Goal: Task Accomplishment & Management: Complete application form

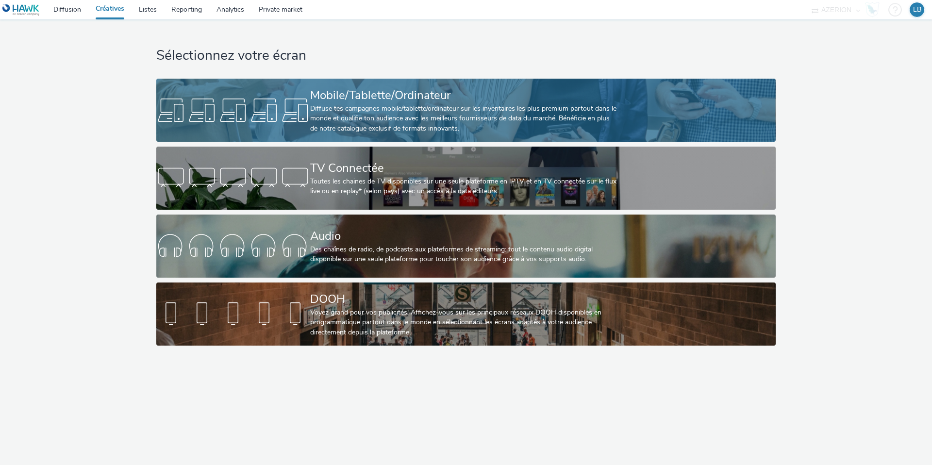
click at [348, 114] on div "Diffuse tes campagnes mobile/tablette/ordinateur sur les inventaires les plus p…" at bounding box center [464, 119] width 308 height 30
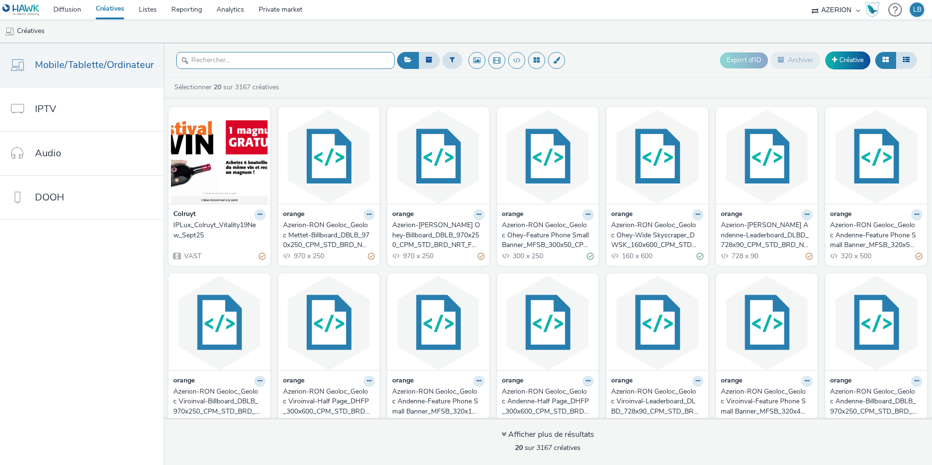
click at [219, 54] on input "text" at bounding box center [285, 60] width 219 height 17
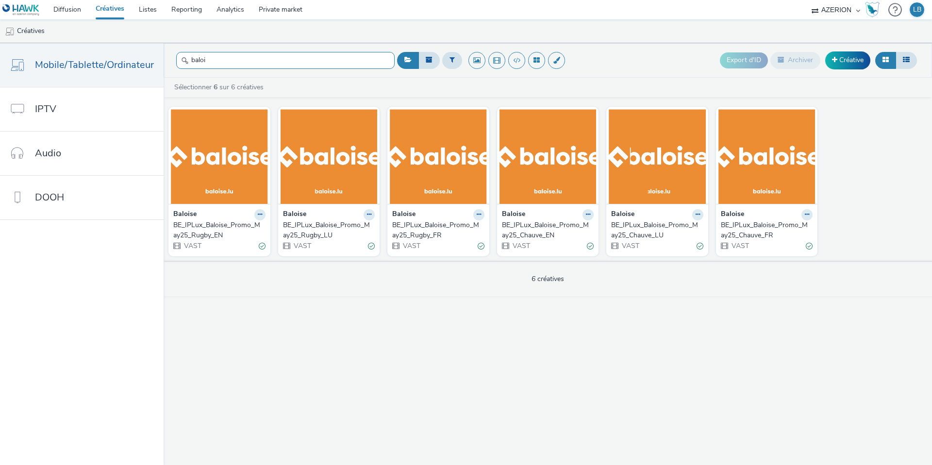
type input "baloi"
click at [840, 62] on link "Créative" at bounding box center [848, 59] width 45 height 17
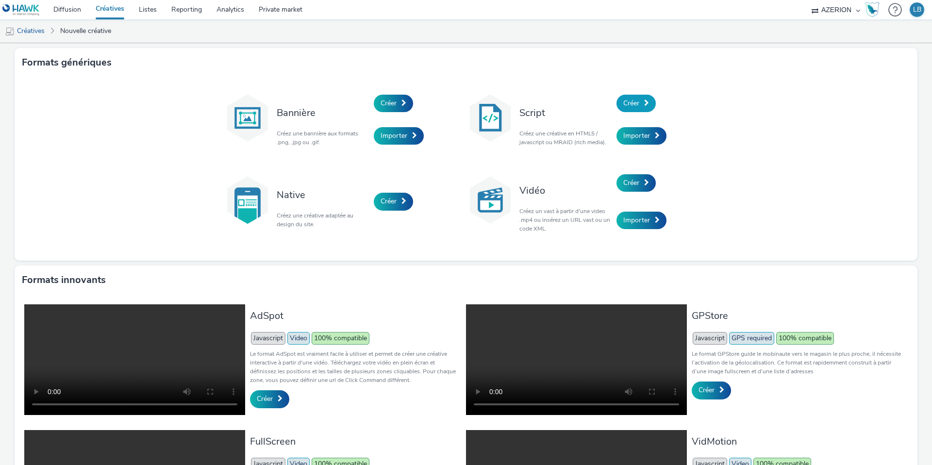
click at [638, 104] on span "Créer" at bounding box center [632, 103] width 16 height 9
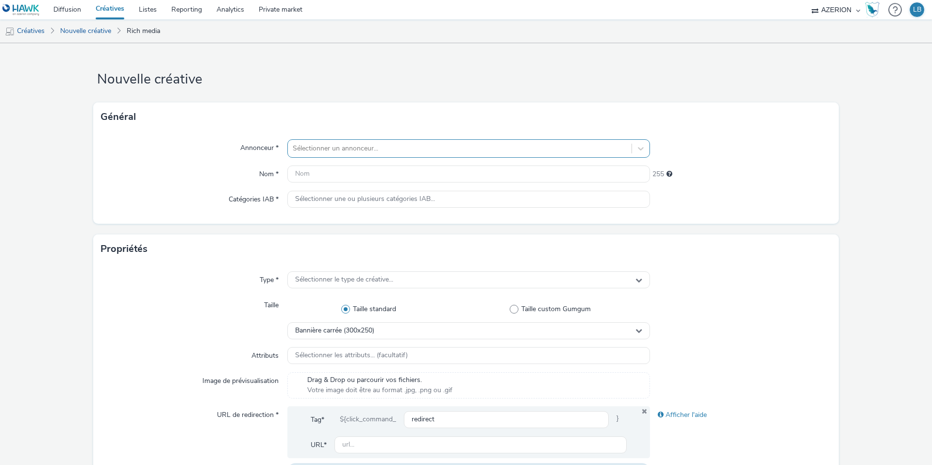
click at [451, 149] on div at bounding box center [460, 149] width 334 height 12
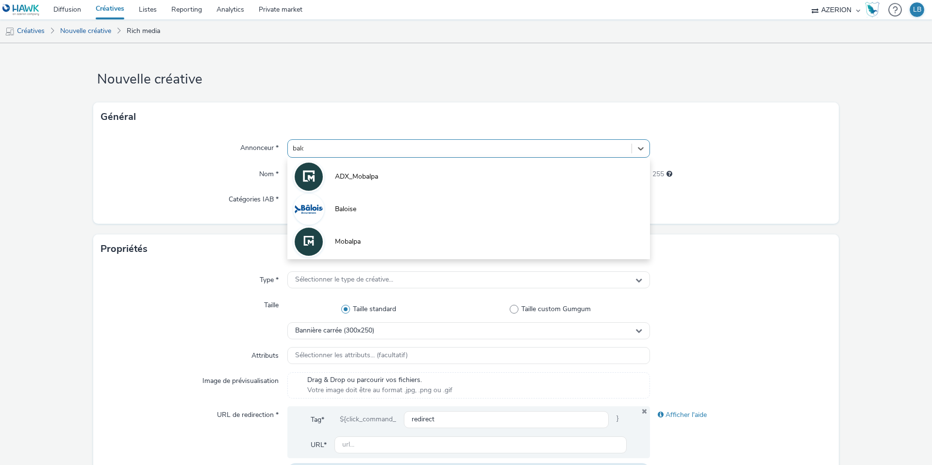
type input "baloi"
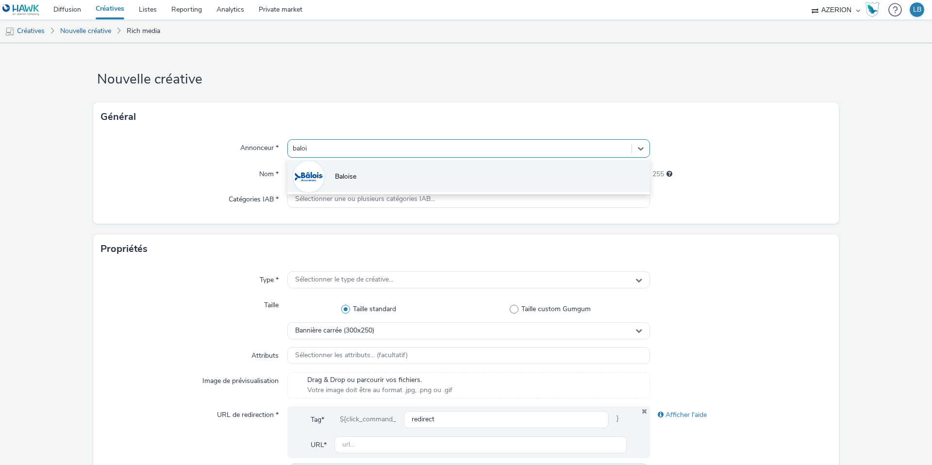
click at [396, 172] on li "Baloise" at bounding box center [468, 176] width 363 height 33
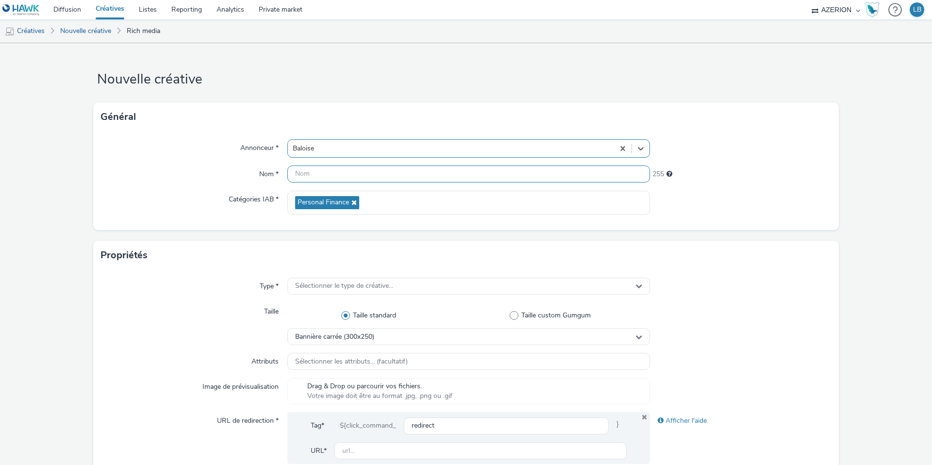
click at [356, 177] on input "text" at bounding box center [468, 174] width 363 height 17
type input "Baloise_Drive2Plus_Sept25_DE_160x600_1Mois"
click at [442, 218] on div "Annonceur * Baloise Nom * Baloise_Drive2Plus_Sept25_DE_160x600_1Mois 213 Catégo…" at bounding box center [466, 181] width 746 height 99
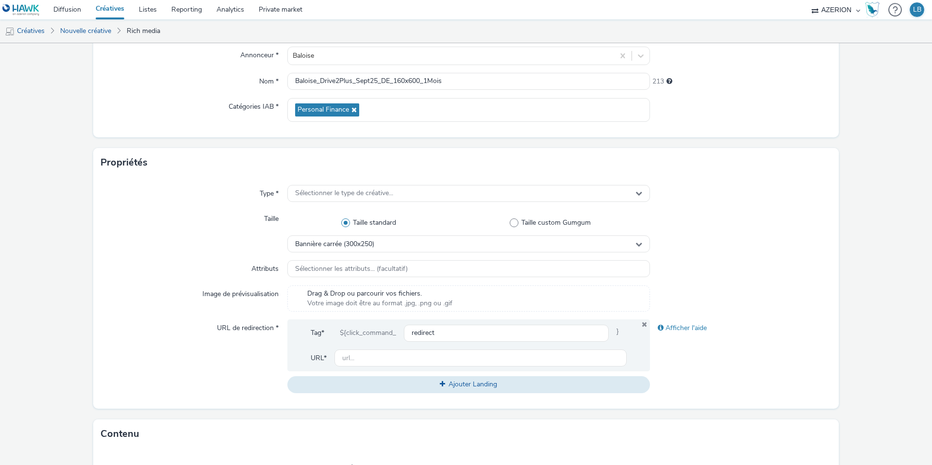
scroll to position [93, 0]
click at [395, 191] on div "Sélectionner le type de créative..." at bounding box center [468, 193] width 363 height 17
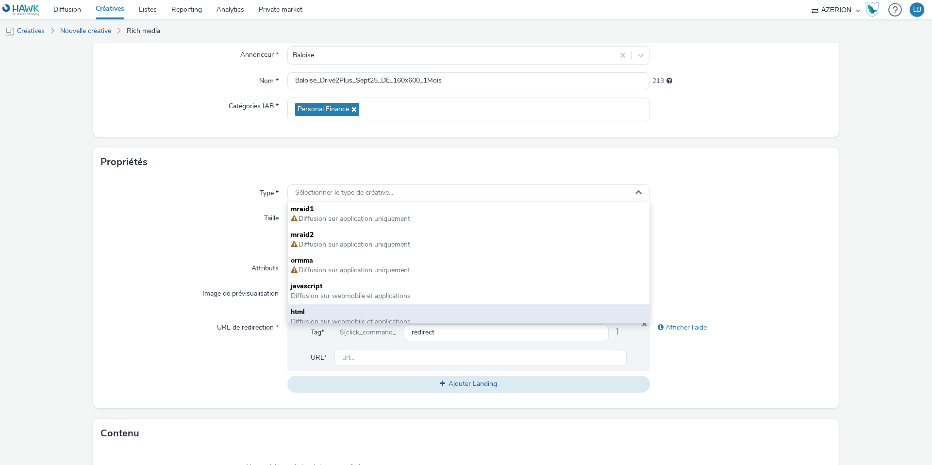
click at [332, 310] on span "html" at bounding box center [469, 312] width 356 height 10
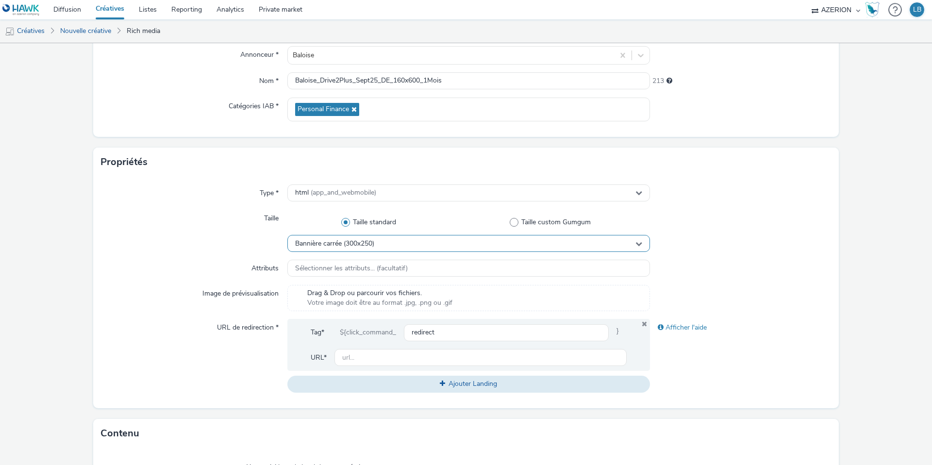
click at [359, 242] on span "Bannière carrée (300x250)" at bounding box center [334, 244] width 79 height 8
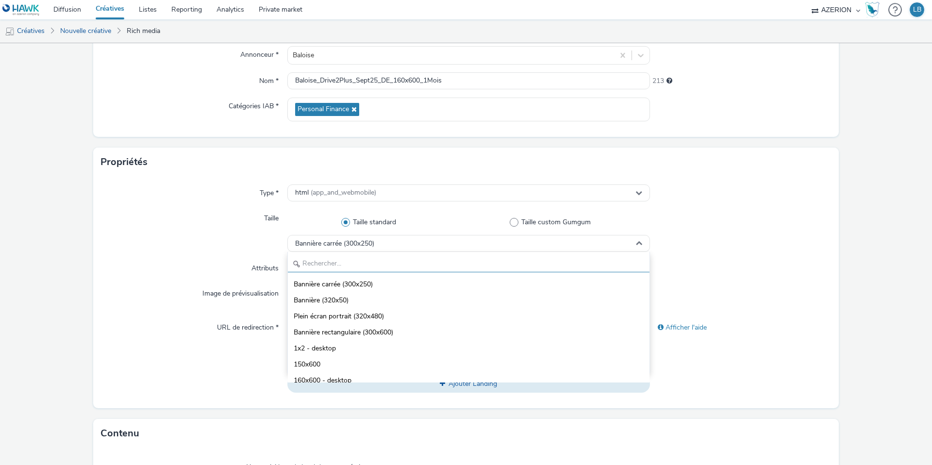
click at [339, 260] on input "text" at bounding box center [469, 263] width 362 height 17
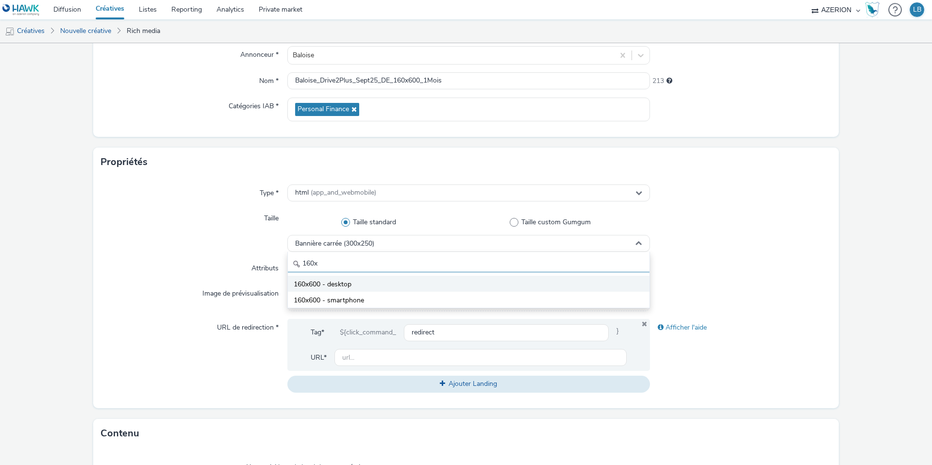
type input "160x"
click at [347, 283] on span "160x600 - desktop" at bounding box center [323, 285] width 58 height 10
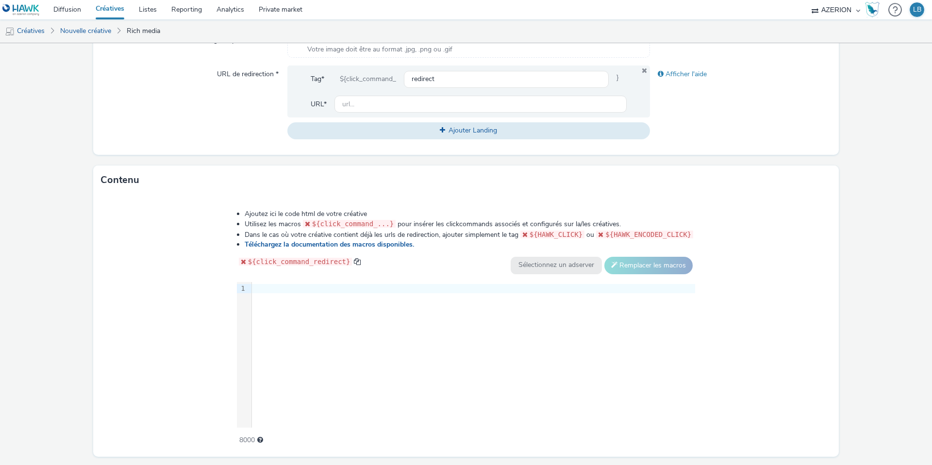
scroll to position [373, 0]
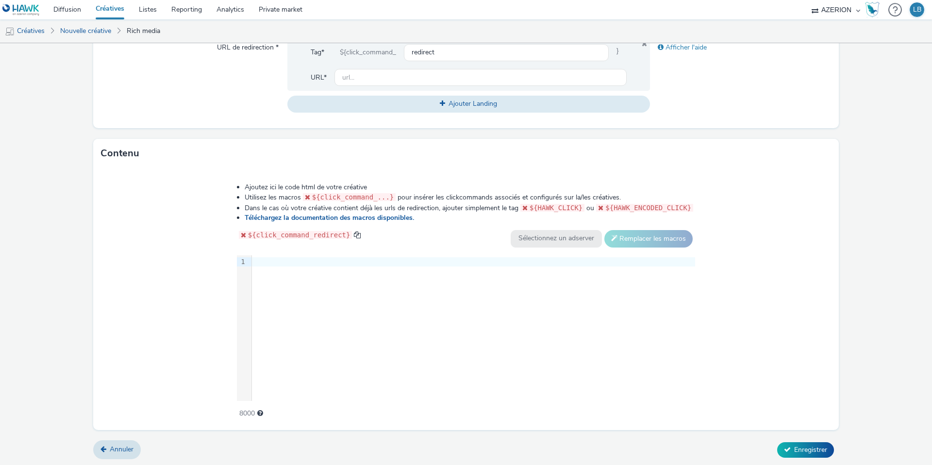
click at [264, 261] on div at bounding box center [473, 262] width 443 height 10
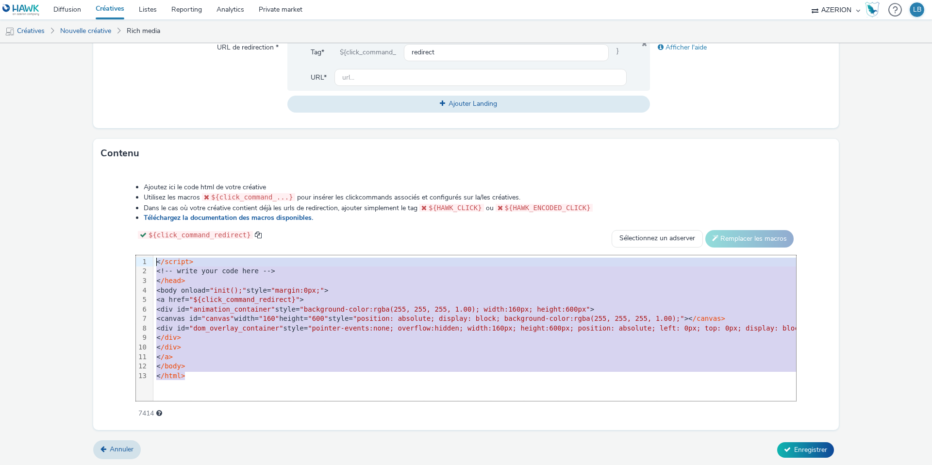
drag, startPoint x: 199, startPoint y: 376, endPoint x: 143, endPoint y: 259, distance: 129.0
click at [143, 259] on div "99 1 2 3 4 5 6 7 8 9 10 11 12 13 › < /script> <!-- write your code here --> < /…" at bounding box center [466, 328] width 660 height 146
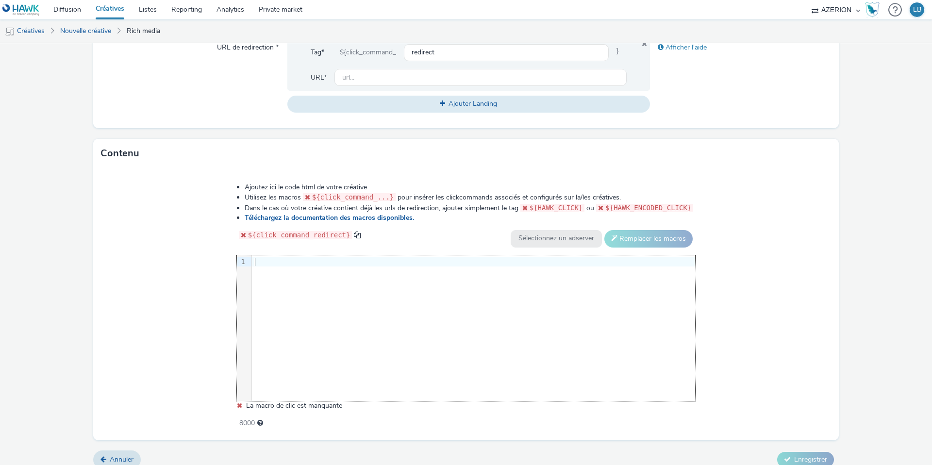
click at [266, 260] on div at bounding box center [473, 262] width 443 height 10
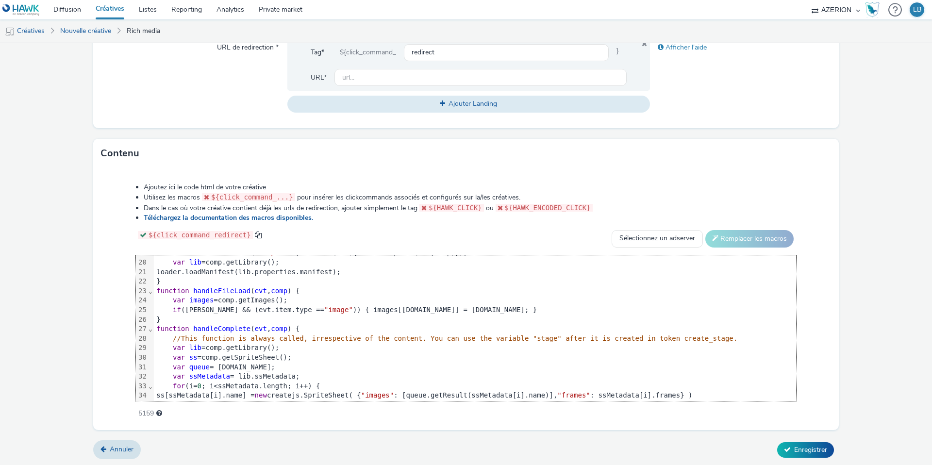
scroll to position [0, 0]
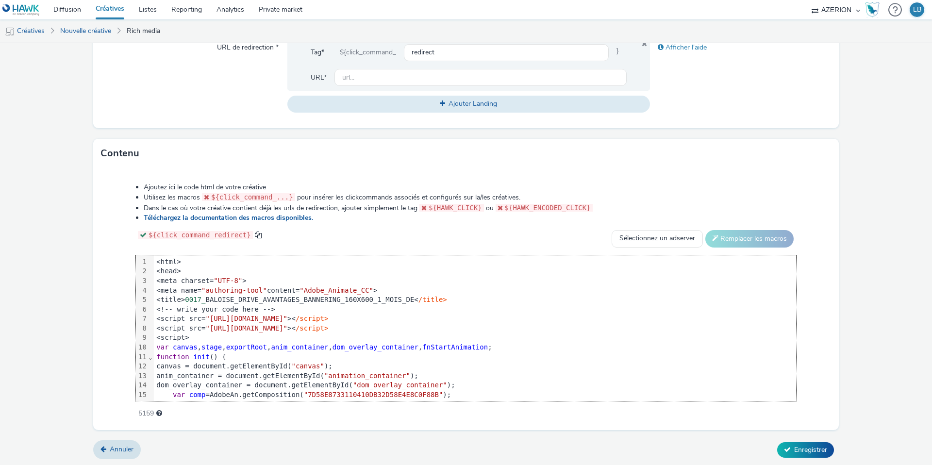
click at [109, 289] on div "Ajoutez ici le code html de votre créative Utilisez les macros ${click_command_…" at bounding box center [466, 295] width 730 height 239
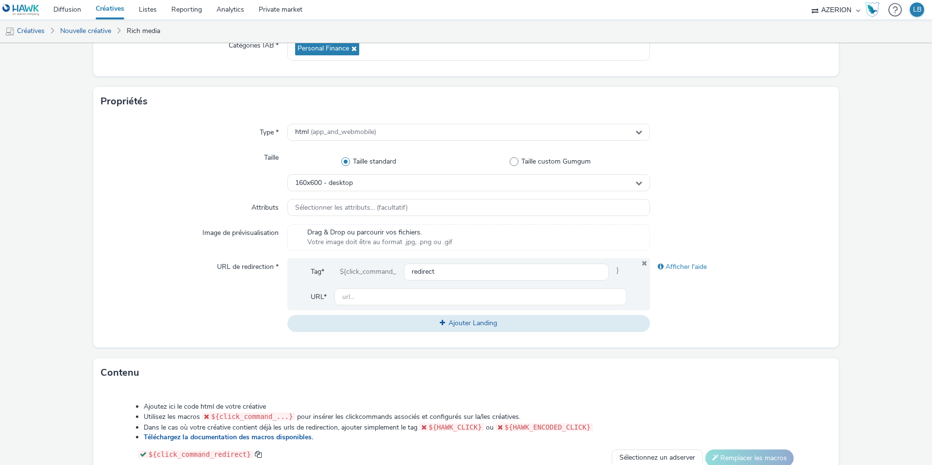
scroll to position [155, 0]
click at [356, 295] on input "text" at bounding box center [481, 295] width 292 height 17
paste input "https://www.baloise.lu"
click at [267, 303] on div "URL de redirection *" at bounding box center [194, 293] width 186 height 73
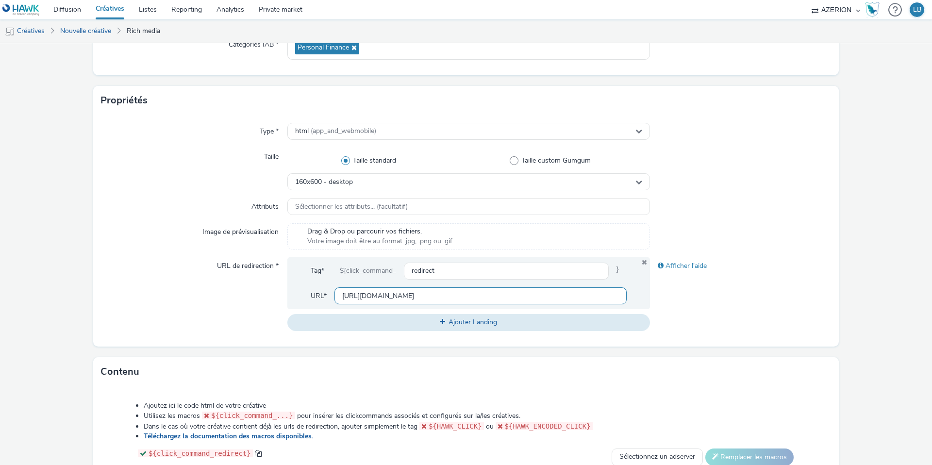
drag, startPoint x: 423, startPoint y: 296, endPoint x: 268, endPoint y: 295, distance: 155.4
click at [268, 295] on div "URL de redirection * Tag* ${click_command_ redirect } URL* https://www.baloise.…" at bounding box center [466, 293] width 730 height 73
paste input "/de/privatekunden/mein-versicherungs-bedarf/auto.html?utm_source=azerion&utm_me…"
type input "[URL][DOMAIN_NAME]"
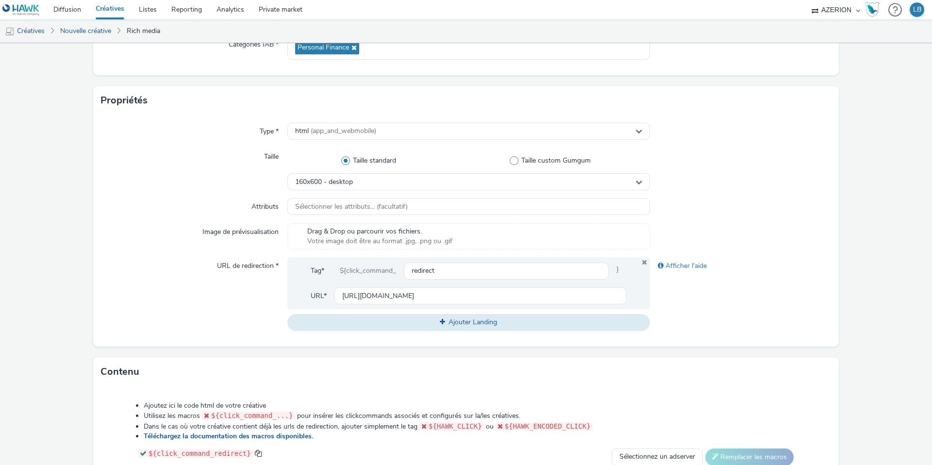
scroll to position [0, 0]
click at [200, 297] on div "URL de redirection *" at bounding box center [194, 293] width 186 height 73
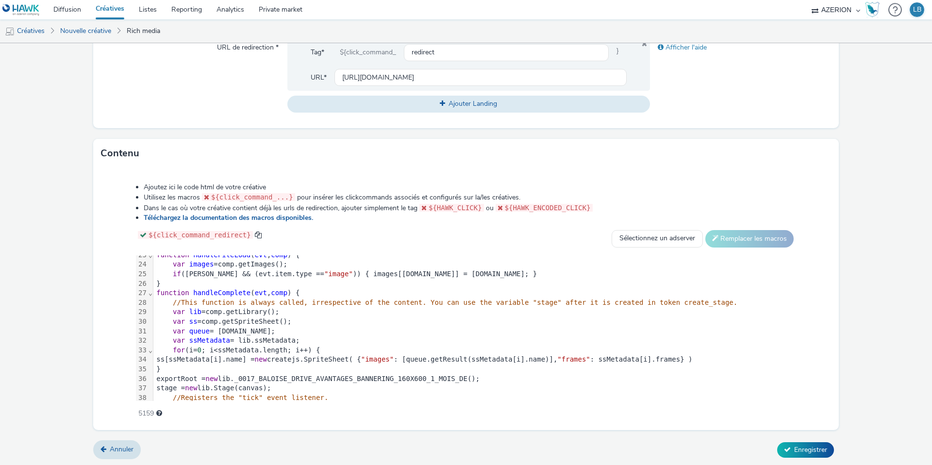
scroll to position [239, 0]
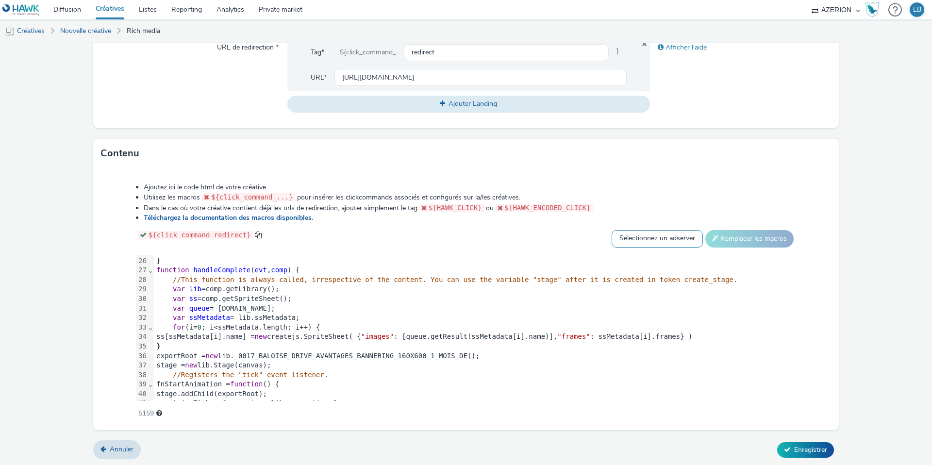
click at [662, 237] on select "Sélectionnez un adserver Sizmek DCM Adform Sting" at bounding box center [657, 238] width 91 height 17
click at [635, 241] on select "Sélectionnez un adserver Sizmek DCM Adform Sting" at bounding box center [657, 238] width 91 height 17
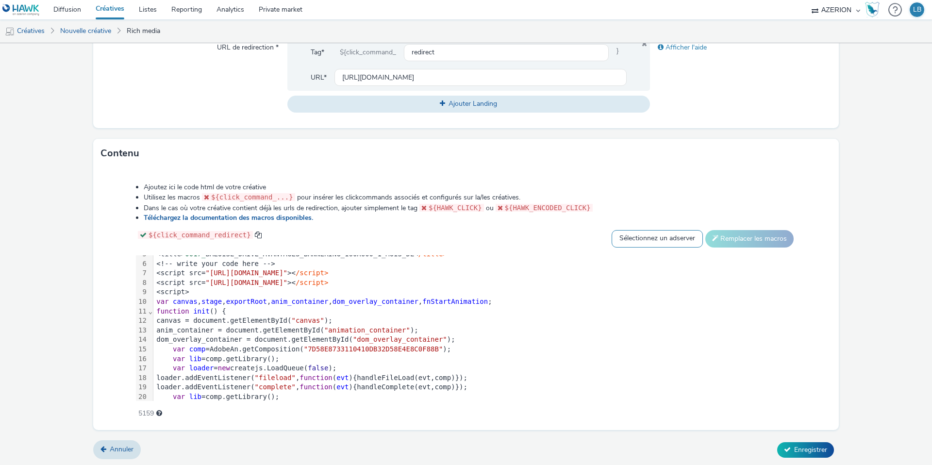
scroll to position [0, 0]
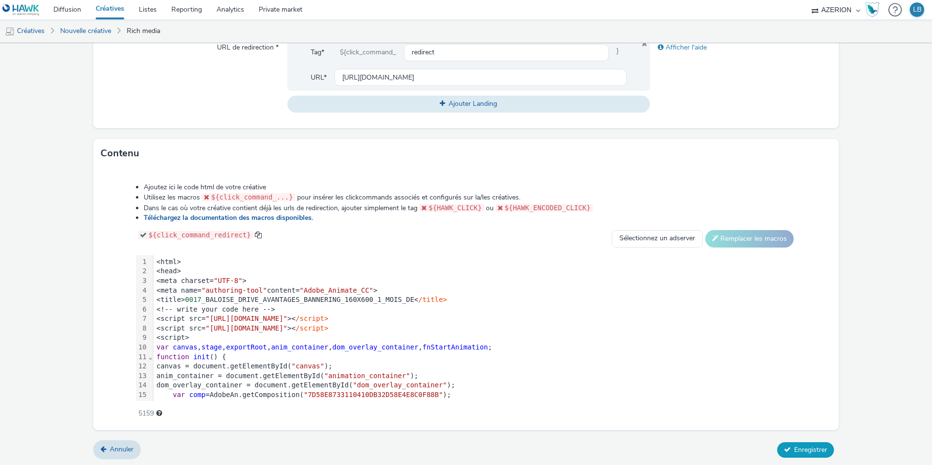
click at [821, 449] on span "Enregistrer" at bounding box center [810, 449] width 33 height 9
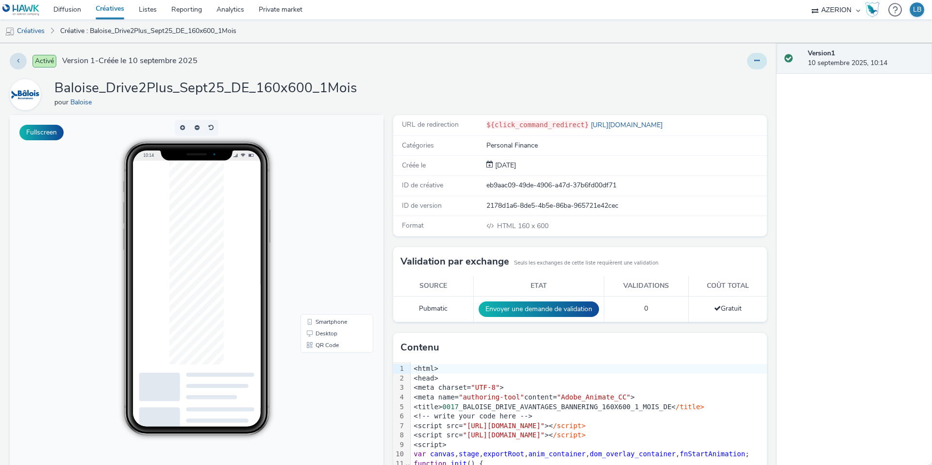
click at [760, 66] on button at bounding box center [757, 61] width 20 height 17
click at [745, 79] on link "Modifier" at bounding box center [730, 80] width 73 height 19
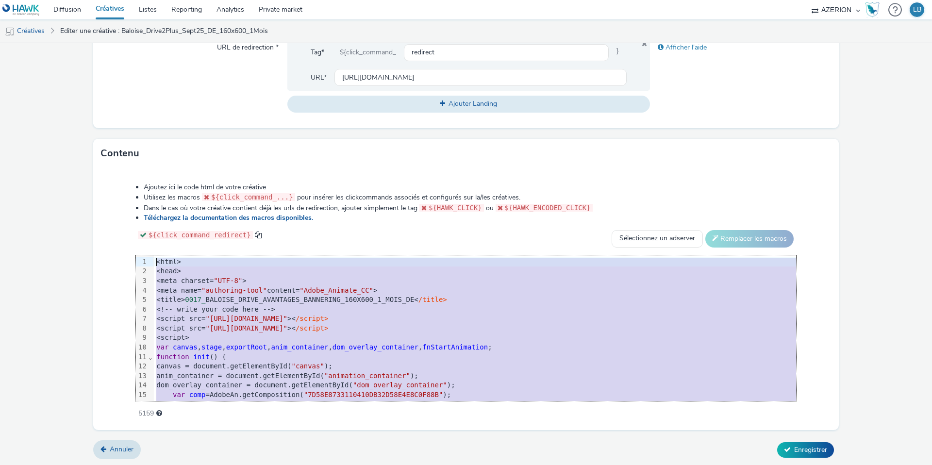
drag, startPoint x: 201, startPoint y: 391, endPoint x: 139, endPoint y: 221, distance: 180.3
click at [139, 221] on div "Ajoutez ici le code html de votre créative Utilisez les macros ${click_command_…" at bounding box center [466, 295] width 730 height 239
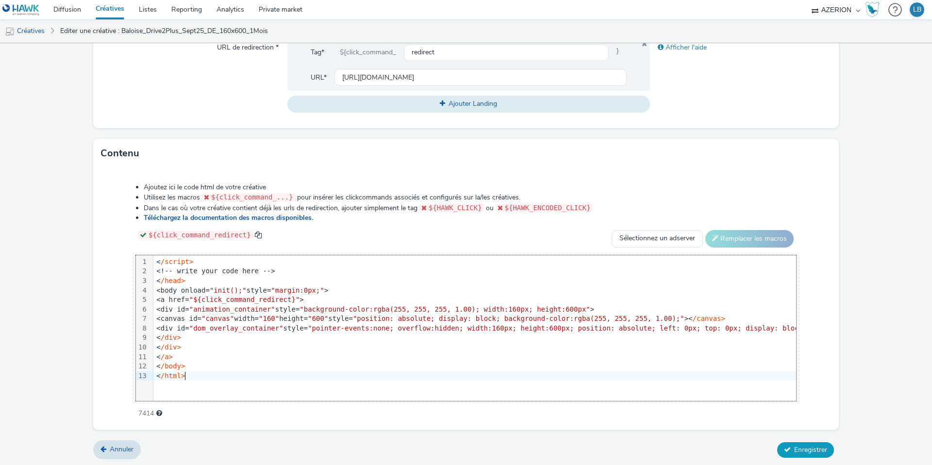
click at [811, 448] on span "Enregistrer" at bounding box center [810, 449] width 33 height 9
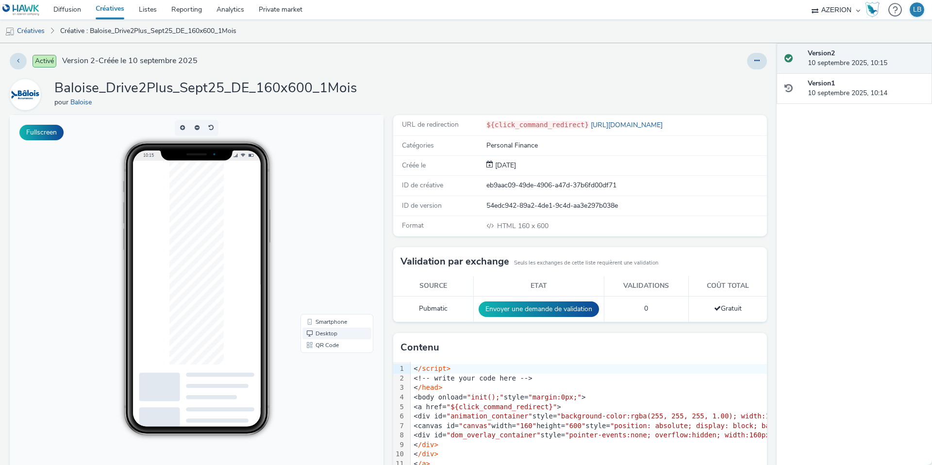
click at [327, 333] on link "Desktop" at bounding box center [337, 334] width 69 height 12
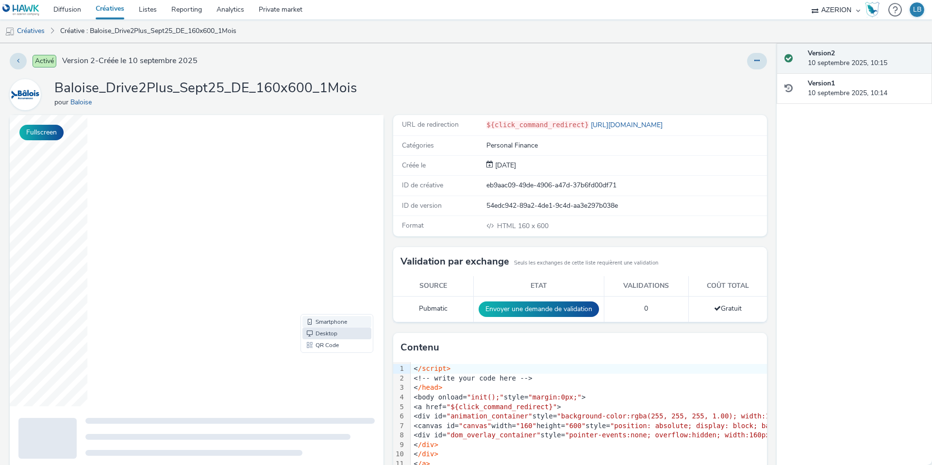
click at [331, 321] on link "Smartphone" at bounding box center [337, 322] width 69 height 12
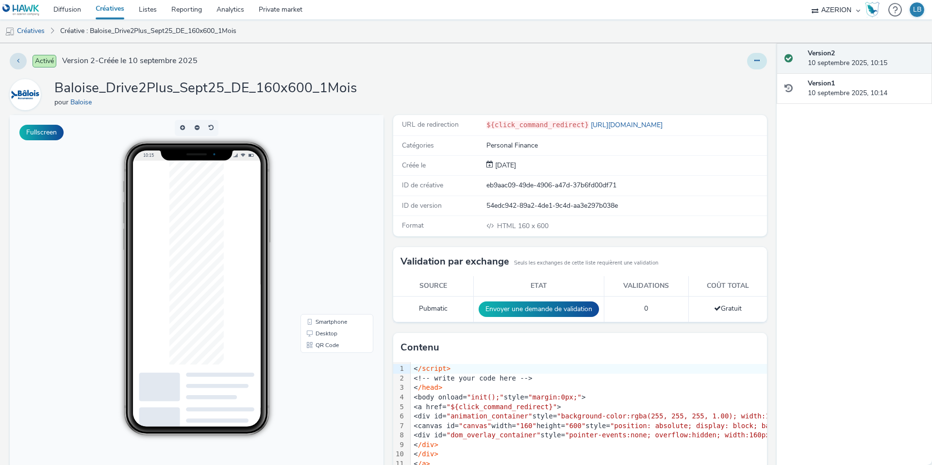
click at [758, 59] on icon at bounding box center [757, 60] width 5 height 7
click at [744, 81] on link "Modifier" at bounding box center [730, 80] width 73 height 19
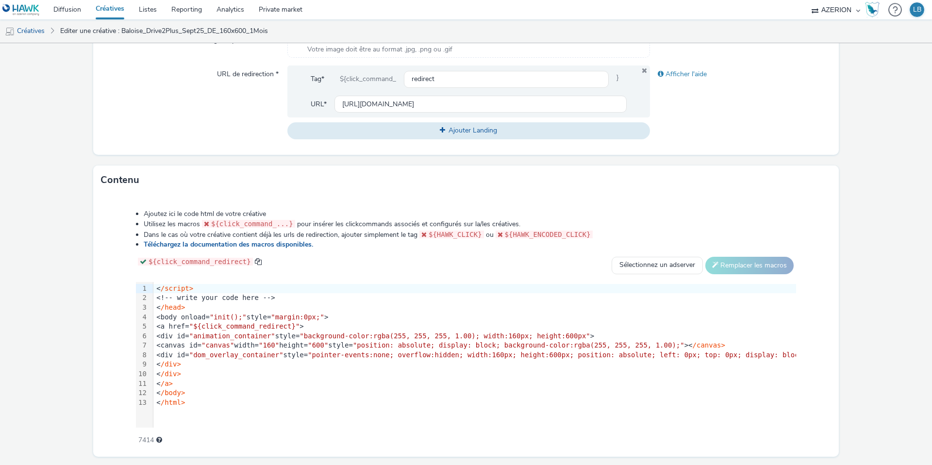
scroll to position [373, 0]
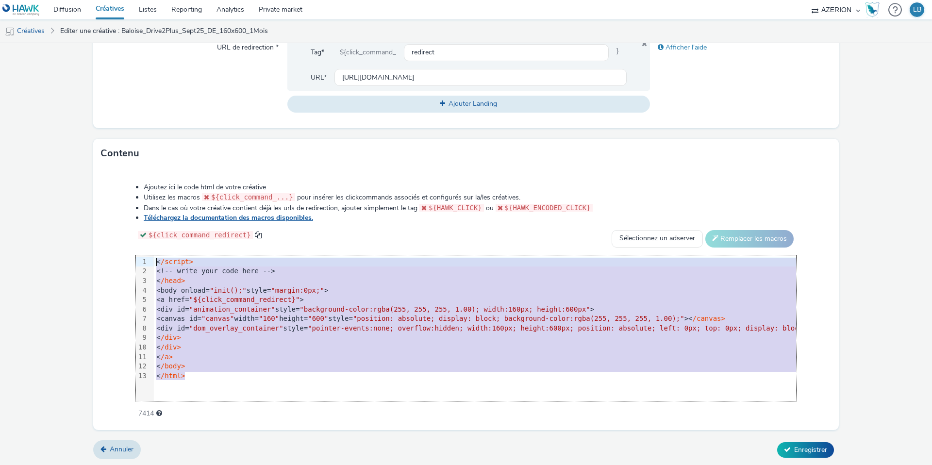
drag, startPoint x: 198, startPoint y: 374, endPoint x: 147, endPoint y: 215, distance: 167.7
click at [147, 215] on div "Ajoutez ici le code html de votre créative Utilisez les macros ${click_command_…" at bounding box center [466, 295] width 730 height 239
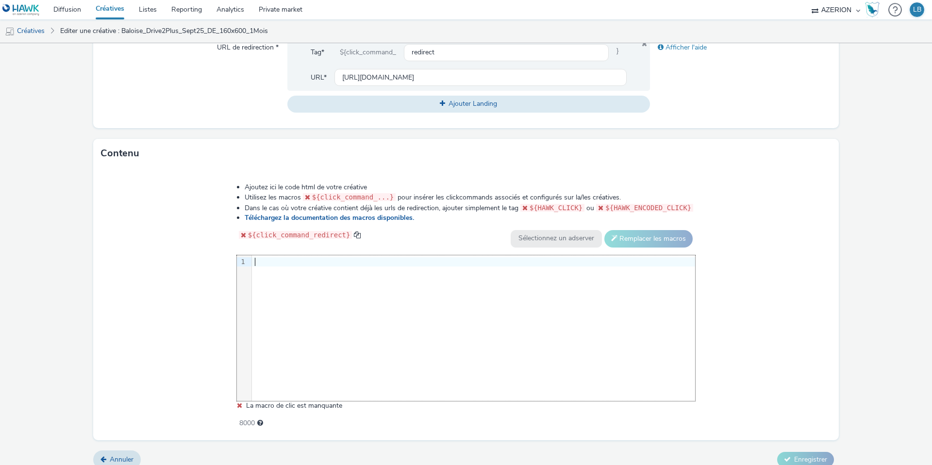
click at [260, 261] on div at bounding box center [473, 262] width 443 height 10
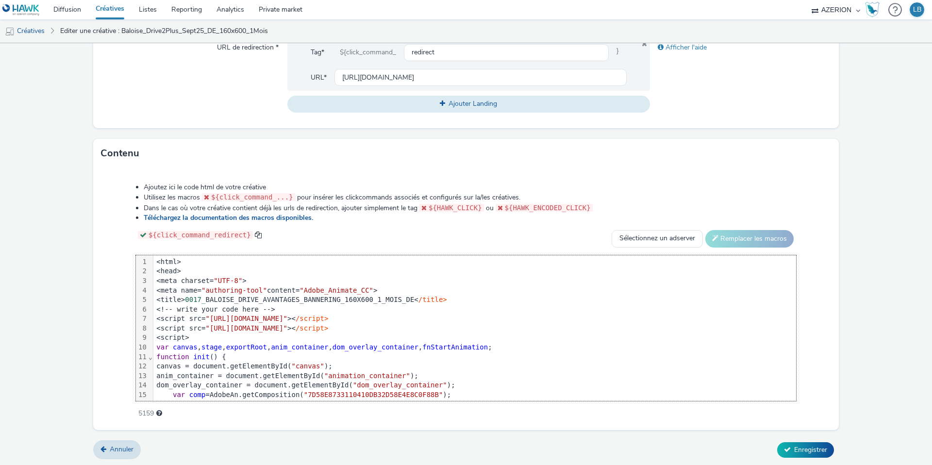
scroll to position [438, 0]
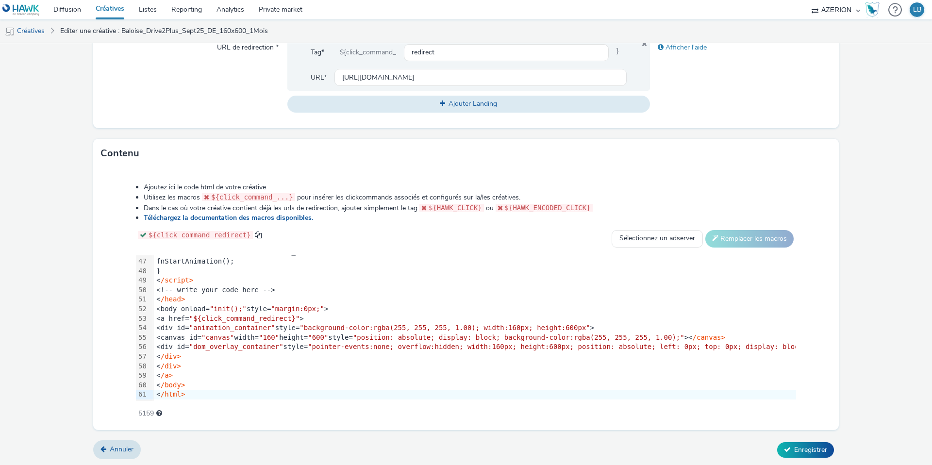
click at [129, 236] on div "Ajoutez ici le code html de votre créative Utilisez les macros ${click_command_…" at bounding box center [466, 295] width 730 height 239
click at [665, 245] on select "Sélectionnez un adserver Sizmek DCM Adform Sting" at bounding box center [657, 238] width 91 height 17
click at [665, 241] on select "Sélectionnez un adserver Sizmek DCM Adform Sting" at bounding box center [657, 238] width 91 height 17
click at [661, 233] on select "Sélectionnez un adserver Sizmek DCM Adform Sting" at bounding box center [657, 238] width 91 height 17
click at [670, 241] on select "Sélectionnez un adserver Sizmek DCM Adform Sting" at bounding box center [657, 238] width 91 height 17
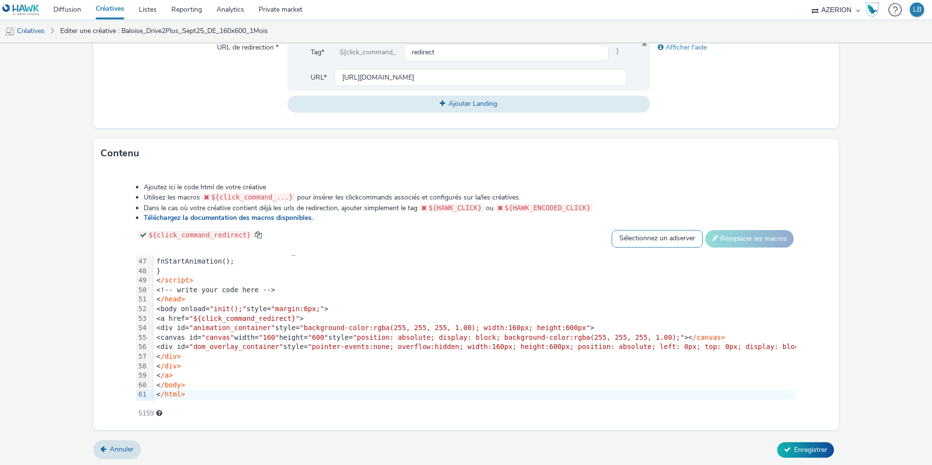
click at [660, 241] on select "Sélectionnez un adserver Sizmek DCM Adform Sting" at bounding box center [657, 238] width 91 height 17
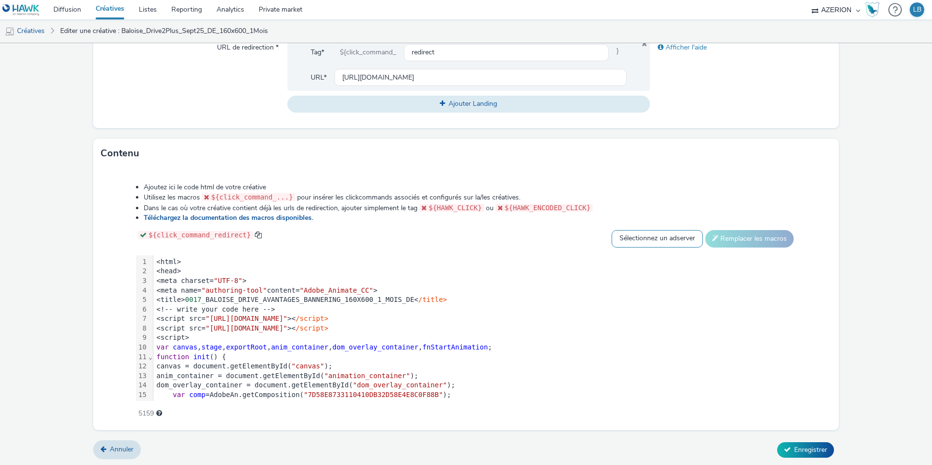
scroll to position [438, 0]
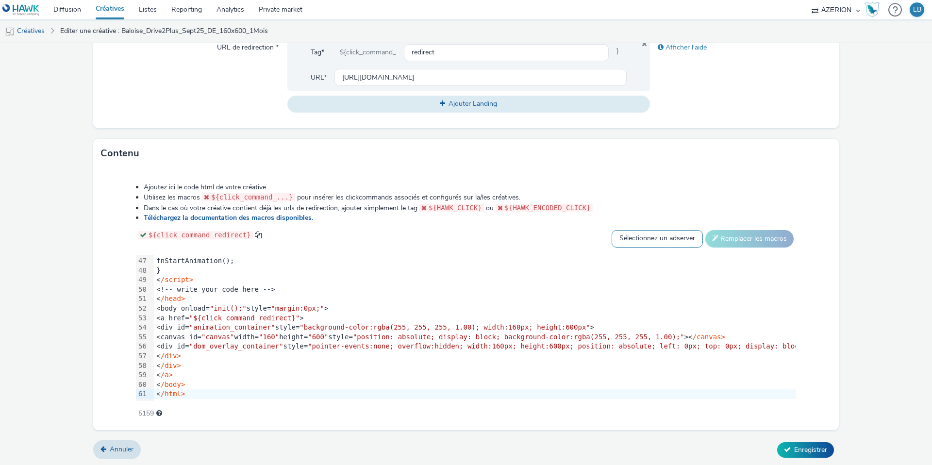
click at [635, 236] on select "Sélectionnez un adserver Sizmek DCM Adform Sting" at bounding box center [657, 238] width 91 height 17
click at [630, 240] on select "Sélectionnez un adserver Sizmek DCM Adform Sting" at bounding box center [657, 238] width 91 height 17
click at [818, 450] on span "Enregistrer" at bounding box center [810, 449] width 33 height 9
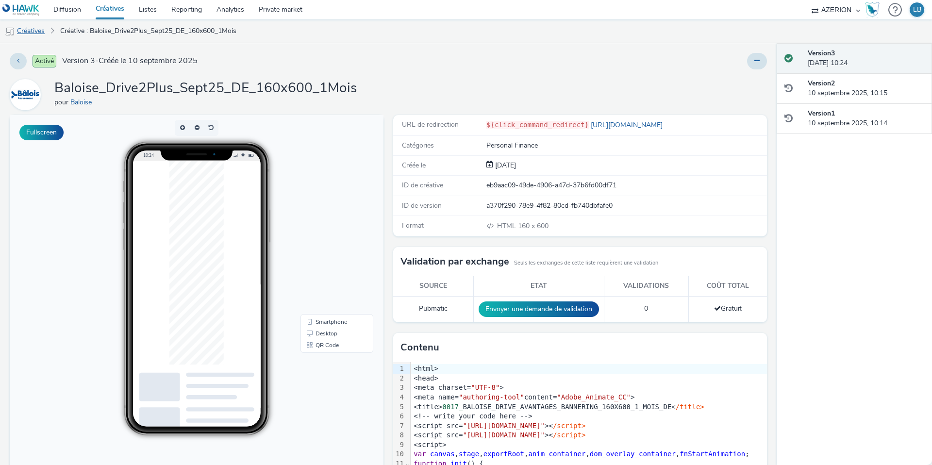
click at [37, 31] on link "Créatives" at bounding box center [25, 30] width 50 height 23
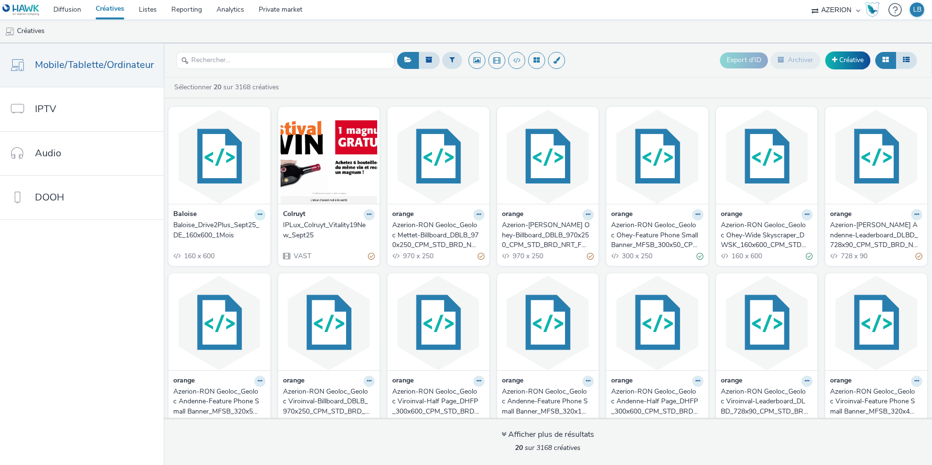
click at [258, 215] on icon at bounding box center [260, 215] width 4 height 6
click at [225, 251] on link "Dupliquer" at bounding box center [229, 250] width 73 height 19
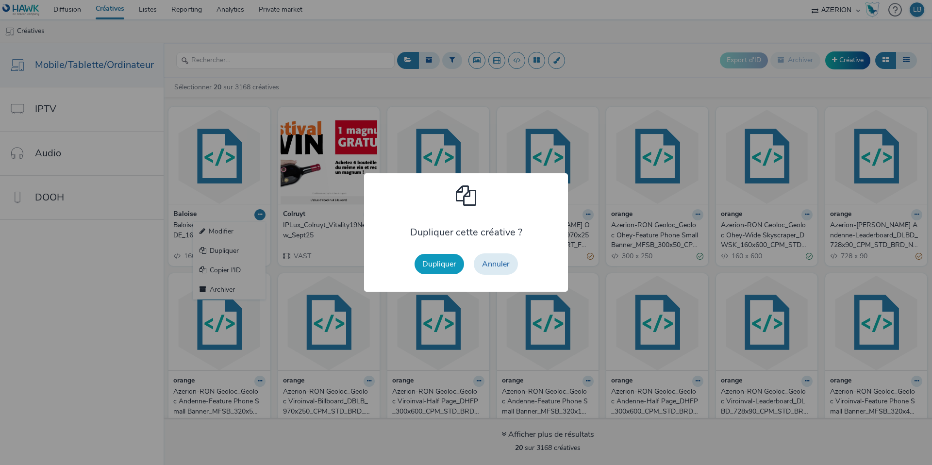
click at [443, 267] on button "Dupliquer" at bounding box center [440, 264] width 50 height 20
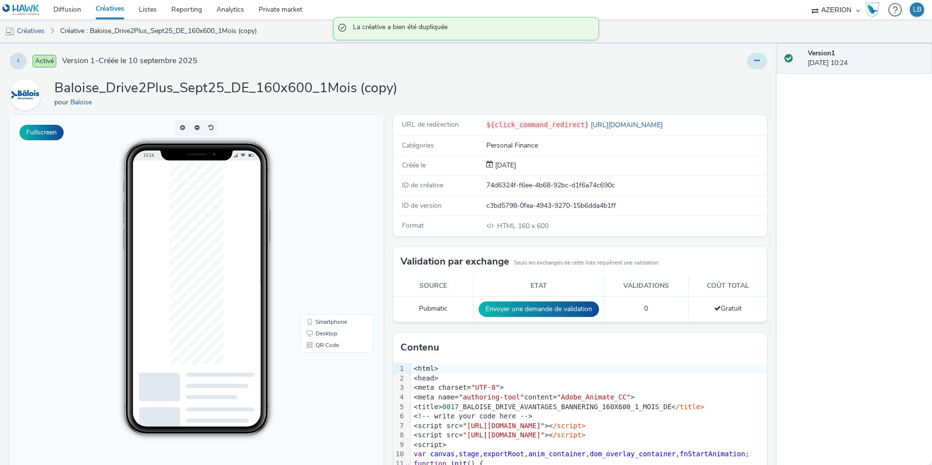
click at [750, 55] on button at bounding box center [757, 61] width 20 height 17
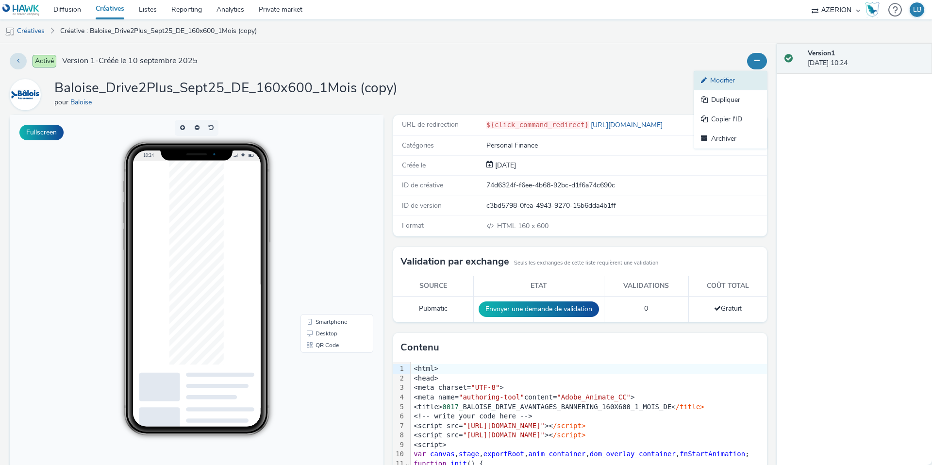
click at [727, 83] on link "Modifier" at bounding box center [730, 80] width 73 height 19
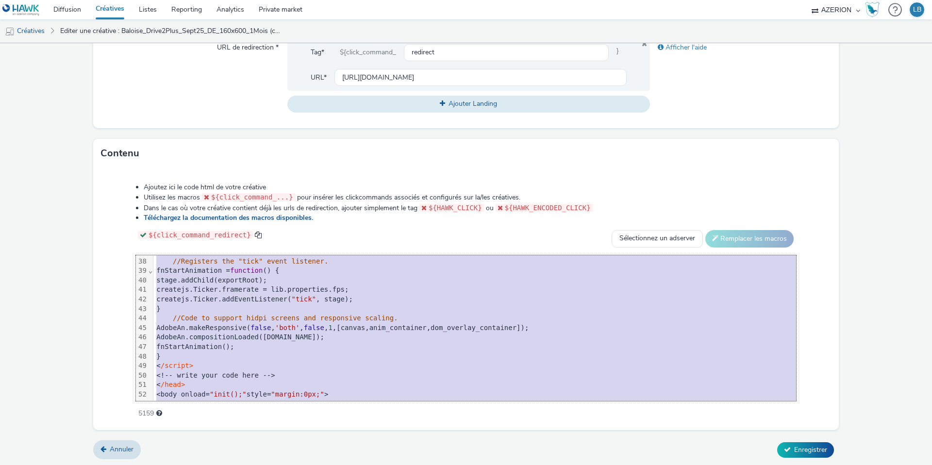
scroll to position [438, 0]
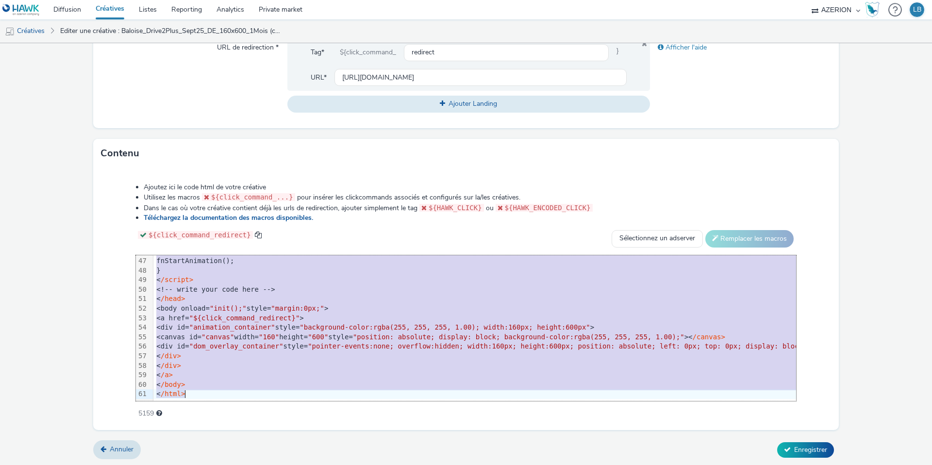
drag, startPoint x: 186, startPoint y: 260, endPoint x: 298, endPoint y: 485, distance: 250.6
click at [298, 465] on html "Diffusion Créatives Listes Reporting Analytics Private market AZERION Hawk (Tes…" at bounding box center [466, 232] width 932 height 465
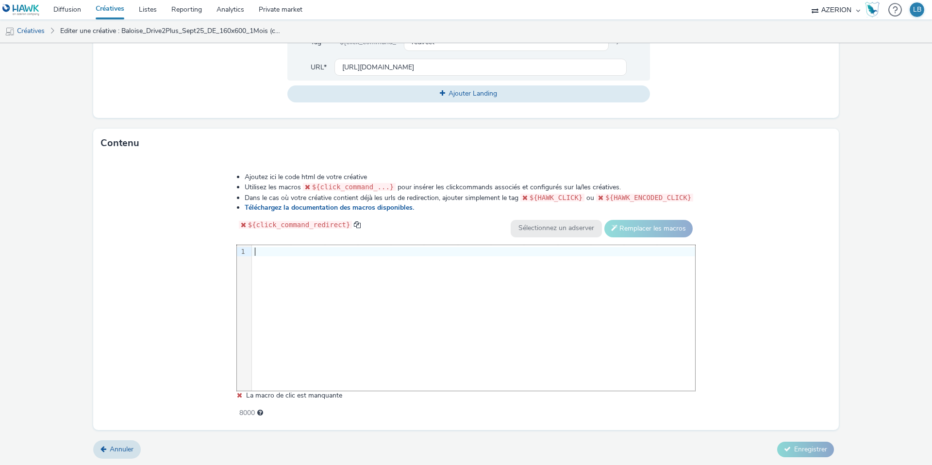
click at [261, 250] on div at bounding box center [473, 252] width 443 height 10
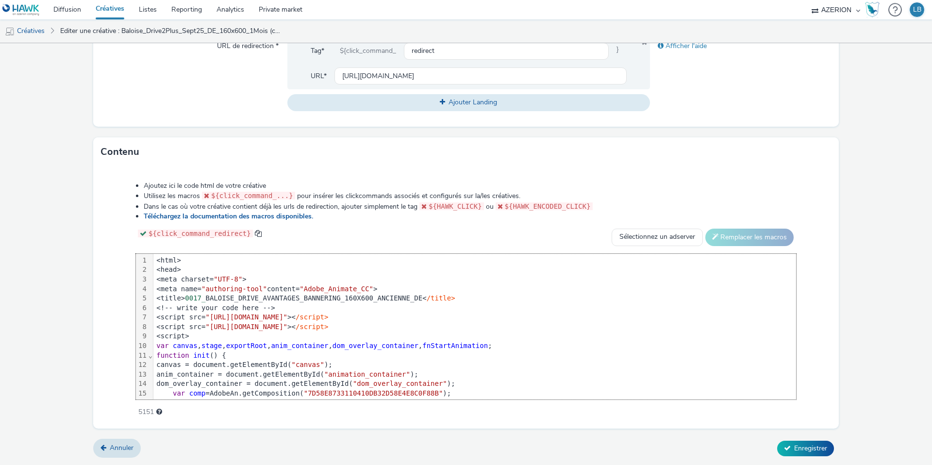
scroll to position [438, 0]
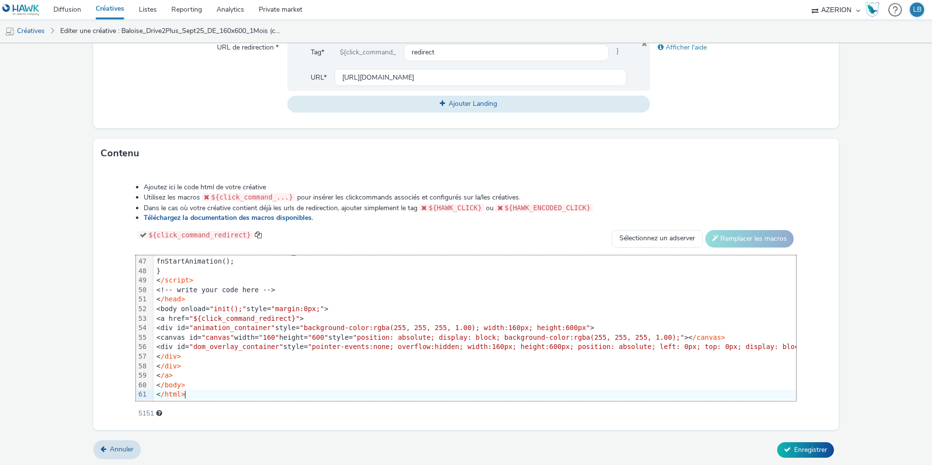
click at [119, 250] on div "Ajoutez ici le code html de votre créative Utilisez les macros ${click_command_…" at bounding box center [466, 295] width 730 height 239
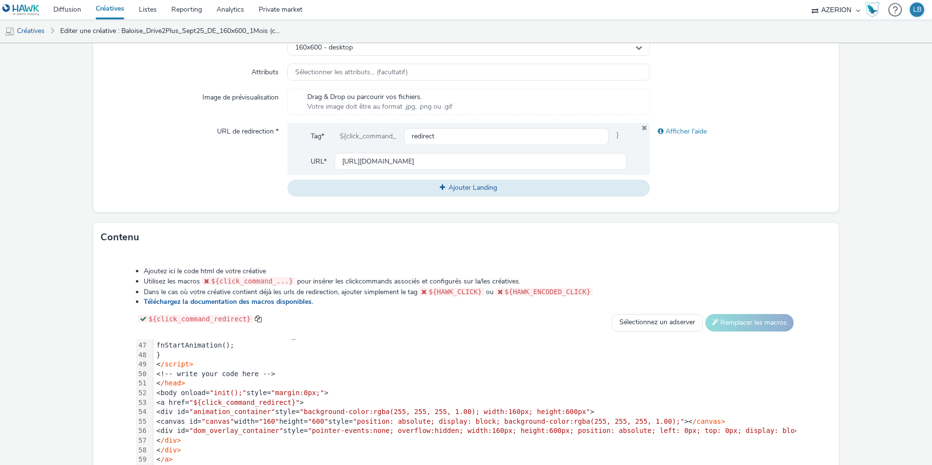
scroll to position [258, 0]
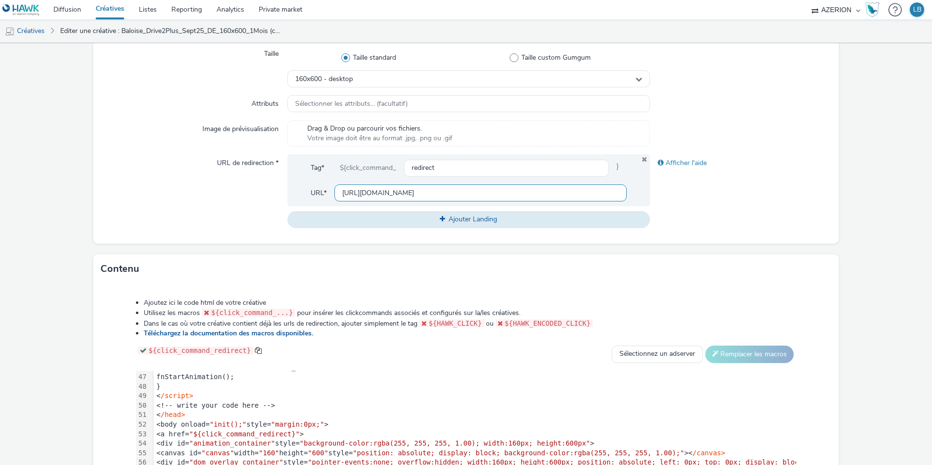
click at [379, 194] on input "[URL][DOMAIN_NAME]" at bounding box center [481, 193] width 292 height 17
click at [287, 211] on button "Ajouter Landing" at bounding box center [468, 219] width 363 height 17
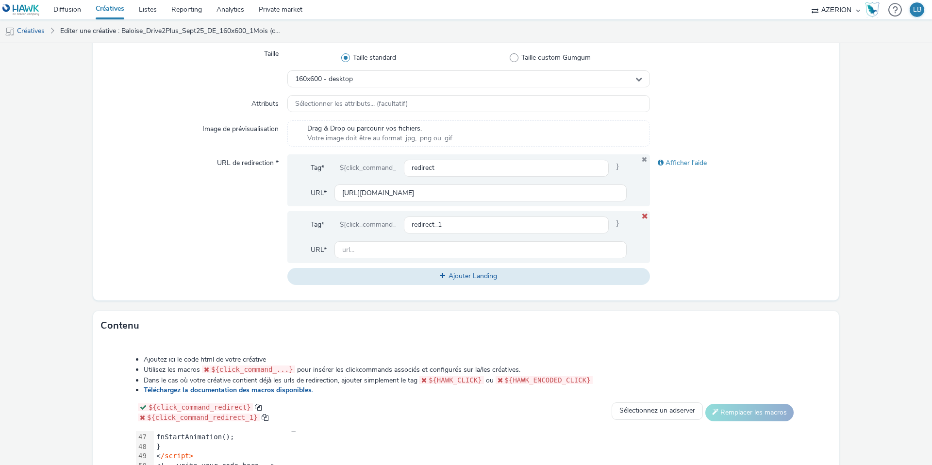
click at [645, 216] on icon at bounding box center [645, 216] width 8 height 6
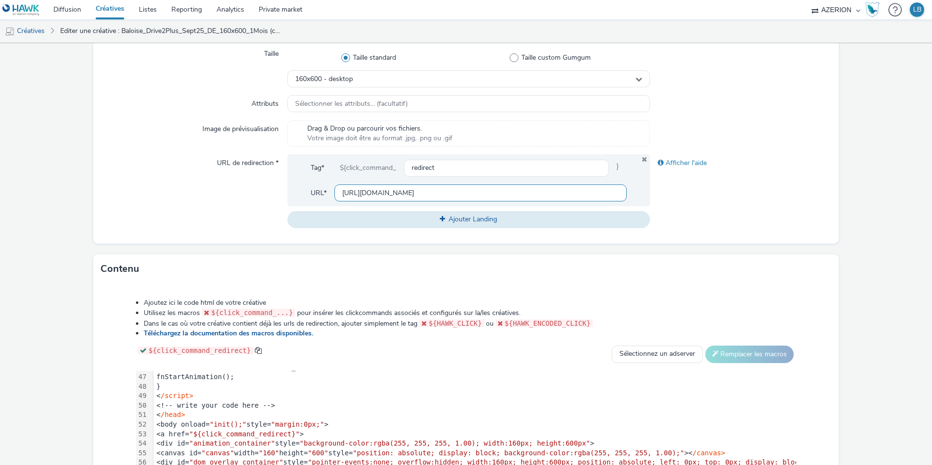
click at [518, 193] on input "[URL][DOMAIN_NAME]" at bounding box center [481, 193] width 292 height 17
click at [418, 188] on input "text" at bounding box center [481, 193] width 292 height 17
paste input "[URL][DOMAIN_NAME]"
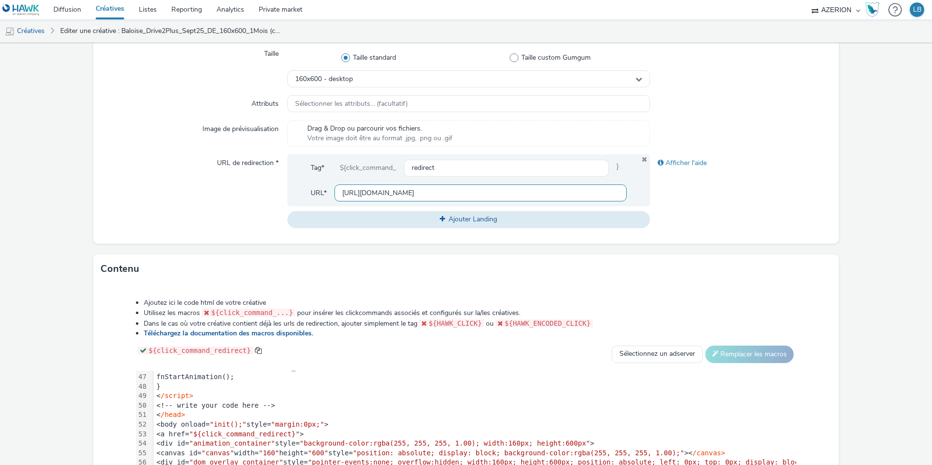
scroll to position [0, 240]
type input "[URL][DOMAIN_NAME]"
click at [242, 193] on div "URL de redirection *" at bounding box center [194, 190] width 186 height 73
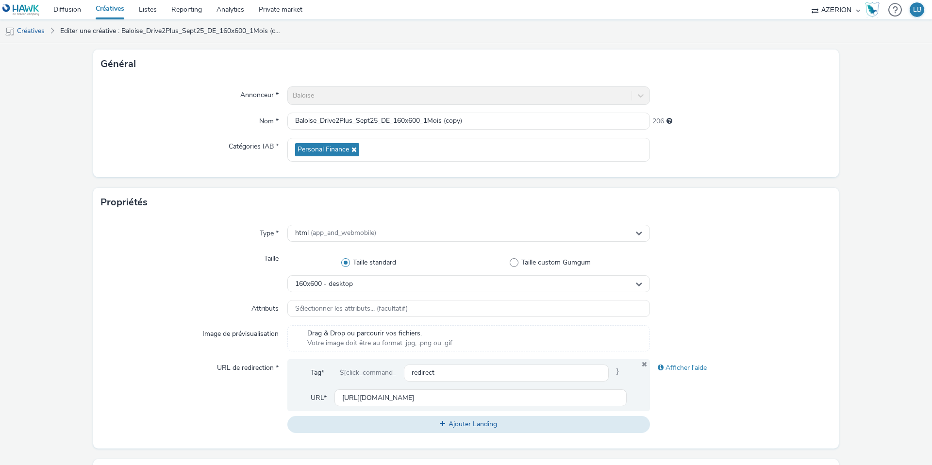
scroll to position [51, 0]
drag, startPoint x: 478, startPoint y: 119, endPoint x: 427, endPoint y: 120, distance: 51.5
click at [427, 120] on input "Baloise_Drive2Plus_Sept25_DE_160x600_1Mois (copy)" at bounding box center [468, 122] width 363 height 17
type input "Baloise_Drive2Plus_Sept25_DE_160x600_Ancienne"
click at [700, 111] on div "Annonceur * Baloise Nom * Baloise_Drive2Plus_Sept25_DE_160x600_Ancienne 210 Cat…" at bounding box center [466, 129] width 746 height 99
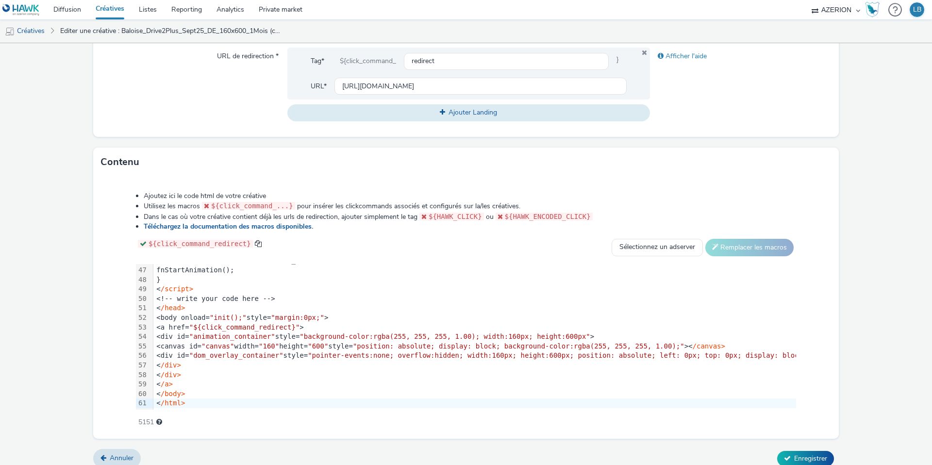
scroll to position [373, 0]
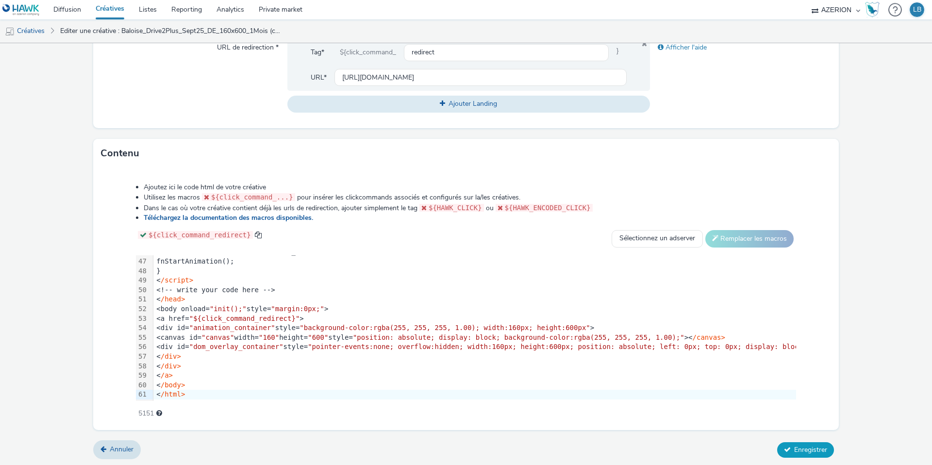
click at [803, 450] on span "Enregistrer" at bounding box center [810, 449] width 33 height 9
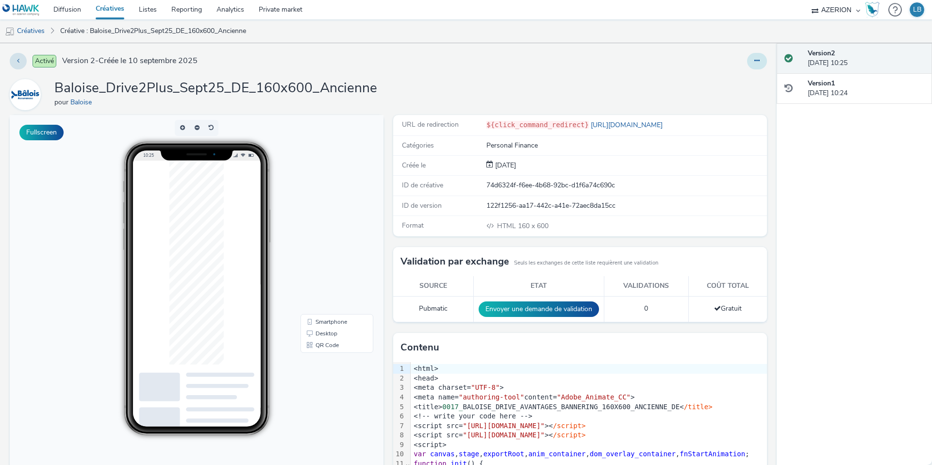
click at [762, 60] on button at bounding box center [757, 61] width 20 height 17
click at [722, 97] on link "Dupliquer" at bounding box center [730, 99] width 73 height 19
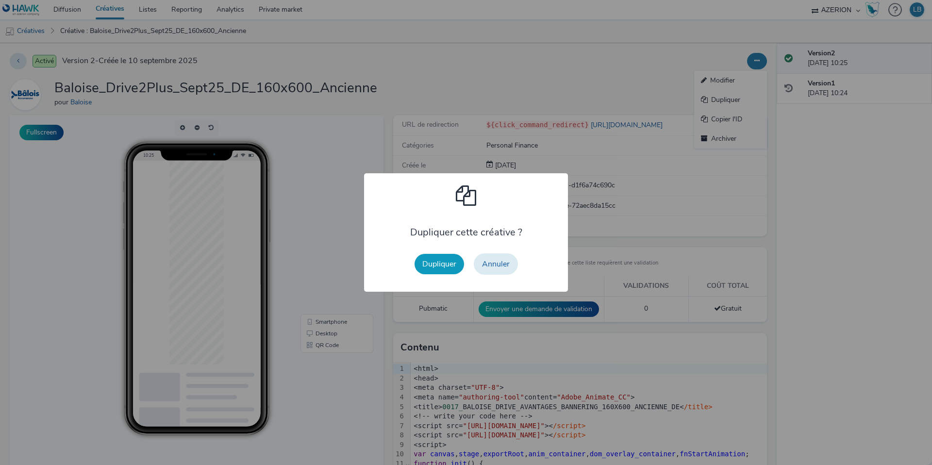
click at [427, 271] on button "Dupliquer" at bounding box center [440, 264] width 50 height 20
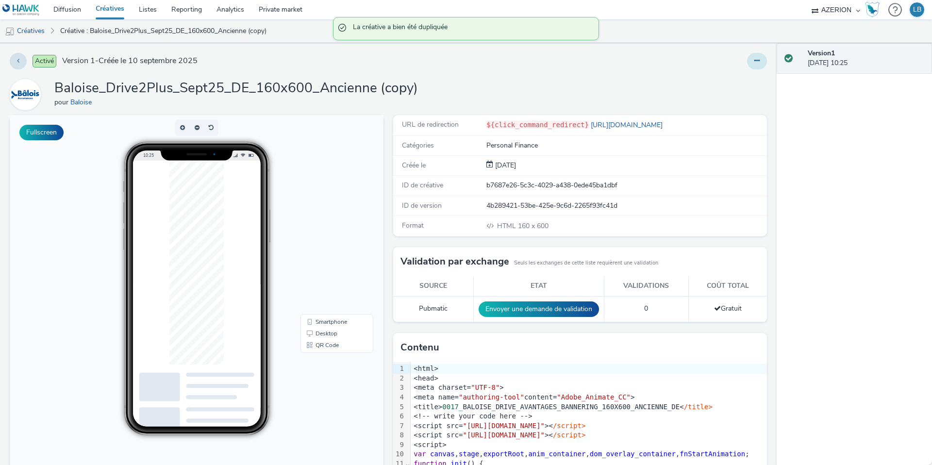
click at [757, 66] on button at bounding box center [757, 61] width 20 height 17
click at [727, 80] on link "Modifier" at bounding box center [730, 80] width 73 height 19
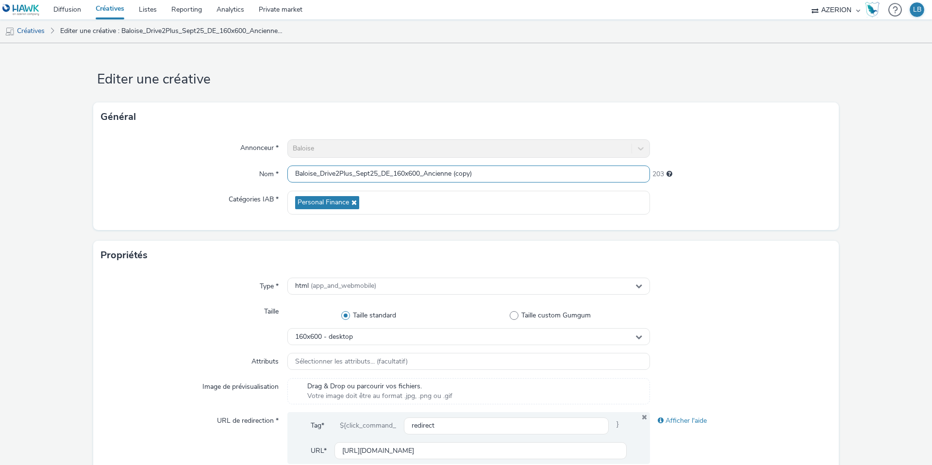
drag, startPoint x: 513, startPoint y: 177, endPoint x: 428, endPoint y: 176, distance: 85.0
click at [428, 176] on input "Baloise_Drive2Plus_Sept25_DE_160x600_Ancienne (copy)" at bounding box center [468, 174] width 363 height 17
type input "Baloise_Drive2Plus_Sept25_DE_160x600_Conducteur"
click at [685, 149] on div at bounding box center [741, 148] width 182 height 18
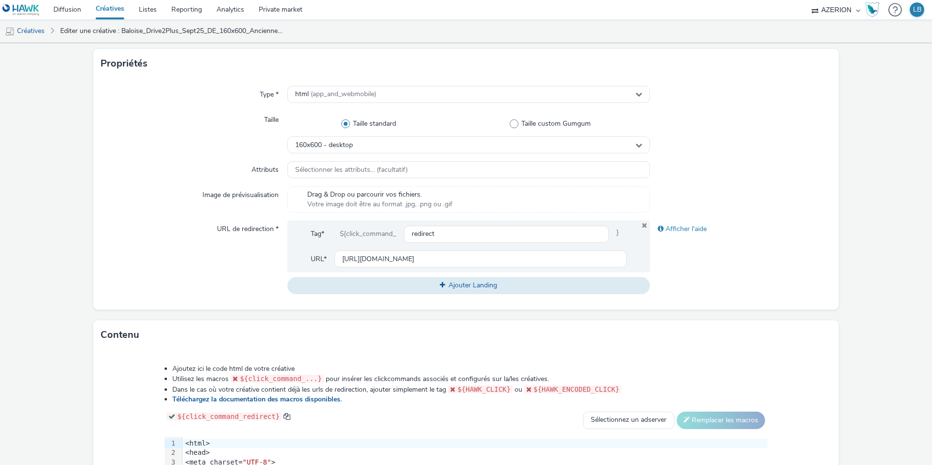
scroll to position [192, 0]
click at [369, 257] on input "[URL][DOMAIN_NAME]" at bounding box center [481, 258] width 292 height 17
click at [393, 257] on input "text" at bounding box center [481, 258] width 292 height 17
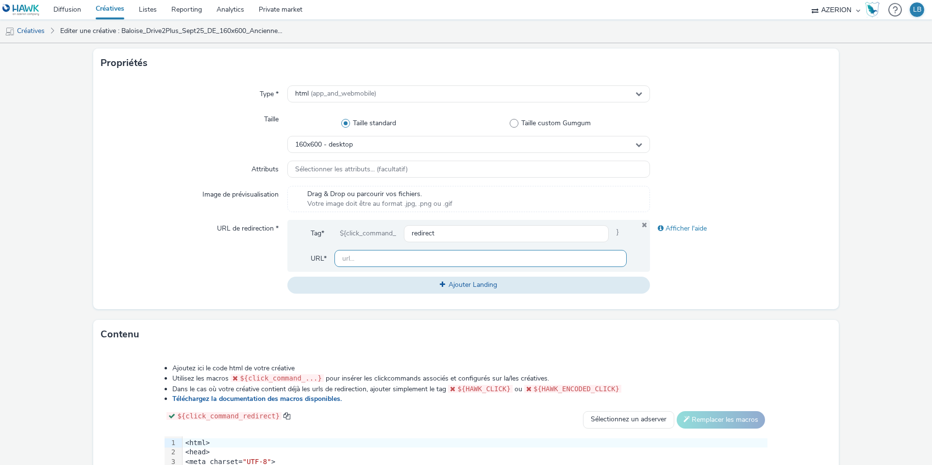
paste input "https://www.baloise.lu/de/privatekunden/mein-versicherungs-bedarf/auto.html?utm…"
type input "https://www.baloise.lu/de/privatekunden/mein-versicherungs-bedarf/auto.html?utm…"
click at [717, 180] on div "Type * html (app_and_webmobile) Taille Taille standard Taille custom Gumgum 160…" at bounding box center [466, 194] width 746 height 232
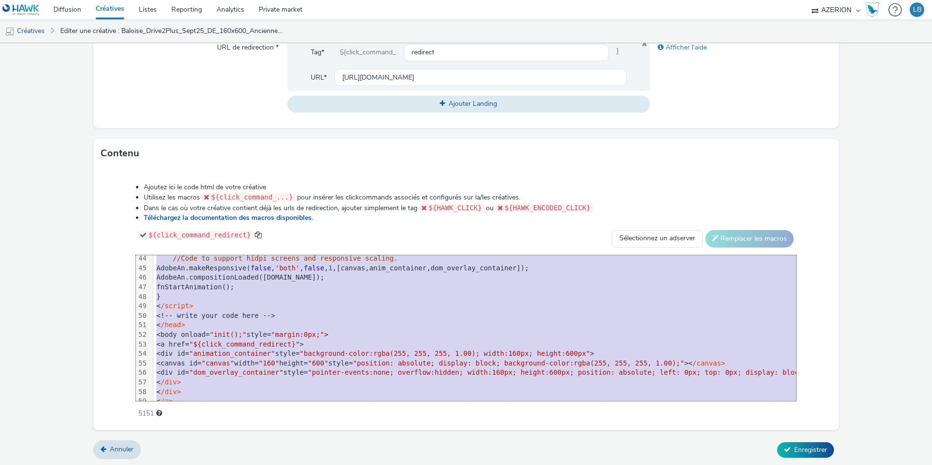
scroll to position [438, 0]
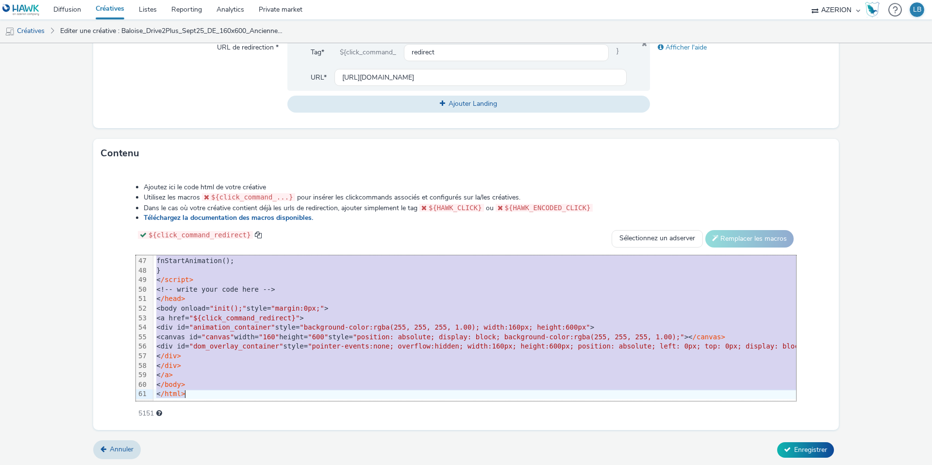
drag, startPoint x: 185, startPoint y: 259, endPoint x: 236, endPoint y: 516, distance: 261.8
click at [236, 465] on html "Diffusion Créatives Listes Reporting Analytics Private market AZERION Hawk (Tes…" at bounding box center [466, 232] width 932 height 465
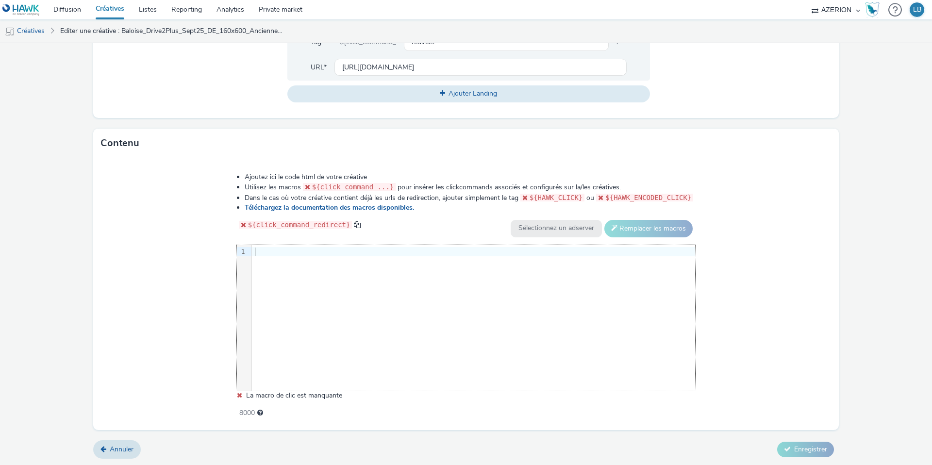
click at [262, 251] on div at bounding box center [473, 252] width 443 height 10
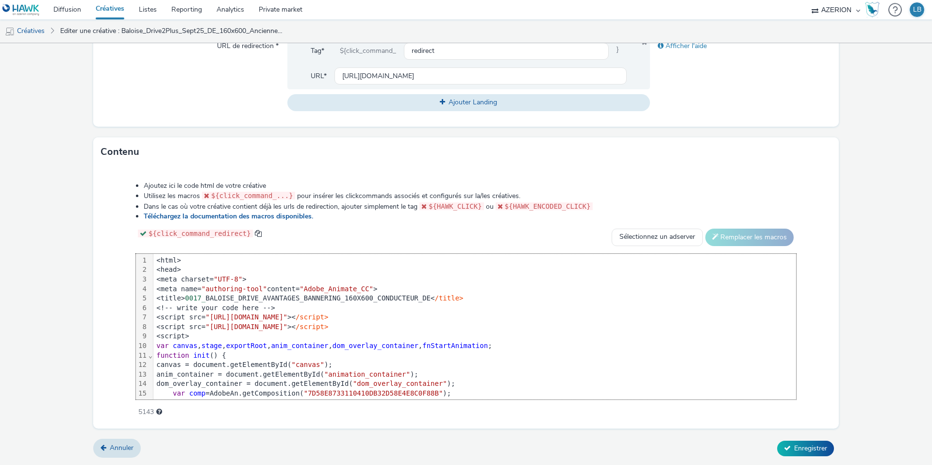
scroll to position [438, 0]
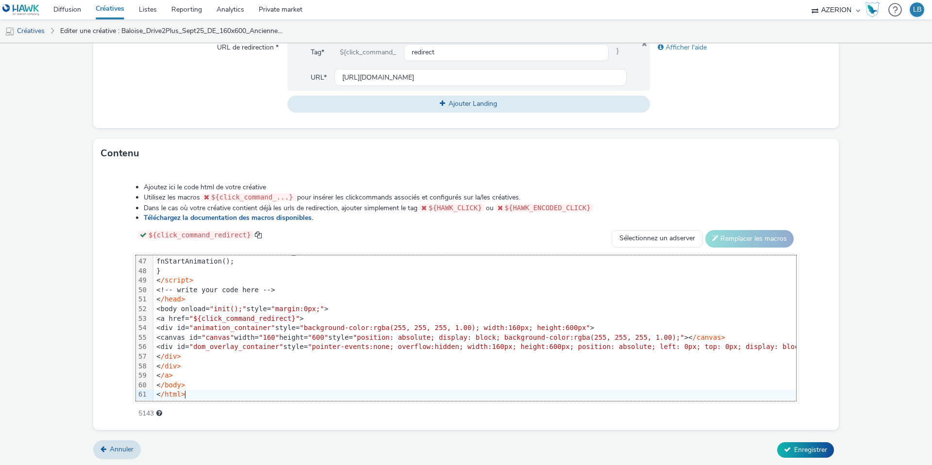
click at [129, 236] on div "Ajoutez ici le code html de votre créative Utilisez les macros ${click_command_…" at bounding box center [466, 295] width 730 height 239
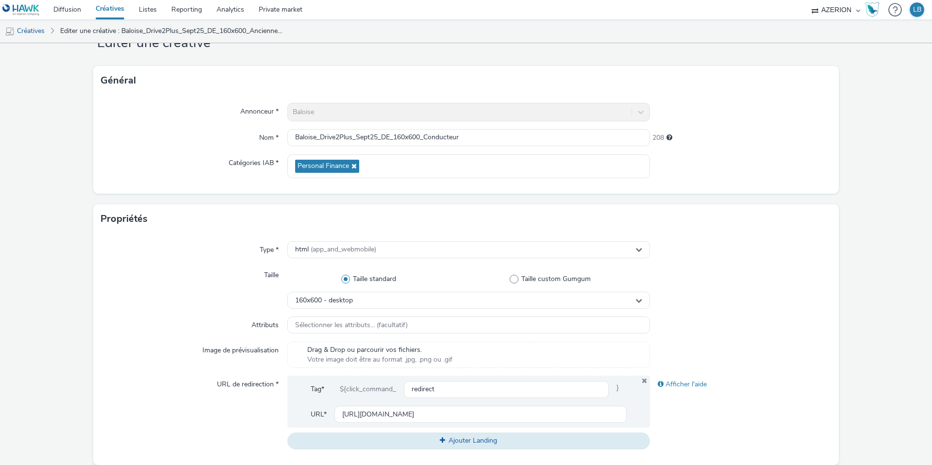
scroll to position [373, 0]
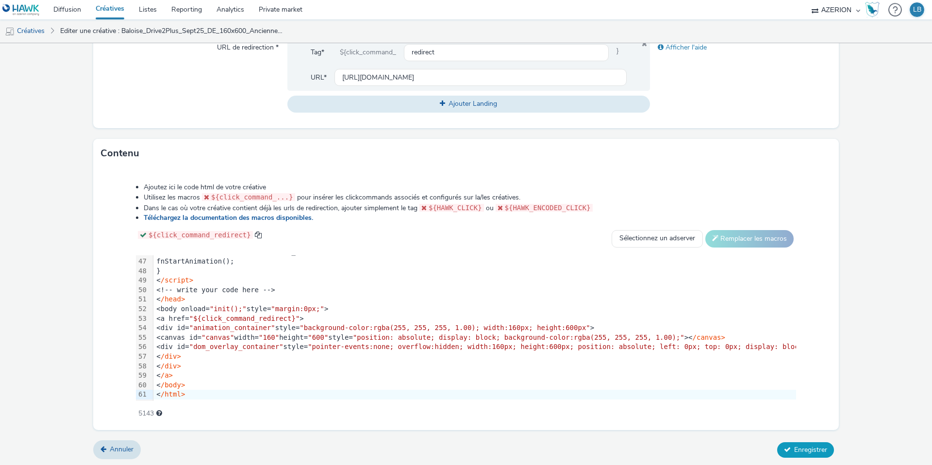
click at [802, 448] on span "Enregistrer" at bounding box center [810, 449] width 33 height 9
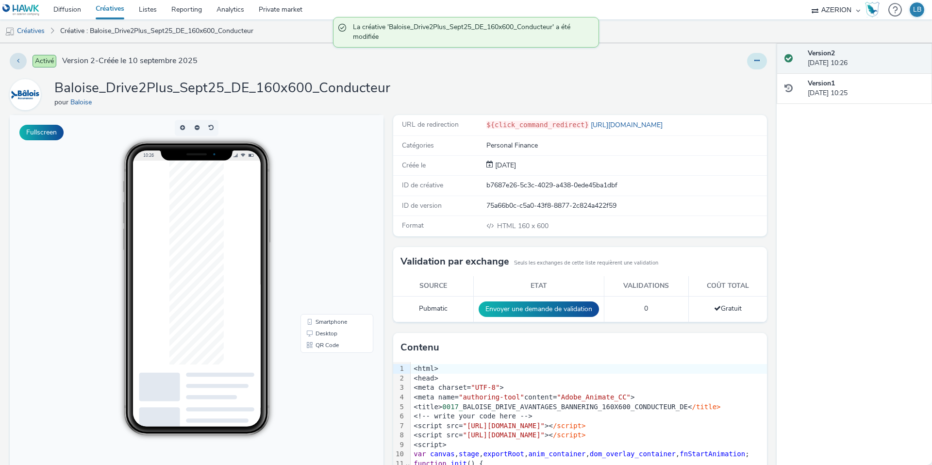
click at [759, 60] on icon at bounding box center [757, 60] width 5 height 7
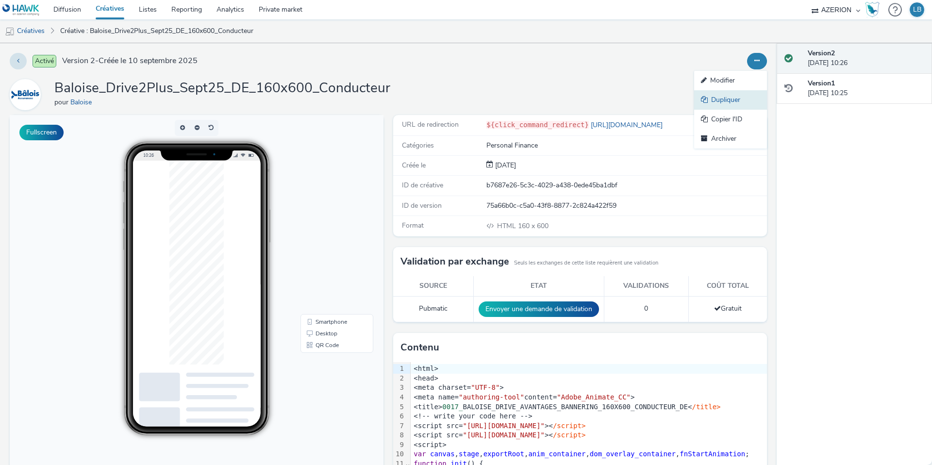
click at [731, 99] on link "Dupliquer" at bounding box center [730, 99] width 73 height 19
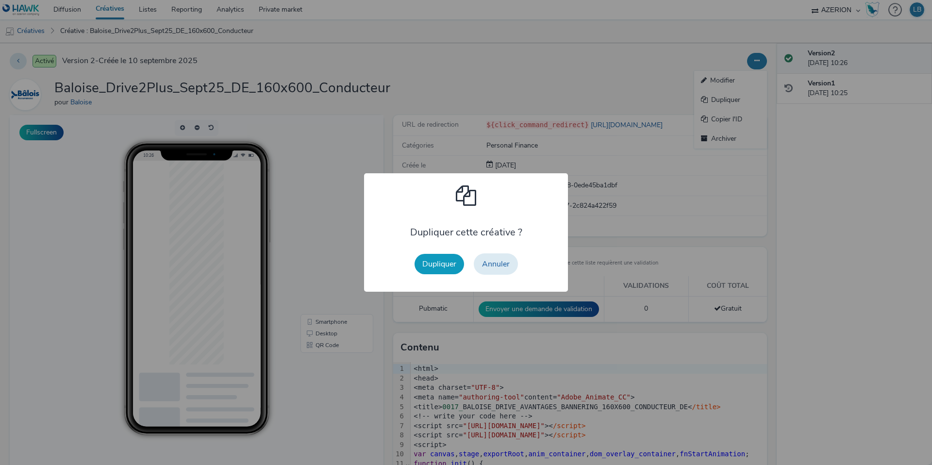
click at [437, 266] on button "Dupliquer" at bounding box center [440, 264] width 50 height 20
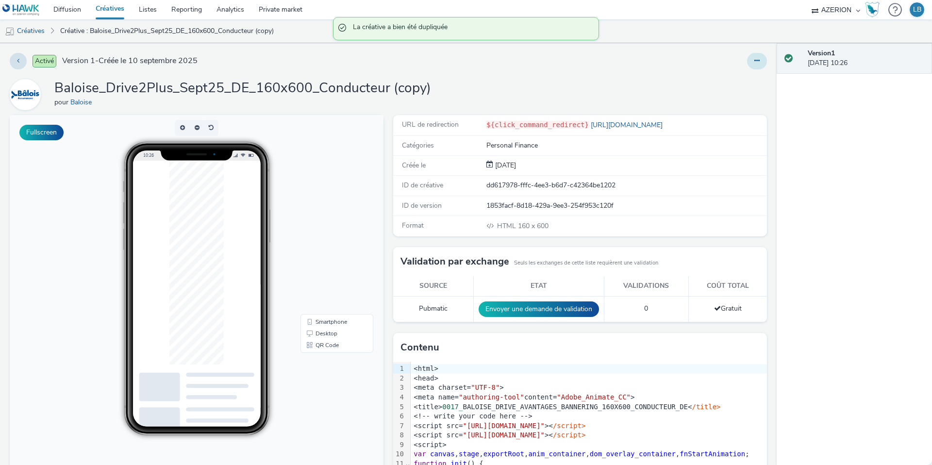
click at [757, 61] on icon at bounding box center [757, 60] width 5 height 7
click at [731, 83] on link "Modifier" at bounding box center [730, 80] width 73 height 19
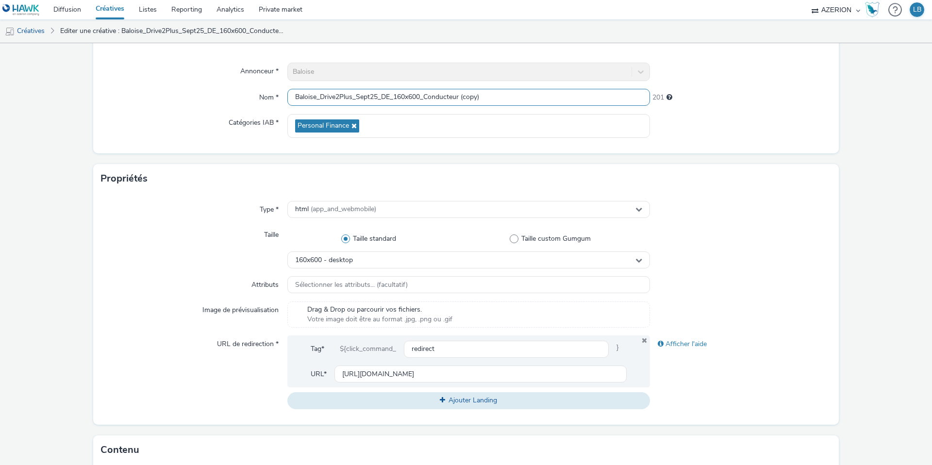
drag, startPoint x: 502, startPoint y: 100, endPoint x: 427, endPoint y: 99, distance: 75.3
click at [427, 99] on input "Baloise_Drive2Plus_Sept25_DE_160x600_Conducteur (copy)" at bounding box center [468, 97] width 363 height 17
type input "Baloise_Drive2Plus_Sept25_DE_160x600_Panne"
click at [724, 130] on div at bounding box center [741, 126] width 182 height 24
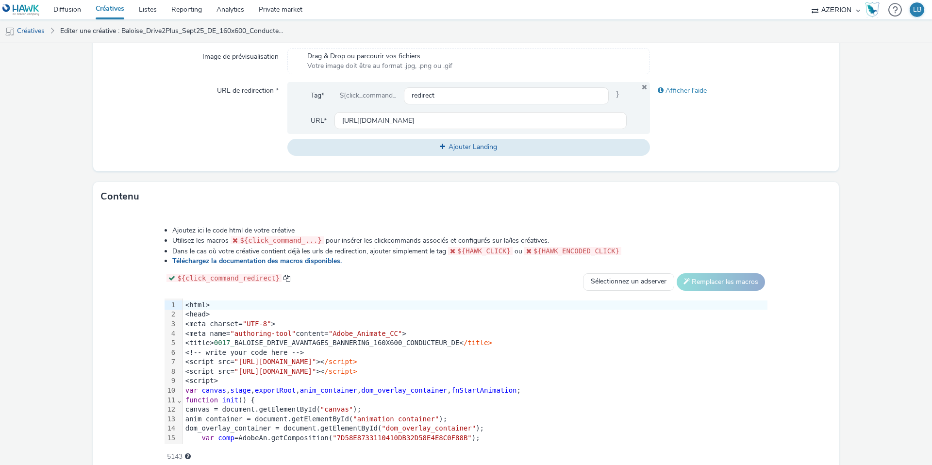
scroll to position [368, 0]
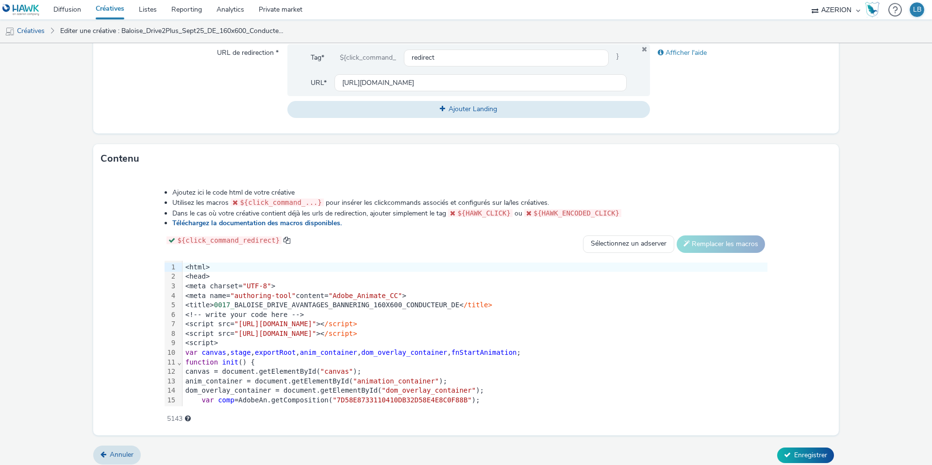
click at [183, 264] on div "<html>" at bounding box center [475, 268] width 585 height 10
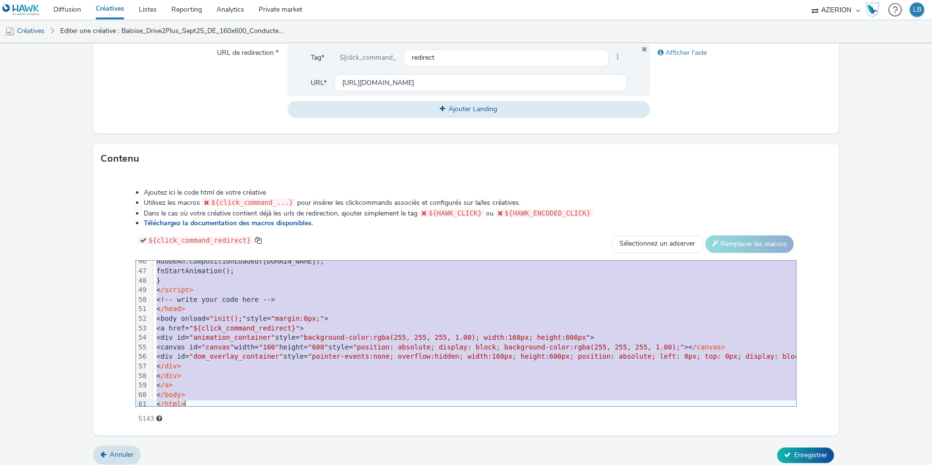
scroll to position [438, 0]
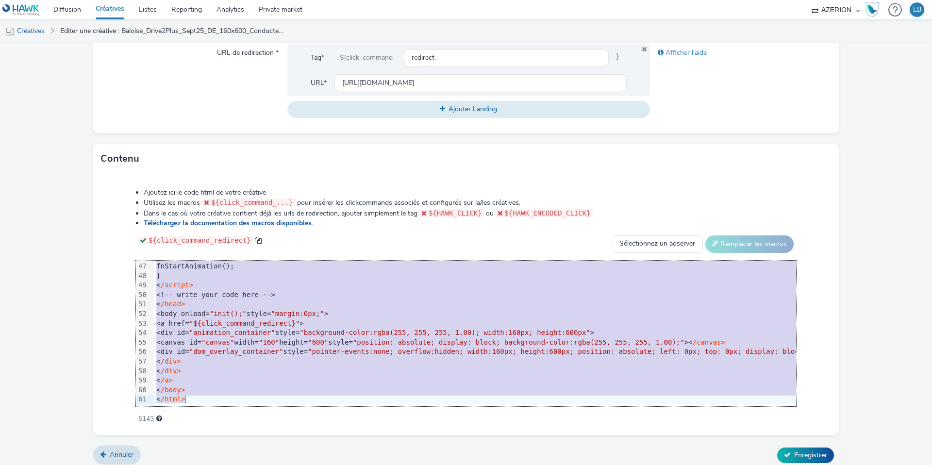
drag, startPoint x: 177, startPoint y: 265, endPoint x: 291, endPoint y: 490, distance: 252.3
click at [291, 465] on html "Diffusion Créatives Listes Reporting Analytics Private market AZERION Hawk (Tes…" at bounding box center [466, 232] width 932 height 465
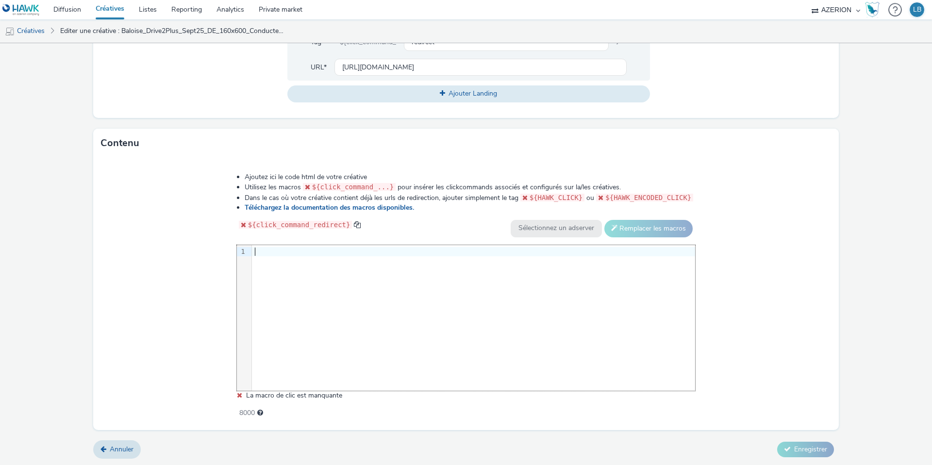
click at [273, 249] on div at bounding box center [473, 252] width 443 height 10
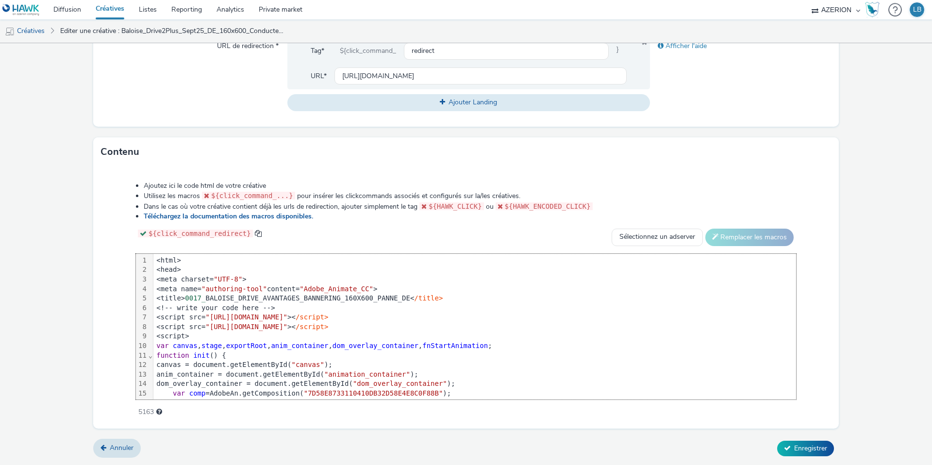
scroll to position [438, 0]
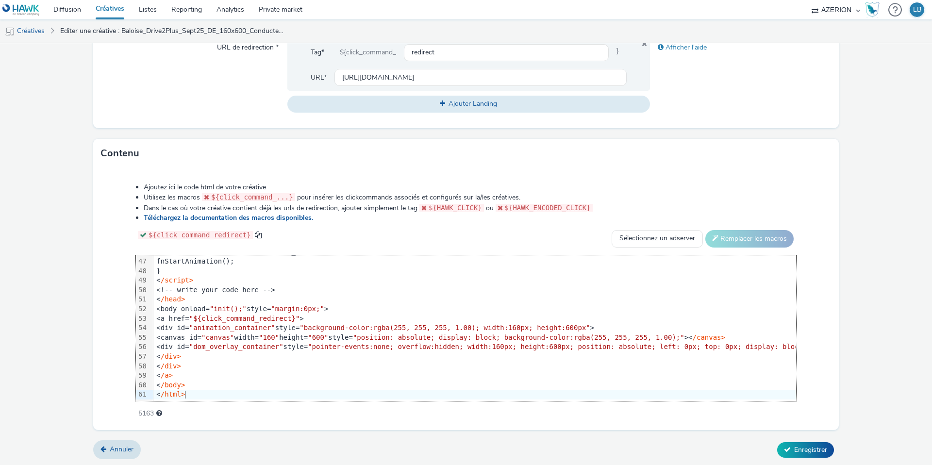
click at [117, 232] on div "Ajoutez ici le code html de votre créative Utilisez les macros ${click_command_…" at bounding box center [466, 295] width 730 height 239
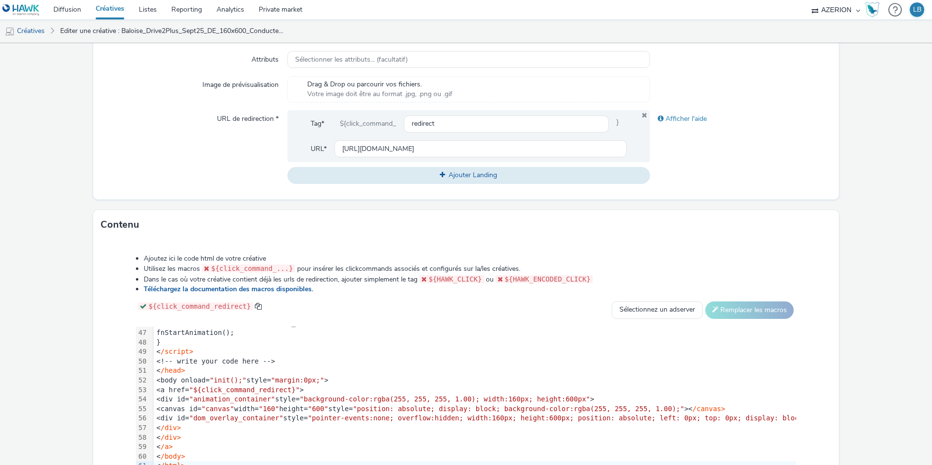
scroll to position [296, 0]
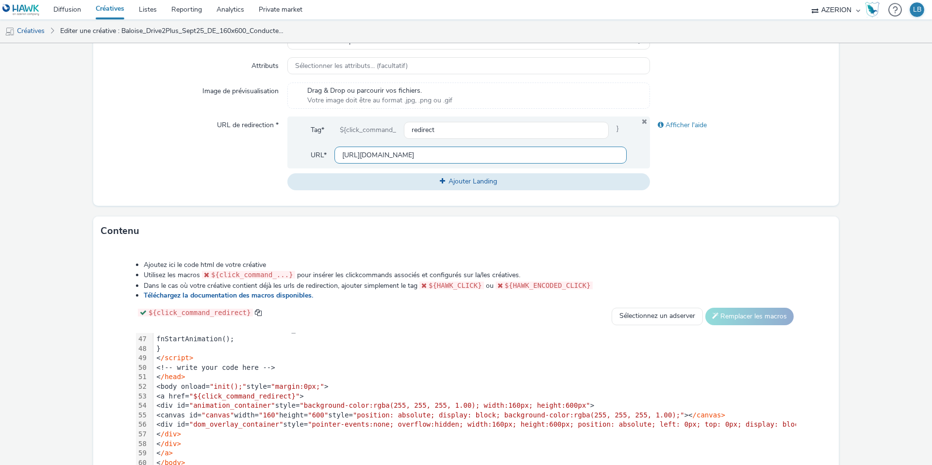
click at [398, 152] on input "[URL][DOMAIN_NAME]" at bounding box center [481, 155] width 292 height 17
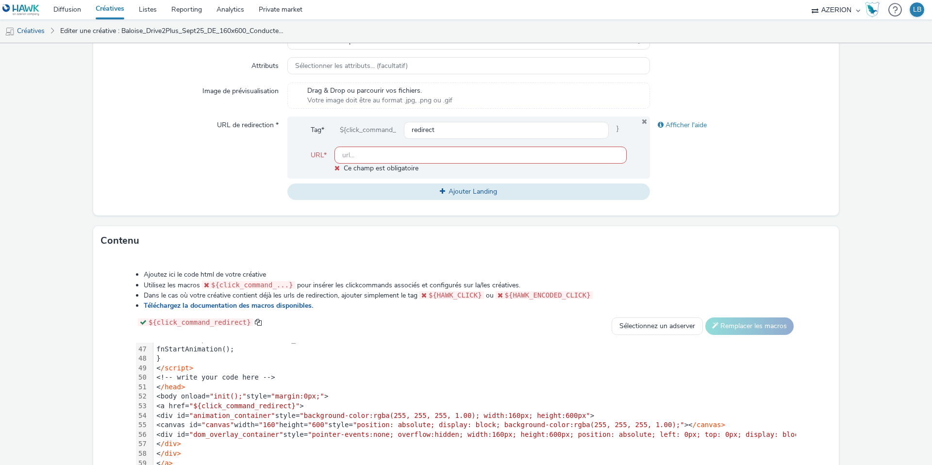
click at [380, 154] on input "text" at bounding box center [481, 155] width 292 height 17
paste input "[URL][DOMAIN_NAME]"
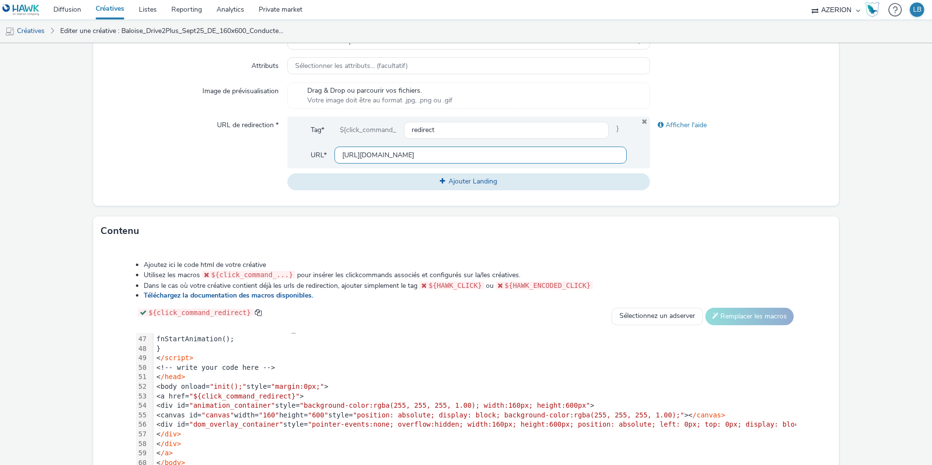
scroll to position [0, 244]
type input "[URL][DOMAIN_NAME]"
click at [227, 168] on div "URL de redirection *" at bounding box center [194, 153] width 186 height 73
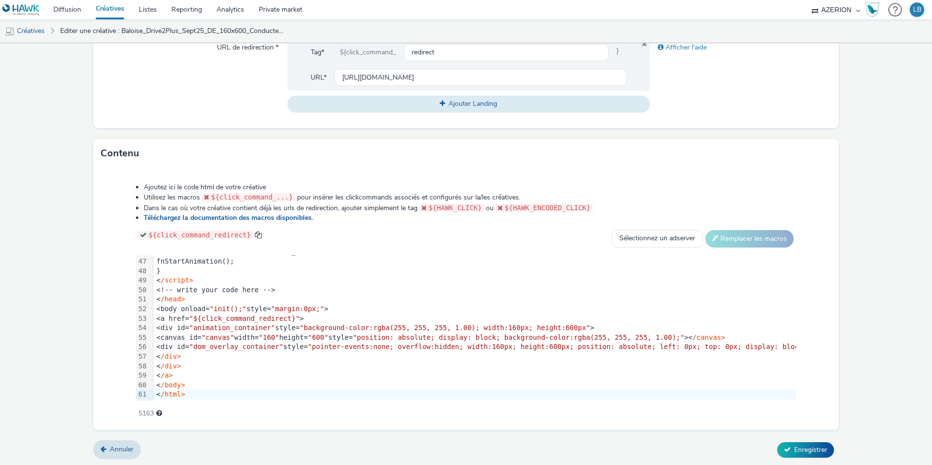
scroll to position [438, 0]
click at [811, 448] on span "Enregistrer" at bounding box center [810, 449] width 33 height 9
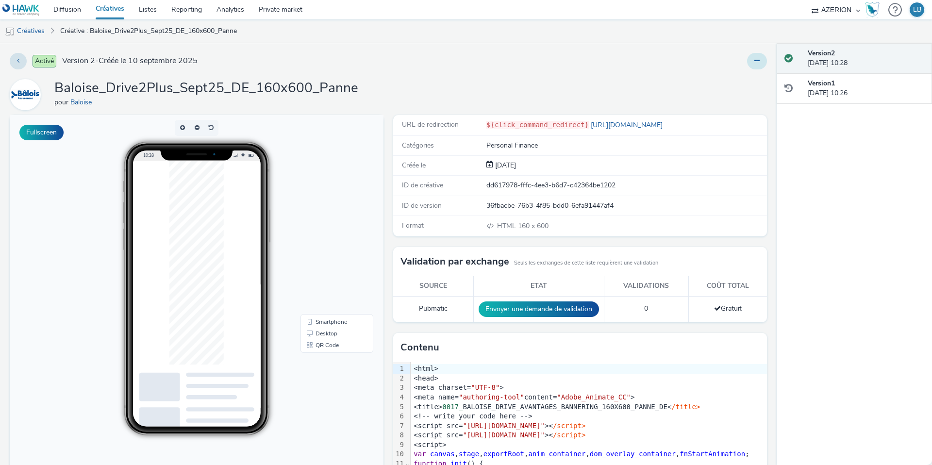
click at [757, 60] on icon at bounding box center [757, 60] width 5 height 7
click at [727, 100] on link "Dupliquer" at bounding box center [730, 99] width 73 height 19
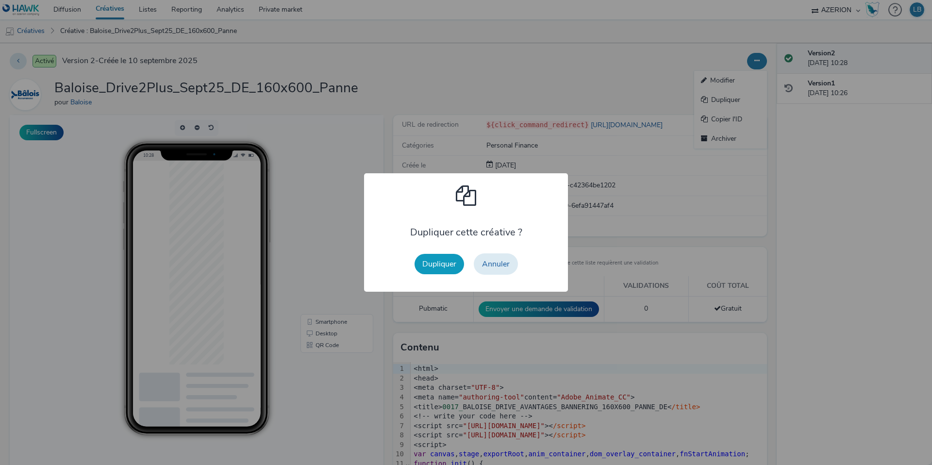
click at [445, 262] on button "Dupliquer" at bounding box center [440, 264] width 50 height 20
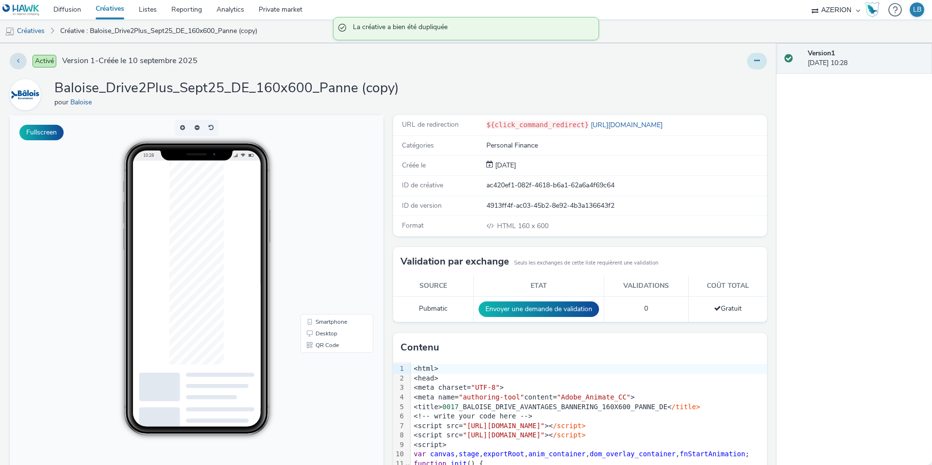
click at [758, 61] on icon at bounding box center [757, 60] width 5 height 7
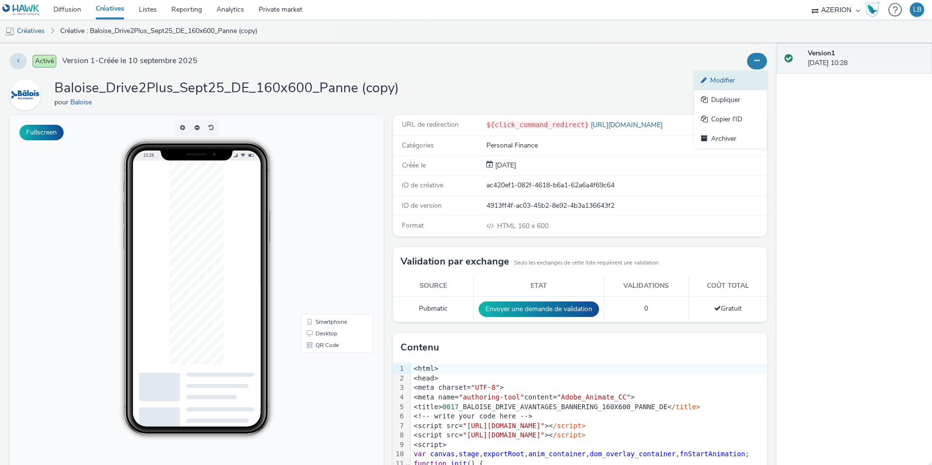
click at [728, 84] on link "Modifier" at bounding box center [730, 80] width 73 height 19
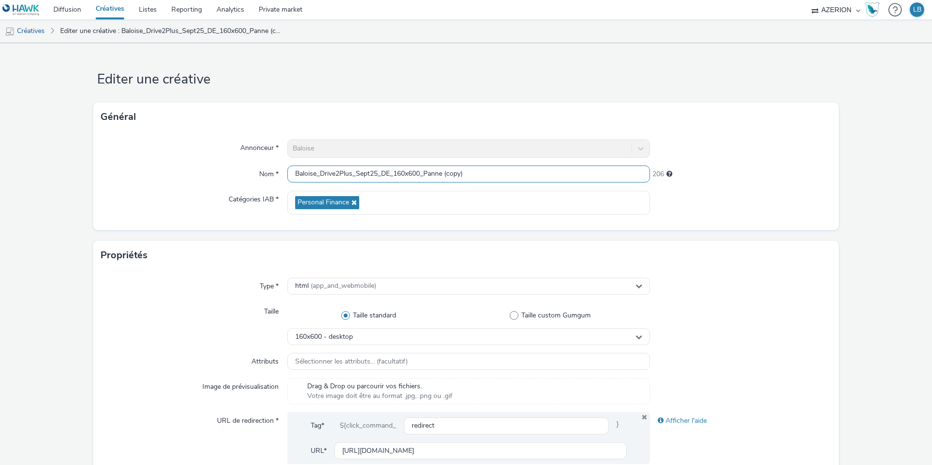
drag, startPoint x: 445, startPoint y: 174, endPoint x: 490, endPoint y: 174, distance: 45.2
click at [490, 174] on input "Baloise_Drive2Plus_Sept25_DE_160x600_Panne (copy)" at bounding box center [468, 174] width 363 height 17
drag, startPoint x: 427, startPoint y: 172, endPoint x: 495, endPoint y: 171, distance: 68.5
click at [495, 171] on input "Baloise_Drive2Plus_Sept25_DE_160x600_Panne (copy)" at bounding box center [468, 174] width 363 height 17
type input "Baloise_Drive2Plus_Sept25_DE_160x600_"
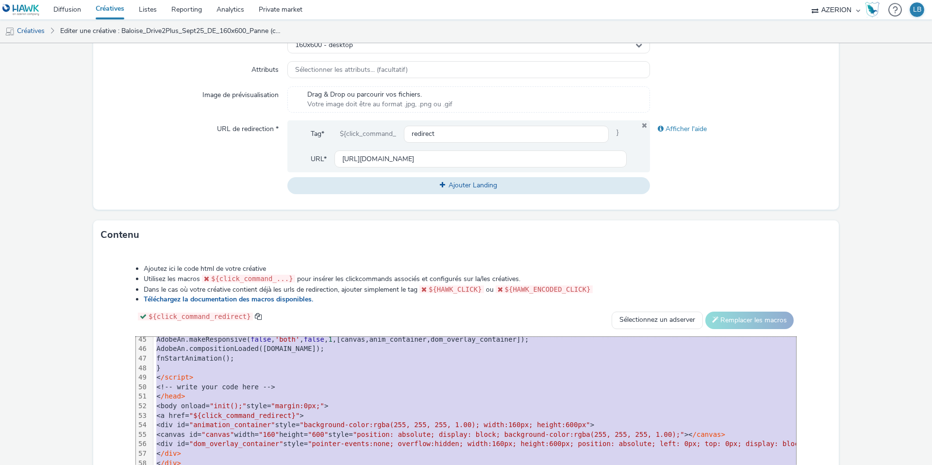
scroll to position [438, 0]
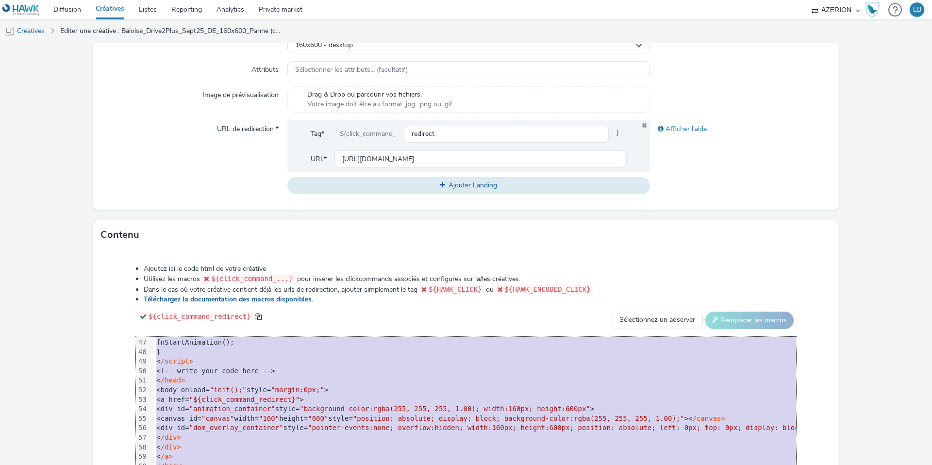
drag, startPoint x: 186, startPoint y: 342, endPoint x: 246, endPoint y: 524, distance: 191.6
click at [246, 465] on html "Diffusion Créatives Listes Reporting Analytics Private market AZERION Hawk (Tes…" at bounding box center [466, 232] width 932 height 465
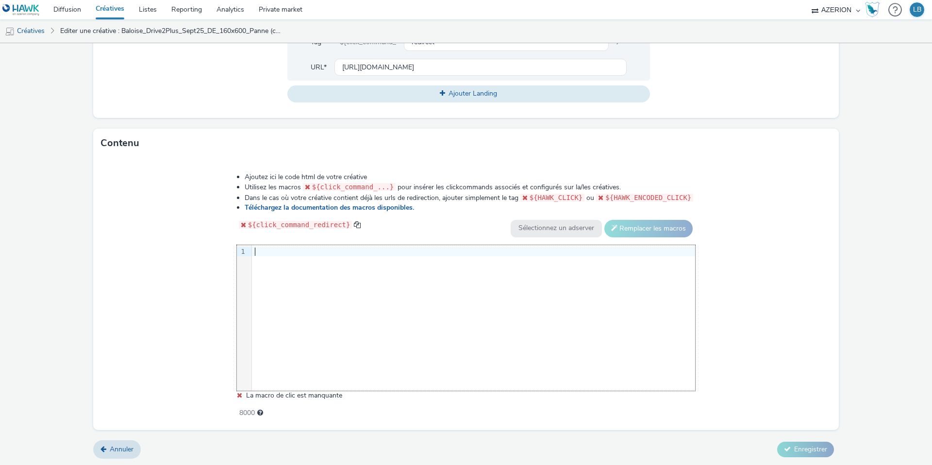
click at [263, 252] on div at bounding box center [473, 252] width 443 height 10
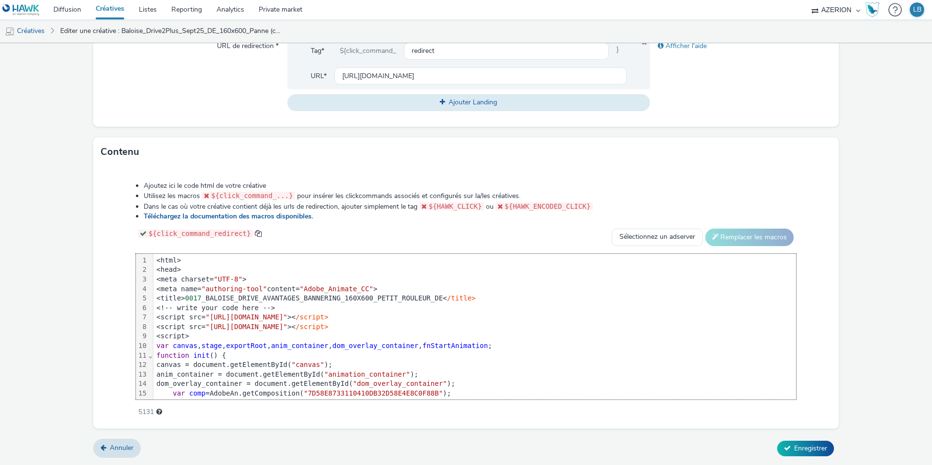
scroll to position [438, 0]
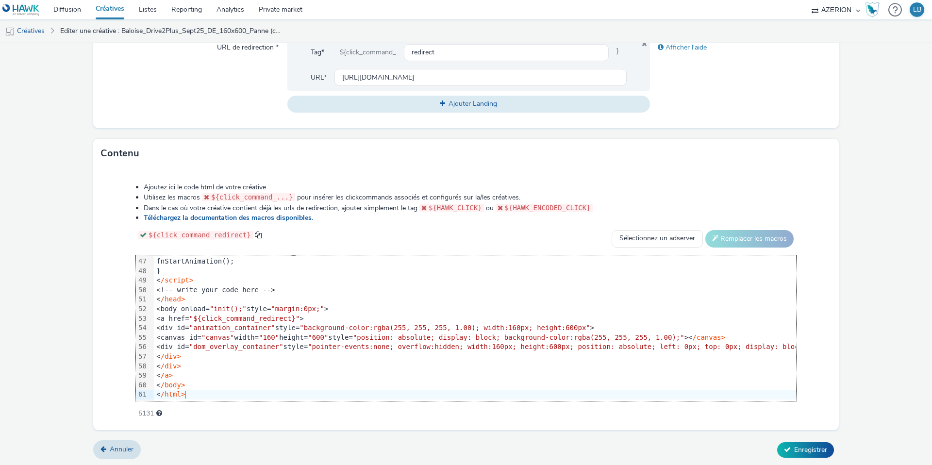
click at [126, 260] on div "Ajoutez ici le code html de votre créative Utilisez les macros ${click_command_…" at bounding box center [466, 295] width 730 height 239
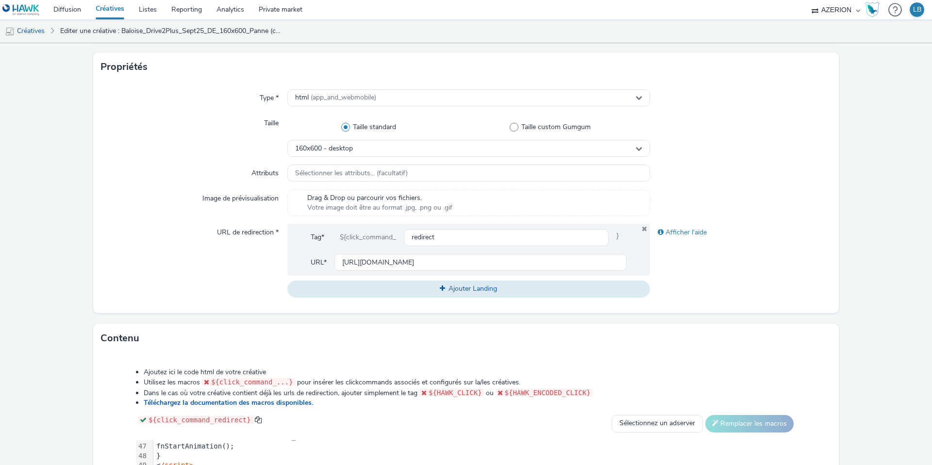
scroll to position [175, 0]
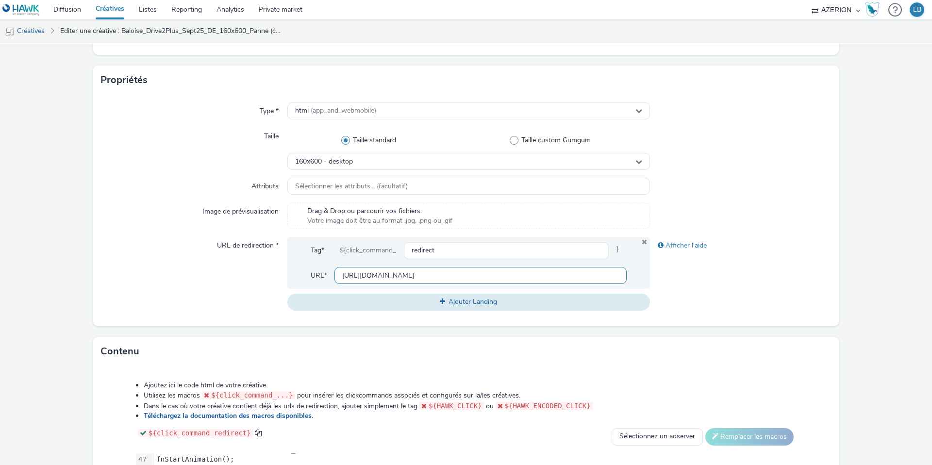
click at [369, 272] on input "[URL][DOMAIN_NAME]" at bounding box center [481, 275] width 292 height 17
click at [235, 286] on div "URL de redirection *" at bounding box center [194, 273] width 186 height 73
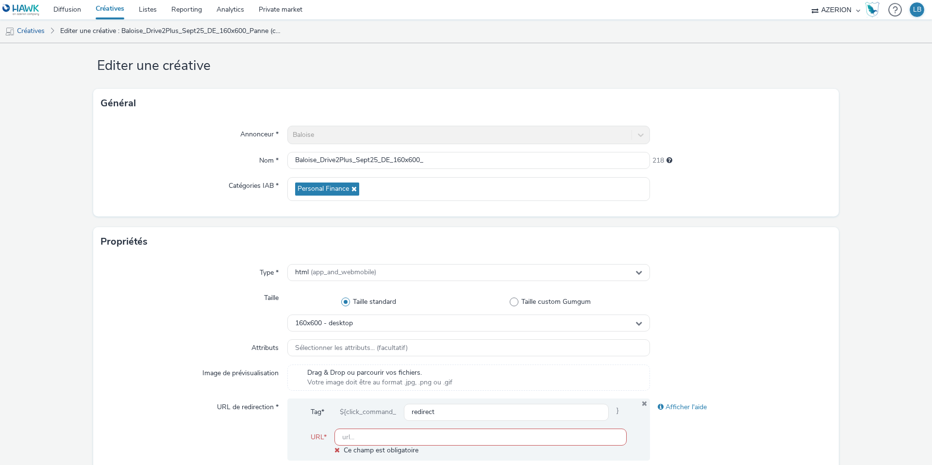
scroll to position [0, 0]
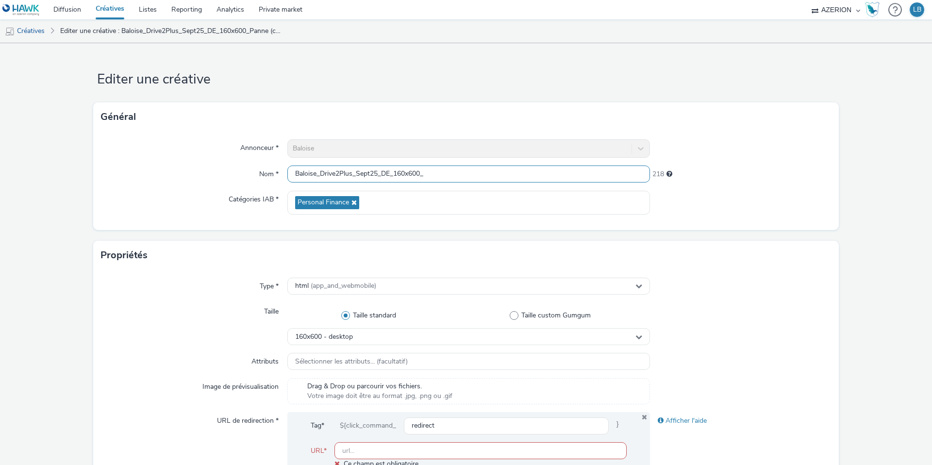
click at [431, 174] on input "Baloise_Drive2Plus_Sept25_DE_160x600_" at bounding box center [468, 174] width 363 height 17
type input "Baloise_Drive2Plus_Sept25_DE_160x600_PetitRouleur"
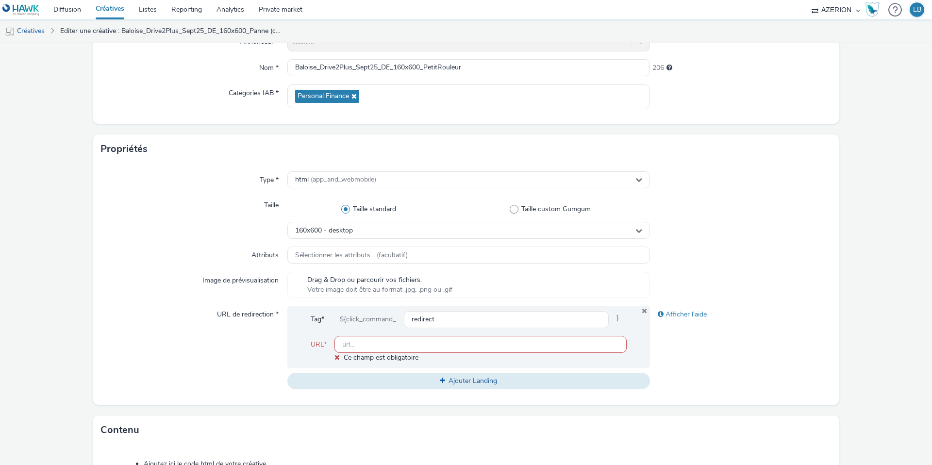
scroll to position [192, 0]
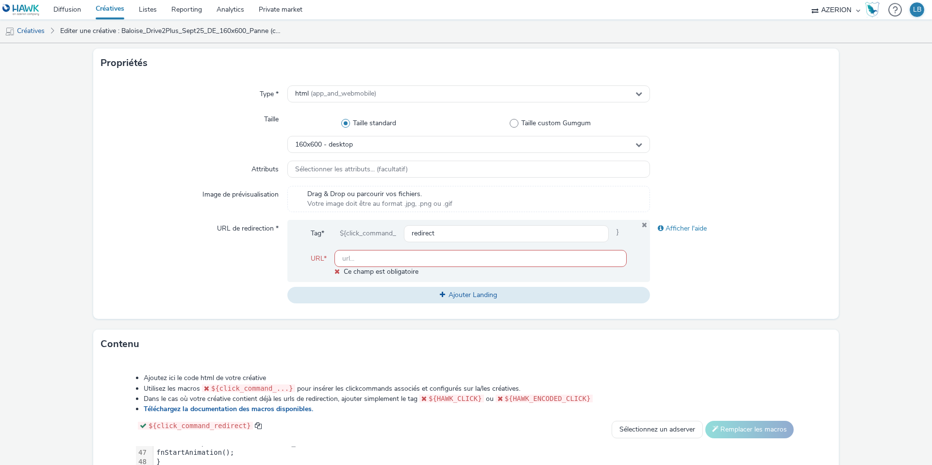
click at [378, 258] on input "text" at bounding box center [481, 258] width 292 height 17
paste input "[URL][DOMAIN_NAME]"
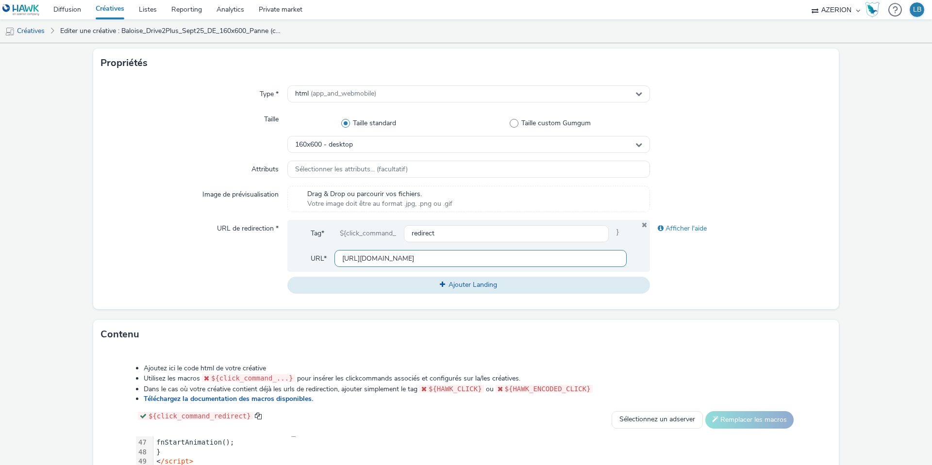
scroll to position [0, 251]
type input "[URL][DOMAIN_NAME]"
click at [200, 267] on div "URL de redirection *" at bounding box center [194, 256] width 186 height 73
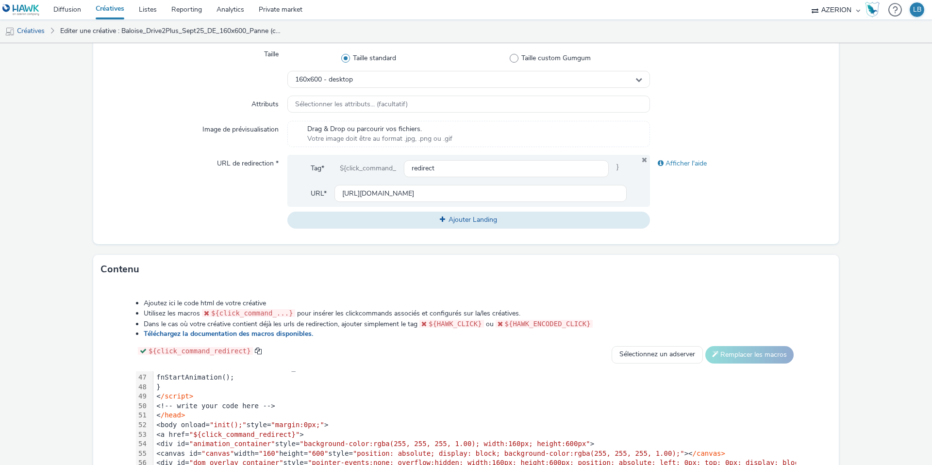
scroll to position [373, 0]
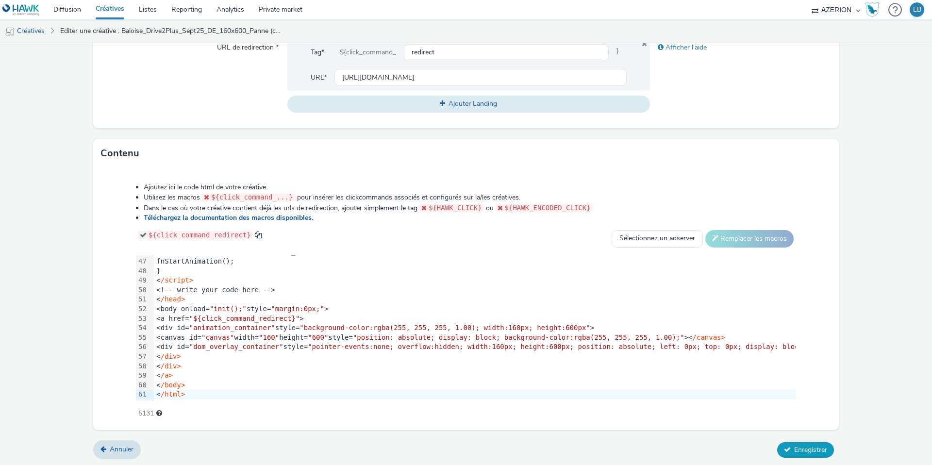
click at [802, 448] on span "Enregistrer" at bounding box center [810, 449] width 33 height 9
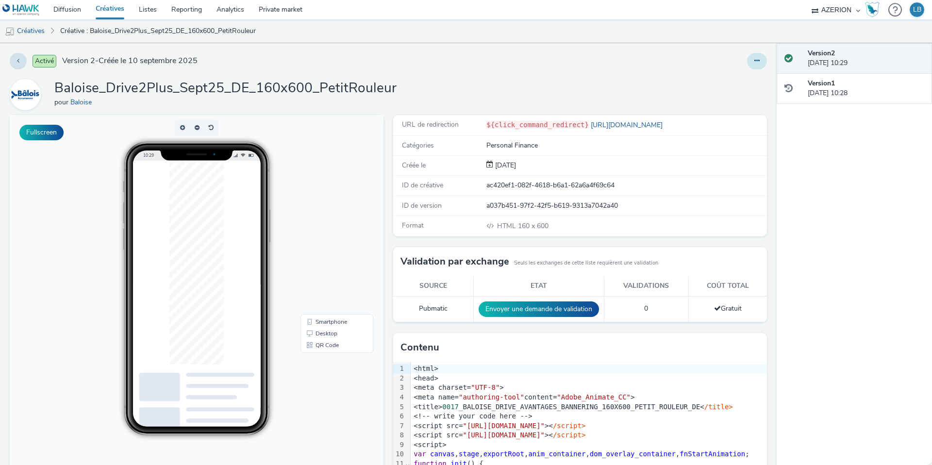
click at [756, 62] on icon at bounding box center [757, 60] width 5 height 7
click at [731, 94] on link "Dupliquer" at bounding box center [730, 99] width 73 height 19
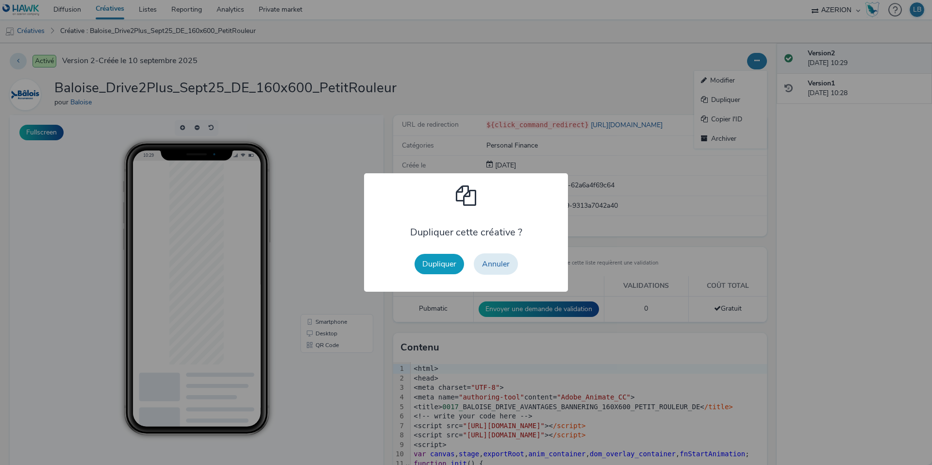
click at [436, 262] on button "Dupliquer" at bounding box center [440, 264] width 50 height 20
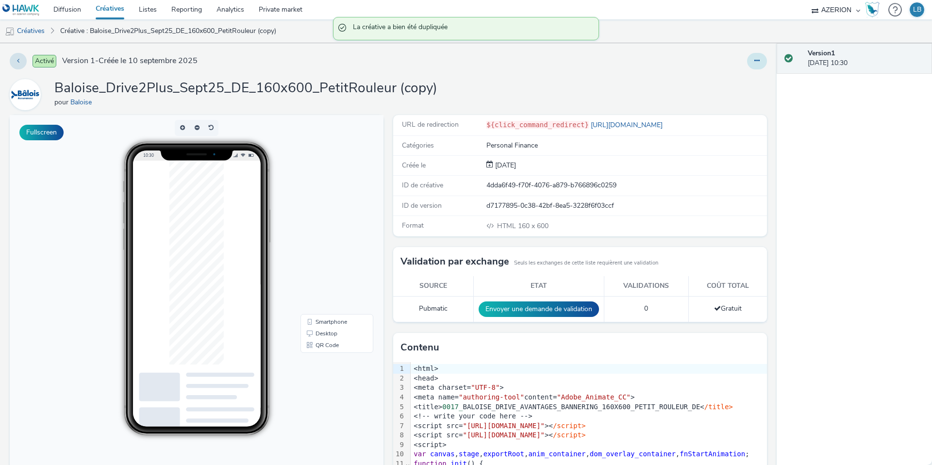
click at [754, 65] on button at bounding box center [757, 61] width 20 height 17
click at [739, 77] on link "Modifier" at bounding box center [730, 80] width 73 height 19
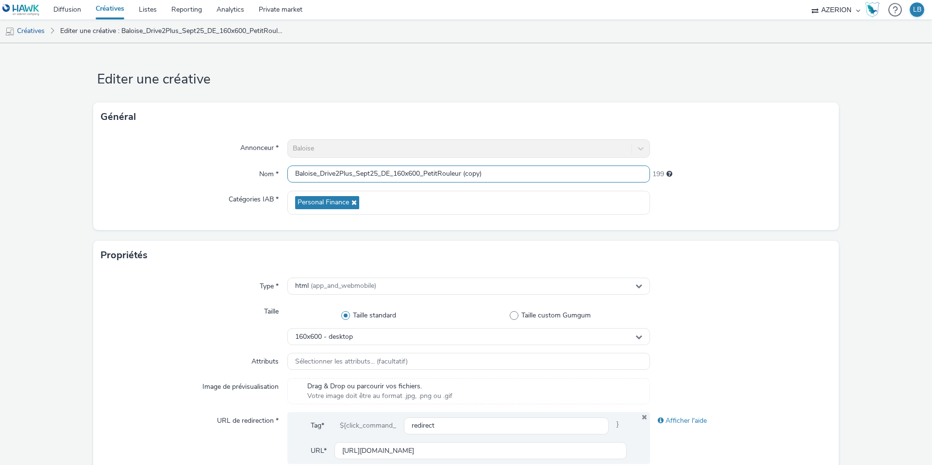
drag, startPoint x: 426, startPoint y: 173, endPoint x: 520, endPoint y: 173, distance: 93.2
click at [520, 173] on input "Baloise_Drive2Plus_Sept25_DE_160x600_PetitRouleur (copy)" at bounding box center [468, 174] width 363 height 17
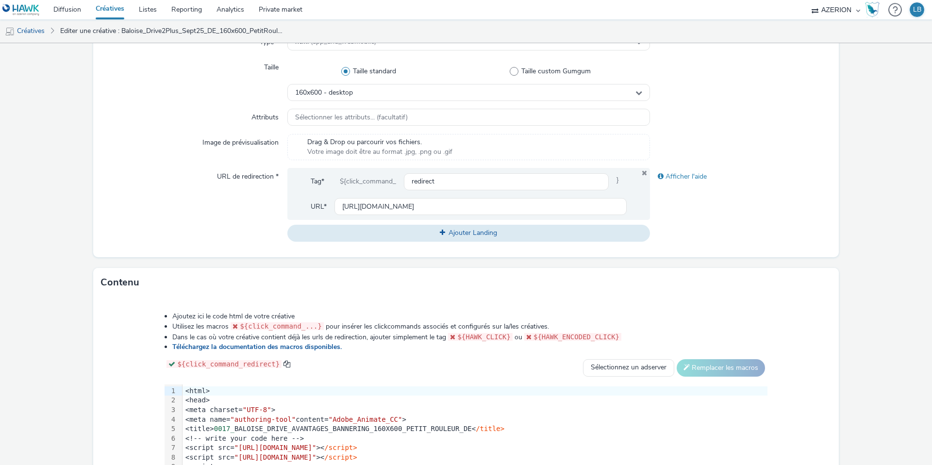
scroll to position [247, 0]
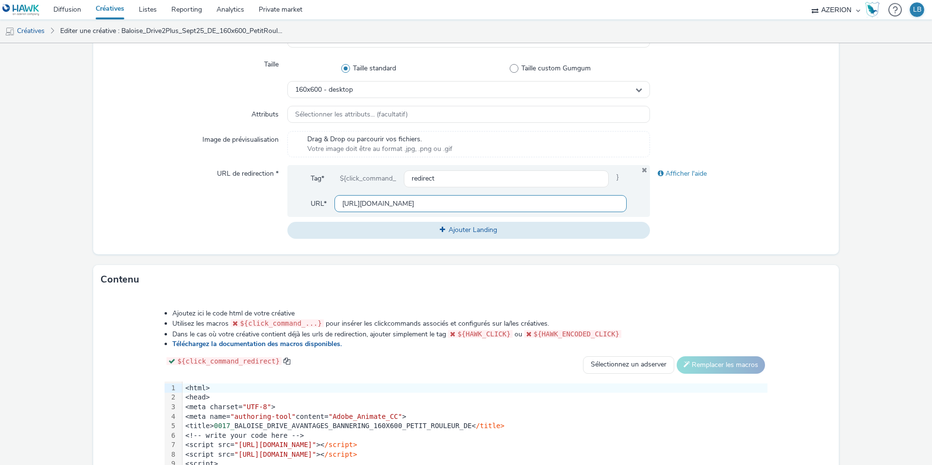
type input "Baloise_Drive2Plus_Sept25_DE_160x600_Taxi"
click at [466, 199] on input "[URL][DOMAIN_NAME]" at bounding box center [481, 203] width 292 height 17
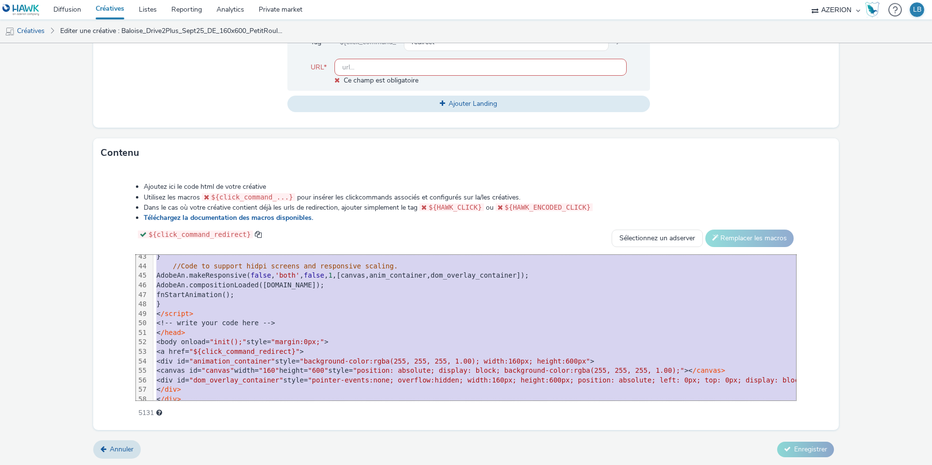
scroll to position [438, 0]
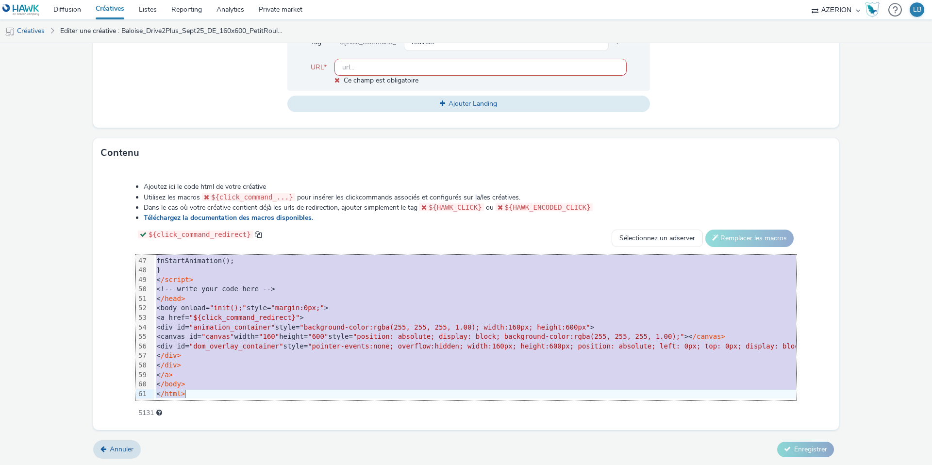
drag, startPoint x: 166, startPoint y: 260, endPoint x: 241, endPoint y: 426, distance: 181.9
click at [241, 426] on div "Ajoutez ici le code html de votre créative Utilisez les macros ${click_command_…" at bounding box center [466, 299] width 746 height 262
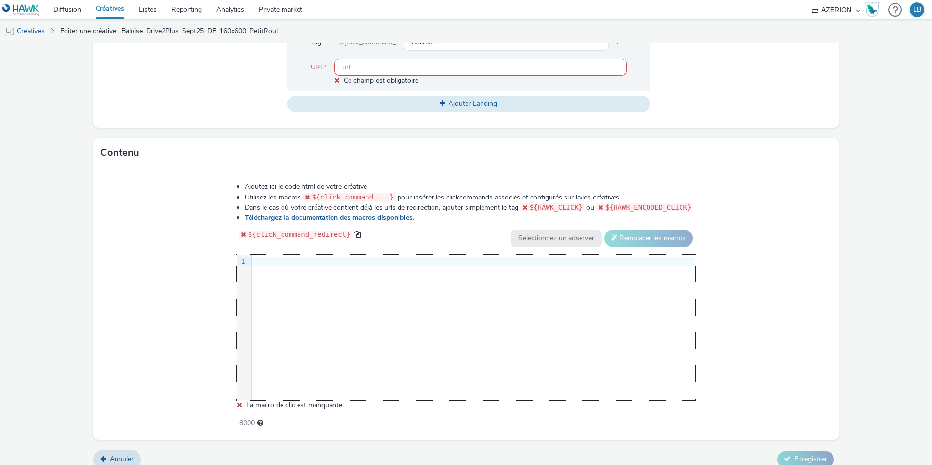
scroll to position [393, 0]
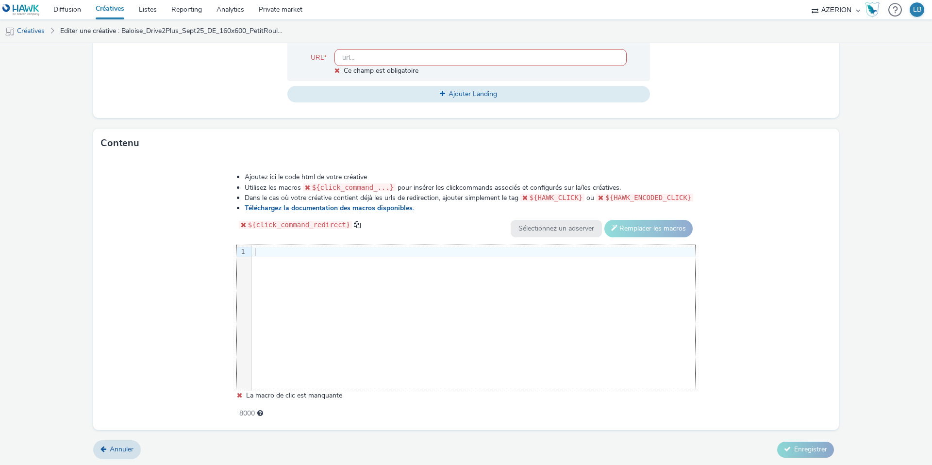
click at [259, 251] on div at bounding box center [473, 252] width 443 height 10
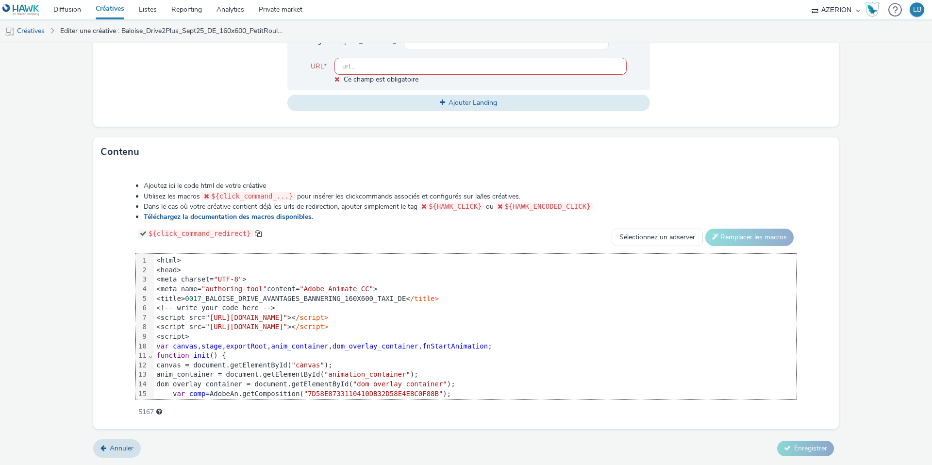
scroll to position [438, 0]
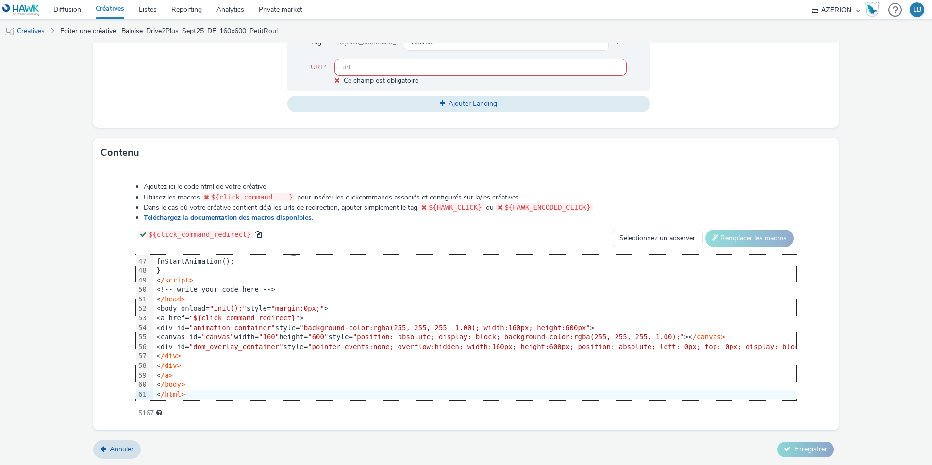
click at [123, 247] on div "Ajoutez ici le code html de votre créative Utilisez les macros ${click_command_…" at bounding box center [466, 294] width 730 height 239
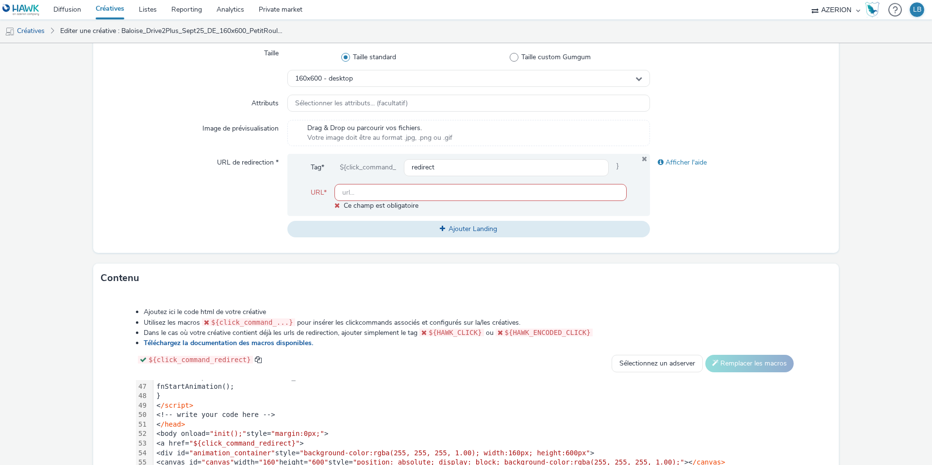
scroll to position [234, 0]
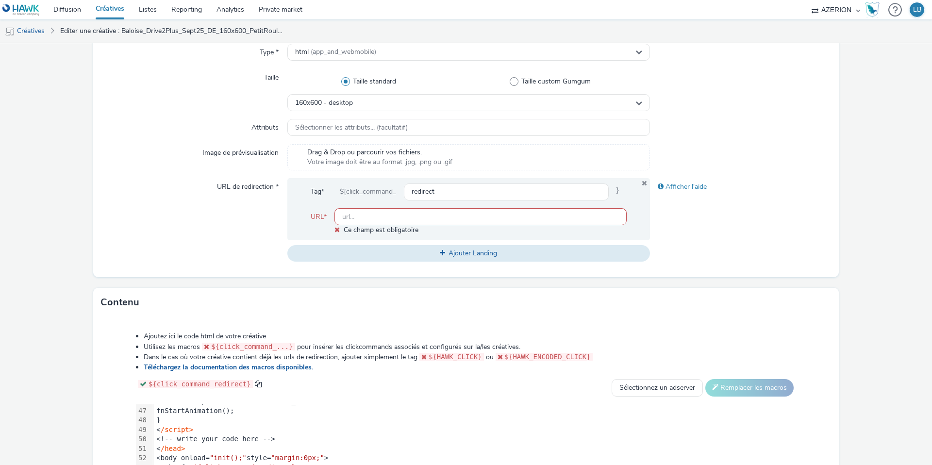
click at [360, 218] on input "text" at bounding box center [481, 216] width 292 height 17
paste input "[URL][DOMAIN_NAME]"
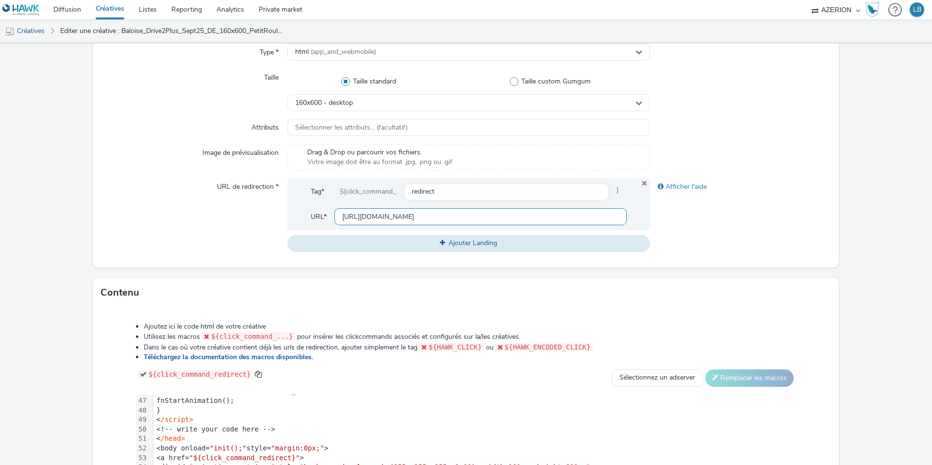
scroll to position [0, 224]
type input "[URL][DOMAIN_NAME]"
click at [221, 241] on div "URL de redirection *" at bounding box center [194, 214] width 186 height 73
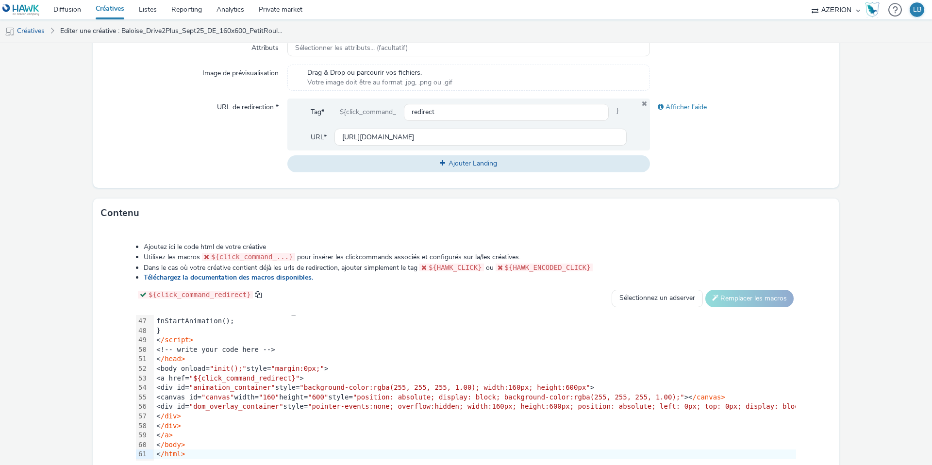
scroll to position [373, 0]
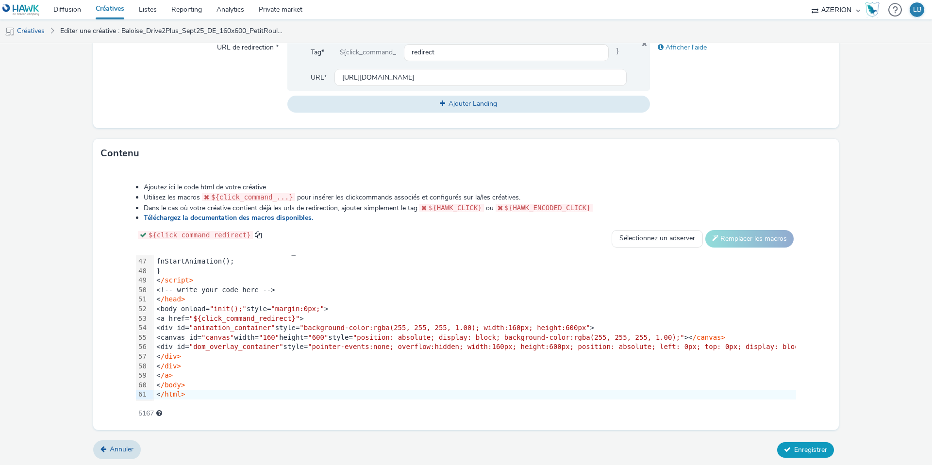
click at [815, 456] on button "Enregistrer" at bounding box center [805, 450] width 57 height 16
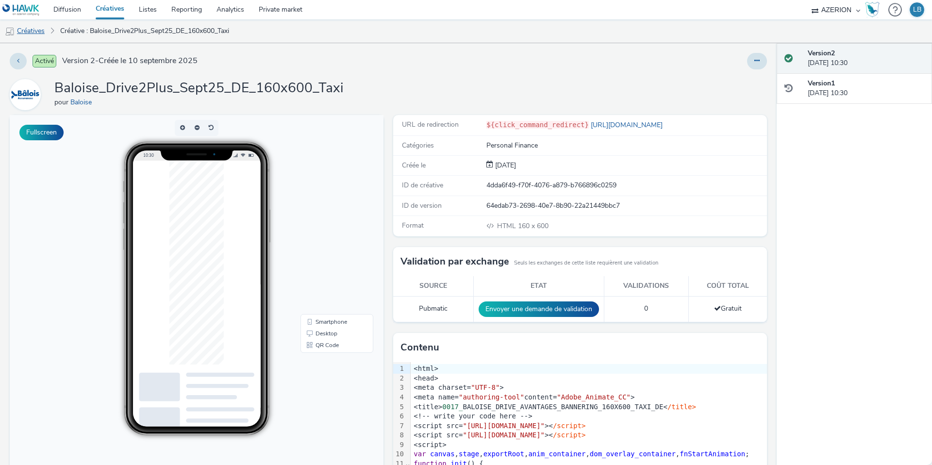
click at [40, 31] on link "Créatives" at bounding box center [25, 30] width 50 height 23
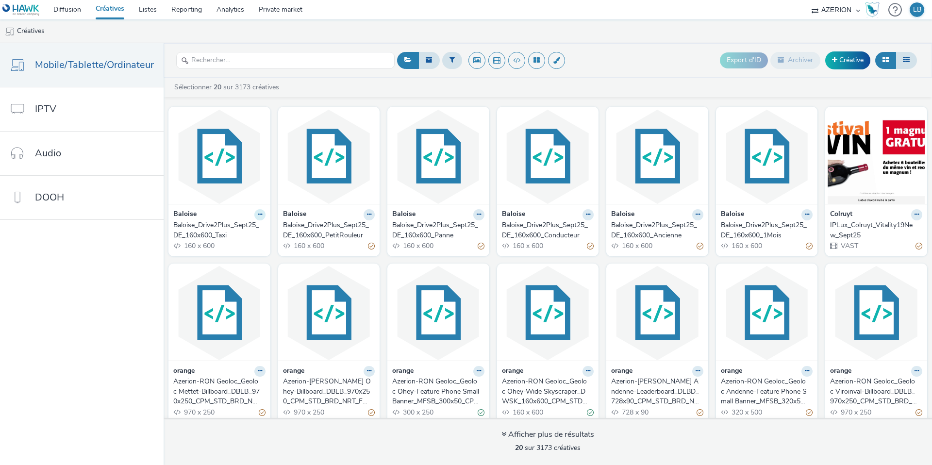
click at [258, 213] on icon at bounding box center [260, 215] width 4 height 6
click at [236, 255] on link "Dupliquer" at bounding box center [229, 250] width 73 height 19
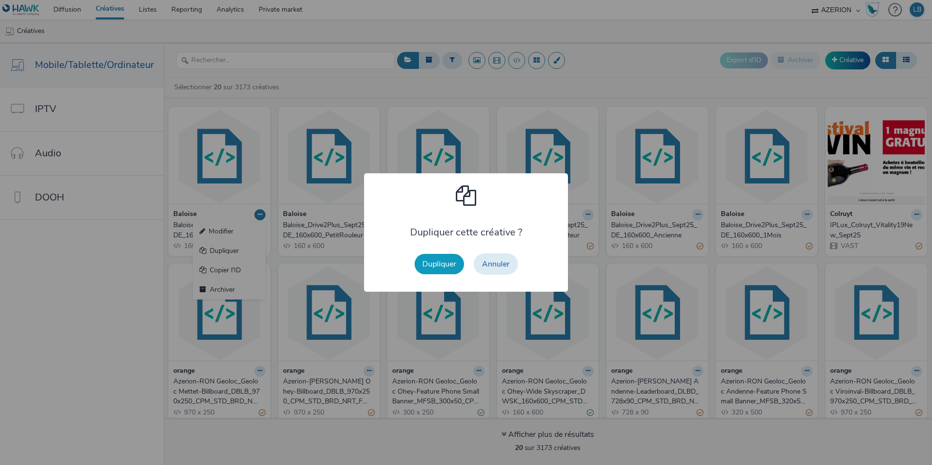
click at [441, 264] on button "Dupliquer" at bounding box center [440, 264] width 50 height 20
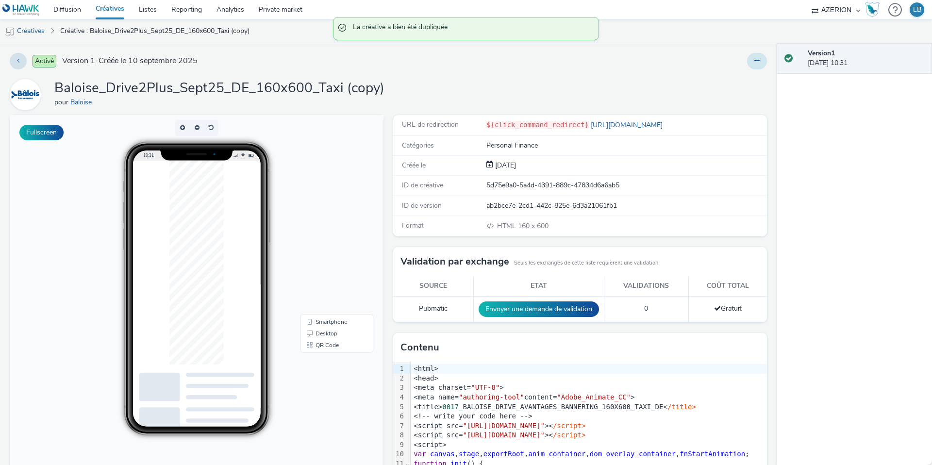
click at [760, 58] on button at bounding box center [757, 61] width 20 height 17
click at [729, 79] on link "Modifier" at bounding box center [730, 80] width 73 height 19
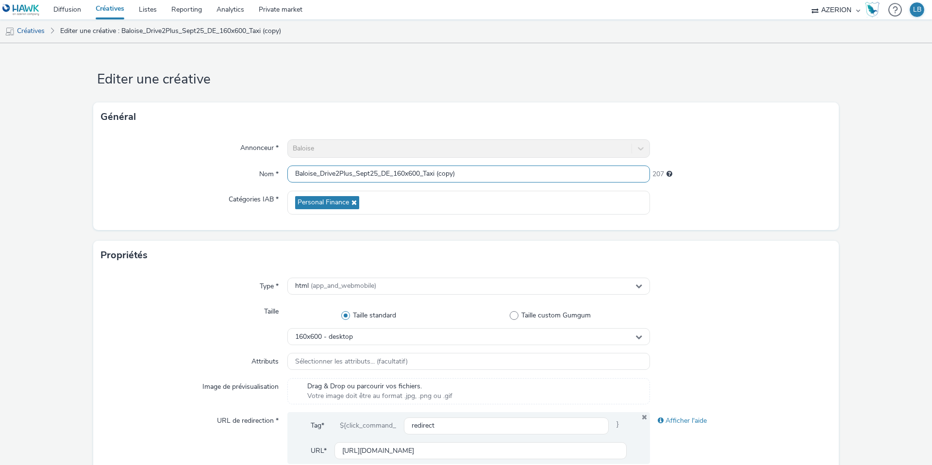
click at [407, 172] on input "Baloise_Drive2Plus_Sept25_DE_160x600_Taxi (copy)" at bounding box center [468, 174] width 363 height 17
click at [419, 175] on input "Baloise_Drive2Plus_Sept25_DE_300x600_Taxi (copy)" at bounding box center [468, 174] width 363 height 17
drag, startPoint x: 438, startPoint y: 174, endPoint x: 504, endPoint y: 173, distance: 65.6
click at [504, 173] on input "Baloise_Drive2Plus_Sept25_DE_300x250_Taxi (copy)" at bounding box center [468, 174] width 363 height 17
drag, startPoint x: 450, startPoint y: 172, endPoint x: 427, endPoint y: 172, distance: 22.3
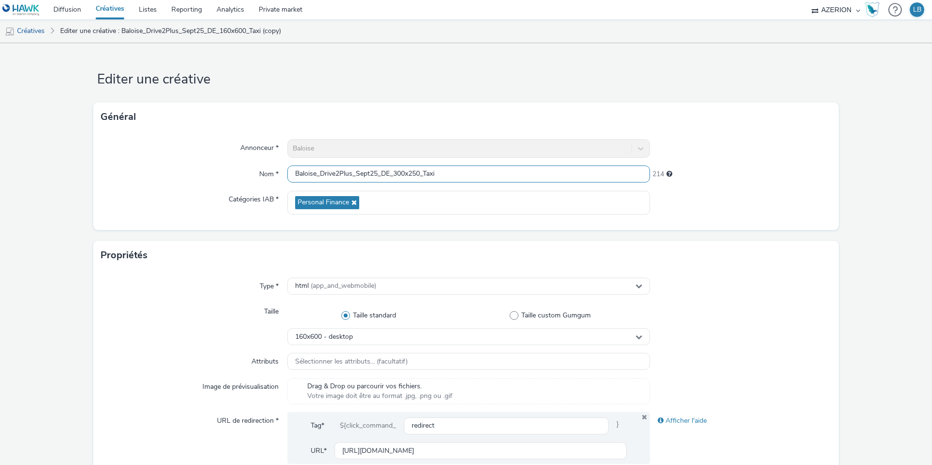
click at [427, 172] on input "Baloise_Drive2Plus_Sept25_DE_300x250_Taxi" at bounding box center [468, 174] width 363 height 17
type input "Baloise_Drive2Plus_Sept25_DE_300x250_1Mois"
click at [178, 171] on div "Nom *" at bounding box center [194, 174] width 186 height 17
click at [355, 332] on div "160x600 - desktop" at bounding box center [468, 336] width 363 height 17
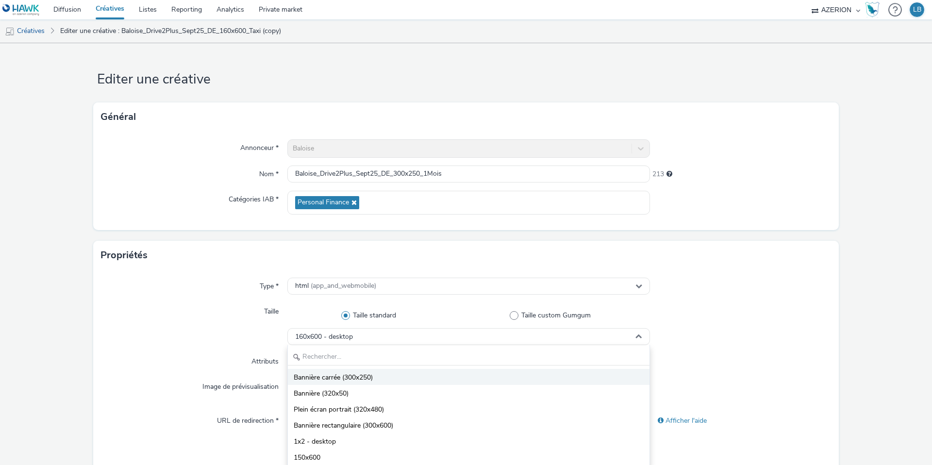
click at [386, 374] on li "Bannière carrée (300x250)" at bounding box center [469, 377] width 362 height 16
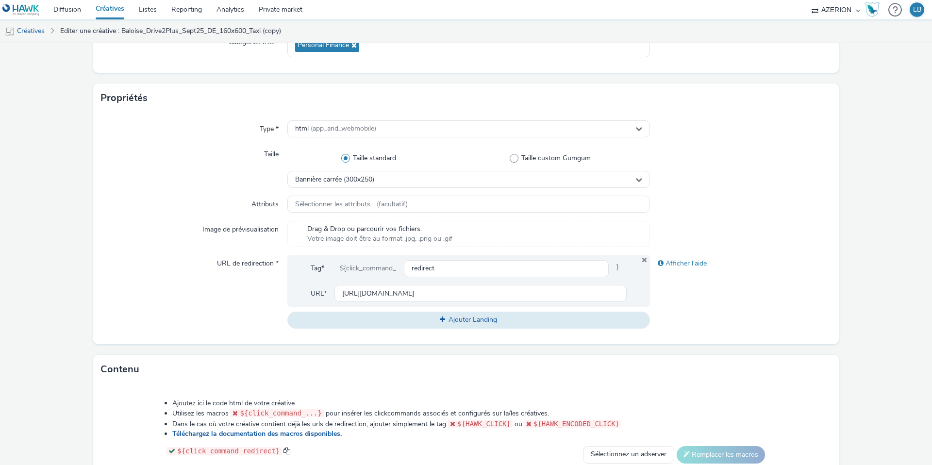
scroll to position [158, 0]
click at [367, 290] on input "[URL][DOMAIN_NAME]" at bounding box center [481, 292] width 292 height 17
click at [219, 293] on div "URL de redirection *" at bounding box center [194, 290] width 186 height 73
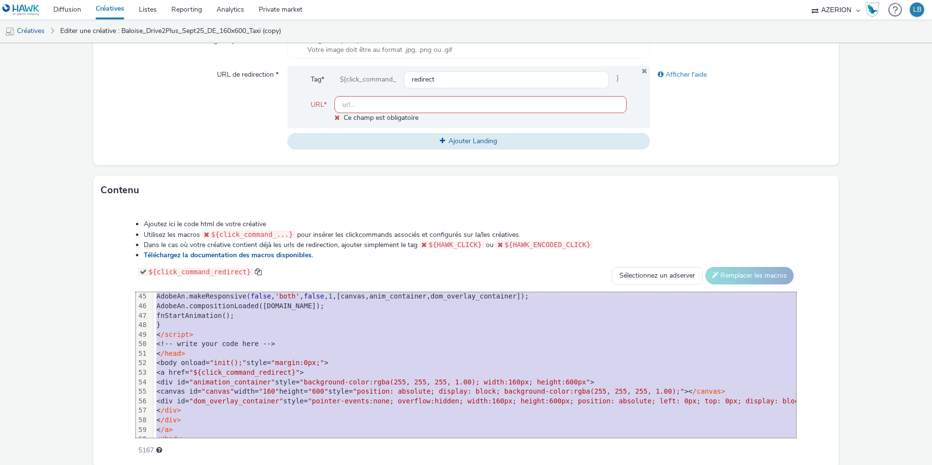
scroll to position [438, 0]
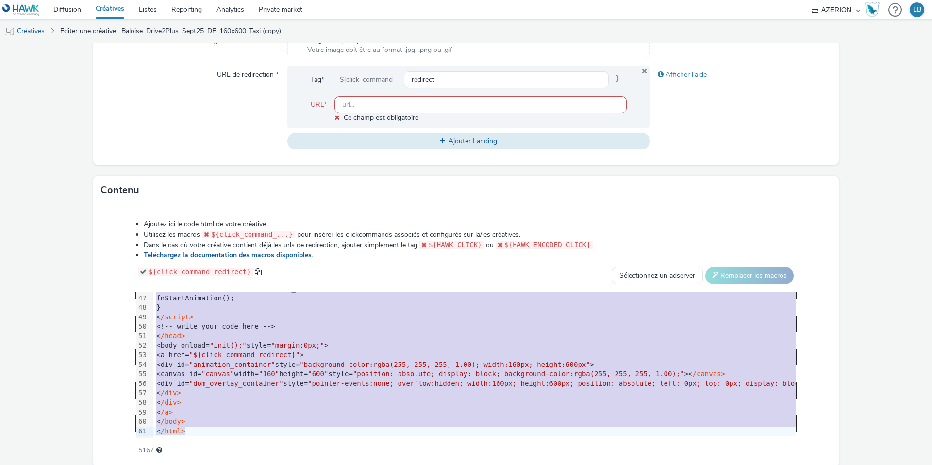
drag, startPoint x: 185, startPoint y: 300, endPoint x: 285, endPoint y: 501, distance: 224.8
click at [285, 465] on html "Diffusion Créatives Listes Reporting Analytics Private market AZERION Hawk (Tes…" at bounding box center [466, 232] width 932 height 465
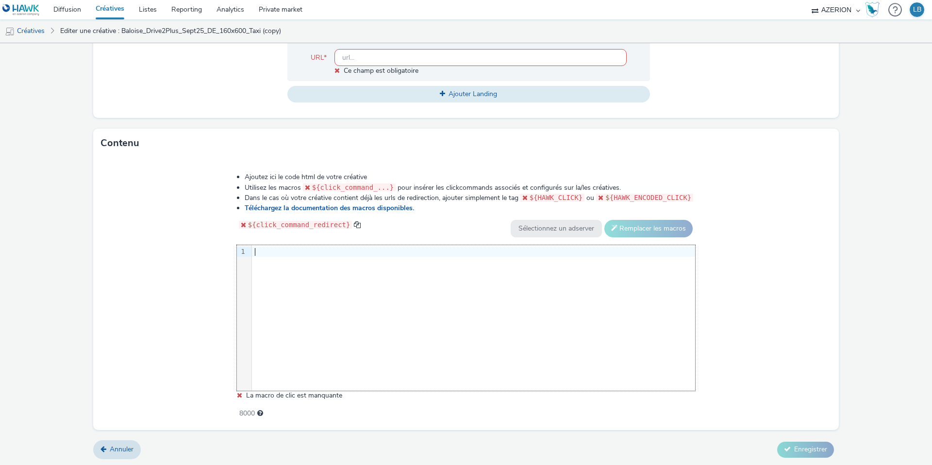
click at [260, 251] on div at bounding box center [473, 252] width 443 height 10
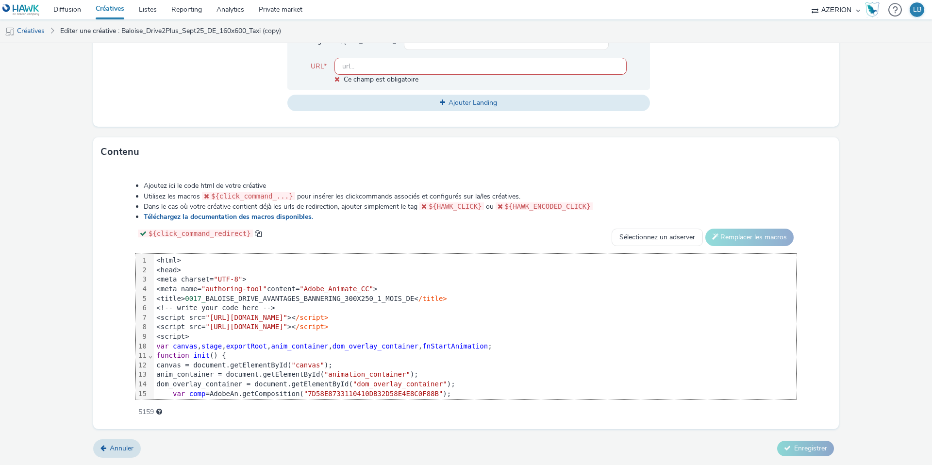
scroll to position [438, 0]
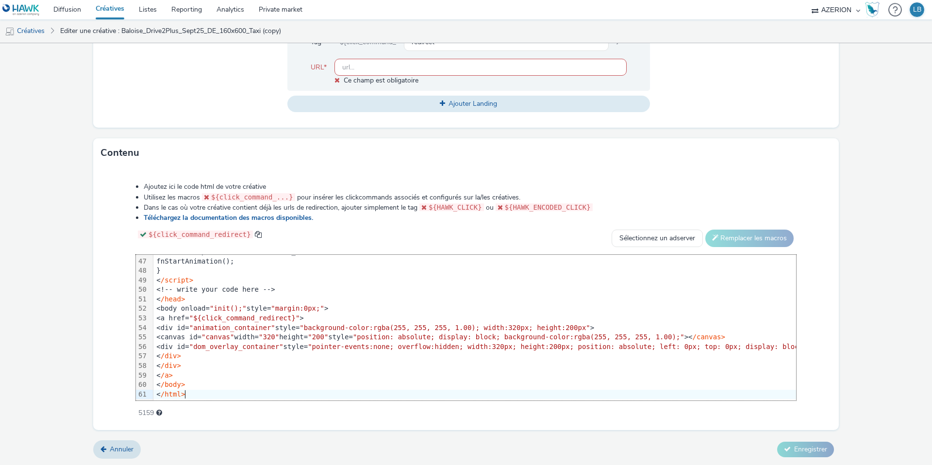
click at [119, 253] on div "Ajoutez ici le code html de votre créative Utilisez les macros ${click_command_…" at bounding box center [466, 294] width 730 height 239
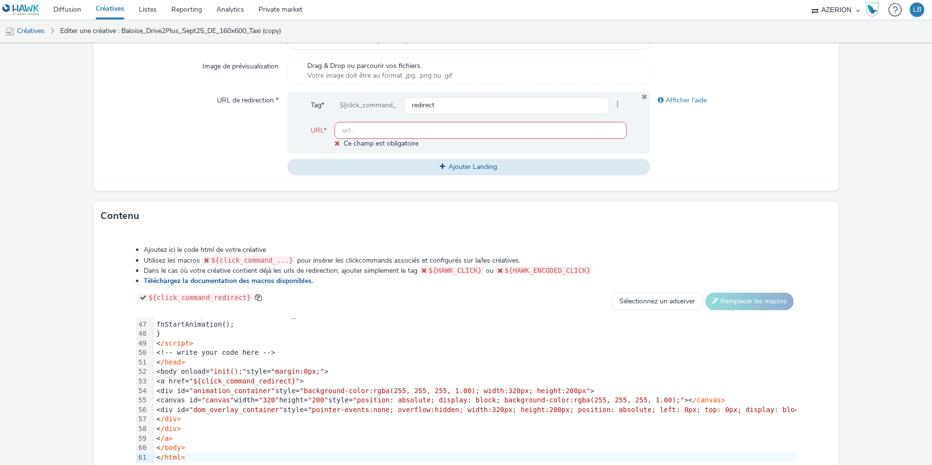
scroll to position [276, 0]
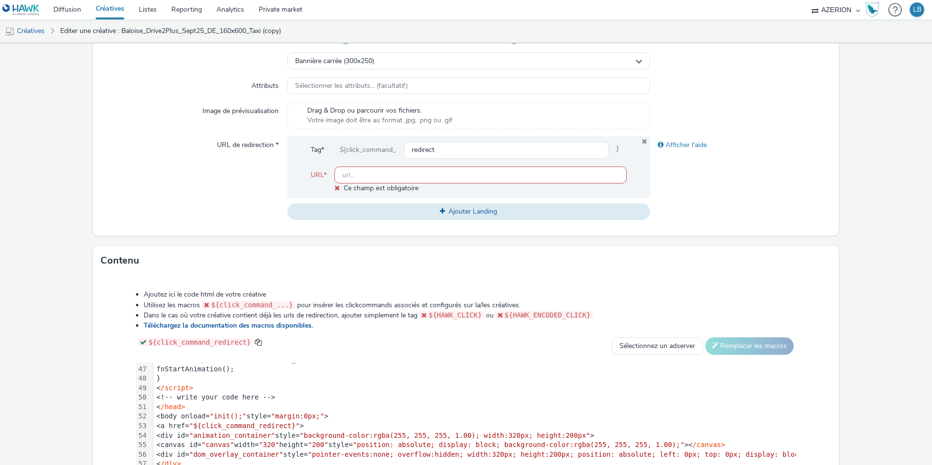
click at [369, 174] on input "text" at bounding box center [481, 175] width 292 height 17
paste input "https://www.baloise.lu/de/privatekunden/mein-versicherungs-bedarf/auto.html?utm…"
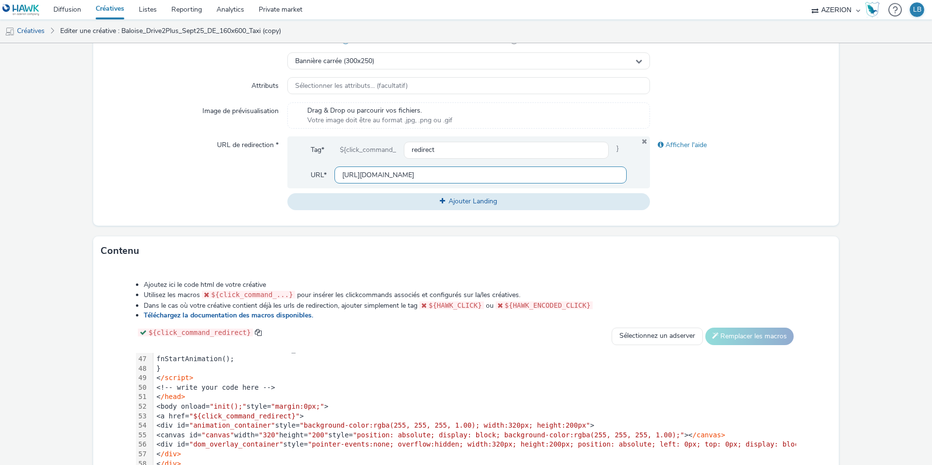
scroll to position [0, 268]
type input "https://www.baloise.lu/de/privatekunden/mein-versicherungs-bedarf/auto.html?utm…"
click at [240, 186] on div "URL de redirection *" at bounding box center [194, 172] width 186 height 73
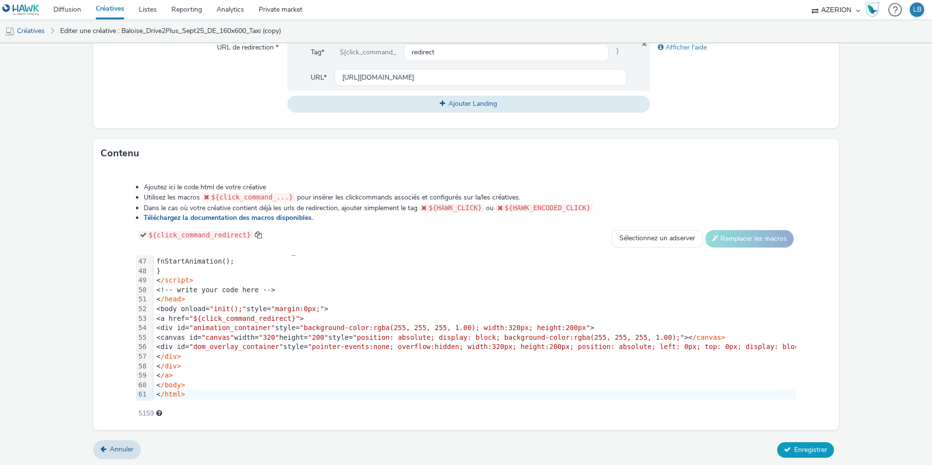
click at [807, 449] on span "Enregistrer" at bounding box center [810, 449] width 33 height 9
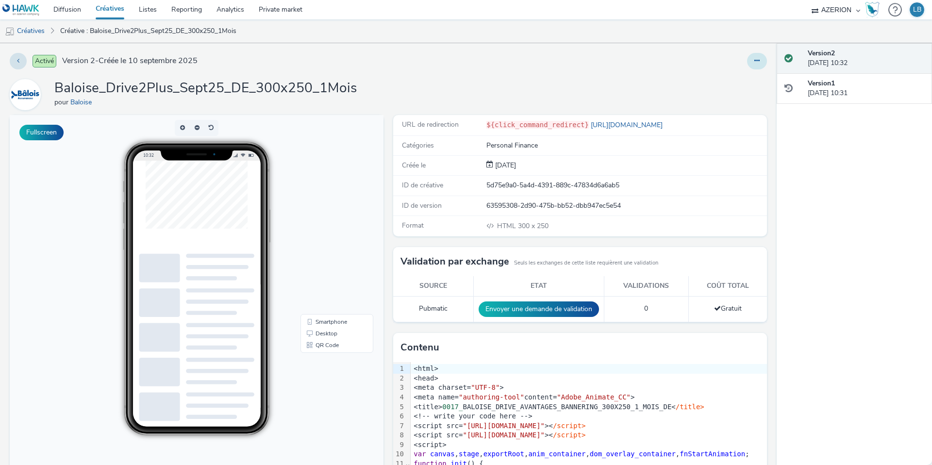
click at [755, 59] on icon at bounding box center [757, 60] width 5 height 7
click at [730, 93] on link "Dupliquer" at bounding box center [730, 99] width 73 height 19
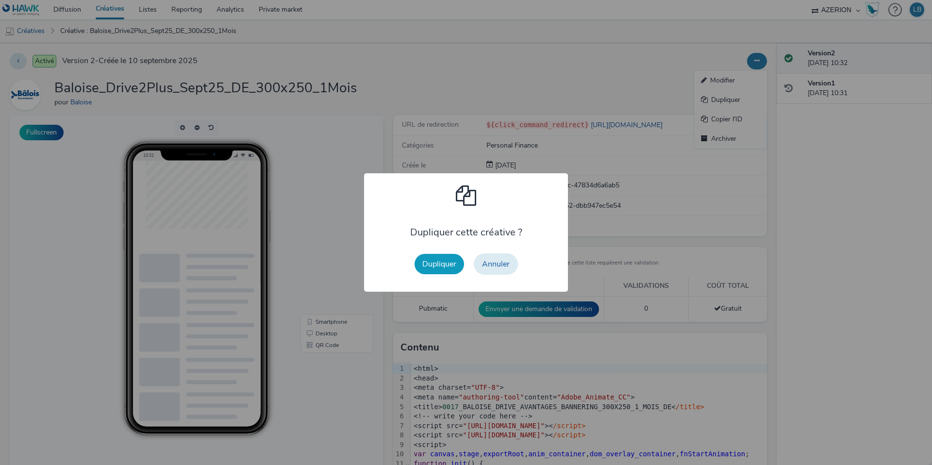
click at [436, 261] on button "Dupliquer" at bounding box center [440, 264] width 50 height 20
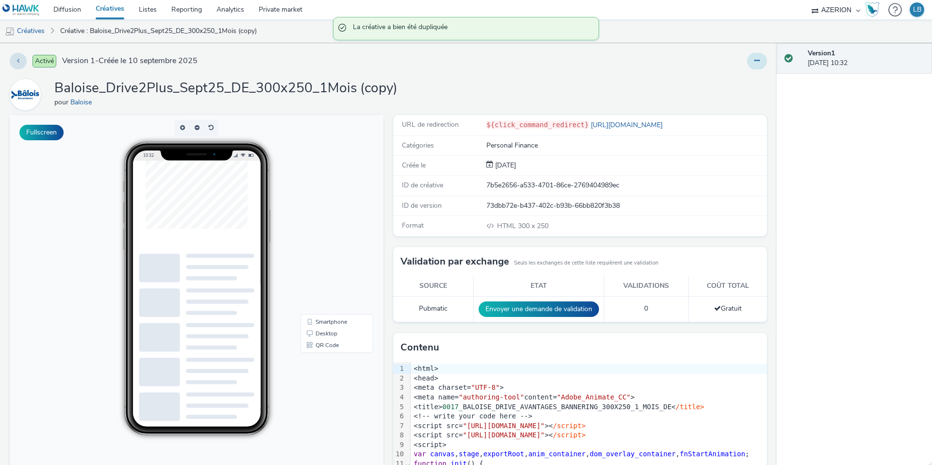
click at [753, 63] on button at bounding box center [757, 61] width 20 height 17
click at [717, 87] on link "Modifier" at bounding box center [730, 80] width 73 height 19
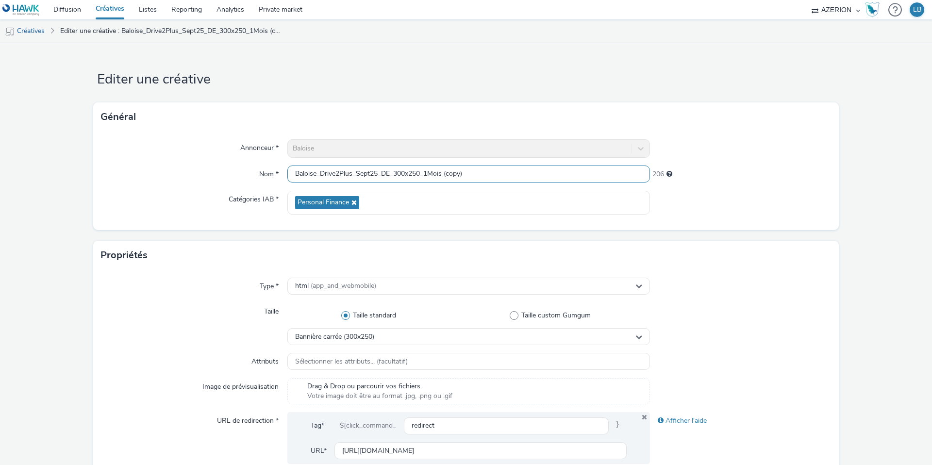
drag, startPoint x: 427, startPoint y: 174, endPoint x: 502, endPoint y: 176, distance: 74.8
click at [502, 176] on input "Baloise_Drive2Plus_Sept25_DE_300x250_1Mois (copy)" at bounding box center [468, 174] width 363 height 17
type input "Baloise_Drive2Plus_Sept25_DE_300x250_Ancienne"
click at [775, 190] on div "Annonceur * Baloise Nom * Baloise_Drive2Plus_Sept25_DE_300x250_Ancienne 210 Cat…" at bounding box center [466, 181] width 746 height 99
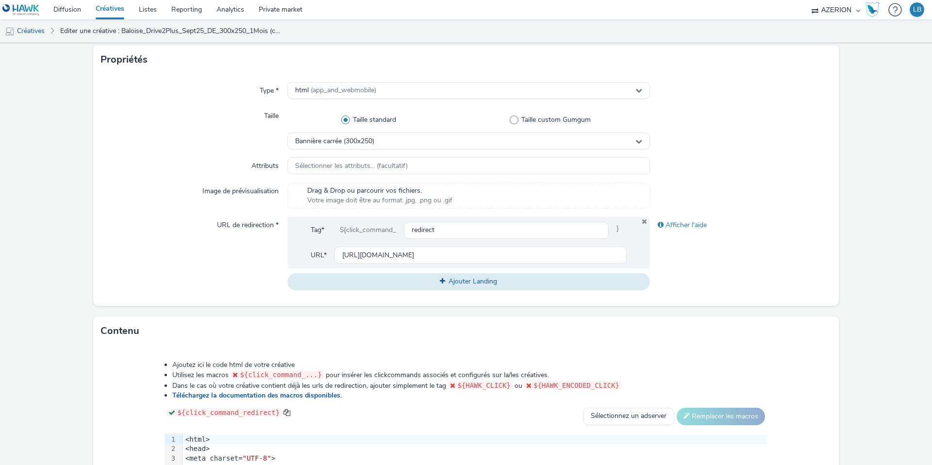
scroll to position [197, 0]
click at [485, 255] on input "https://www.baloise.lu/de/privatekunden/mein-versicherungs-bedarf/auto.html?utm…" at bounding box center [481, 254] width 292 height 17
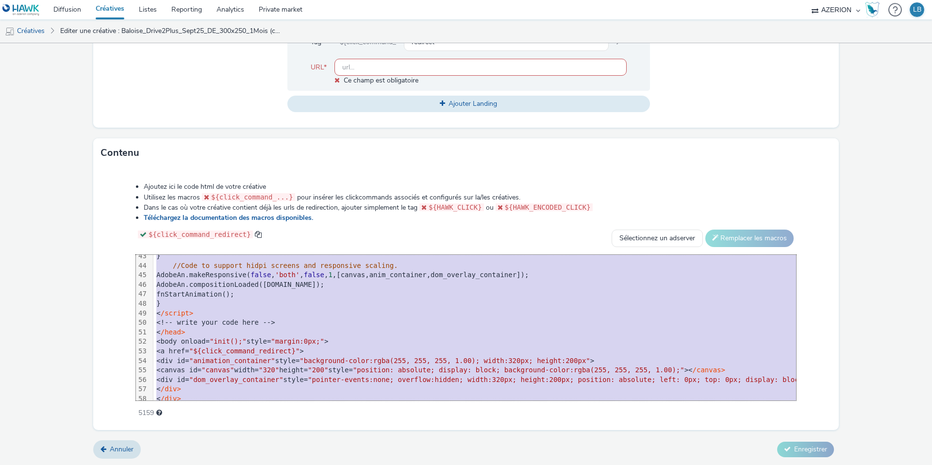
scroll to position [438, 0]
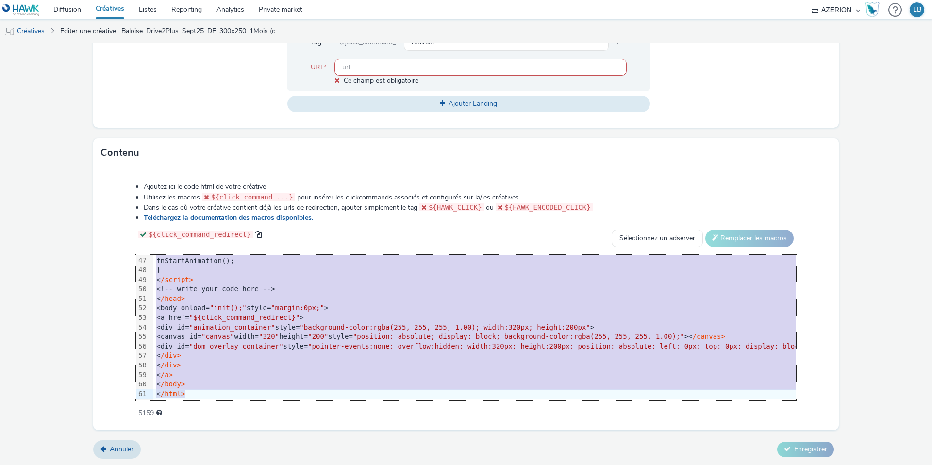
drag, startPoint x: 186, startPoint y: 260, endPoint x: 270, endPoint y: 467, distance: 223.1
click at [270, 465] on html "Diffusion Créatives Listes Reporting Analytics Private market AZERION Hawk (Tes…" at bounding box center [466, 232] width 932 height 465
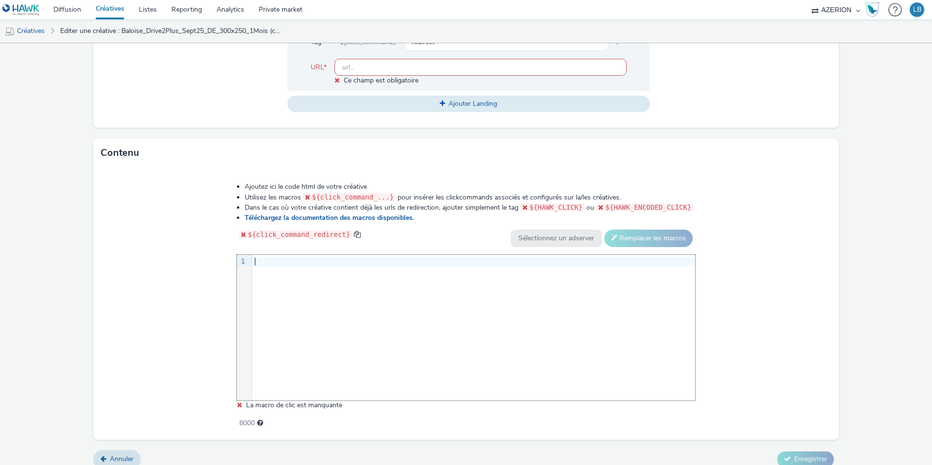
scroll to position [393, 0]
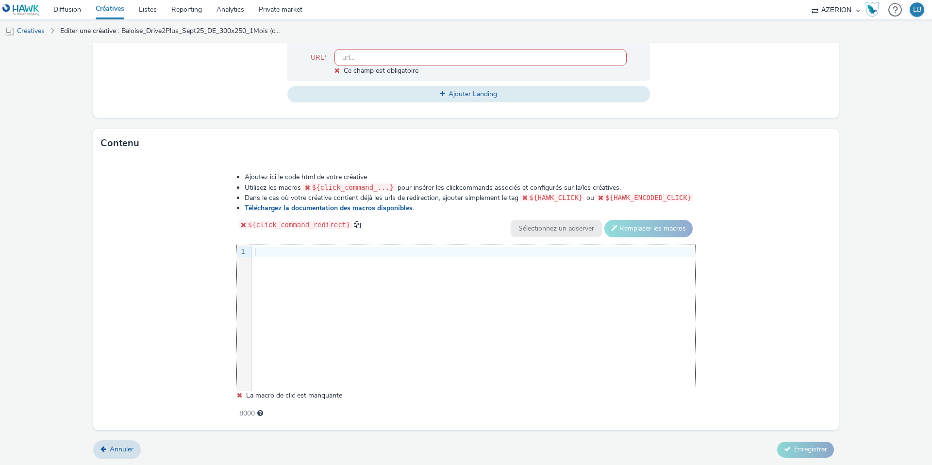
click at [265, 253] on div at bounding box center [473, 252] width 443 height 10
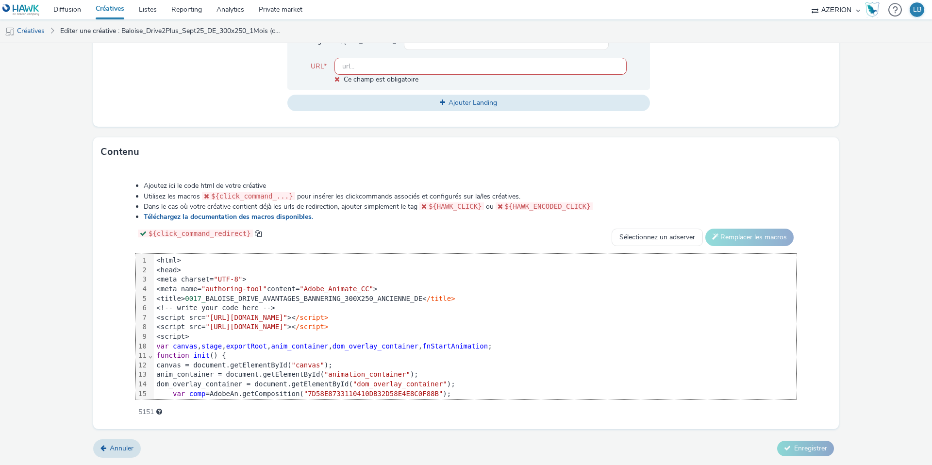
scroll to position [438, 0]
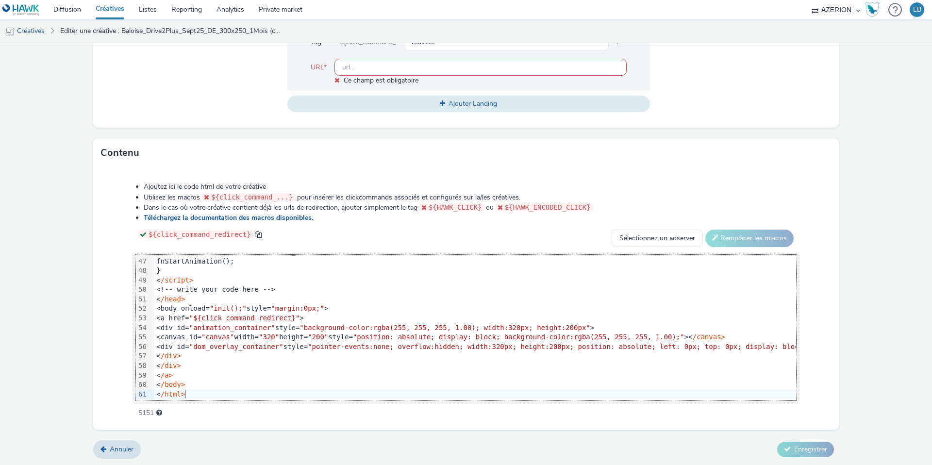
click at [118, 248] on div "Ajoutez ici le code html de votre créative Utilisez les macros ${click_command_…" at bounding box center [466, 294] width 730 height 239
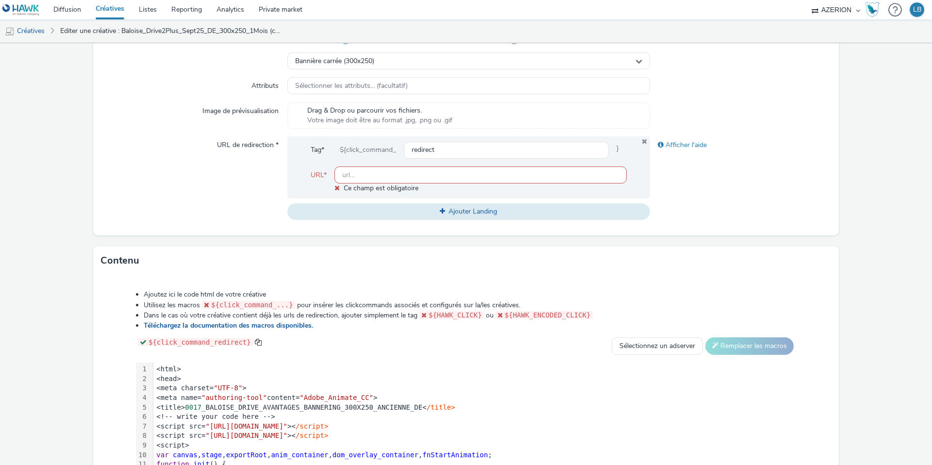
scroll to position [271, 0]
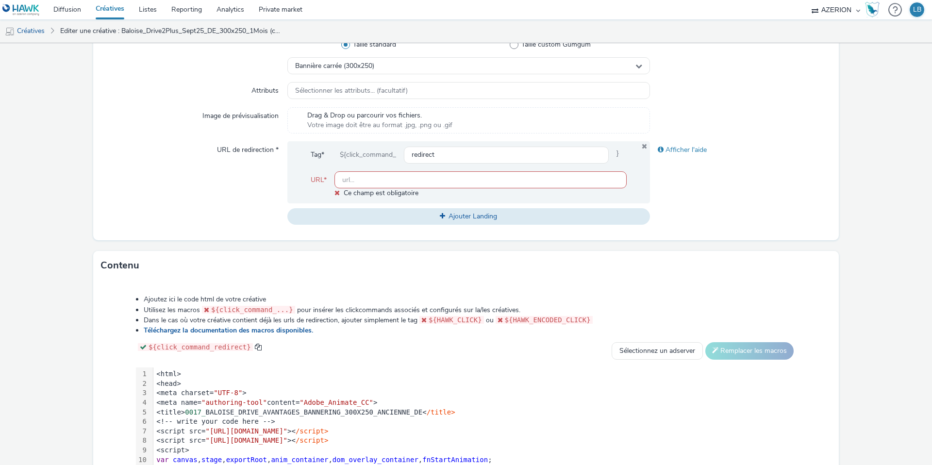
click at [386, 177] on input "text" at bounding box center [481, 179] width 292 height 17
paste input "[URL][DOMAIN_NAME]"
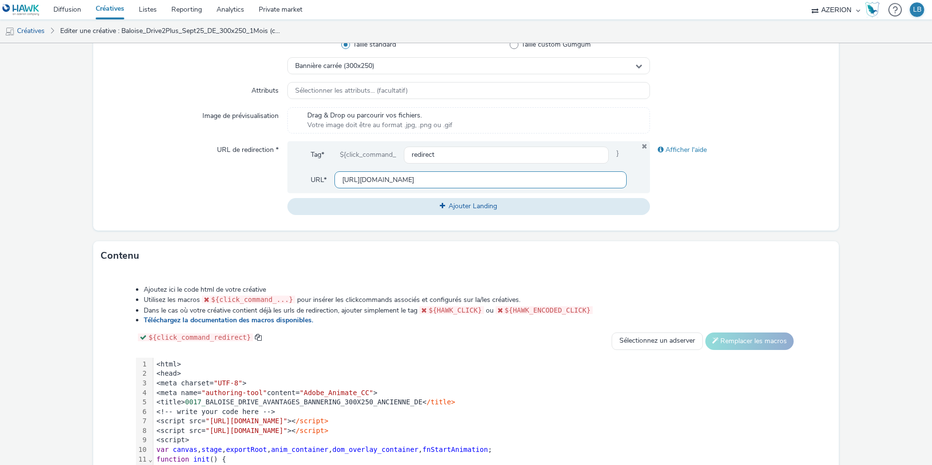
scroll to position [0, 240]
type input "[URL][DOMAIN_NAME]"
click at [230, 195] on div "URL de redirection *" at bounding box center [194, 177] width 186 height 73
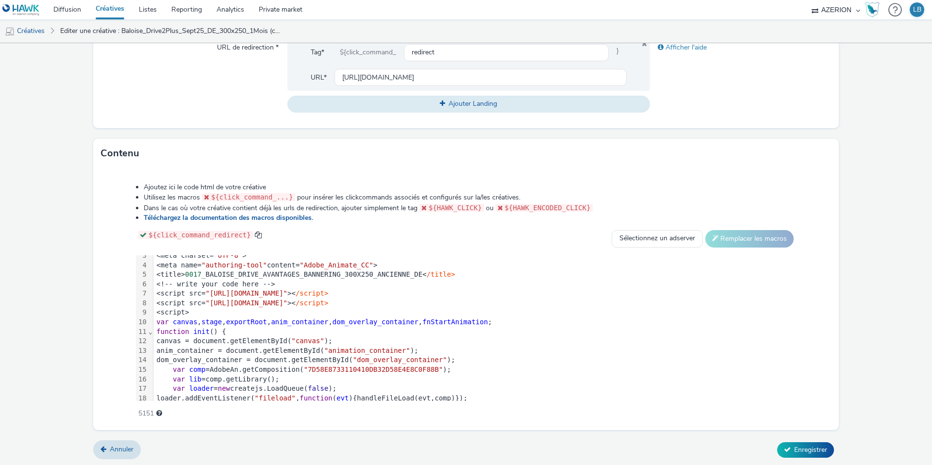
scroll to position [66, 0]
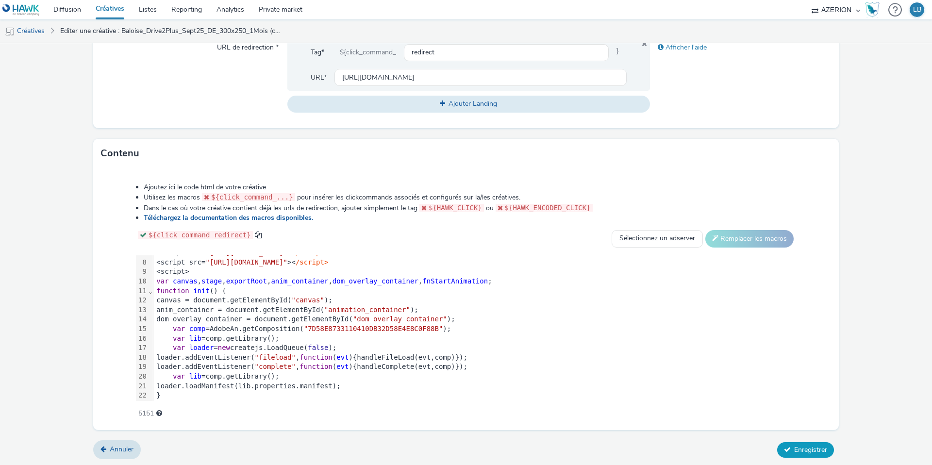
click at [801, 451] on span "Enregistrer" at bounding box center [810, 449] width 33 height 9
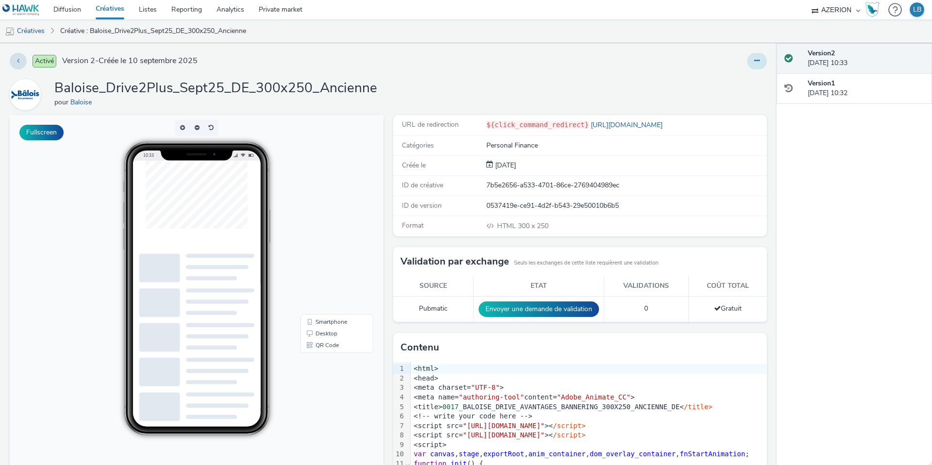
click at [757, 62] on icon at bounding box center [757, 60] width 5 height 7
click at [727, 101] on link "Dupliquer" at bounding box center [730, 99] width 73 height 19
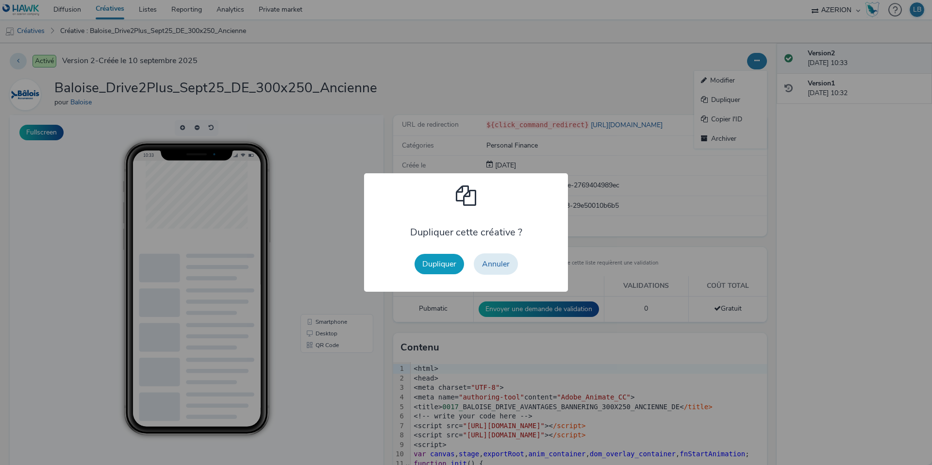
click at [446, 260] on button "Dupliquer" at bounding box center [440, 264] width 50 height 20
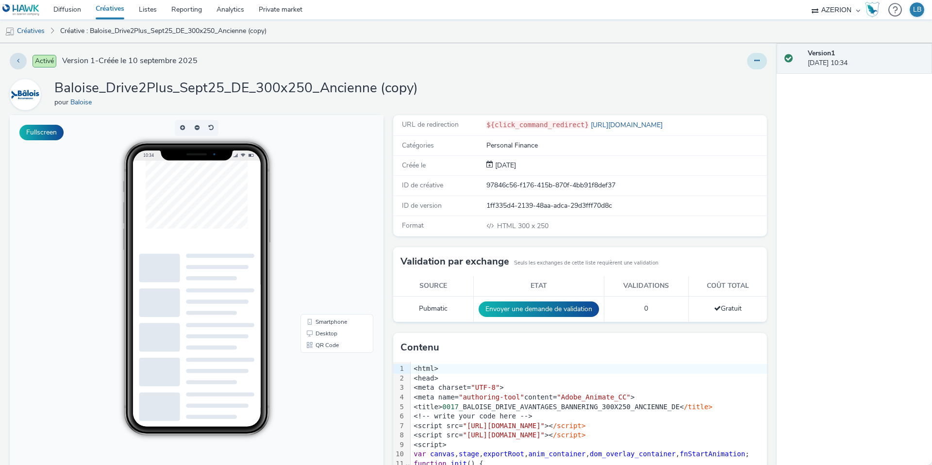
click at [755, 62] on icon at bounding box center [757, 60] width 5 height 7
click at [725, 81] on link "Modifier" at bounding box center [730, 80] width 73 height 19
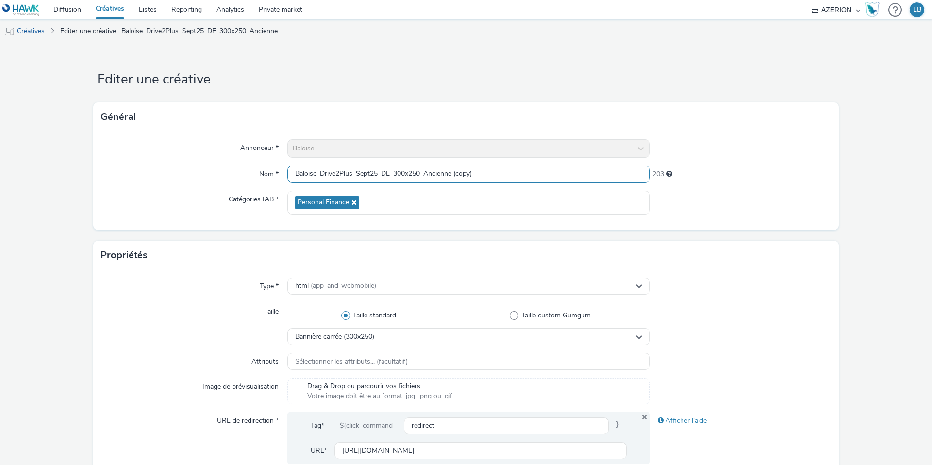
drag, startPoint x: 427, startPoint y: 175, endPoint x: 520, endPoint y: 178, distance: 93.3
click at [520, 178] on input "Baloise_Drive2Plus_Sept25_DE_300x250_Ancienne (copy)" at bounding box center [468, 174] width 363 height 17
type input "Baloise_Drive2Plus_Sept25_DE_300x250_Conducteur"
click at [764, 168] on div "208" at bounding box center [741, 173] width 182 height 14
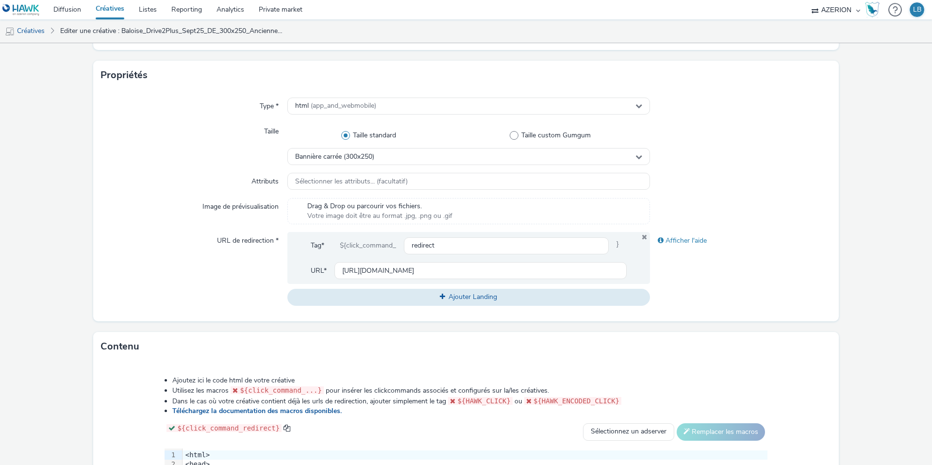
scroll to position [186, 0]
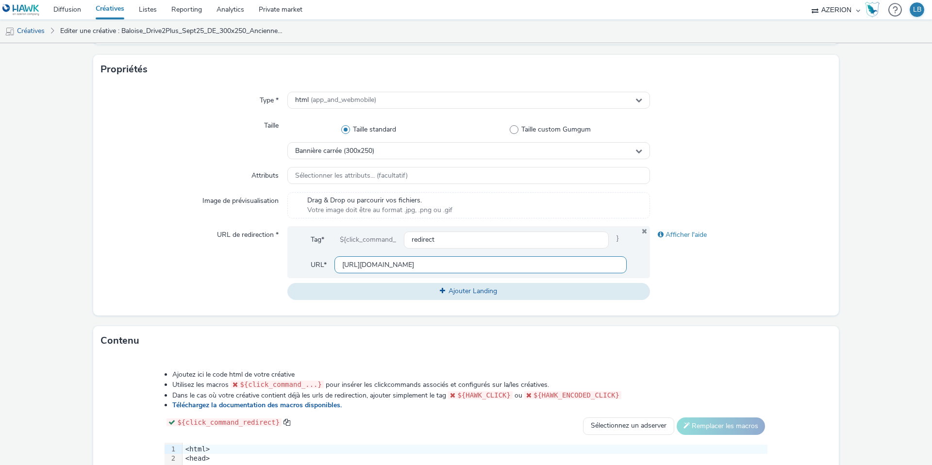
click at [477, 264] on input "[URL][DOMAIN_NAME]" at bounding box center [481, 264] width 292 height 17
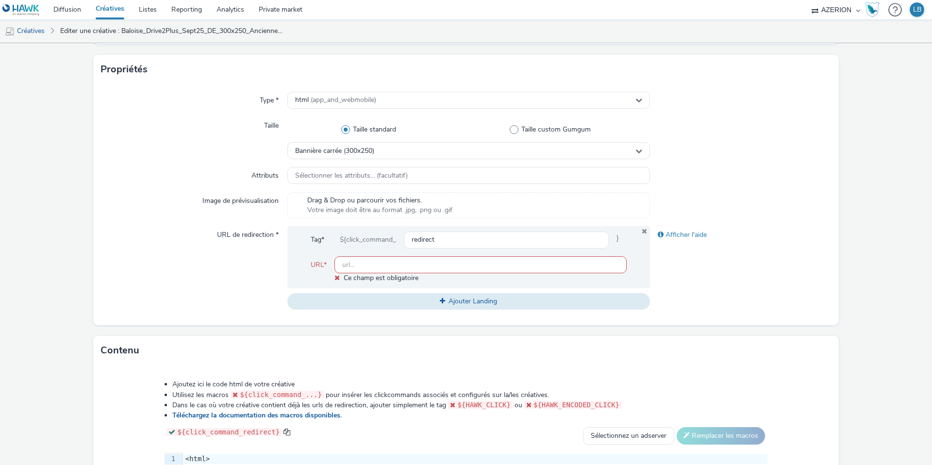
click at [362, 264] on input "text" at bounding box center [481, 264] width 292 height 17
paste input "[URL][DOMAIN_NAME]"
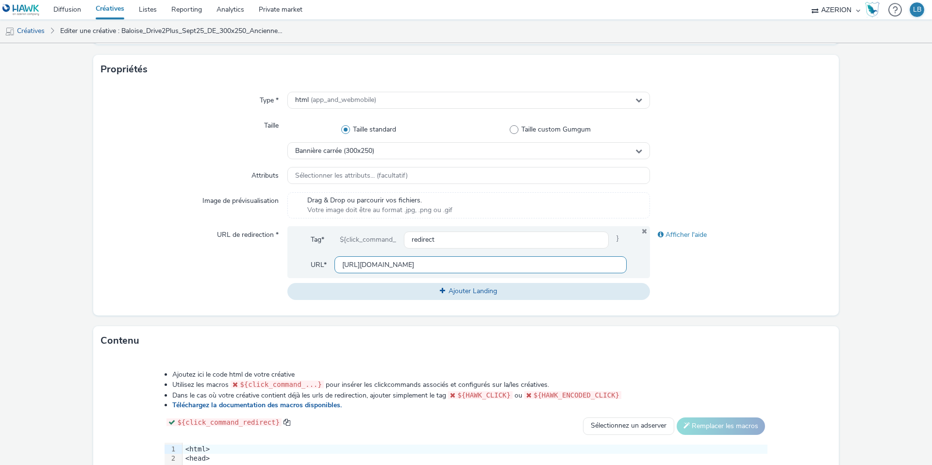
scroll to position [0, 267]
type input "[URL][DOMAIN_NAME]"
click at [226, 268] on div "URL de redirection *" at bounding box center [194, 262] width 186 height 73
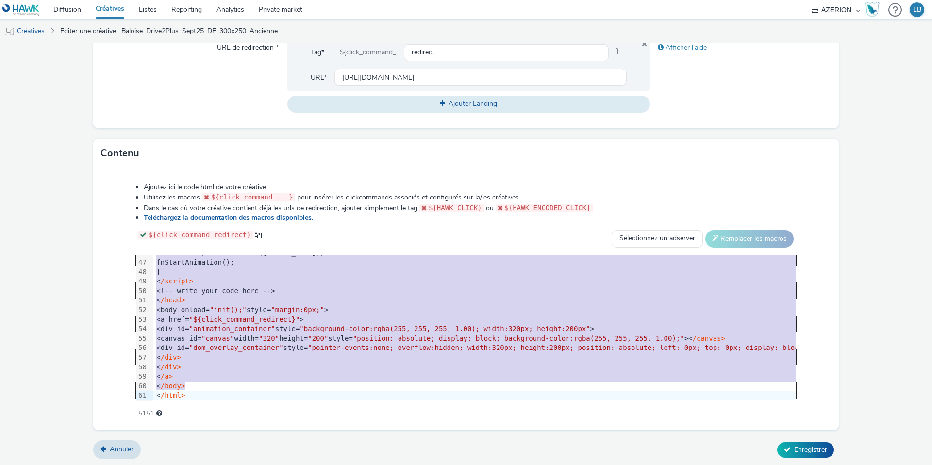
scroll to position [438, 0]
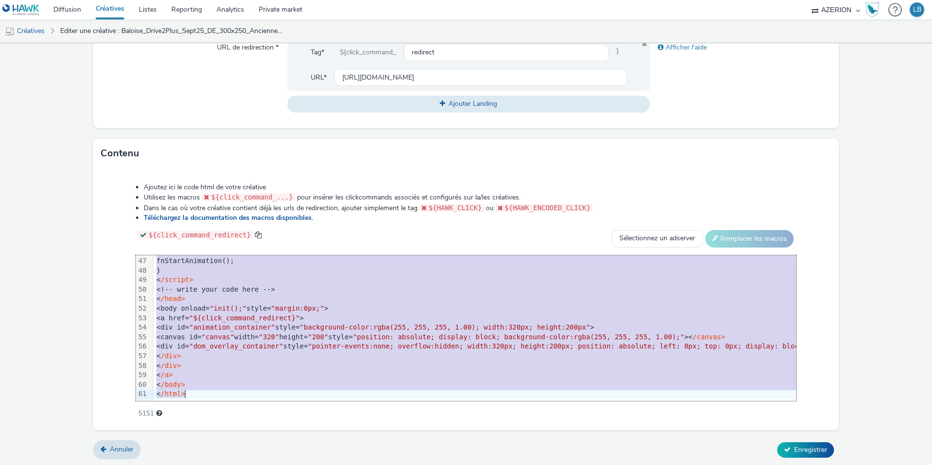
drag, startPoint x: 185, startPoint y: 260, endPoint x: 368, endPoint y: 424, distance: 245.2
click at [368, 424] on div "Ajoutez ici le code html de votre créative Utilisez les macros ${click_command_…" at bounding box center [466, 299] width 746 height 262
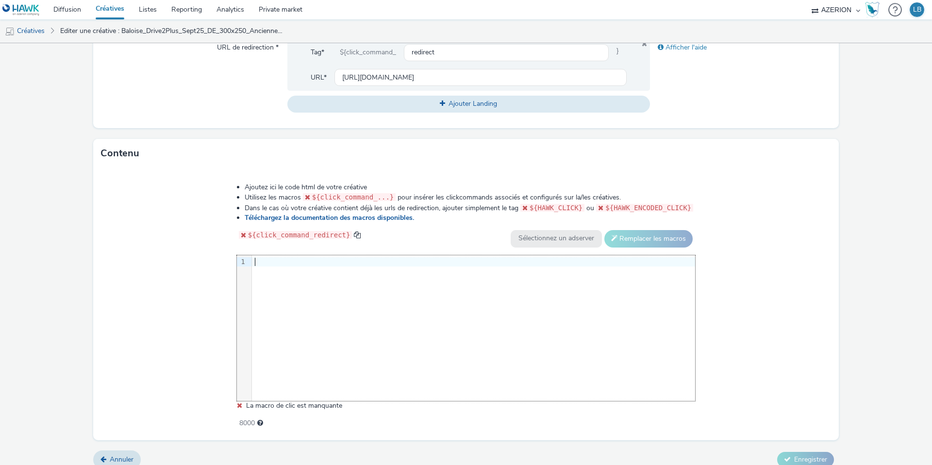
scroll to position [384, 0]
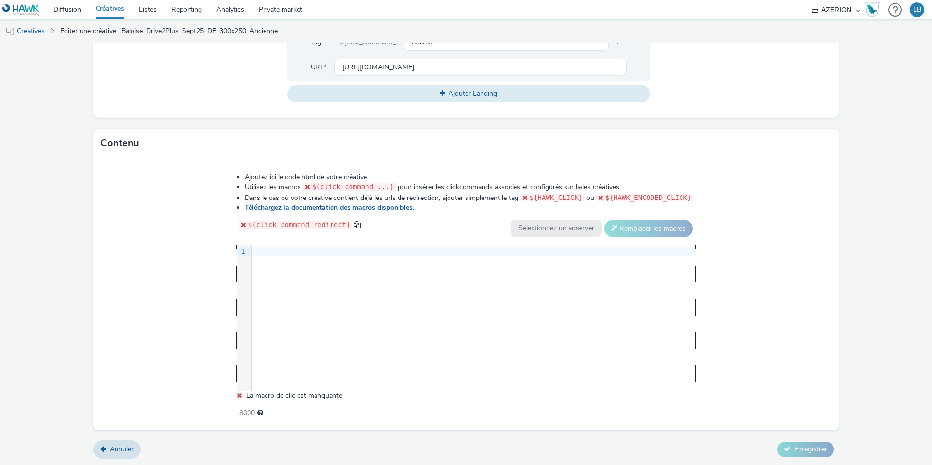
click at [292, 252] on div at bounding box center [473, 252] width 443 height 10
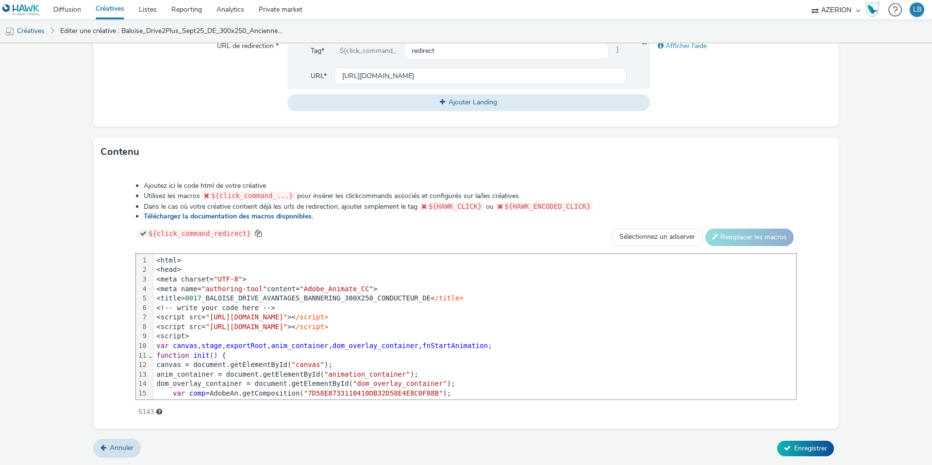
scroll to position [438, 0]
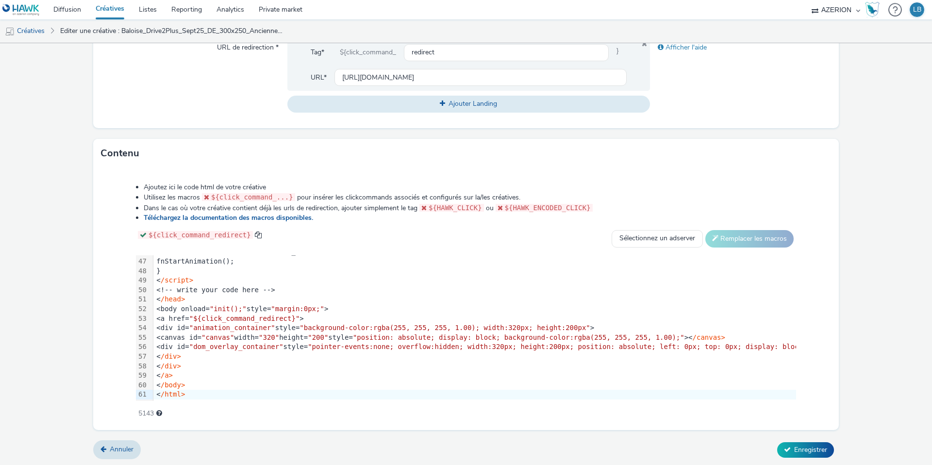
click at [465, 230] on div "${click_command_redirect} Sélectionnez un adserver Sizmek DCM Adform Sting Remp…" at bounding box center [466, 238] width 660 height 17
click at [804, 451] on span "Enregistrer" at bounding box center [810, 449] width 33 height 9
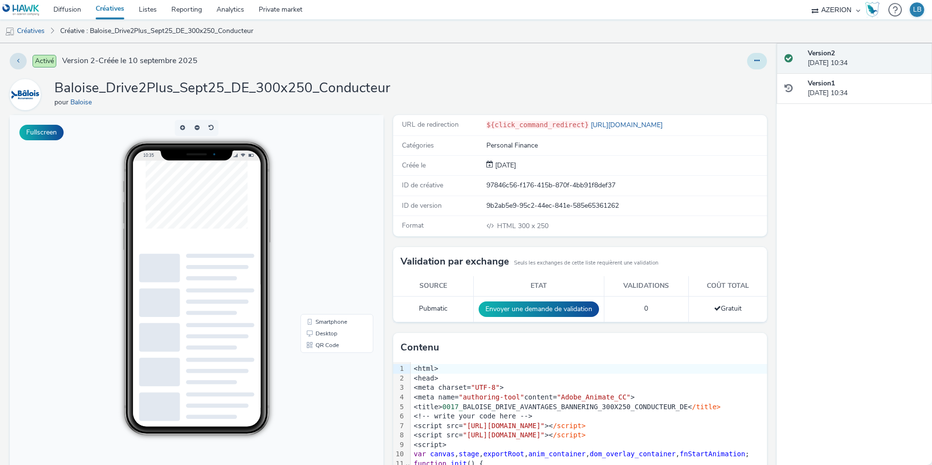
click at [762, 64] on button at bounding box center [757, 61] width 20 height 17
click at [730, 100] on link "Dupliquer" at bounding box center [730, 99] width 73 height 19
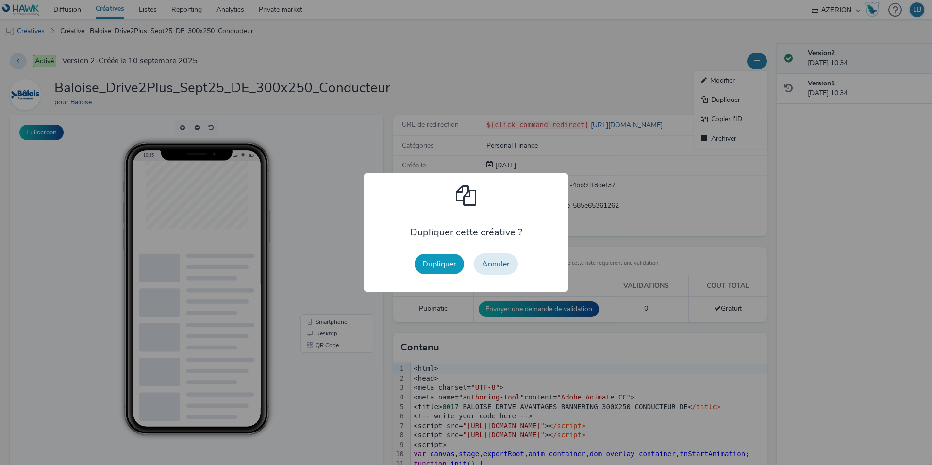
click at [443, 266] on button "Dupliquer" at bounding box center [440, 264] width 50 height 20
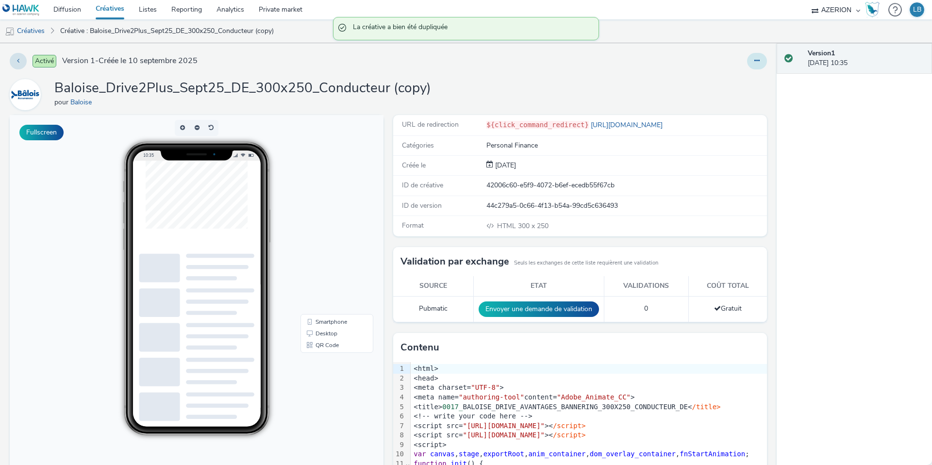
click at [752, 61] on button at bounding box center [757, 61] width 20 height 17
click at [734, 84] on link "Modifier" at bounding box center [730, 80] width 73 height 19
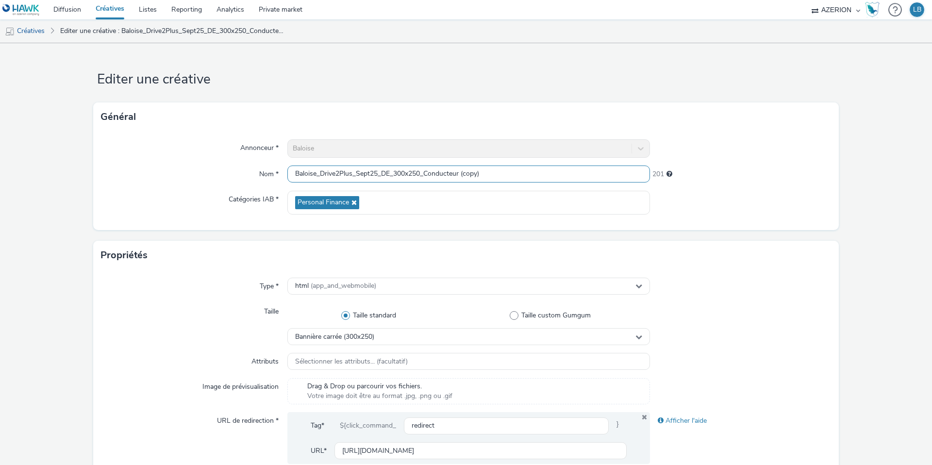
click at [487, 178] on input "Baloise_Drive2Plus_Sept25_DE_300x250_Conducteur (copy)" at bounding box center [468, 174] width 363 height 17
drag, startPoint x: 499, startPoint y: 178, endPoint x: 427, endPoint y: 175, distance: 71.9
click at [427, 175] on input "Baloise_Drive2Plus_Sept25_DE_300x250_Conducteur (copy)" at bounding box center [468, 174] width 363 height 17
type input "Baloise_Drive2Plus_Sept25_DE_300x250_Panne"
click at [730, 164] on div "Annonceur * Baloise Nom * Baloise_Drive2Plus_Sept25_DE_300x250_Panne 213 Catégo…" at bounding box center [466, 181] width 746 height 99
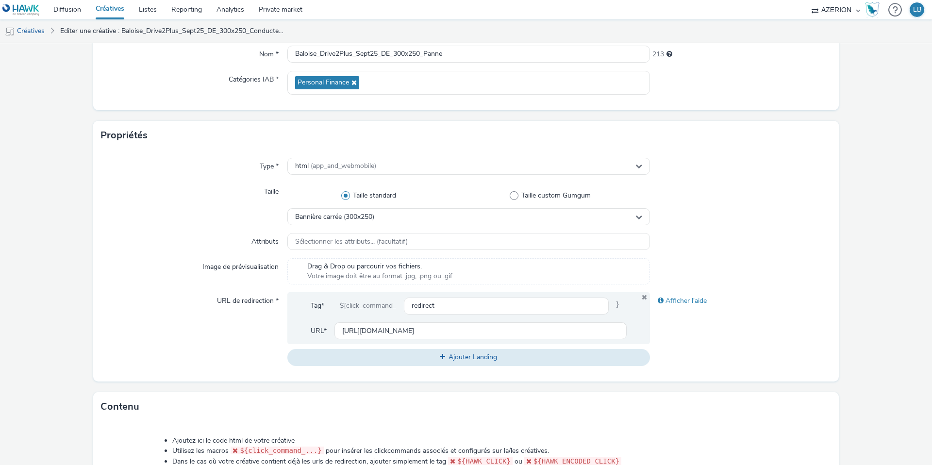
scroll to position [125, 0]
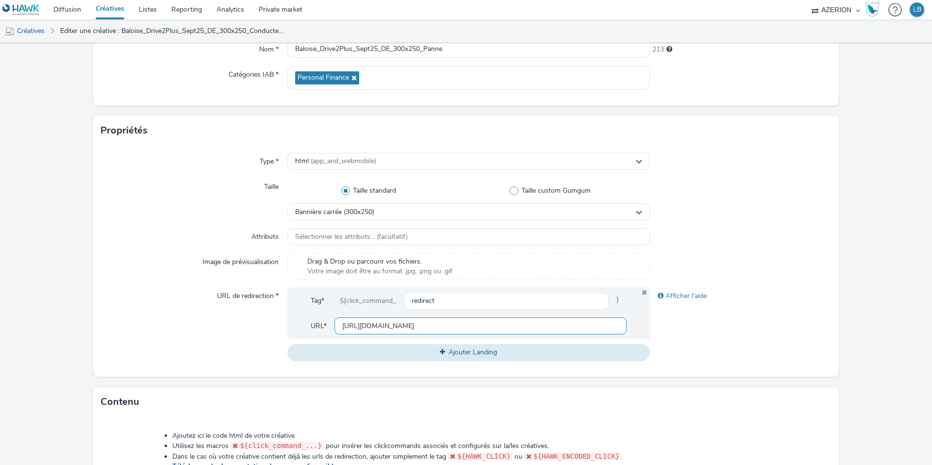
click at [489, 323] on input "[URL][DOMAIN_NAME]" at bounding box center [481, 326] width 292 height 17
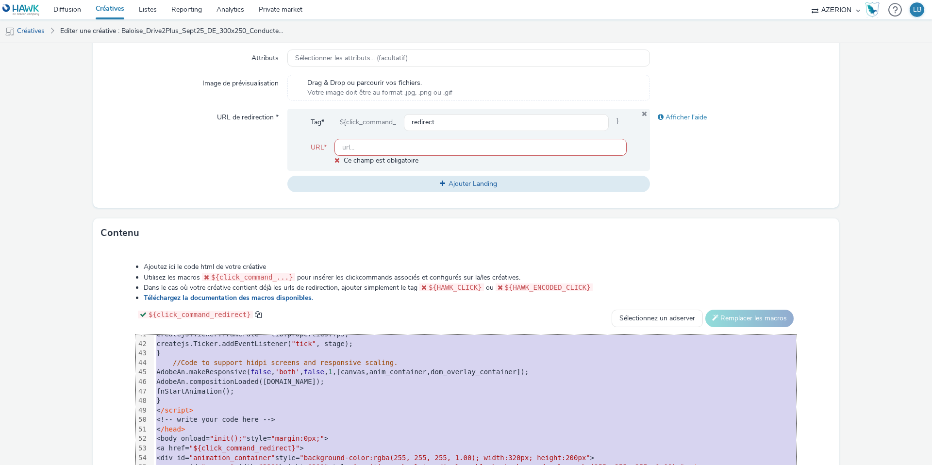
scroll to position [438, 0]
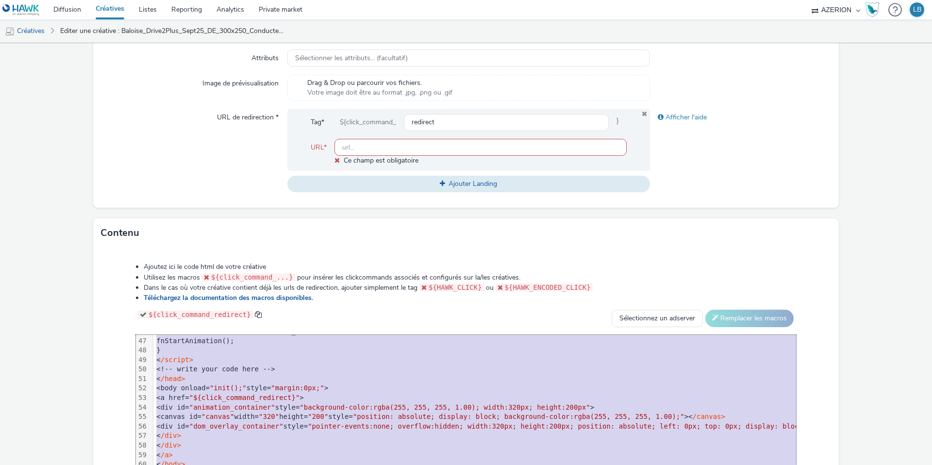
drag, startPoint x: 178, startPoint y: 339, endPoint x: 241, endPoint y: 526, distance: 197.3
click at [241, 465] on html "Diffusion Créatives Listes Reporting Analytics Private market AZERION Hawk (Tes…" at bounding box center [466, 232] width 932 height 465
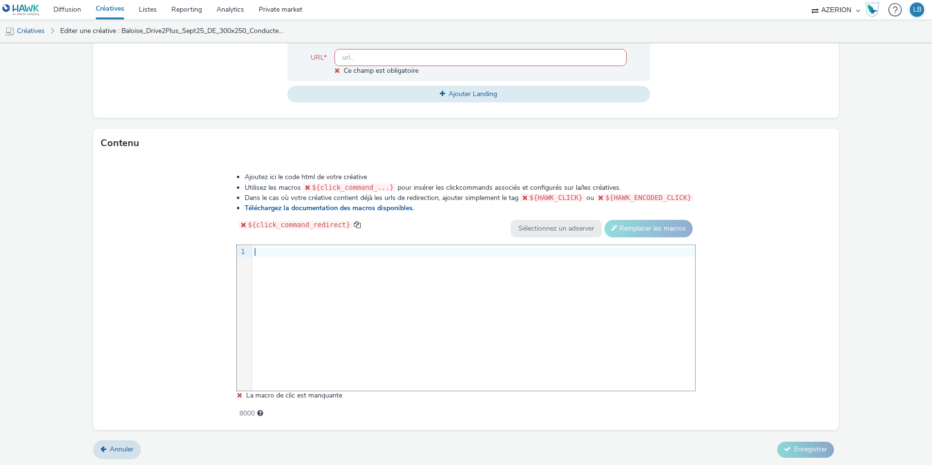
click at [261, 249] on div at bounding box center [473, 252] width 443 height 10
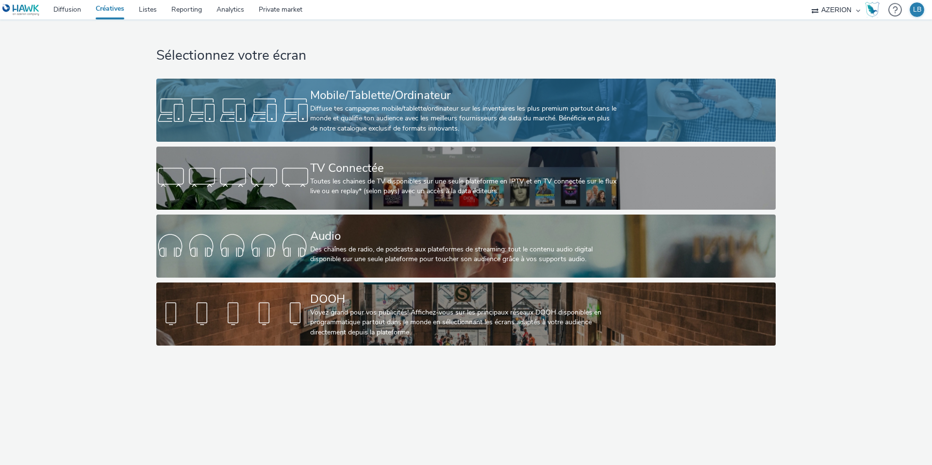
click at [316, 109] on div "Diffuse tes campagnes mobile/tablette/ordinateur sur les inventaires les plus p…" at bounding box center [464, 119] width 308 height 30
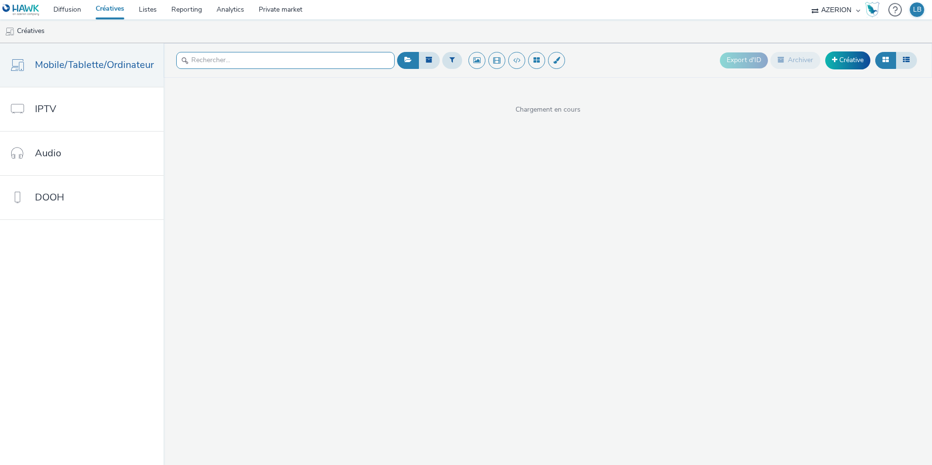
click at [201, 61] on input "text" at bounding box center [285, 60] width 219 height 17
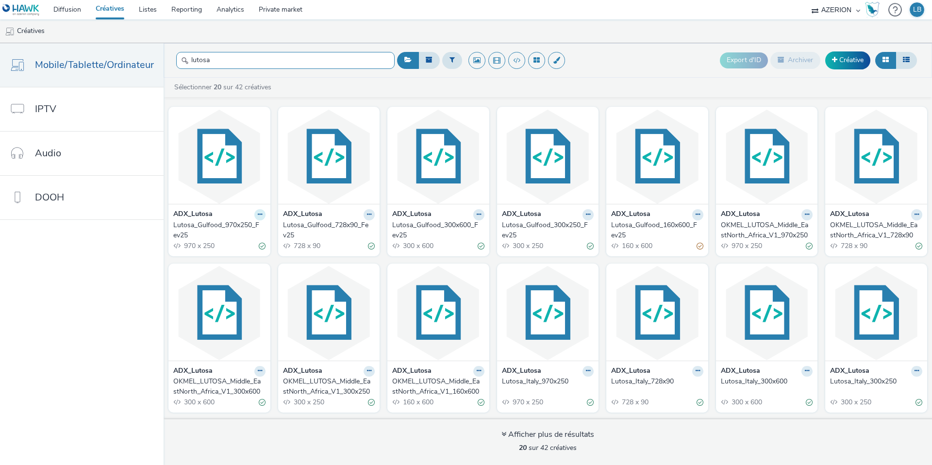
type input "lutosa"
click at [258, 215] on icon at bounding box center [260, 215] width 4 height 6
click at [242, 229] on link "Modifier" at bounding box center [229, 231] width 73 height 19
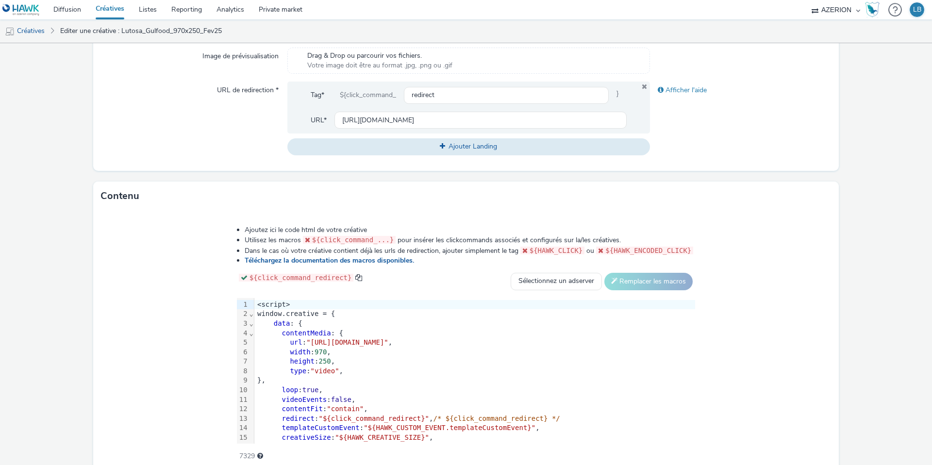
scroll to position [373, 0]
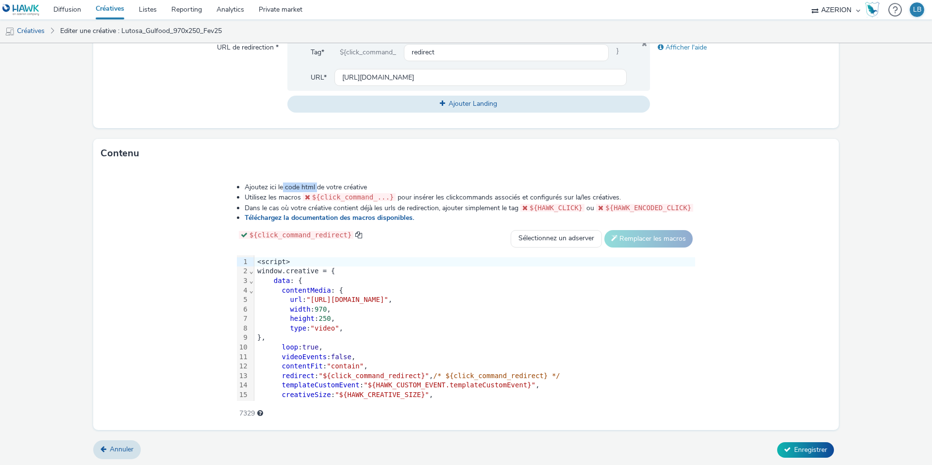
drag, startPoint x: 317, startPoint y: 186, endPoint x: 281, endPoint y: 186, distance: 36.4
click at [281, 186] on li "Ajoutez ici le code html de votre créative" at bounding box center [470, 188] width 451 height 10
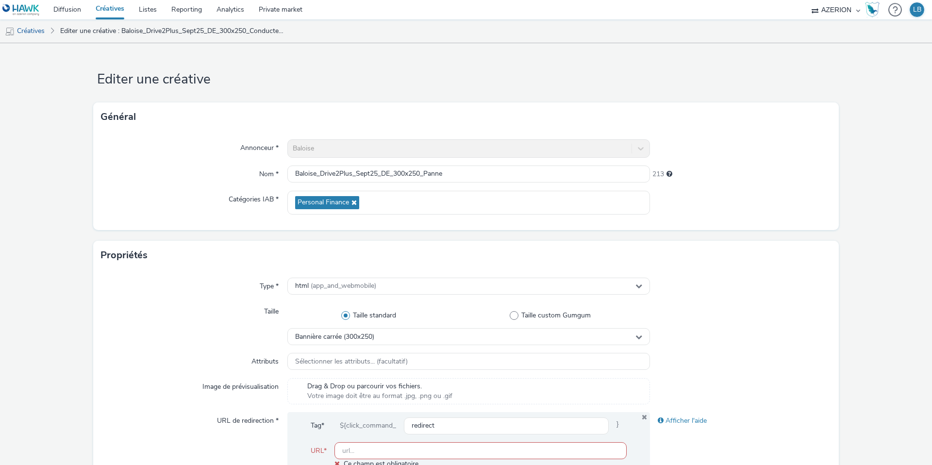
scroll to position [438, 0]
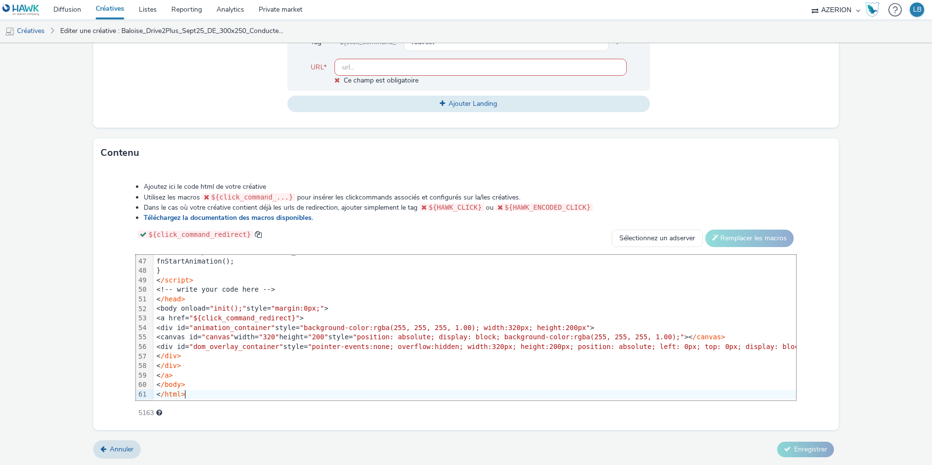
click at [126, 260] on div "Ajoutez ici le code html de votre créative Utilisez les macros ${click_command_…" at bounding box center [466, 294] width 730 height 239
click at [375, 67] on input "text" at bounding box center [481, 67] width 292 height 17
paste input "[URL][DOMAIN_NAME]"
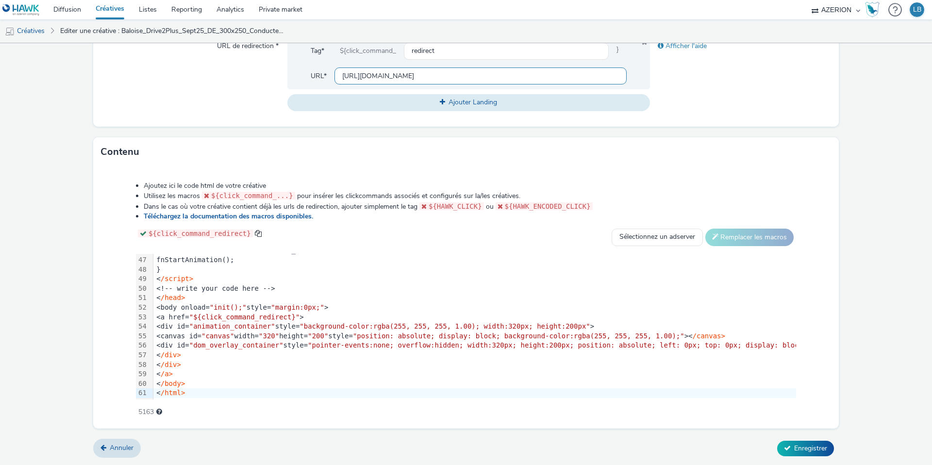
scroll to position [373, 0]
type input "[URL][DOMAIN_NAME]"
click at [247, 89] on div "URL de redirection *" at bounding box center [194, 75] width 186 height 73
click at [803, 450] on span "Enregistrer" at bounding box center [810, 449] width 33 height 9
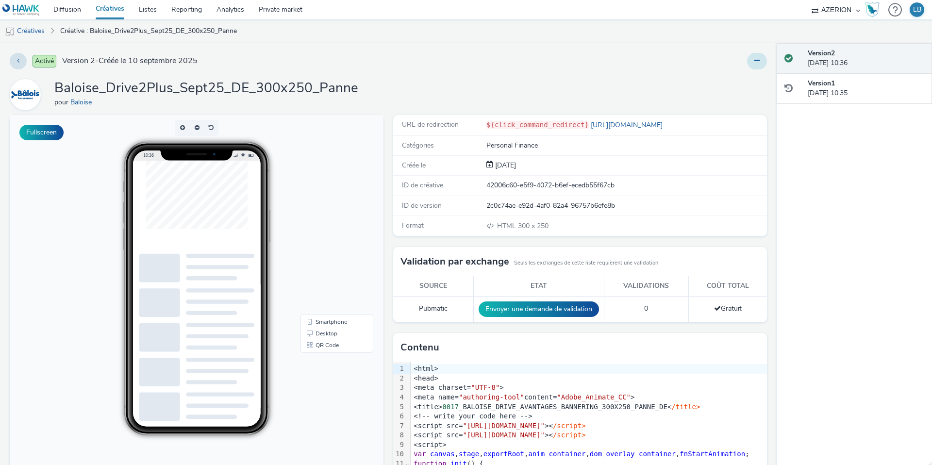
click at [762, 60] on button at bounding box center [757, 61] width 20 height 17
click at [728, 96] on link "Dupliquer" at bounding box center [730, 99] width 73 height 19
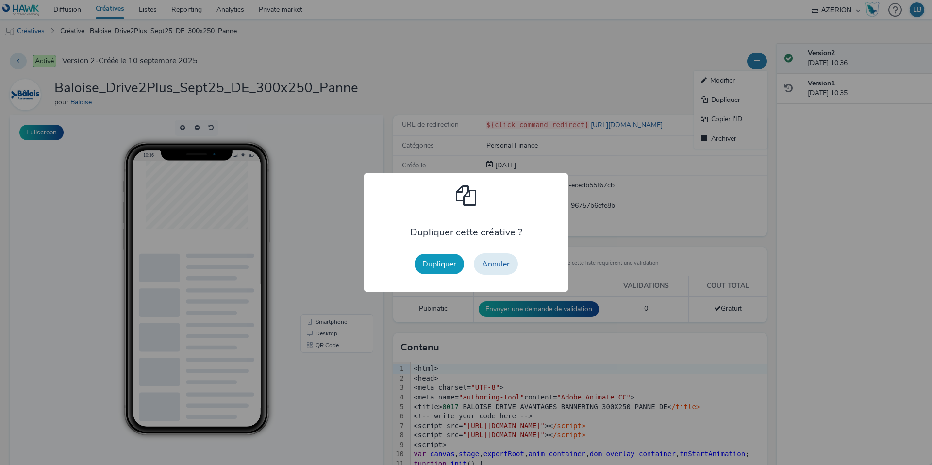
click at [434, 261] on button "Dupliquer" at bounding box center [440, 264] width 50 height 20
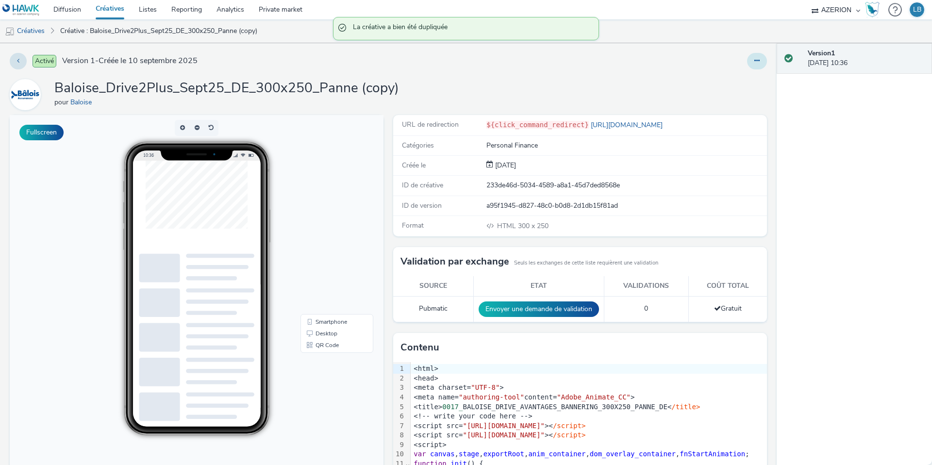
click at [754, 58] on button at bounding box center [757, 61] width 20 height 17
click at [734, 84] on link "Modifier" at bounding box center [730, 80] width 73 height 19
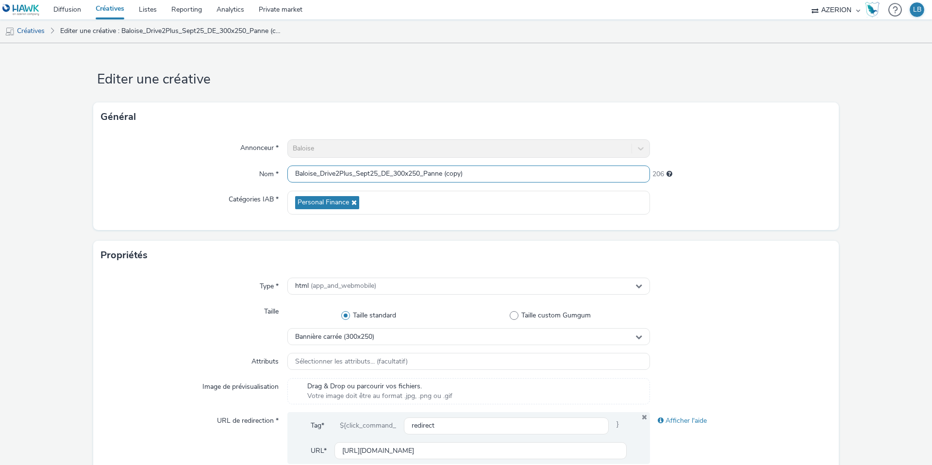
drag, startPoint x: 427, startPoint y: 173, endPoint x: 488, endPoint y: 173, distance: 60.7
click at [488, 173] on input "Baloise_Drive2Plus_Sept25_DE_300x250_Panne (copy)" at bounding box center [468, 174] width 363 height 17
type input "Baloise_Drive2Plus_Sept25_DE_300x250_PetitRouleur"
click at [735, 161] on div "Annonceur * Baloise Nom * Baloise_Drive2Plus_Sept25_DE_300x250_PetitRouleur 206…" at bounding box center [466, 181] width 746 height 99
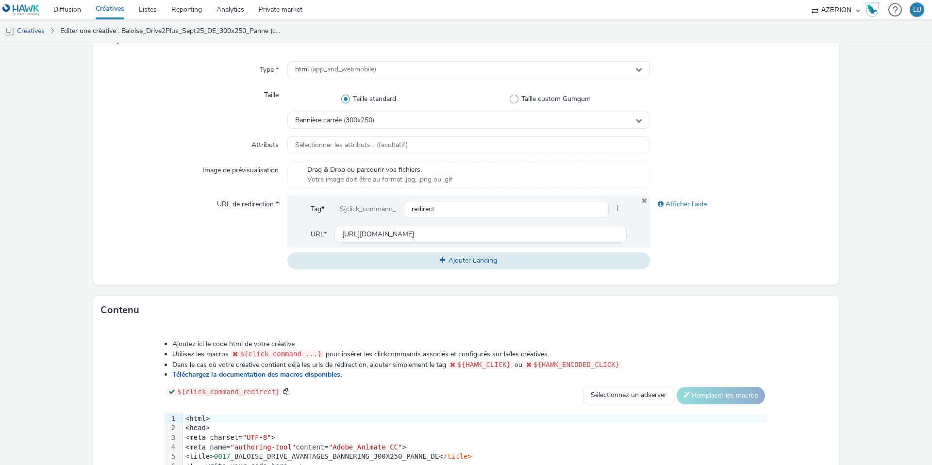
scroll to position [239, 0]
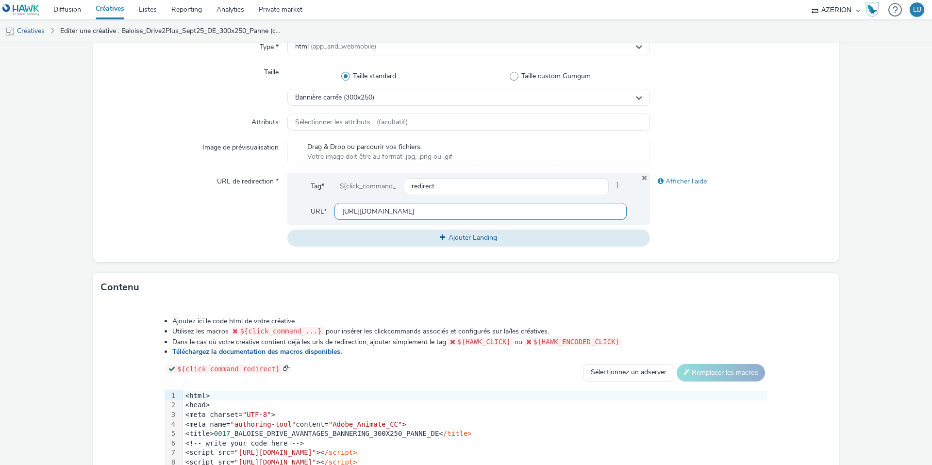
click at [514, 212] on input "[URL][DOMAIN_NAME]" at bounding box center [481, 211] width 292 height 17
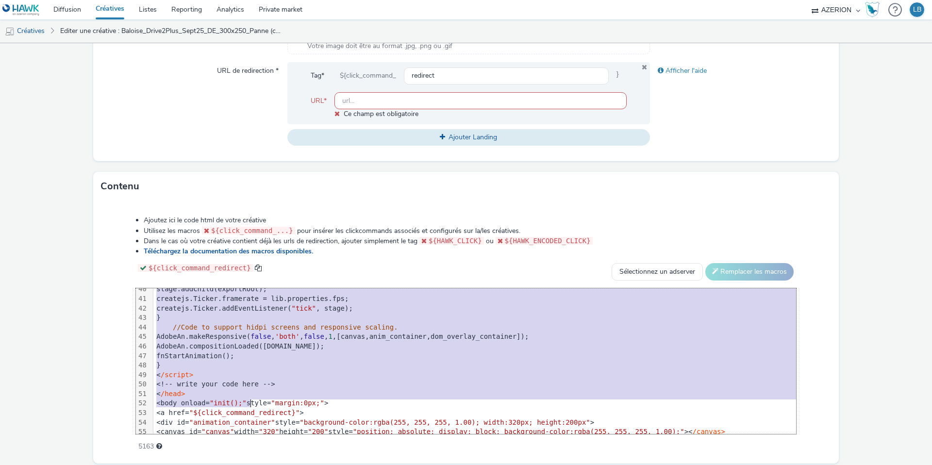
scroll to position [438, 0]
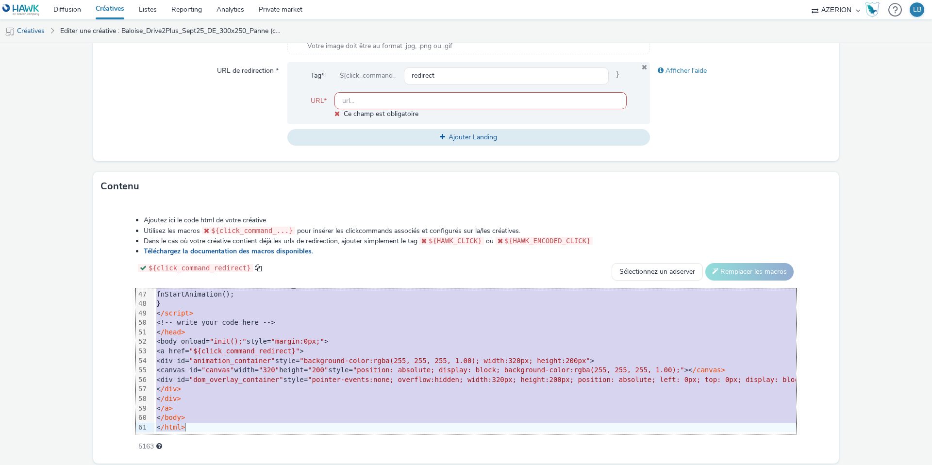
drag, startPoint x: 186, startPoint y: 294, endPoint x: 250, endPoint y: 483, distance: 199.5
click at [250, 465] on html "Diffusion Créatives Listes Reporting Analytics Private market AZERION Hawk (Tes…" at bounding box center [466, 232] width 932 height 465
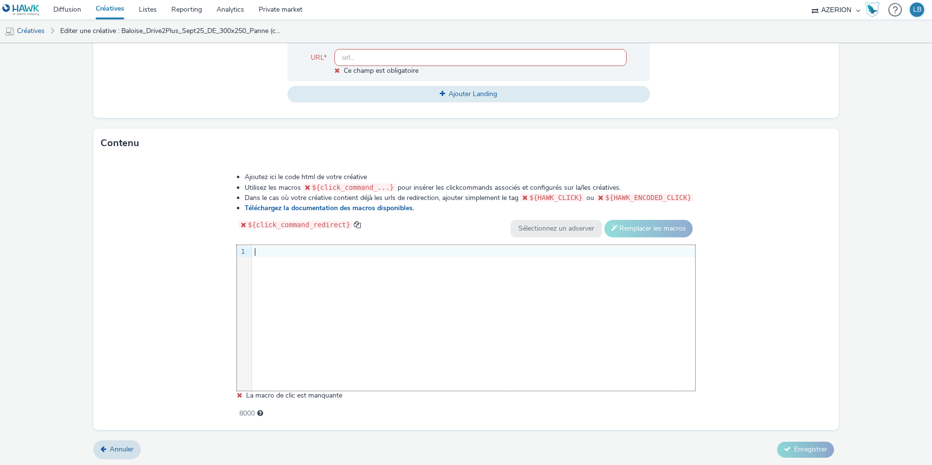
click at [258, 249] on div at bounding box center [473, 252] width 443 height 10
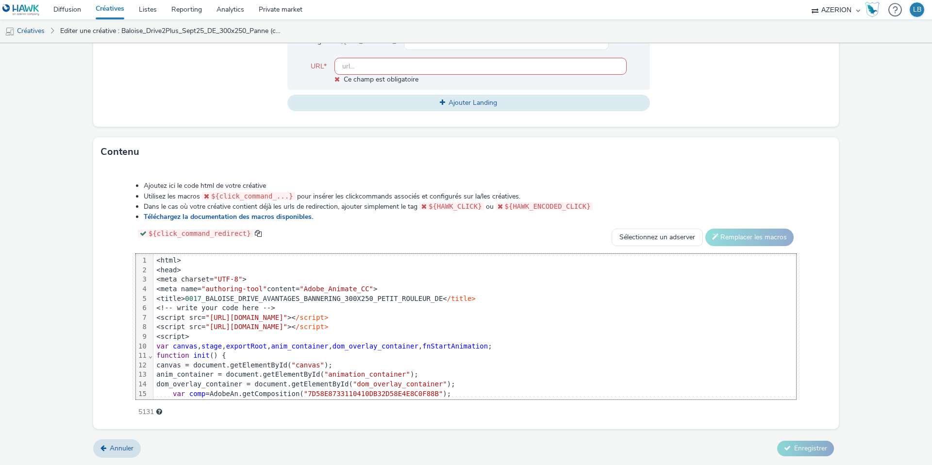
scroll to position [438, 0]
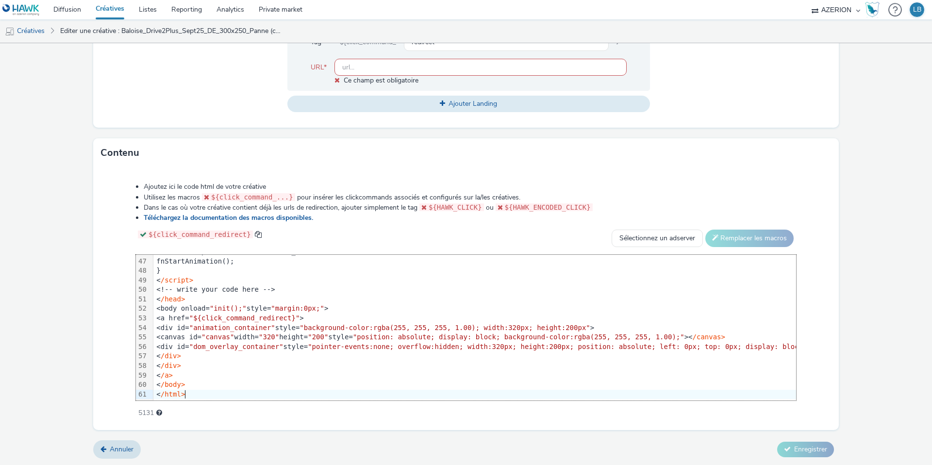
click at [124, 276] on div "Ajoutez ici le code html de votre créative Utilisez les macros ${click_command_…" at bounding box center [466, 294] width 730 height 239
click at [361, 67] on input "text" at bounding box center [481, 67] width 292 height 17
paste input "[URL][DOMAIN_NAME]"
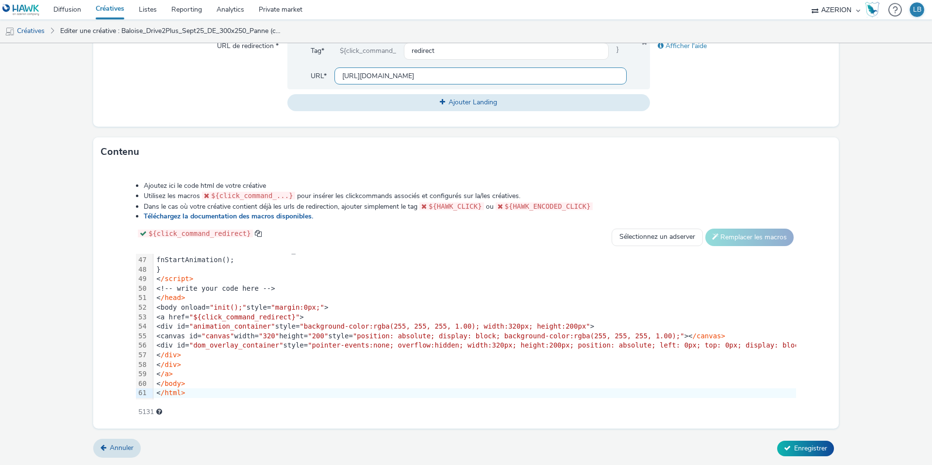
scroll to position [373, 0]
type input "[URL][DOMAIN_NAME]"
click at [227, 99] on div "URL de redirection *" at bounding box center [194, 75] width 186 height 73
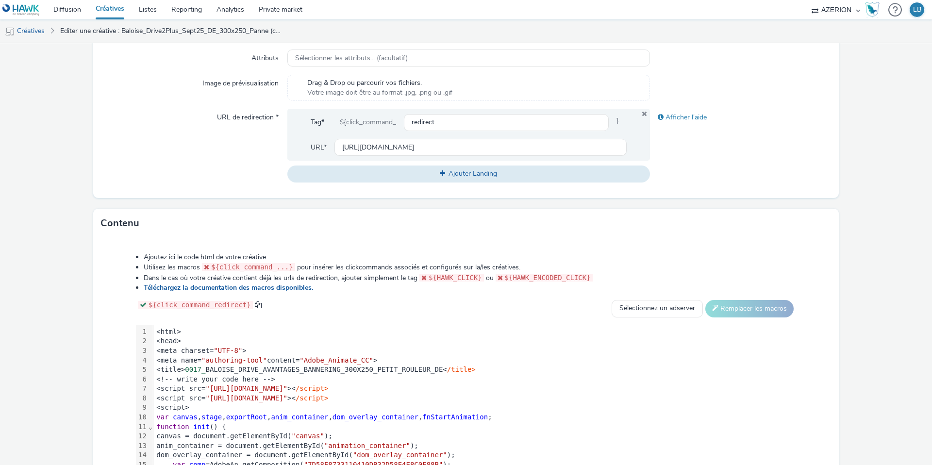
scroll to position [373, 0]
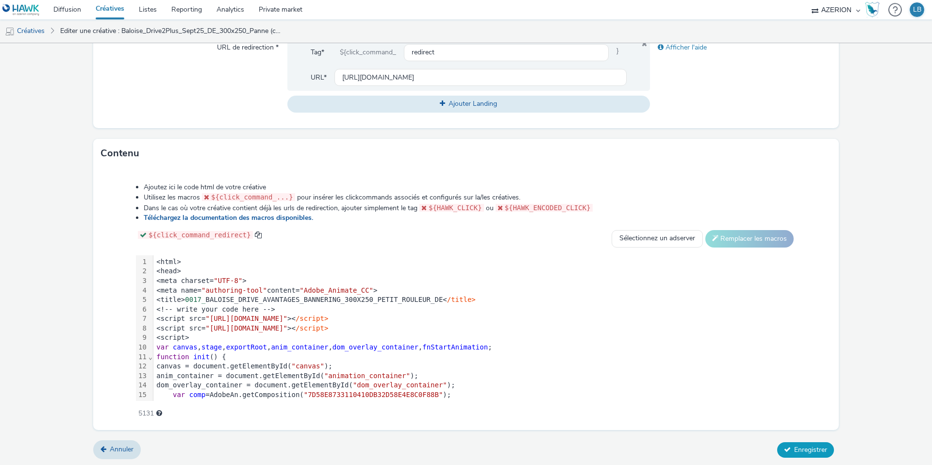
click at [796, 454] on button "Enregistrer" at bounding box center [805, 450] width 57 height 16
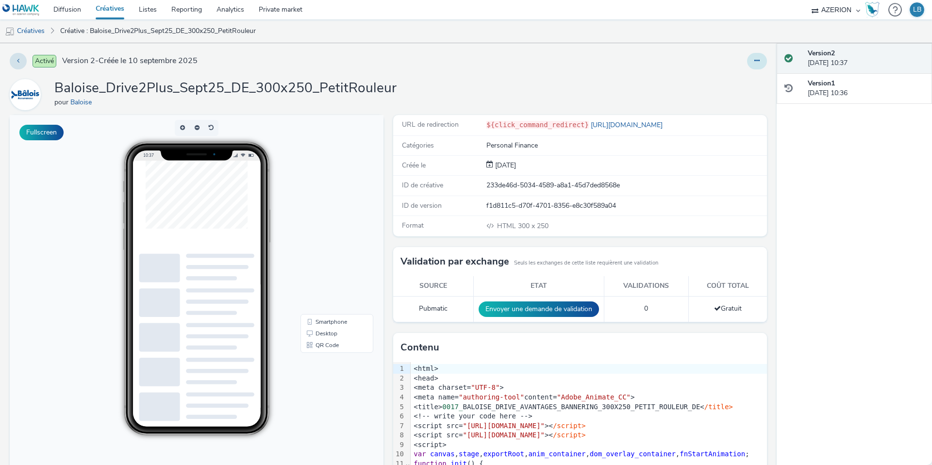
click at [759, 60] on icon at bounding box center [757, 60] width 5 height 7
click at [726, 99] on link "Dupliquer" at bounding box center [730, 99] width 73 height 19
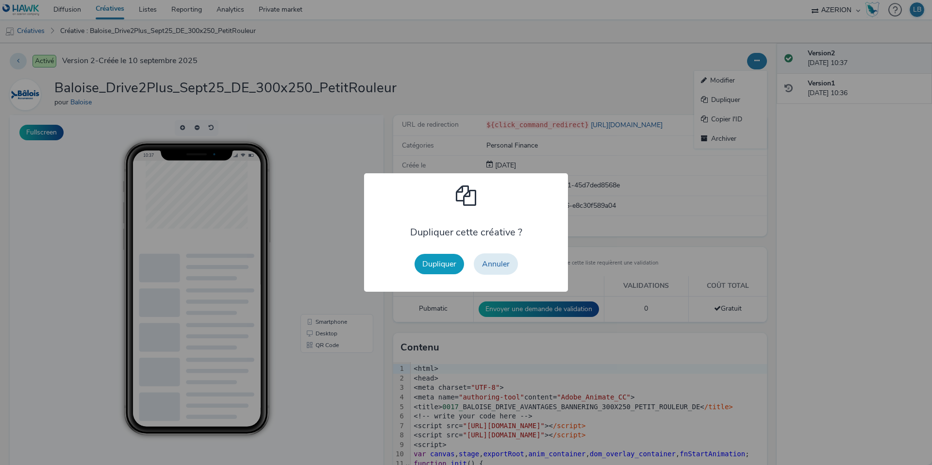
click at [442, 260] on button "Dupliquer" at bounding box center [440, 264] width 50 height 20
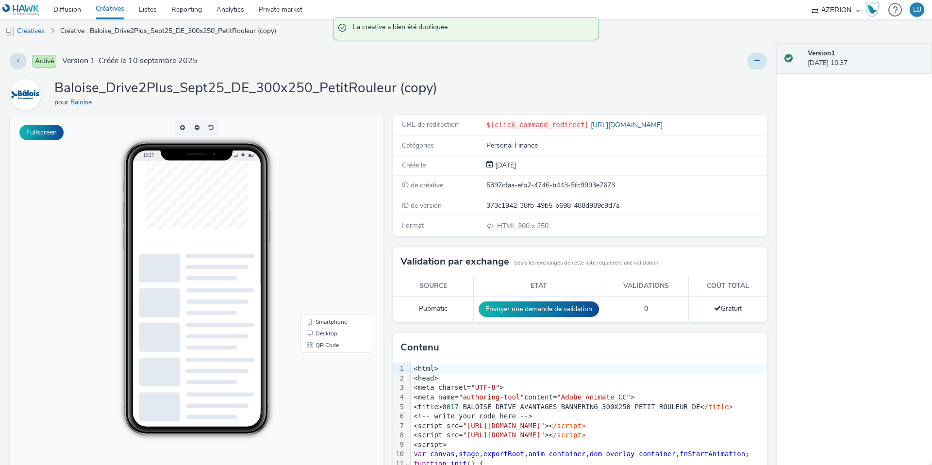
click at [757, 58] on icon at bounding box center [757, 60] width 5 height 7
click at [747, 76] on link "Modifier" at bounding box center [730, 80] width 73 height 19
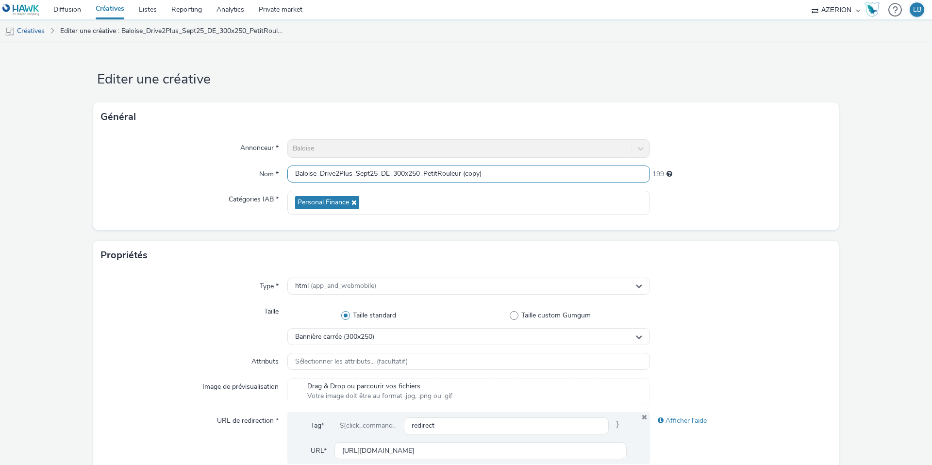
drag, startPoint x: 427, startPoint y: 175, endPoint x: 506, endPoint y: 174, distance: 79.6
click at [506, 174] on input "Baloise_Drive2Plus_Sept25_DE_300x250_PetitRouleur (copy)" at bounding box center [468, 174] width 363 height 17
type input "Baloise_Drive2Plus_Sept25_DE_300x250_Taxi"
click at [758, 147] on div at bounding box center [741, 148] width 182 height 18
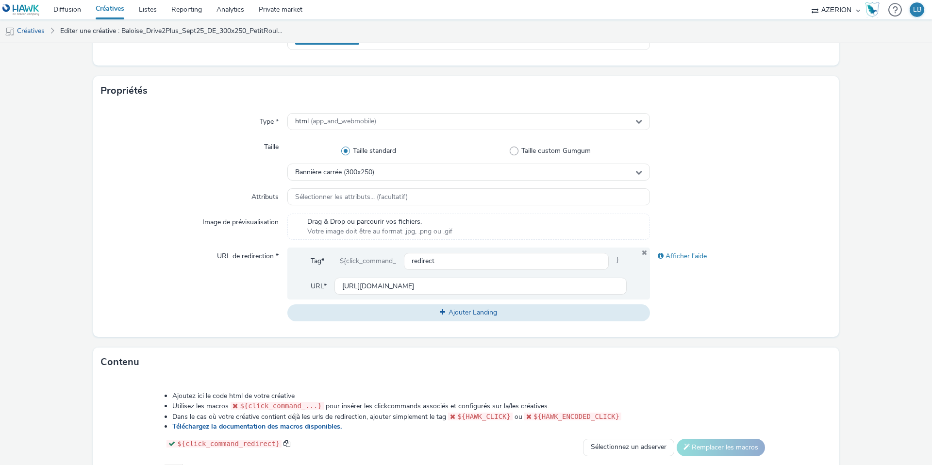
scroll to position [166, 0]
click at [423, 287] on input "[URL][DOMAIN_NAME]" at bounding box center [481, 284] width 292 height 17
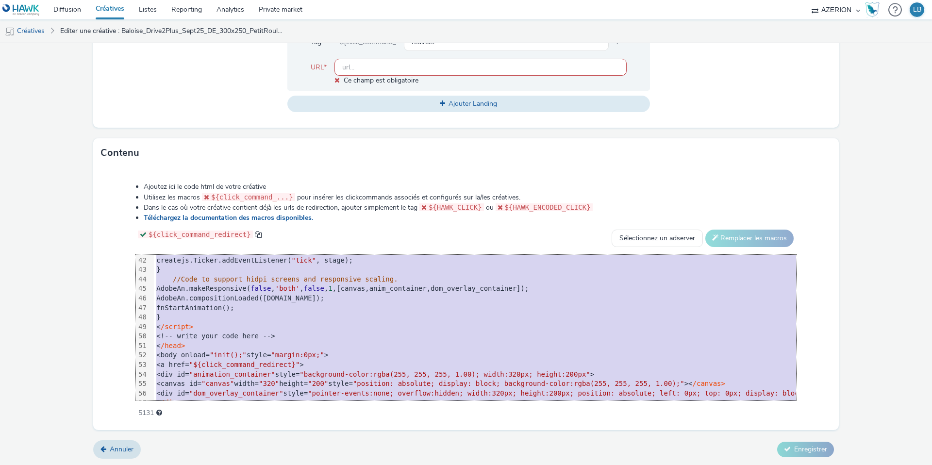
scroll to position [438, 0]
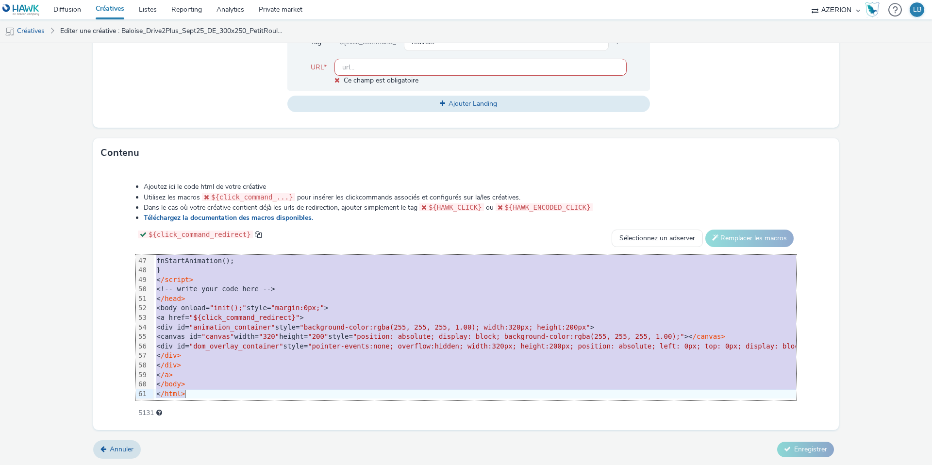
drag, startPoint x: 165, startPoint y: 261, endPoint x: 248, endPoint y: 462, distance: 217.5
click at [248, 462] on form "Editer une créative Général Annonceur * Baloise Nom * Baloise_Drive2Plus_Sept25…" at bounding box center [466, 63] width 932 height 807
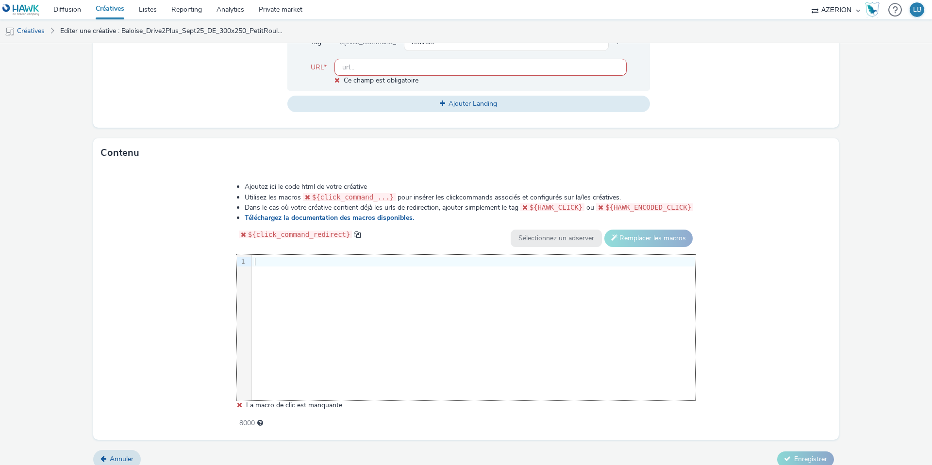
scroll to position [393, 0]
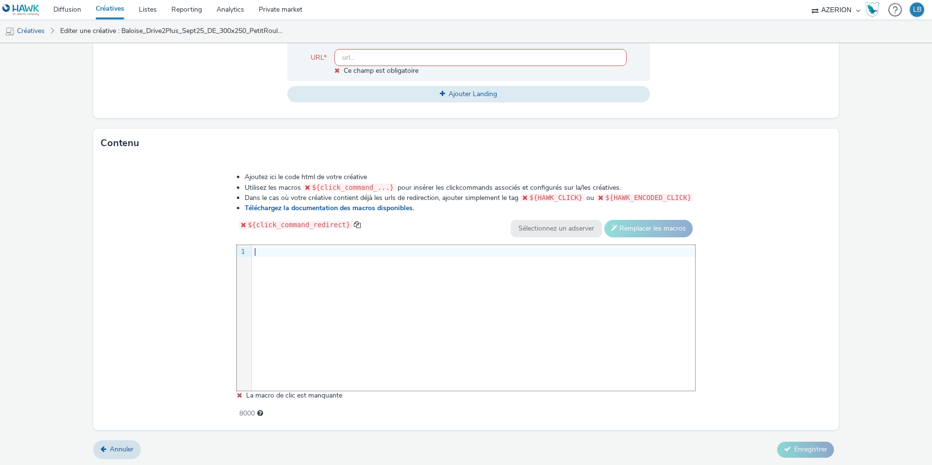
click at [258, 250] on div at bounding box center [473, 252] width 443 height 10
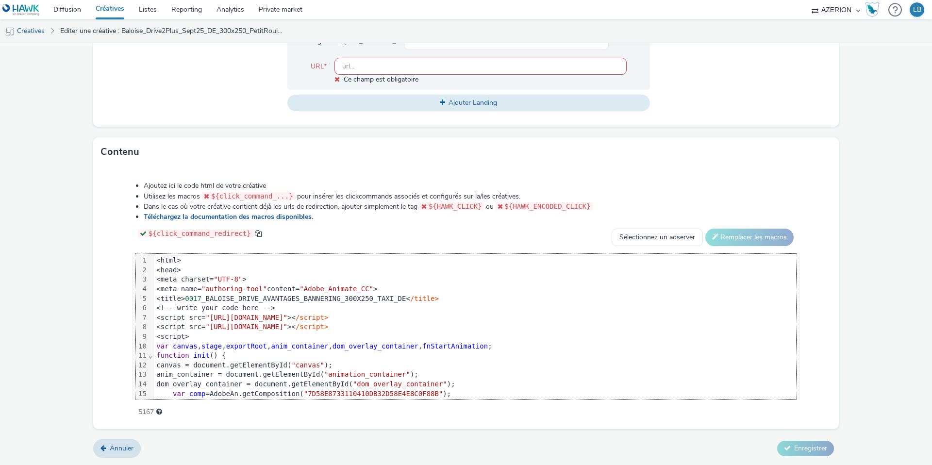
scroll to position [384, 0]
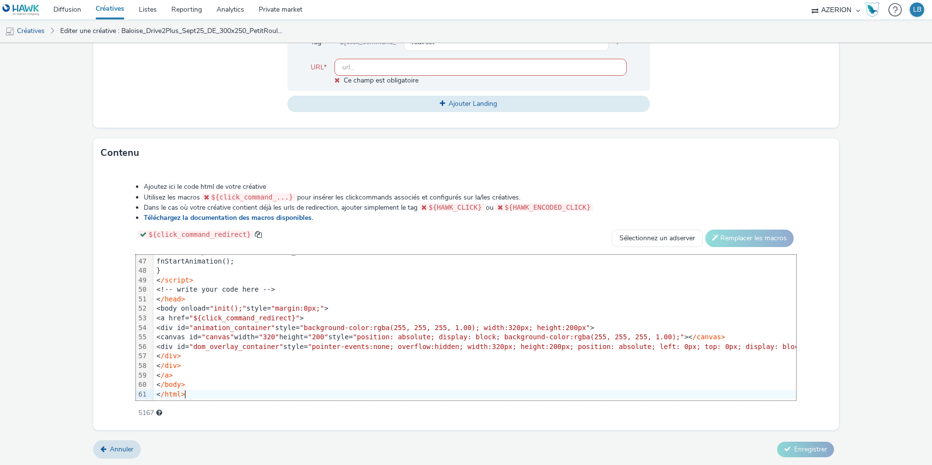
click at [113, 253] on div "Ajoutez ici le code html de votre créative Utilisez les macros ${click_command_…" at bounding box center [466, 294] width 730 height 239
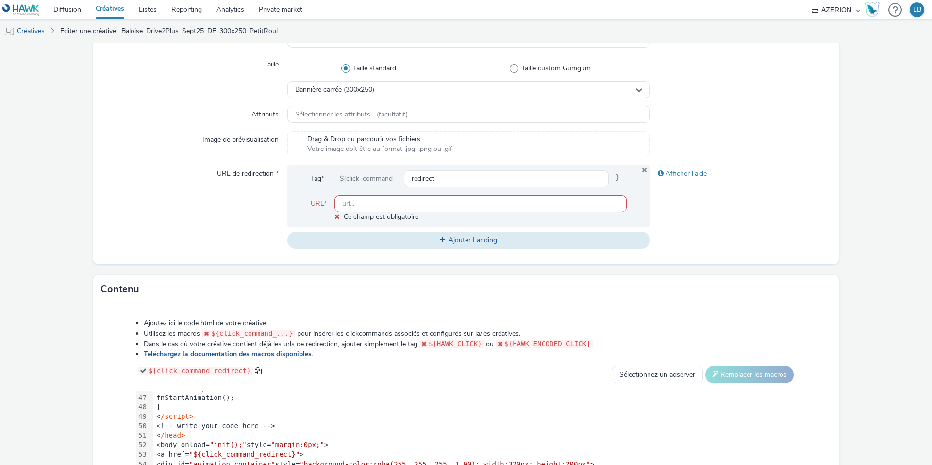
click at [381, 203] on input "text" at bounding box center [481, 203] width 292 height 17
paste input "[URL][DOMAIN_NAME]"
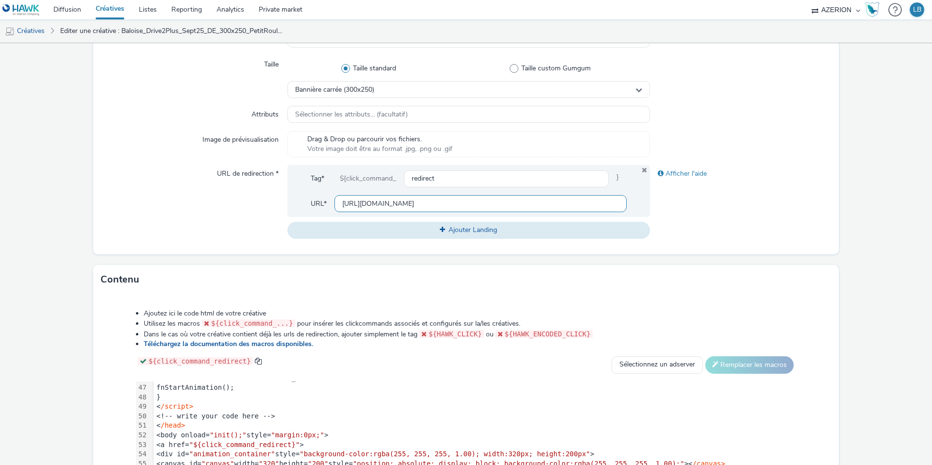
scroll to position [0, 224]
type input "[URL][DOMAIN_NAME]"
click at [218, 210] on div "URL de redirection *" at bounding box center [194, 201] width 186 height 73
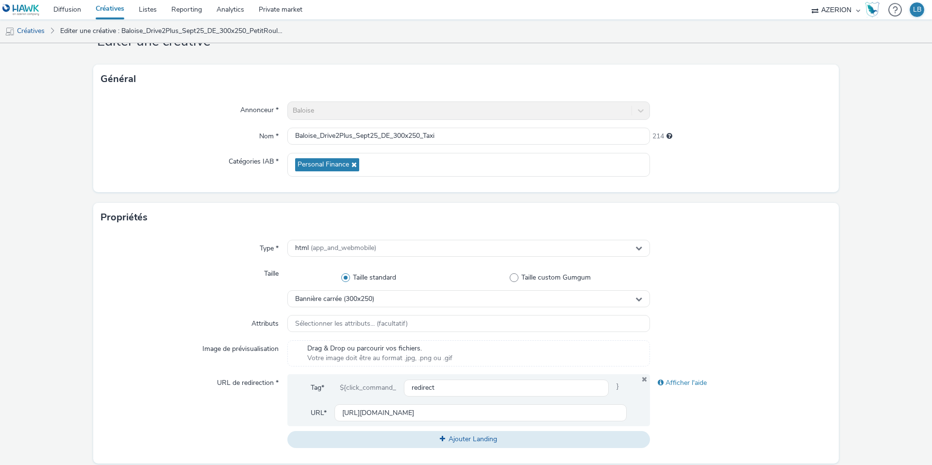
scroll to position [373, 0]
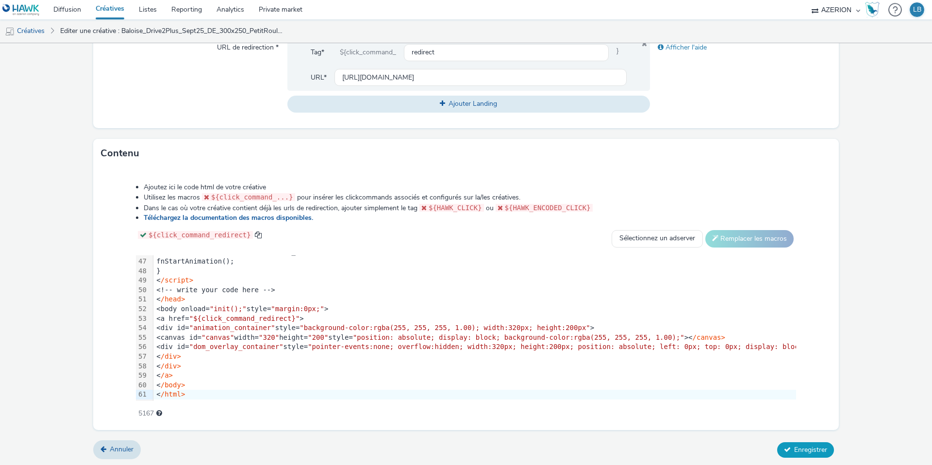
click at [795, 445] on span "Enregistrer" at bounding box center [810, 449] width 33 height 9
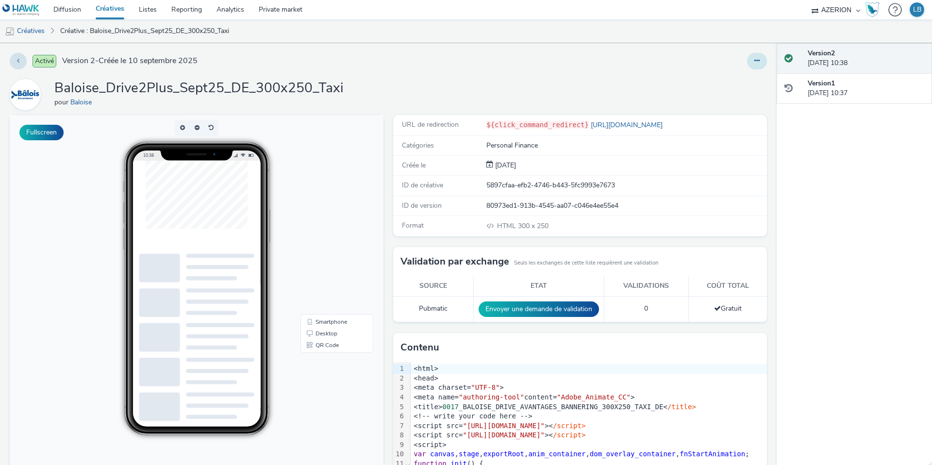
click at [758, 59] on icon at bounding box center [757, 60] width 5 height 7
click at [733, 97] on link "Dupliquer" at bounding box center [730, 99] width 73 height 19
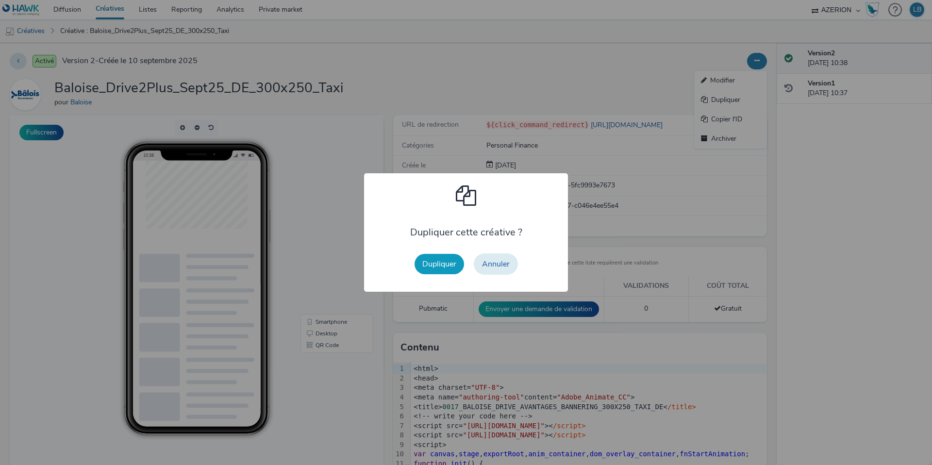
click at [451, 262] on button "Dupliquer" at bounding box center [440, 264] width 50 height 20
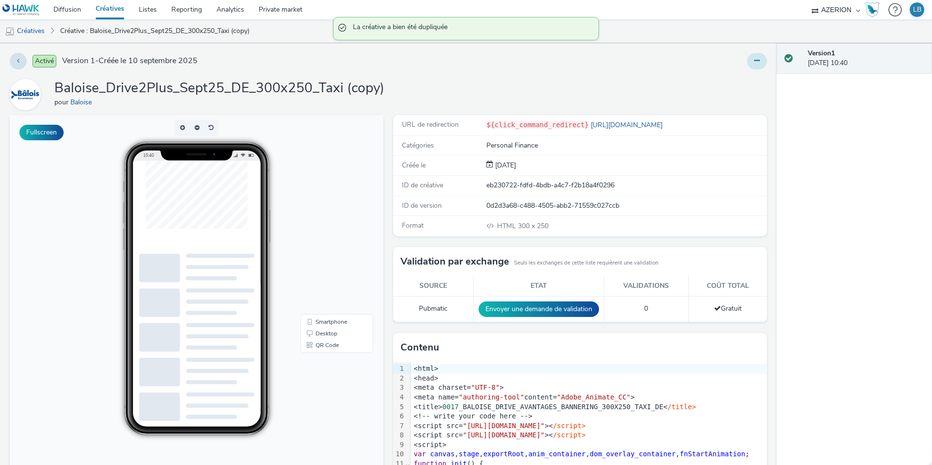
click at [754, 58] on button at bounding box center [757, 61] width 20 height 17
click at [718, 77] on link "Modifier" at bounding box center [730, 80] width 73 height 19
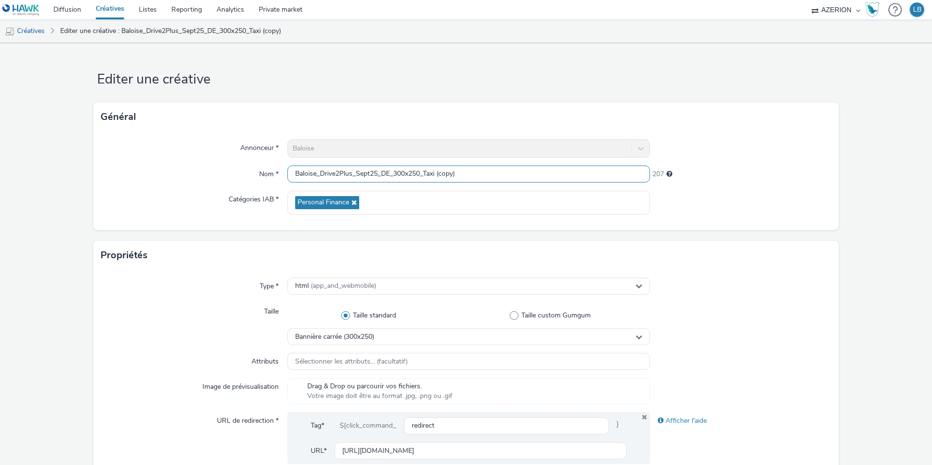
click at [418, 176] on input "Baloise_Drive2Plus_Sept25_DE_300x250_Taxi (copy)" at bounding box center [468, 174] width 363 height 17
drag, startPoint x: 427, startPoint y: 173, endPoint x: 492, endPoint y: 173, distance: 65.6
click at [492, 173] on input "Baloise_Drive2Plus_Sept25_DE_300x600_Taxi (copy)" at bounding box center [468, 174] width 363 height 17
type input "Baloise_Drive2Plus_Sept25_DE_300x600_1Mois"
click at [763, 159] on div "Annonceur * Baloise Nom * Baloise_Drive2Plus_Sept25_DE_300x600_1Mois 213 Catégo…" at bounding box center [466, 181] width 746 height 99
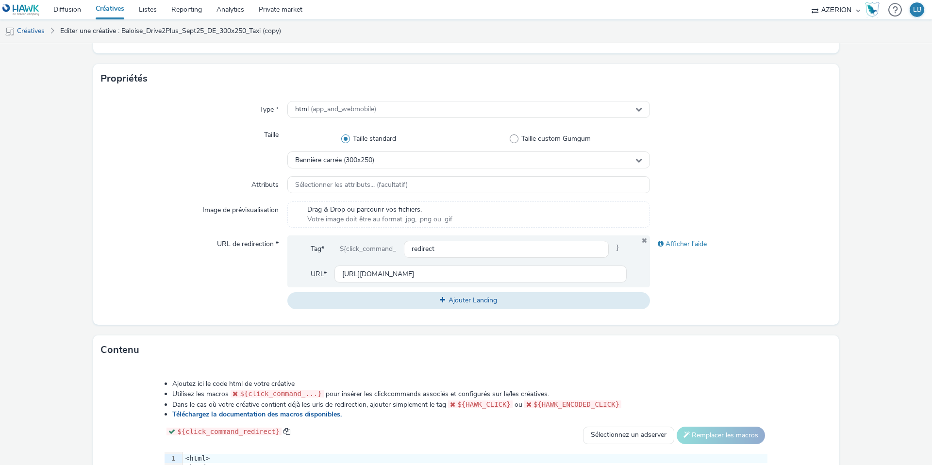
scroll to position [178, 0]
click at [398, 151] on div "Bannière carrée (300x250)" at bounding box center [468, 159] width 363 height 17
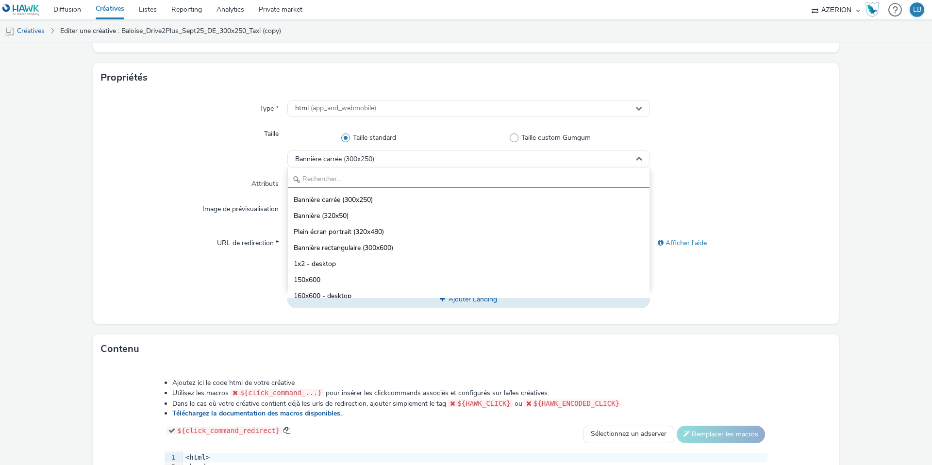
click at [362, 181] on input "text" at bounding box center [469, 179] width 362 height 17
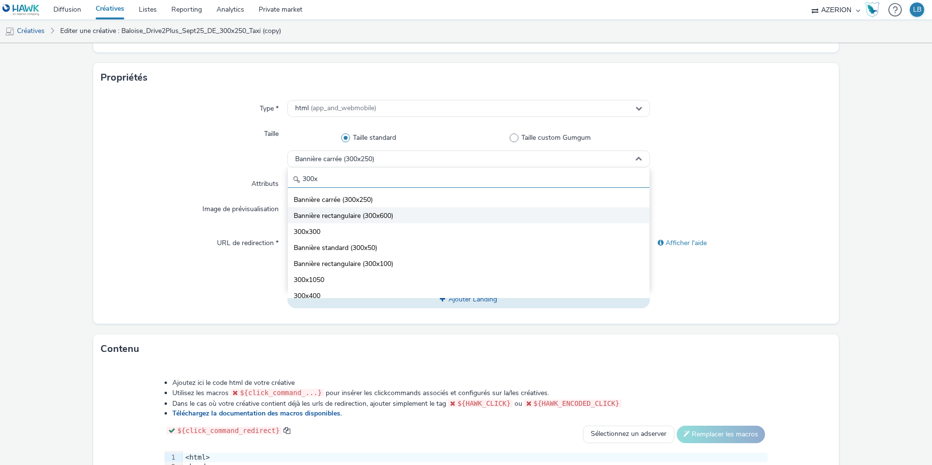
type input "300x"
click at [391, 215] on span "Bannière rectangulaire (300x600)" at bounding box center [344, 216] width 100 height 10
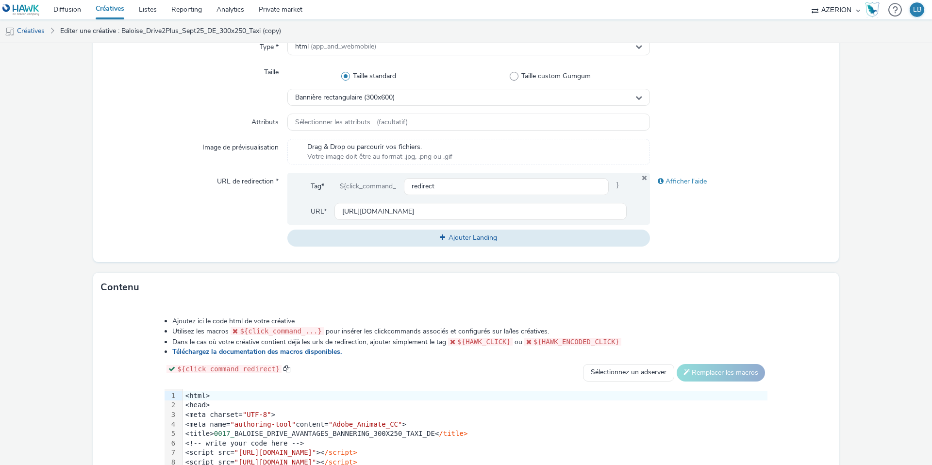
scroll to position [242, 0]
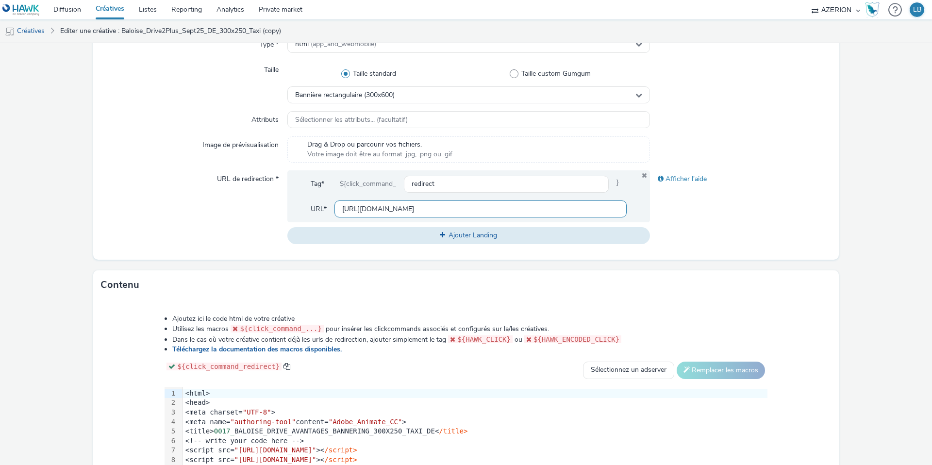
click at [364, 210] on input "[URL][DOMAIN_NAME]" at bounding box center [481, 209] width 292 height 17
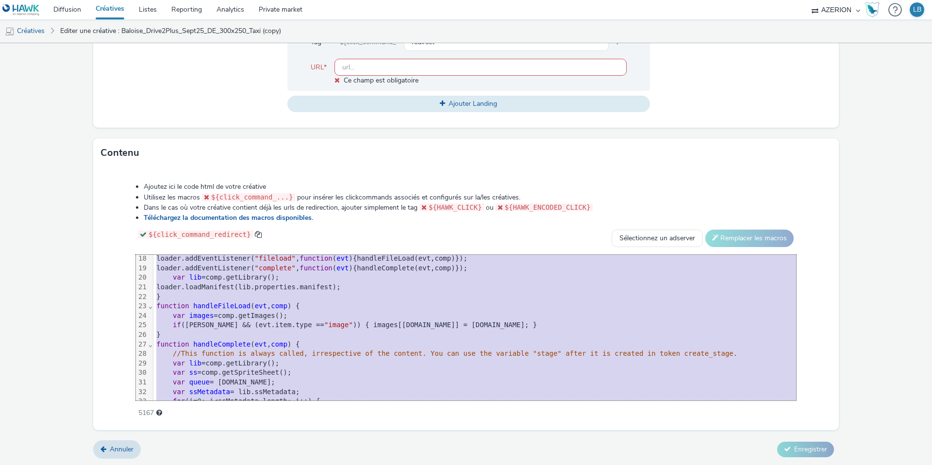
scroll to position [438, 0]
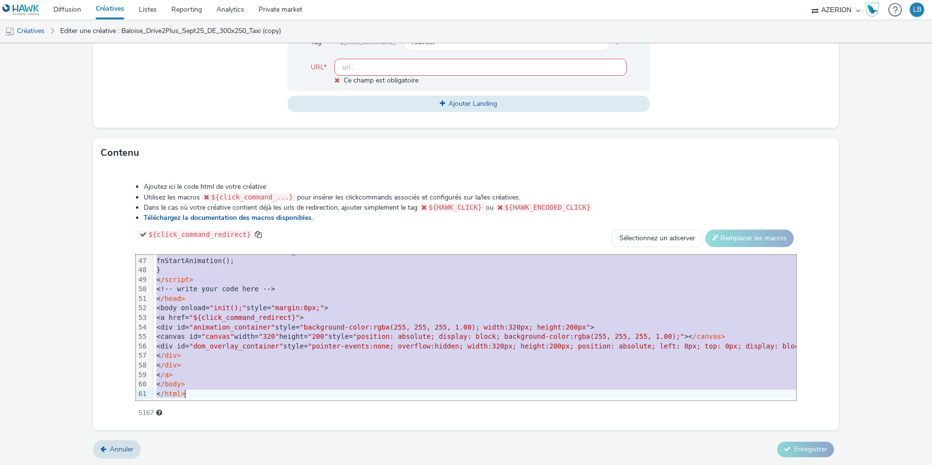
drag, startPoint x: 187, startPoint y: 261, endPoint x: 370, endPoint y: 496, distance: 297.9
click at [370, 465] on html "Diffusion Créatives Listes Reporting Analytics Private market AZERION Hawk (Tes…" at bounding box center [466, 232] width 932 height 465
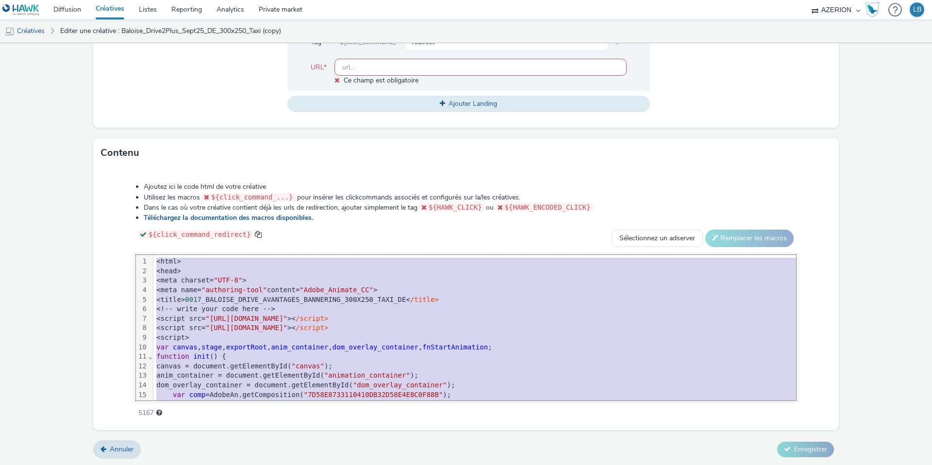
scroll to position [393, 0]
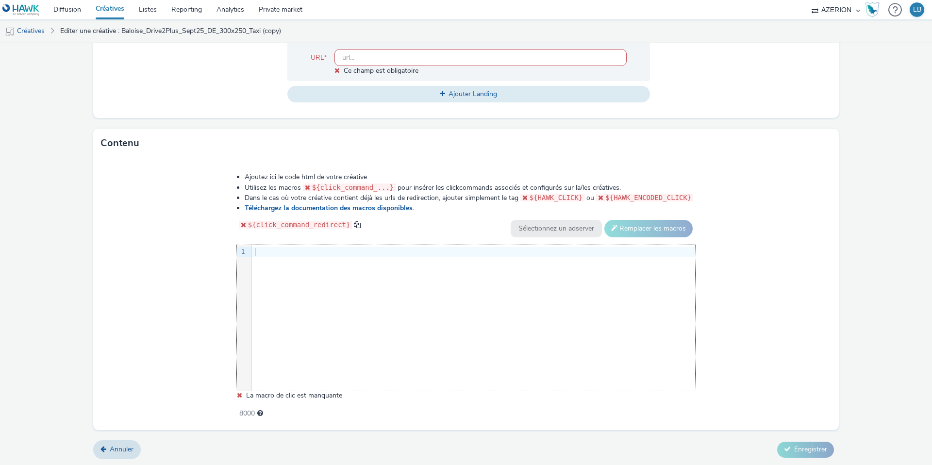
click at [276, 249] on div at bounding box center [473, 252] width 443 height 10
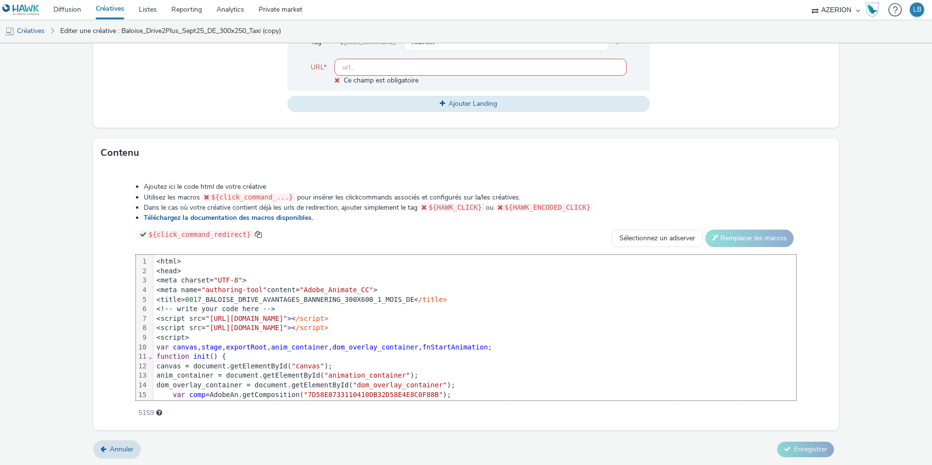
scroll to position [438, 0]
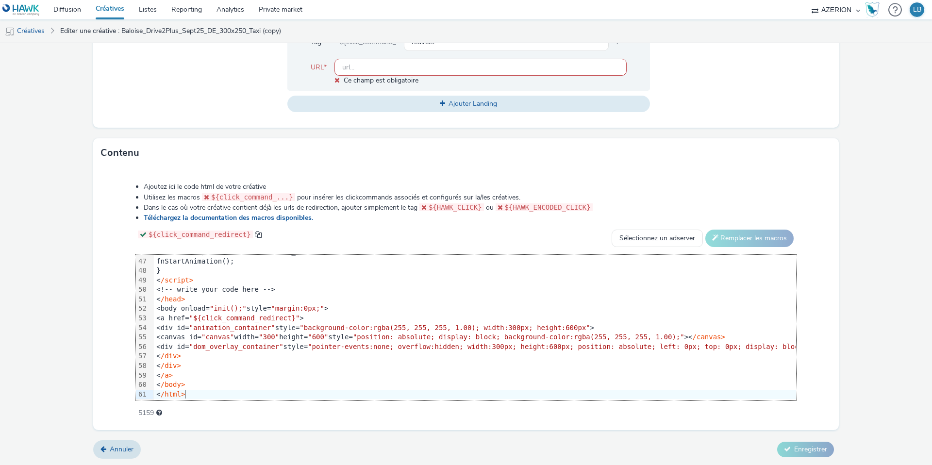
click at [123, 249] on div "Ajoutez ici le code html de votre créative Utilisez les macros ${click_command_…" at bounding box center [466, 294] width 730 height 239
click at [370, 70] on input "text" at bounding box center [481, 67] width 292 height 17
paste input "[URL][DOMAIN_NAME]"
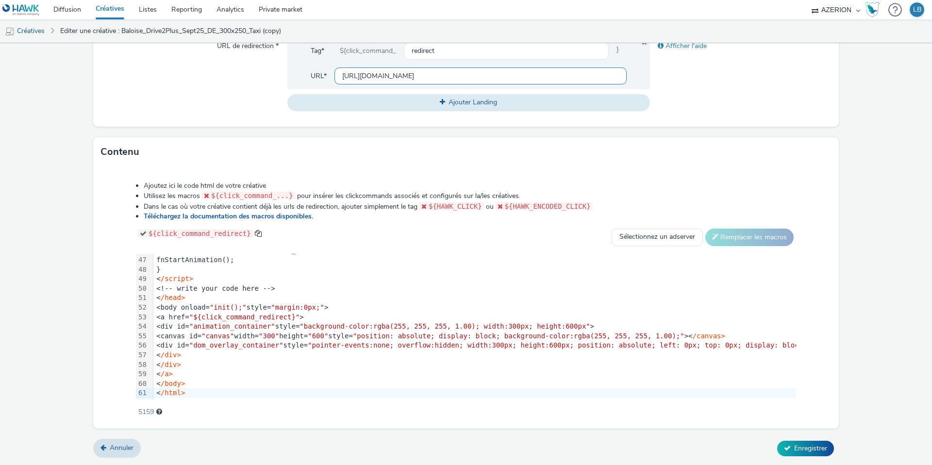
scroll to position [373, 0]
type input "[URL][DOMAIN_NAME]"
click at [246, 106] on div "URL de redirection *" at bounding box center [194, 75] width 186 height 73
click at [801, 447] on span "Enregistrer" at bounding box center [810, 449] width 33 height 9
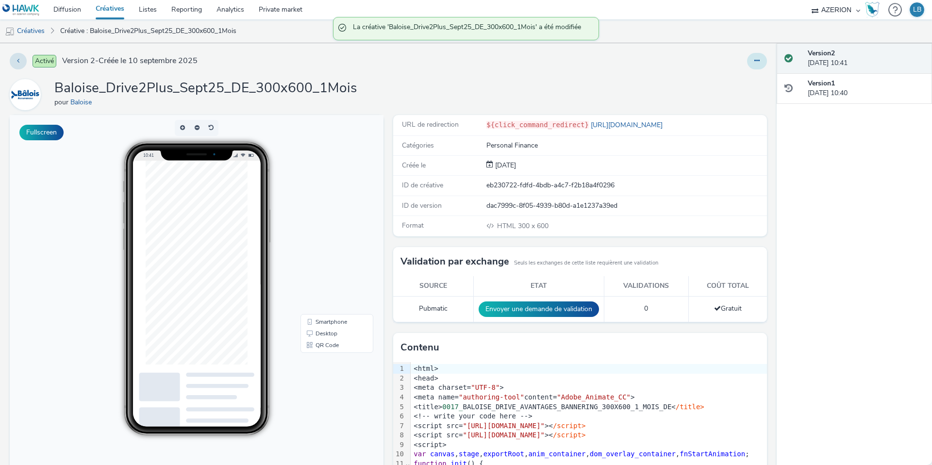
click at [756, 60] on icon at bounding box center [757, 60] width 5 height 7
click at [734, 98] on link "Dupliquer" at bounding box center [730, 99] width 73 height 19
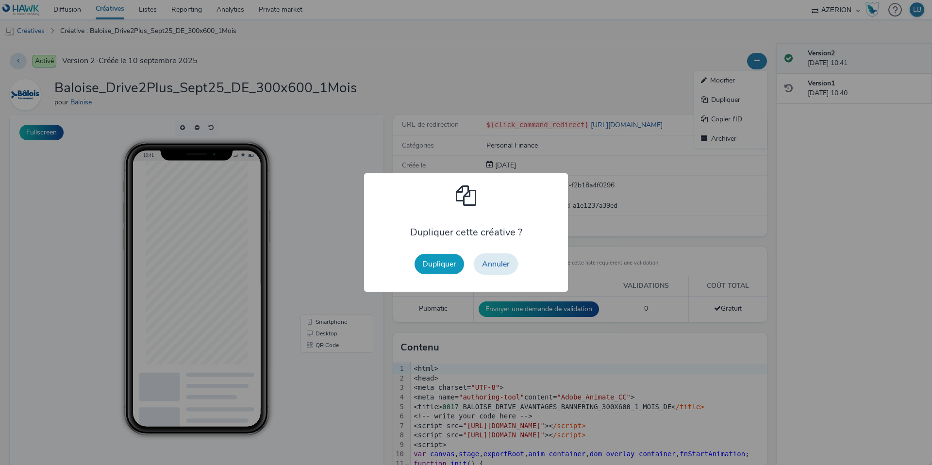
click at [450, 264] on button "Dupliquer" at bounding box center [440, 264] width 50 height 20
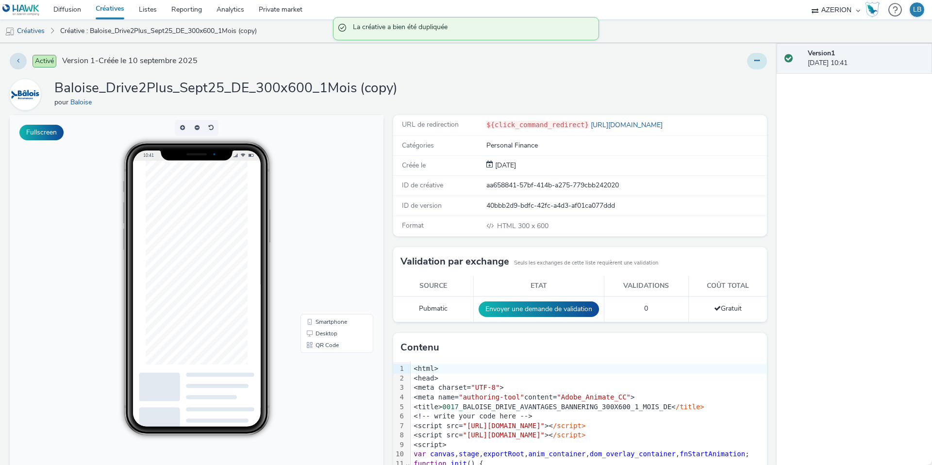
click at [757, 65] on button at bounding box center [757, 61] width 20 height 17
click at [737, 76] on link "Modifier" at bounding box center [730, 80] width 73 height 19
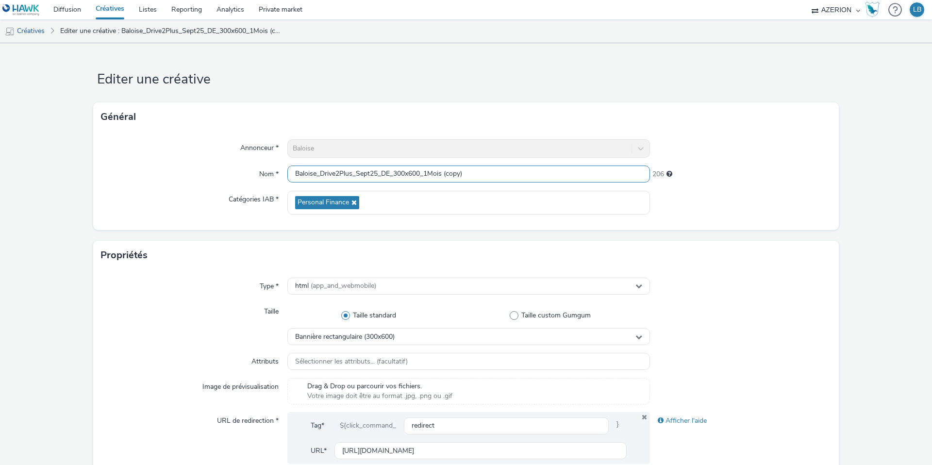
drag, startPoint x: 427, startPoint y: 174, endPoint x: 517, endPoint y: 180, distance: 89.6
click at [517, 180] on input "Baloise_Drive2Plus_Sept25_DE_300x600_1Mois (copy)" at bounding box center [468, 174] width 363 height 17
type input "Baloise_Drive2Plus_Sept25_DE_300x600_Ancienne"
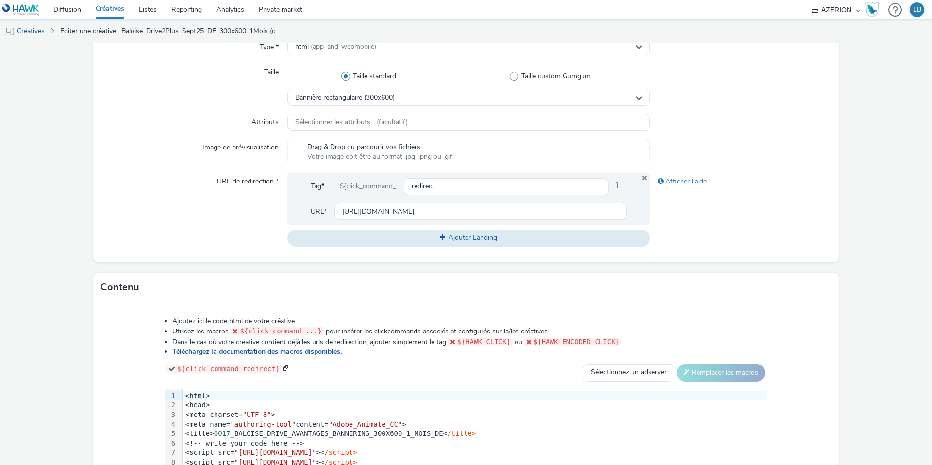
scroll to position [244, 0]
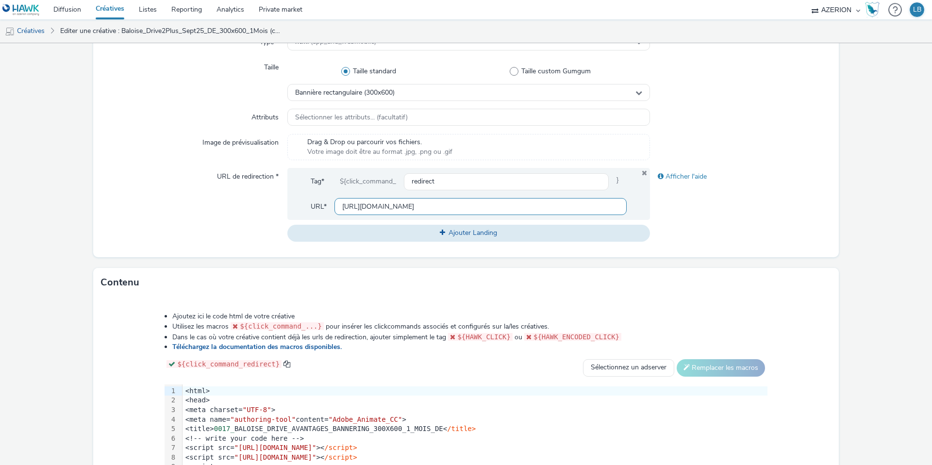
click at [399, 201] on input "[URL][DOMAIN_NAME]" at bounding box center [481, 206] width 292 height 17
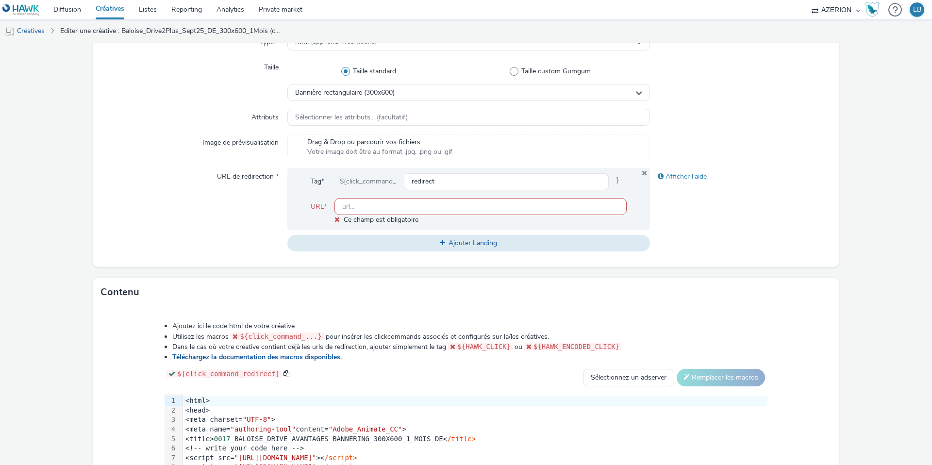
click at [253, 223] on div "URL de redirection *" at bounding box center [194, 210] width 186 height 84
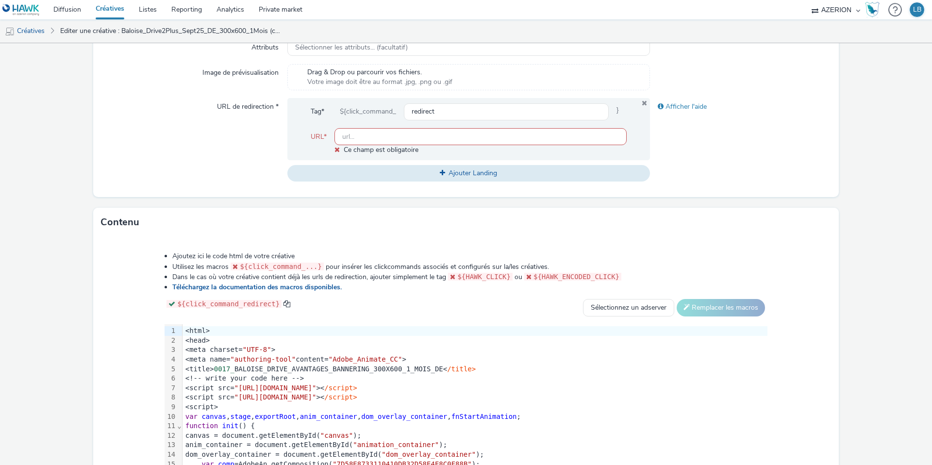
scroll to position [384, 0]
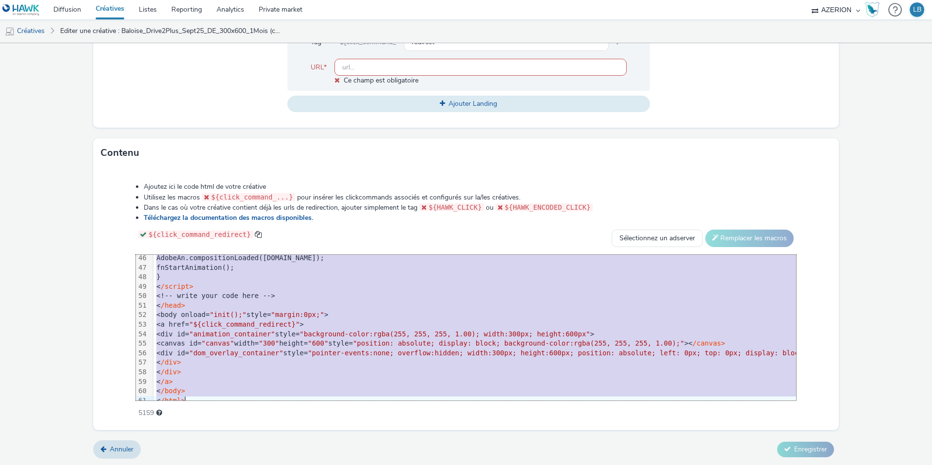
drag, startPoint x: 185, startPoint y: 262, endPoint x: 287, endPoint y: 491, distance: 250.7
click at [287, 465] on html "Diffusion Créatives Listes Reporting Analytics Private market AZERION Hawk (Tes…" at bounding box center [466, 232] width 932 height 465
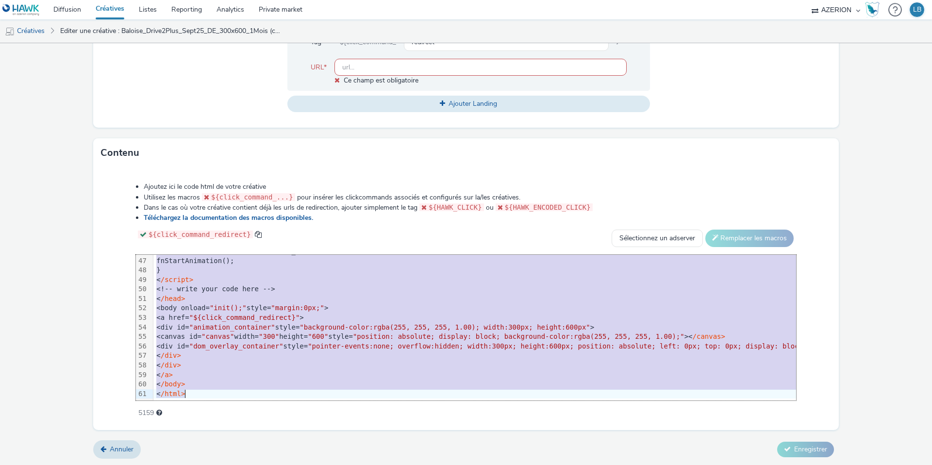
scroll to position [393, 0]
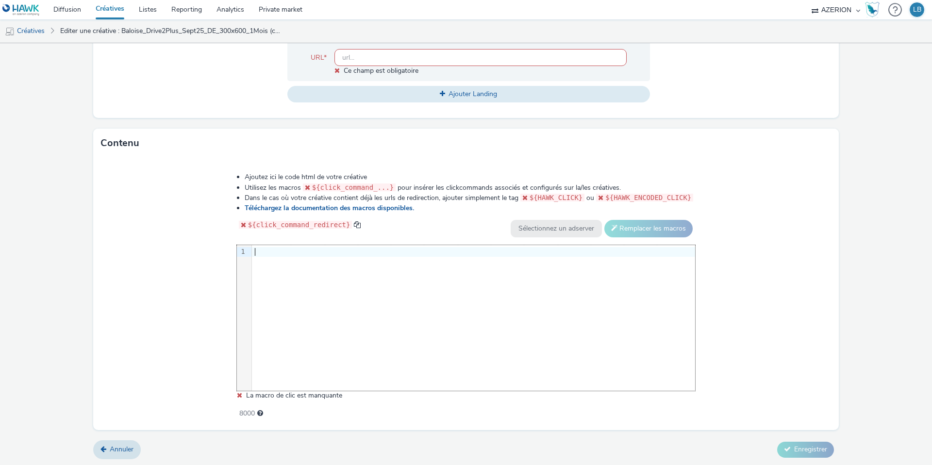
click at [288, 251] on div at bounding box center [473, 252] width 443 height 10
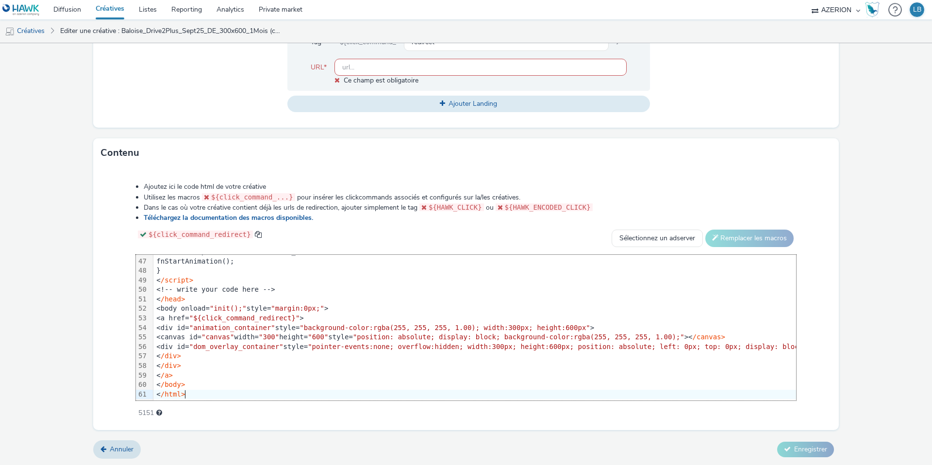
click at [103, 263] on div "Ajoutez ici le code html de votre créative Utilisez les macros ${click_command_…" at bounding box center [466, 294] width 730 height 239
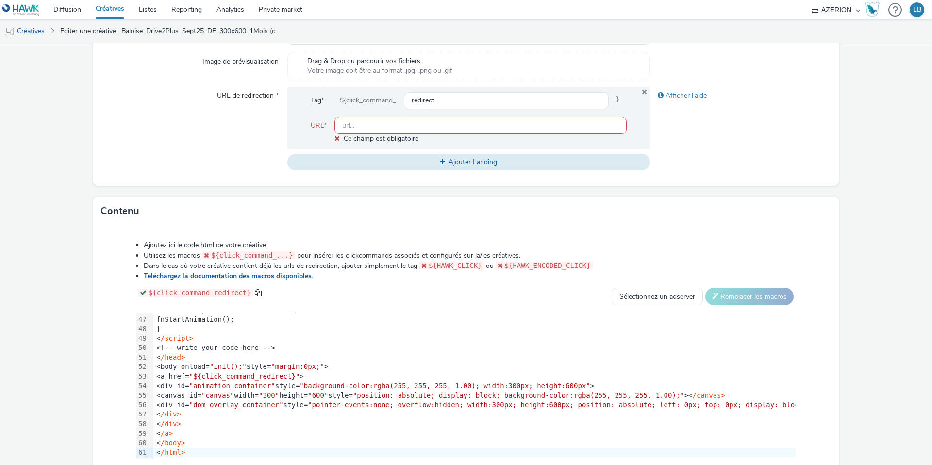
scroll to position [257, 0]
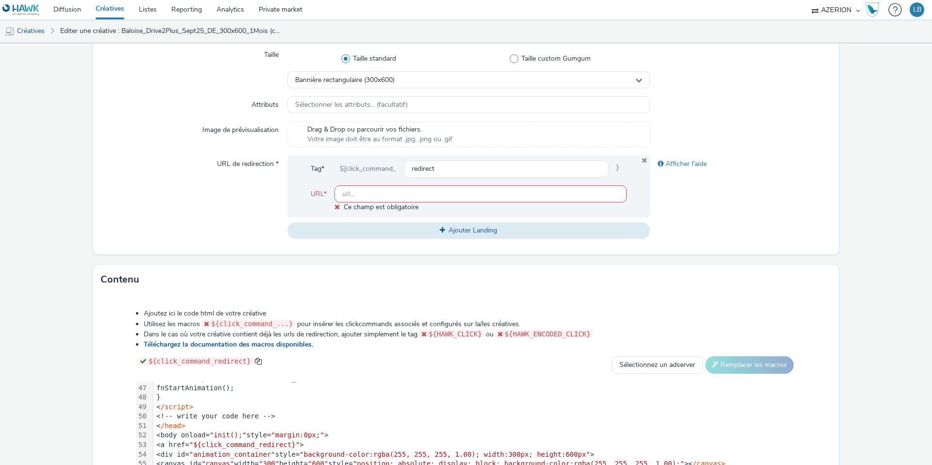
click at [370, 198] on input "text" at bounding box center [481, 193] width 292 height 17
paste input "https://www.baloise.lu/de/privatekunden/mein-versicherungs-bedarf/auto.html?utm…"
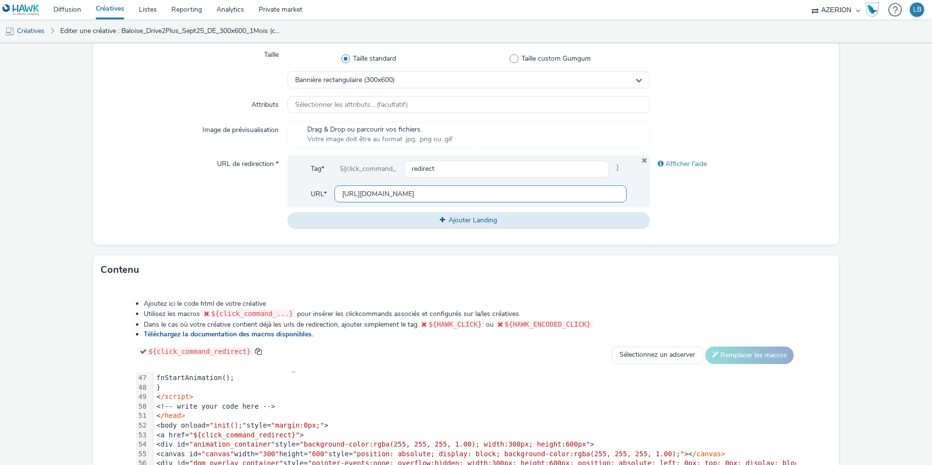
scroll to position [0, 240]
type input "https://www.baloise.lu/de/privatekunden/mein-versicherungs-bedarf/auto.html?utm…"
click at [241, 226] on div "URL de redirection *" at bounding box center [194, 191] width 186 height 73
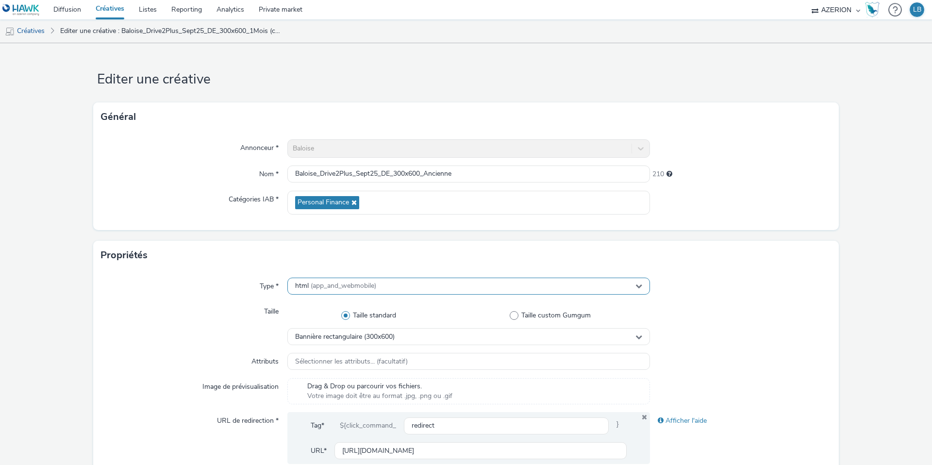
scroll to position [373, 0]
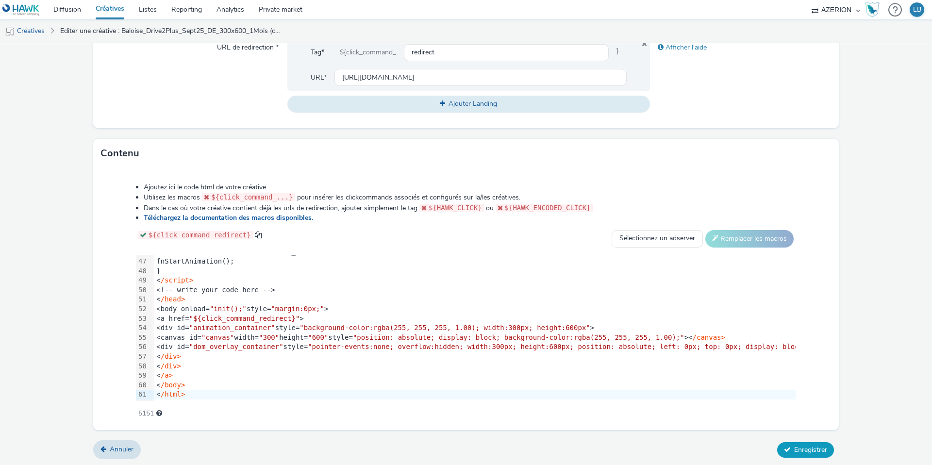
click at [801, 449] on span "Enregistrer" at bounding box center [810, 449] width 33 height 9
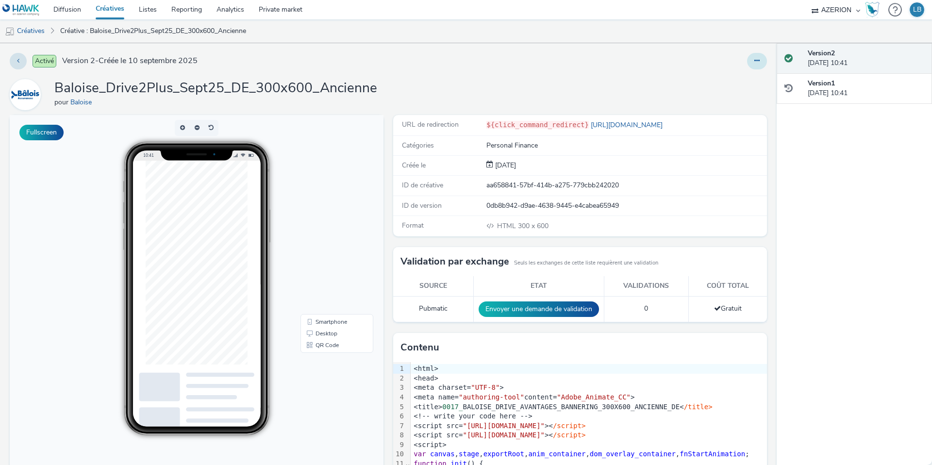
click at [756, 53] on button at bounding box center [757, 61] width 20 height 17
click at [736, 98] on link "Dupliquer" at bounding box center [730, 99] width 73 height 19
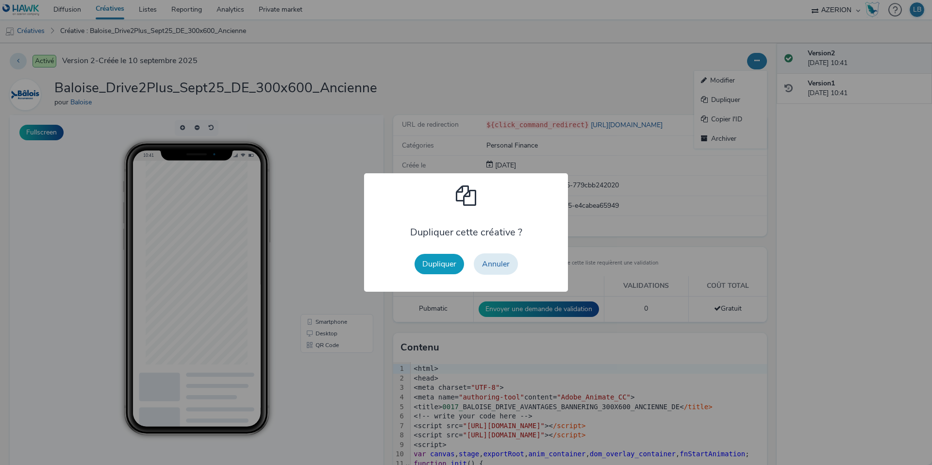
click at [433, 265] on button "Dupliquer" at bounding box center [440, 264] width 50 height 20
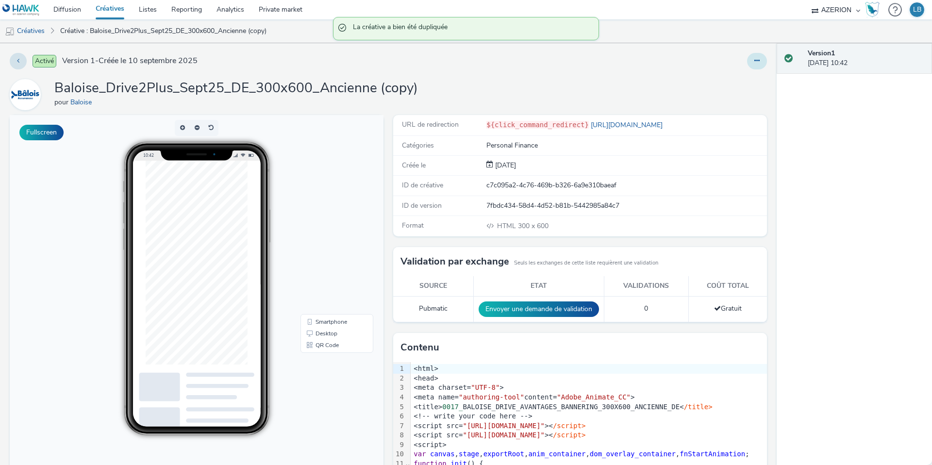
click at [754, 61] on button at bounding box center [757, 61] width 20 height 17
click at [733, 81] on link "Modifier" at bounding box center [730, 80] width 73 height 19
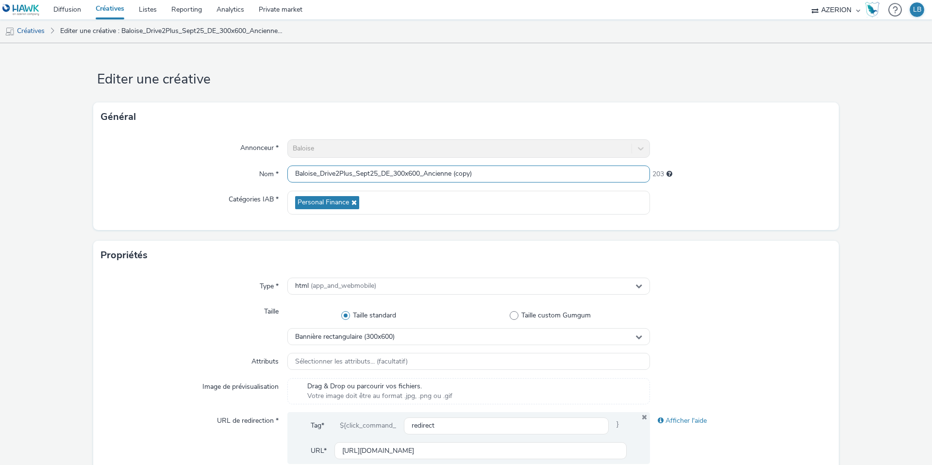
drag, startPoint x: 426, startPoint y: 174, endPoint x: 528, endPoint y: 183, distance: 101.9
click at [528, 183] on div "Annonceur * Baloise Nom * Baloise_Drive2Plus_Sept25_DE_300x600_Ancienne (copy) …" at bounding box center [466, 181] width 746 height 99
type input "Baloise_Drive2Plus_Sept25_DE_300x600_Conducteur"
click at [321, 244] on div "Propriétés" at bounding box center [466, 255] width 746 height 29
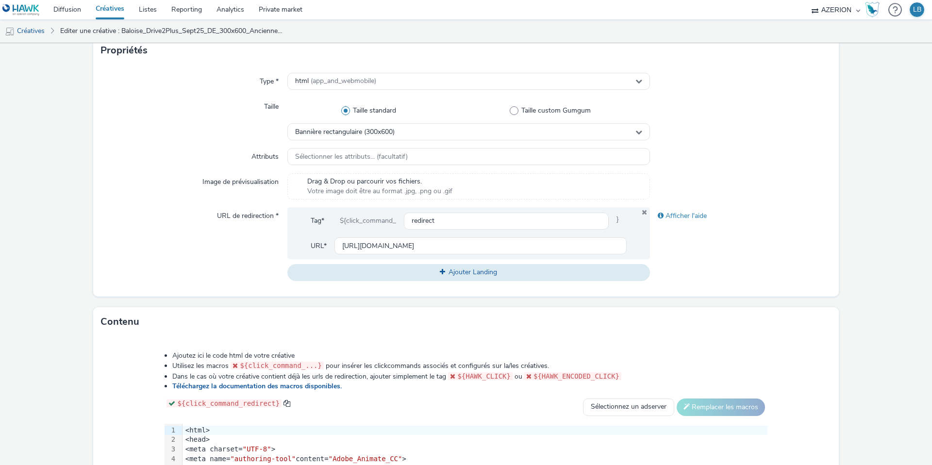
scroll to position [210, 0]
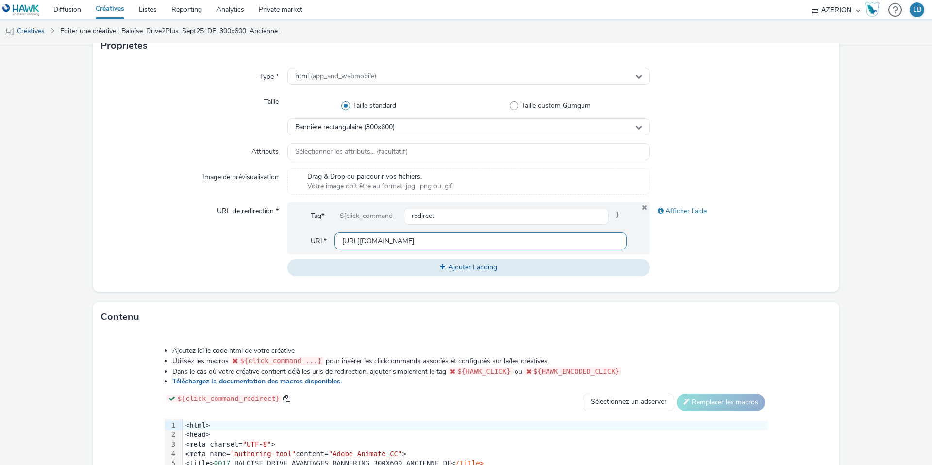
click at [389, 245] on input "https://www.baloise.lu/de/privatekunden/mein-versicherungs-bedarf/auto.html?utm…" at bounding box center [481, 241] width 292 height 17
click at [227, 262] on div "URL de redirection *" at bounding box center [194, 238] width 186 height 73
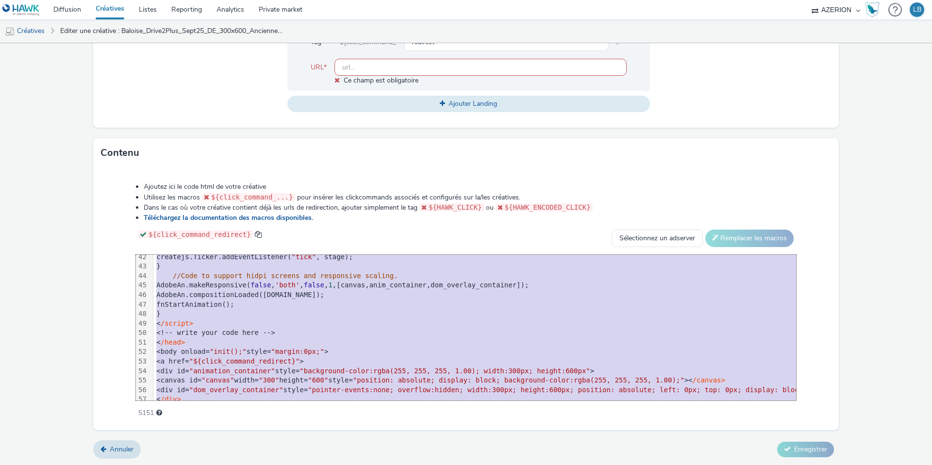
scroll to position [438, 0]
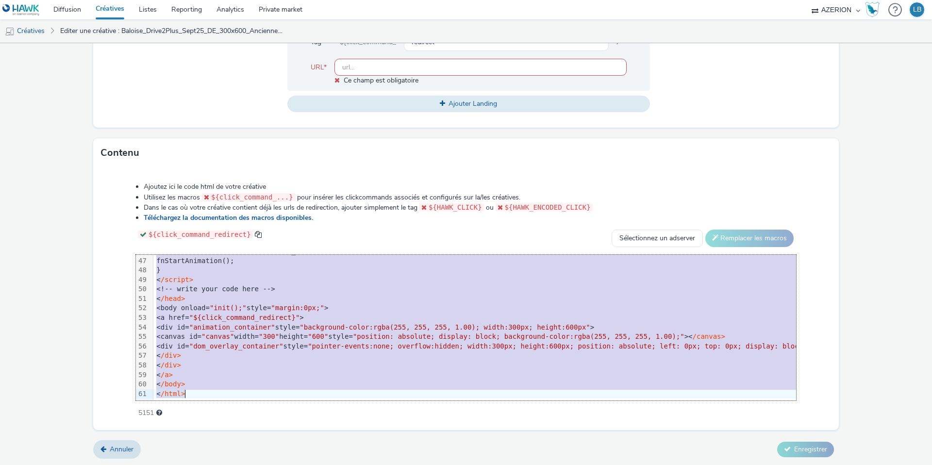
drag, startPoint x: 185, startPoint y: 260, endPoint x: 299, endPoint y: 472, distance: 240.5
click at [299, 465] on html "Diffusion Créatives Listes Reporting Analytics Private market AZERION Hawk (Tes…" at bounding box center [466, 232] width 932 height 465
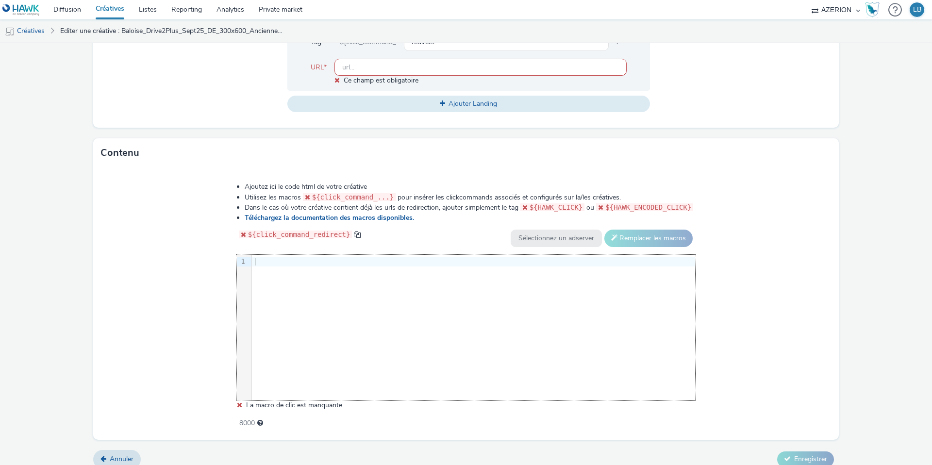
scroll to position [393, 0]
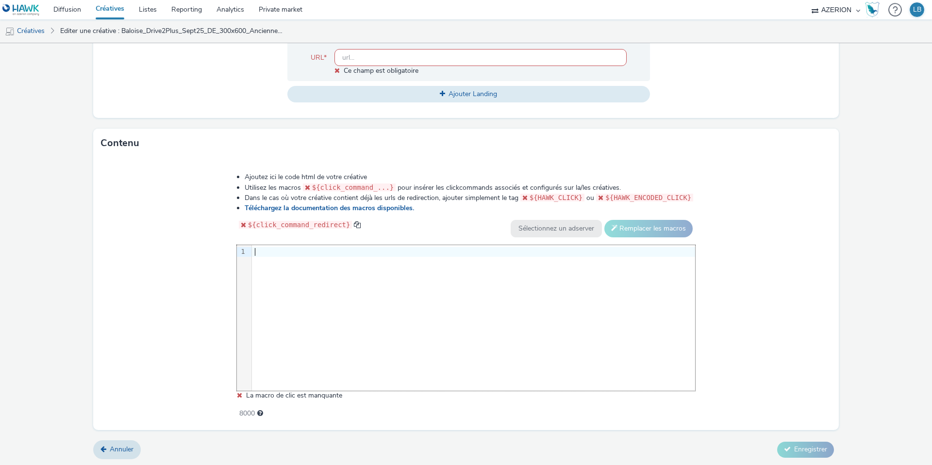
click at [259, 252] on div at bounding box center [473, 252] width 443 height 10
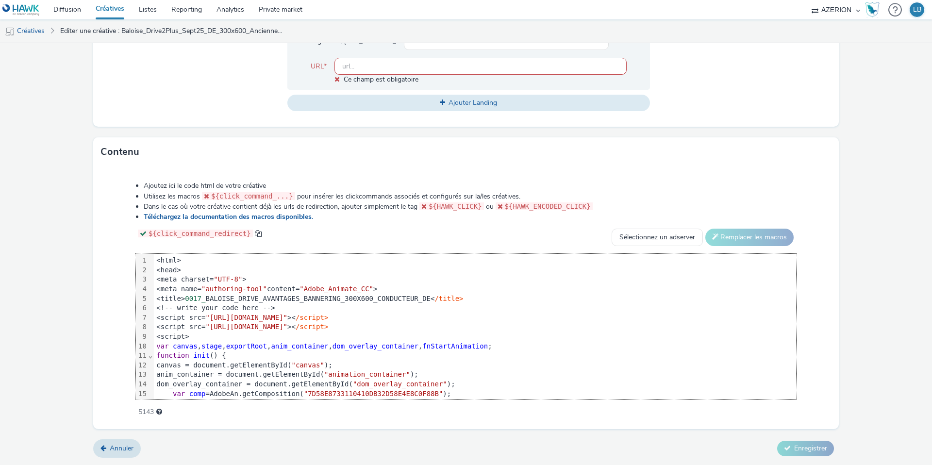
scroll to position [438, 0]
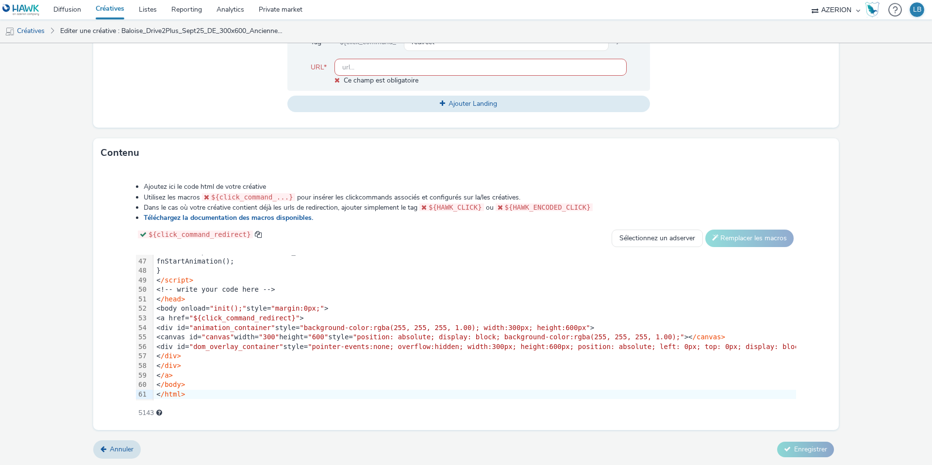
click at [118, 237] on div "Ajoutez ici le code html de votre créative Utilisez les macros ${click_command_…" at bounding box center [466, 294] width 730 height 239
click at [360, 65] on input "text" at bounding box center [481, 67] width 292 height 17
paste input "[URL][DOMAIN_NAME]"
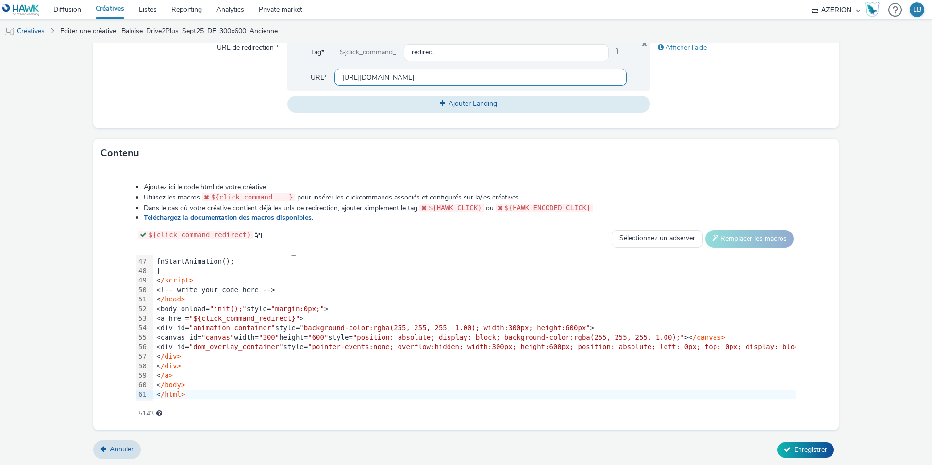
type input "[URL][DOMAIN_NAME]"
click at [222, 100] on div "URL de redirection *" at bounding box center [194, 75] width 186 height 73
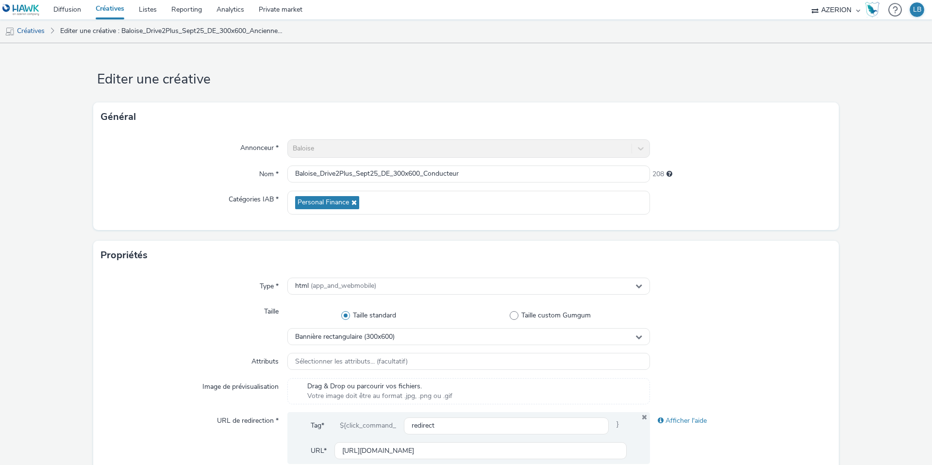
scroll to position [373, 0]
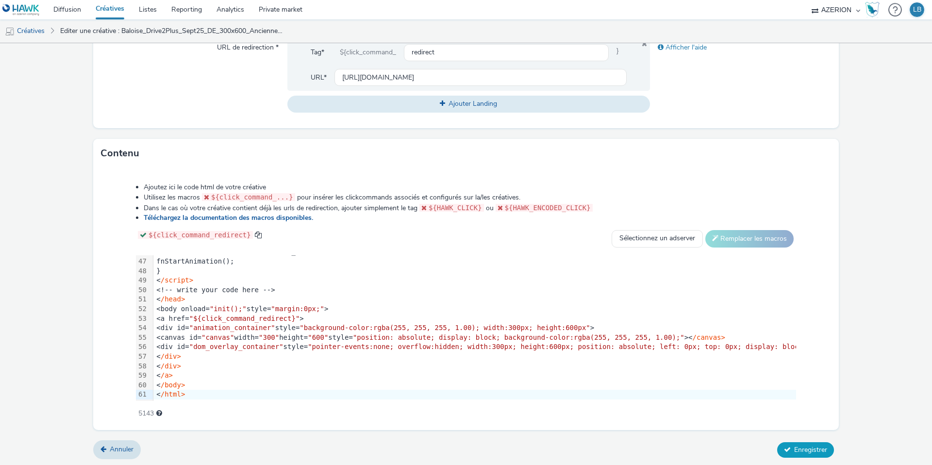
click at [814, 450] on span "Enregistrer" at bounding box center [810, 449] width 33 height 9
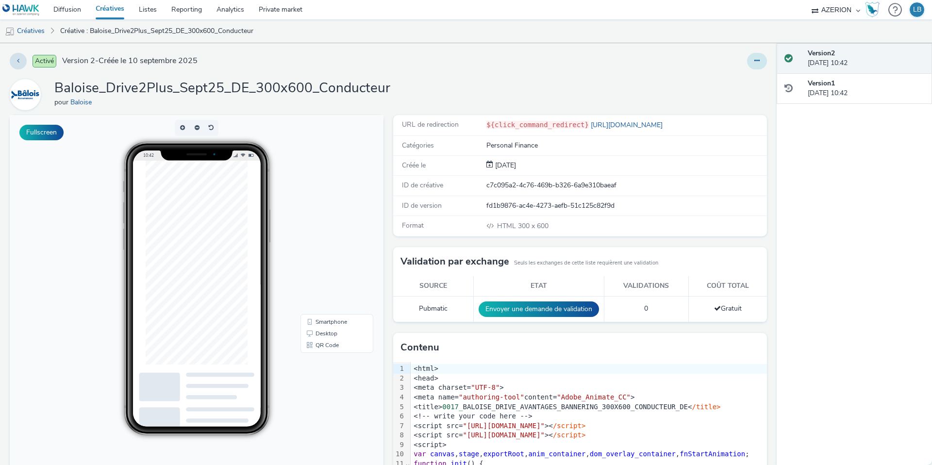
click at [758, 61] on icon at bounding box center [757, 60] width 5 height 7
click at [721, 103] on link "Dupliquer" at bounding box center [730, 99] width 73 height 19
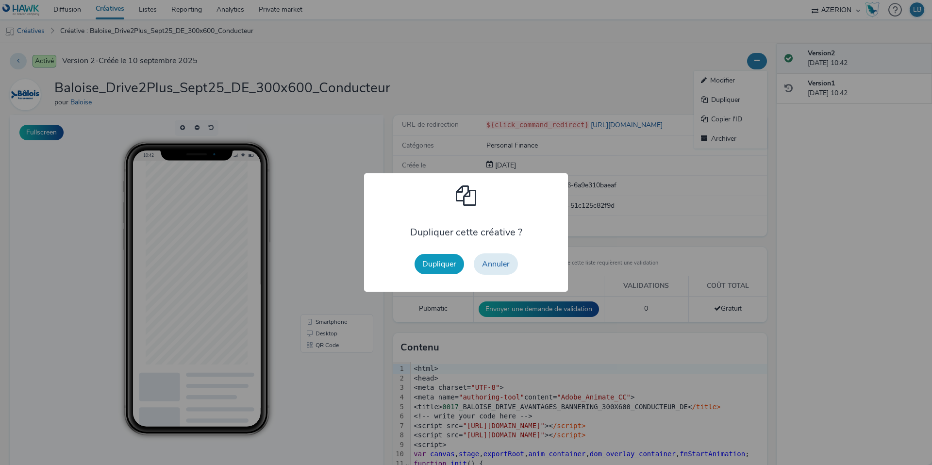
click at [444, 265] on button "Dupliquer" at bounding box center [440, 264] width 50 height 20
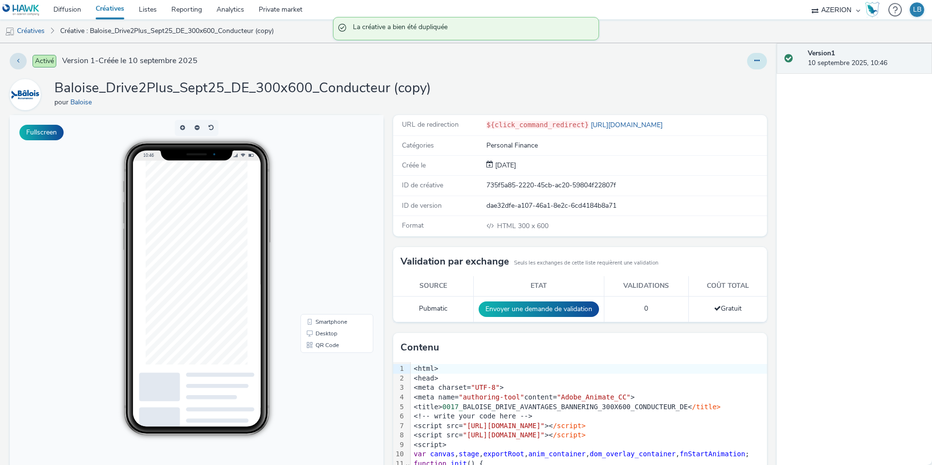
click at [755, 63] on icon at bounding box center [757, 60] width 5 height 7
click at [735, 80] on link "Modifier" at bounding box center [730, 80] width 73 height 19
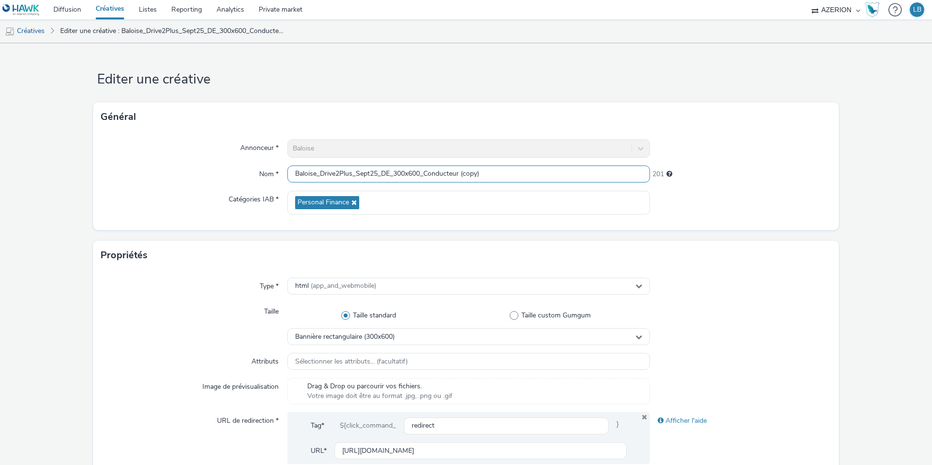
drag, startPoint x: 426, startPoint y: 172, endPoint x: 548, endPoint y: 171, distance: 121.9
click at [548, 171] on input "Baloise_Drive2Plus_Sept25_DE_300x600_Conducteur (copy)" at bounding box center [468, 174] width 363 height 17
type input "Baloise_Drive2Plus_Sept25_DE_300x600_Panne"
click at [765, 152] on div at bounding box center [741, 148] width 182 height 18
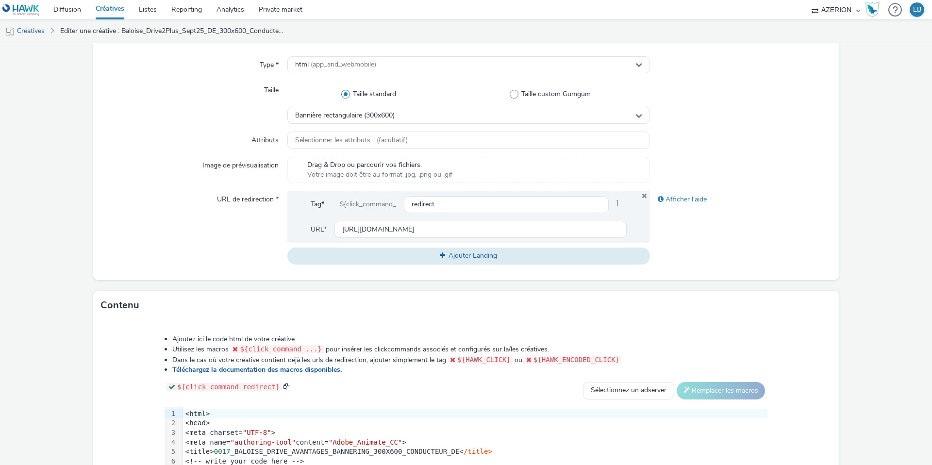
scroll to position [237, 0]
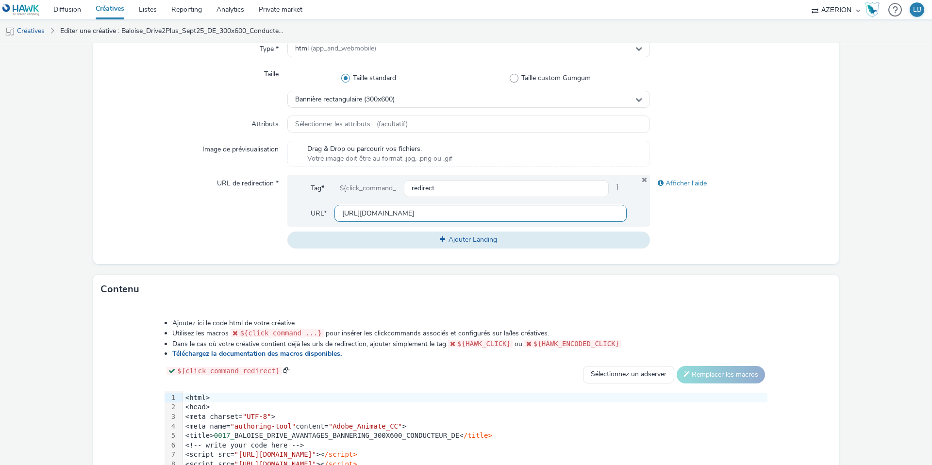
click at [462, 214] on input "[URL][DOMAIN_NAME]" at bounding box center [481, 213] width 292 height 17
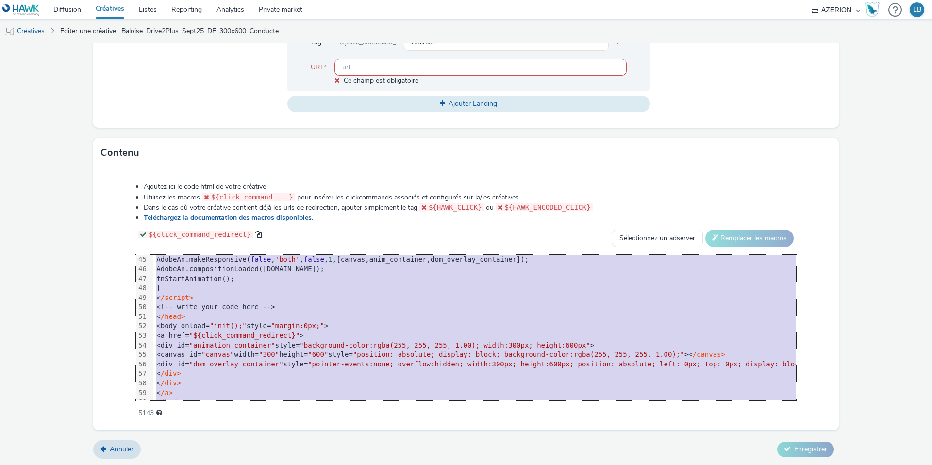
scroll to position [438, 0]
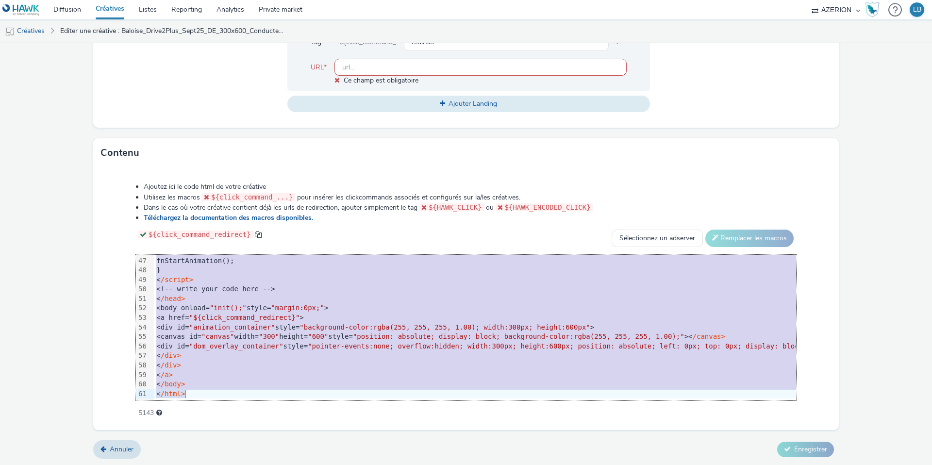
drag, startPoint x: 176, startPoint y: 260, endPoint x: 254, endPoint y: 421, distance: 179.2
click at [254, 421] on div "Ajoutez ici le code html de votre créative Utilisez les macros ${click_command_…" at bounding box center [466, 299] width 746 height 262
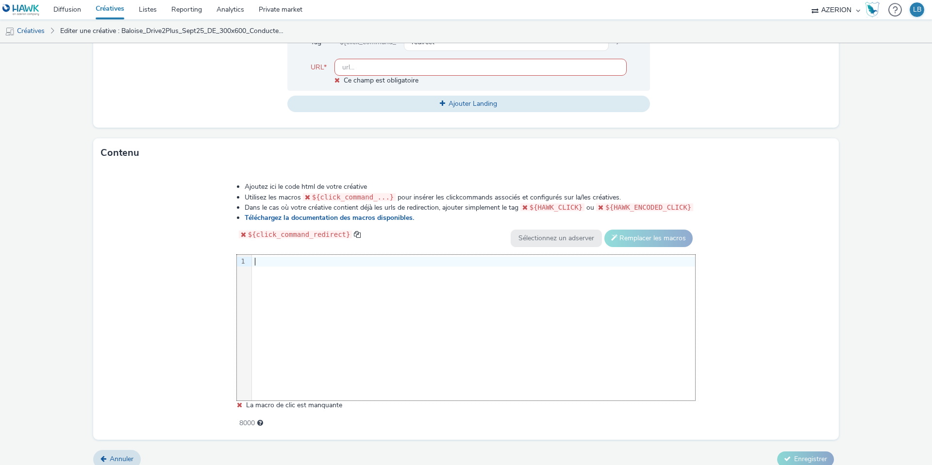
scroll to position [393, 0]
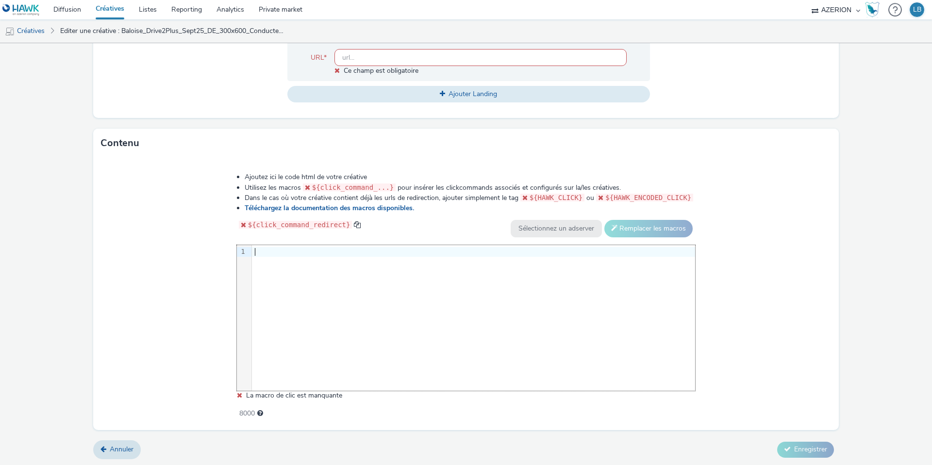
click at [271, 252] on div at bounding box center [473, 252] width 443 height 10
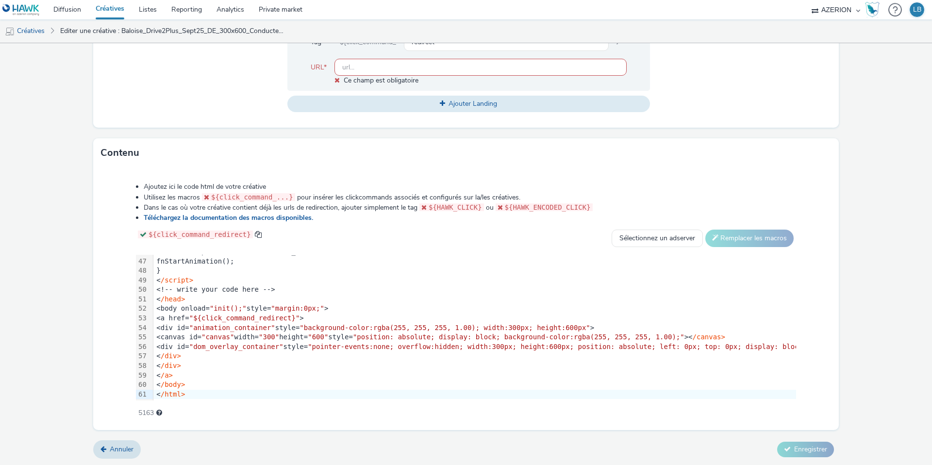
scroll to position [347, 0]
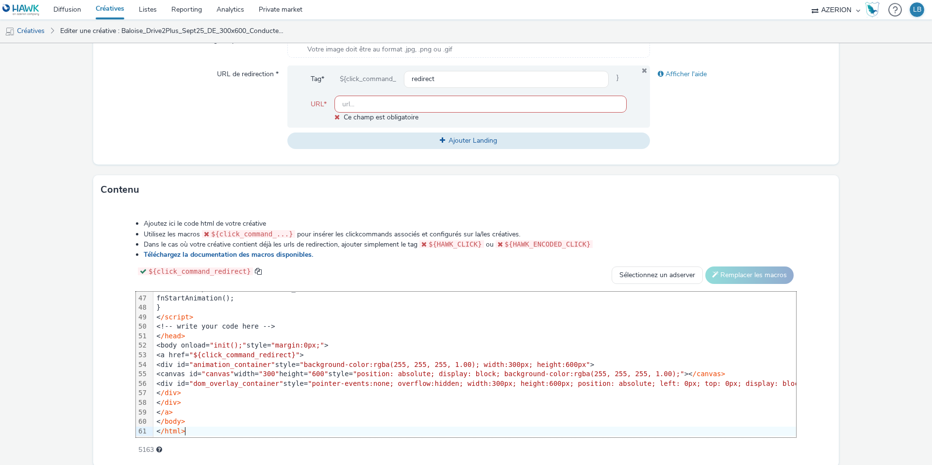
click at [389, 101] on input "text" at bounding box center [481, 104] width 292 height 17
paste input "[URL][DOMAIN_NAME]"
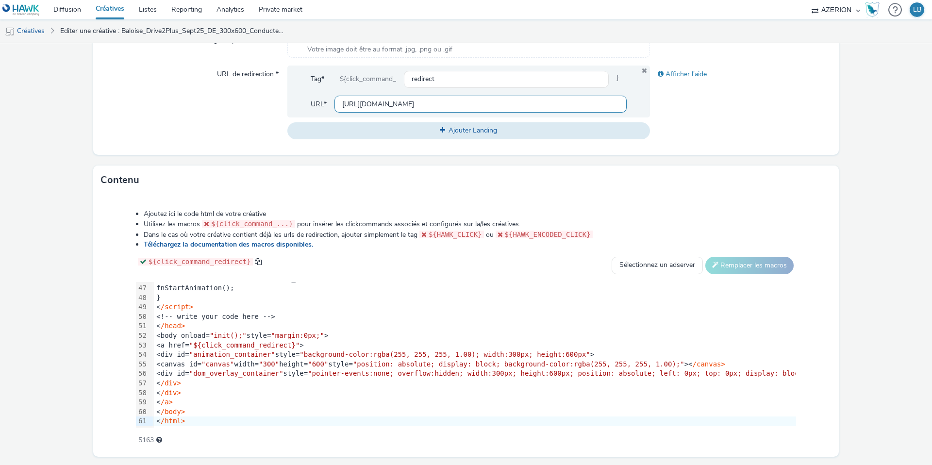
type input "[URL][DOMAIN_NAME]"
click at [229, 112] on div "URL de redirection *" at bounding box center [194, 102] width 186 height 73
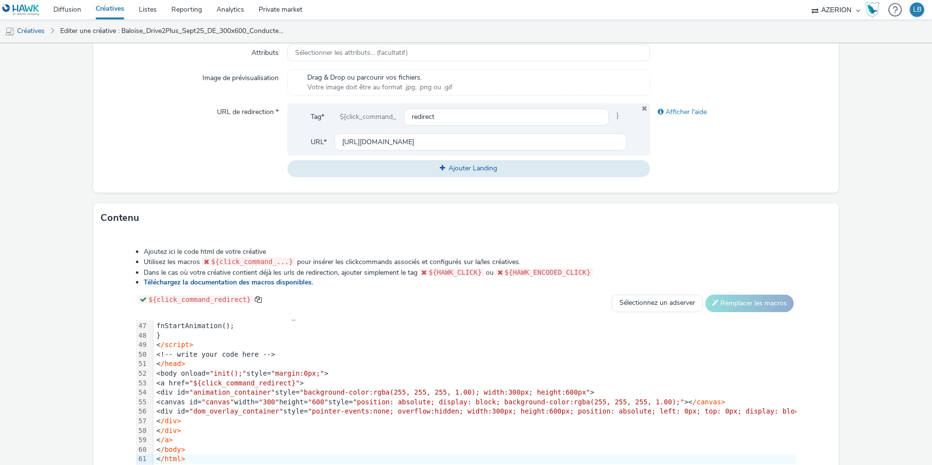
scroll to position [373, 0]
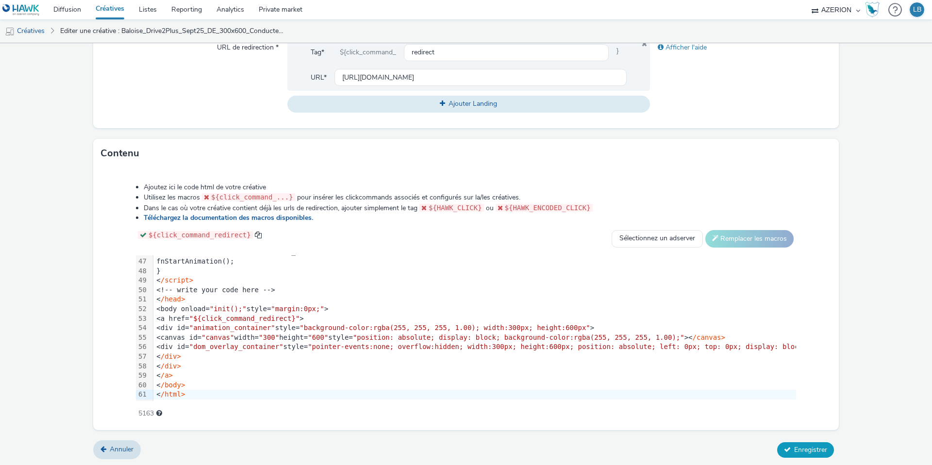
click at [803, 449] on span "Enregistrer" at bounding box center [810, 449] width 33 height 9
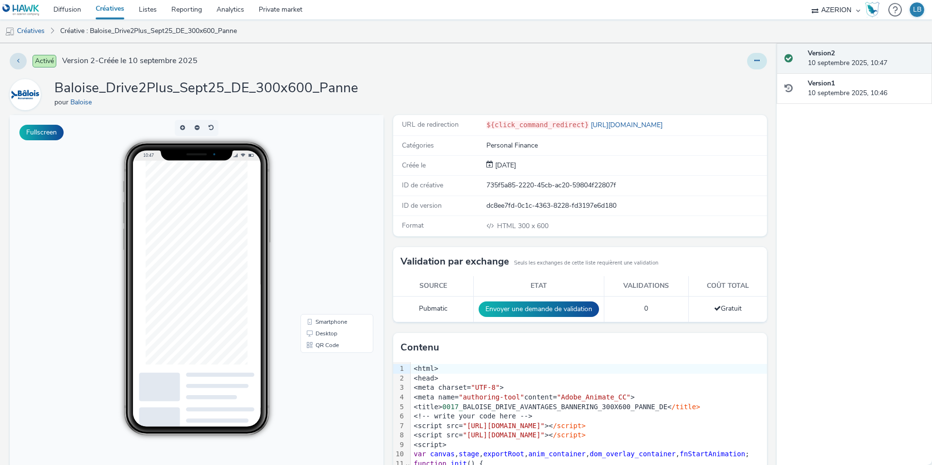
click at [758, 64] on icon at bounding box center [757, 60] width 5 height 7
click at [735, 101] on link "Dupliquer" at bounding box center [730, 99] width 73 height 19
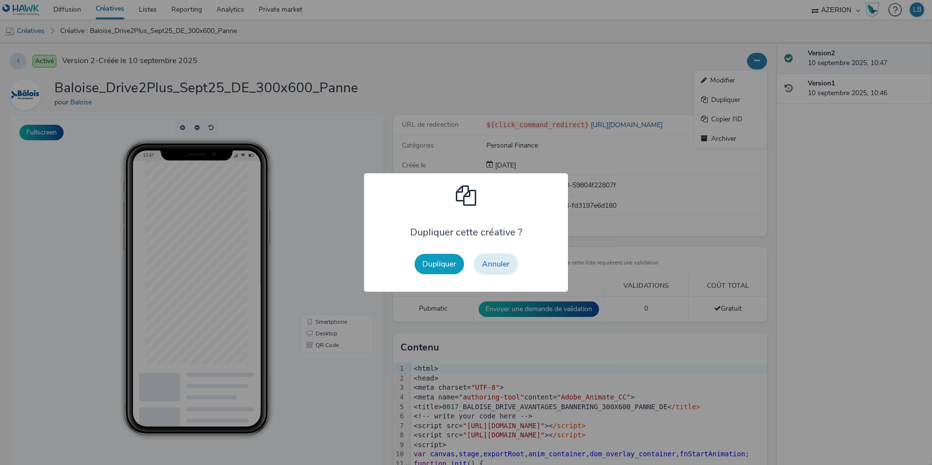
click at [442, 270] on button "Dupliquer" at bounding box center [440, 264] width 50 height 20
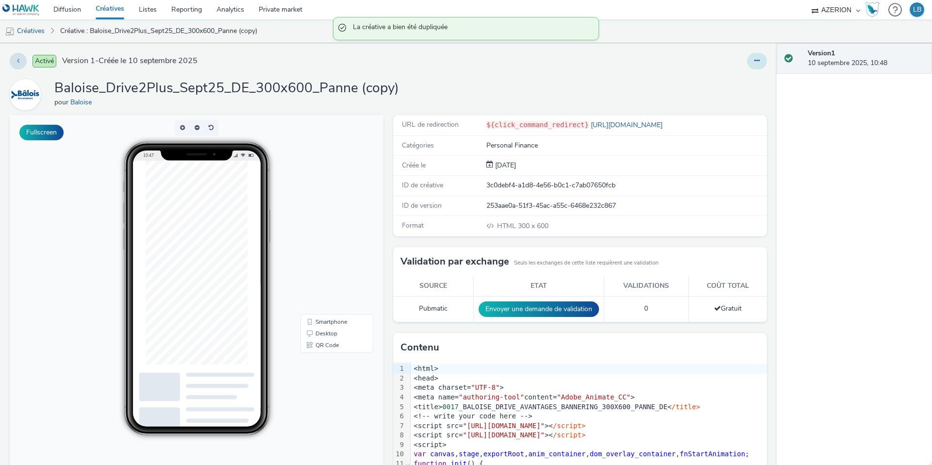
click at [755, 61] on icon at bounding box center [757, 60] width 5 height 7
click at [730, 82] on link "Modifier" at bounding box center [730, 80] width 73 height 19
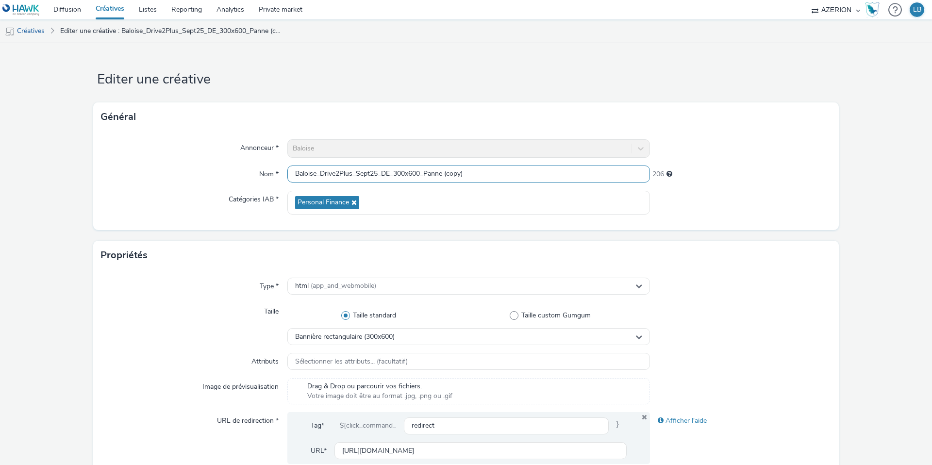
drag, startPoint x: 430, startPoint y: 173, endPoint x: 535, endPoint y: 176, distance: 104.9
click at [535, 176] on input "Baloise_Drive2Plus_Sept25_DE_300x600_Panne (copy)" at bounding box center [468, 174] width 363 height 17
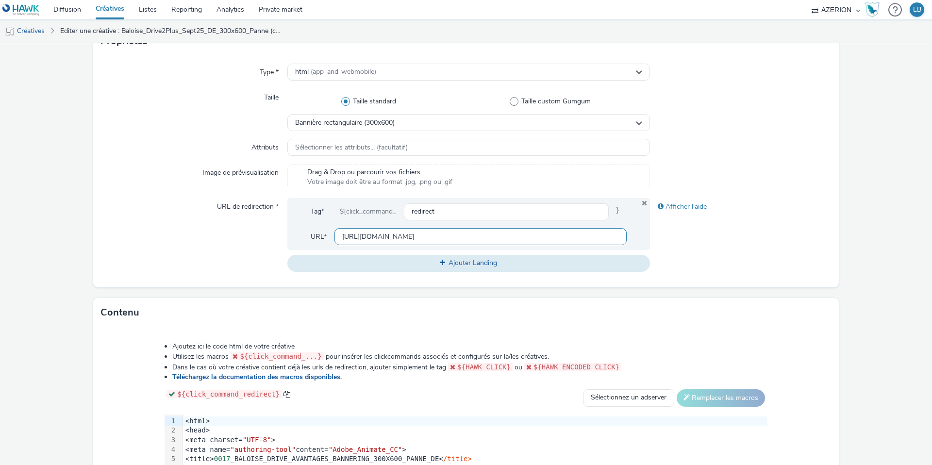
scroll to position [219, 0]
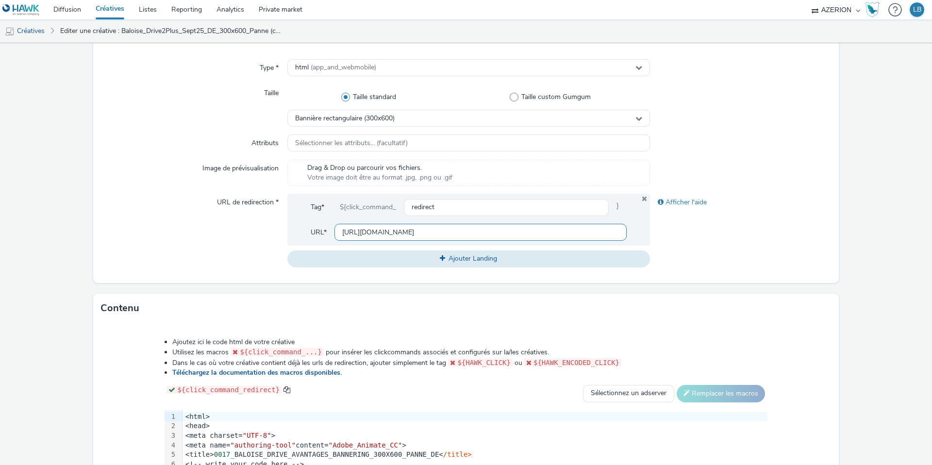
type input "Baloise_Drive2Plus_Sept25_DE_300x600_PetitRouleur"
click at [461, 235] on input "[URL][DOMAIN_NAME]" at bounding box center [481, 232] width 292 height 17
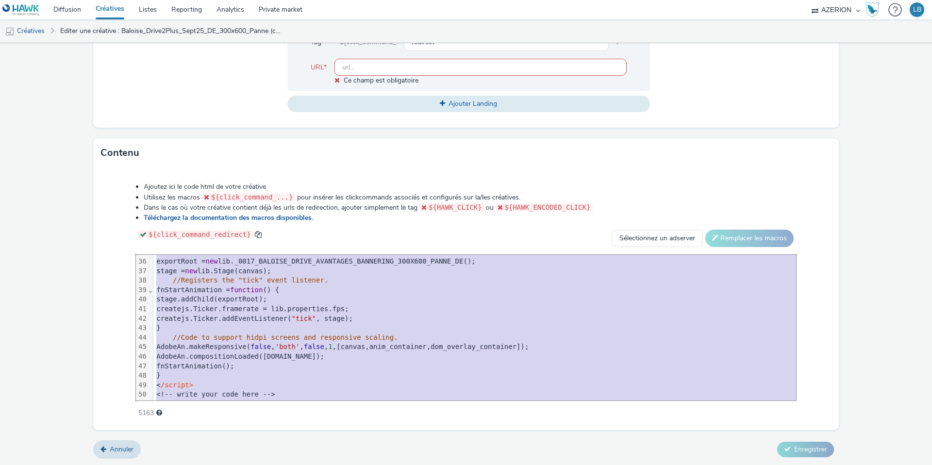
scroll to position [438, 0]
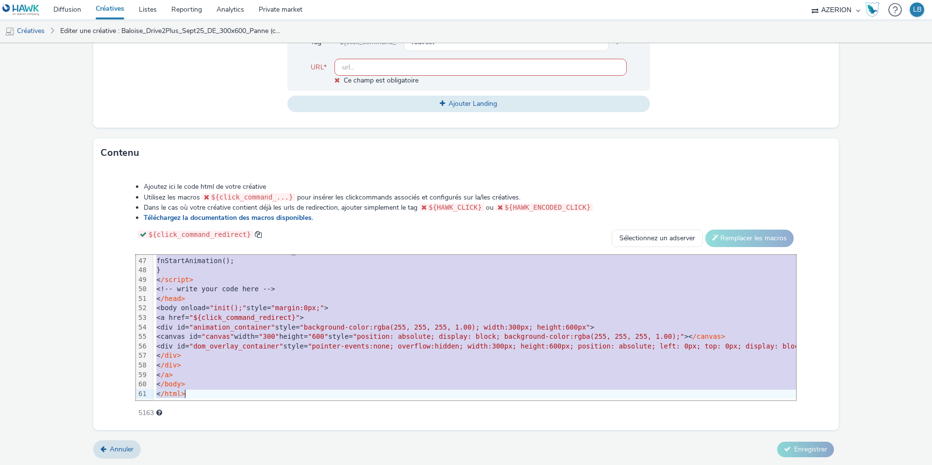
drag, startPoint x: 157, startPoint y: 261, endPoint x: 212, endPoint y: 494, distance: 239.5
click at [212, 465] on html "Diffusion Créatives Listes Reporting Analytics Private market AZERION Hawk (Tes…" at bounding box center [466, 232] width 932 height 465
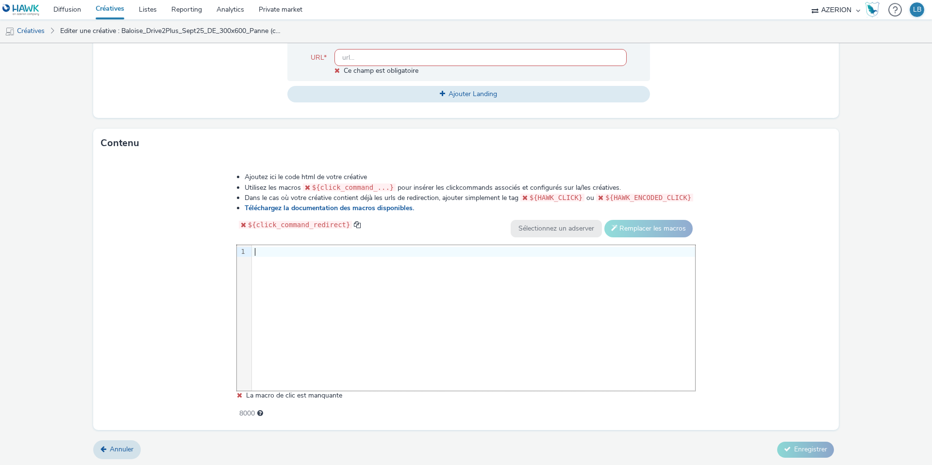
click at [264, 253] on div at bounding box center [473, 252] width 443 height 10
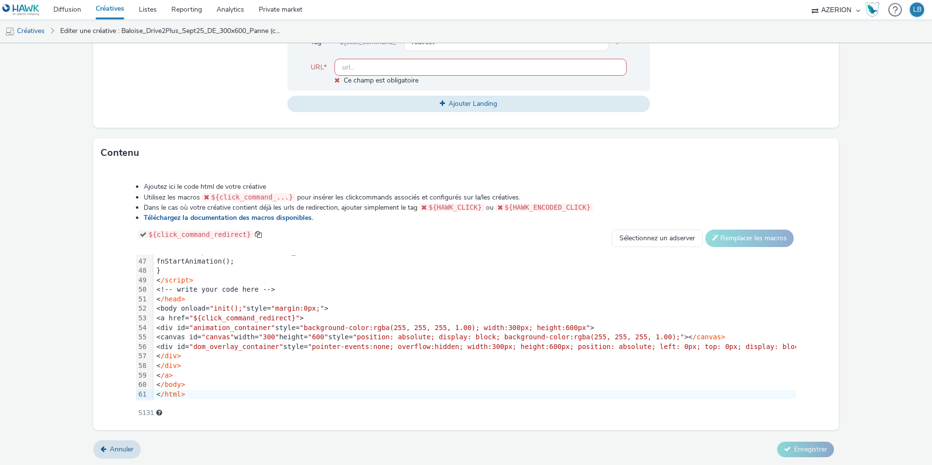
click at [113, 227] on div "Ajoutez ici le code html de votre créative Utilisez les macros ${click_command_…" at bounding box center [466, 294] width 730 height 239
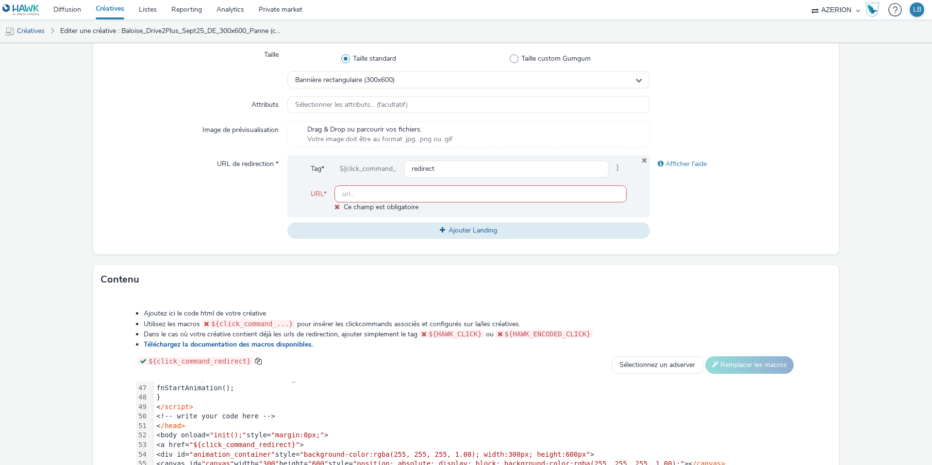
scroll to position [256, 0]
click at [359, 198] on input "text" at bounding box center [481, 194] width 292 height 17
paste input "[URL][DOMAIN_NAME]"
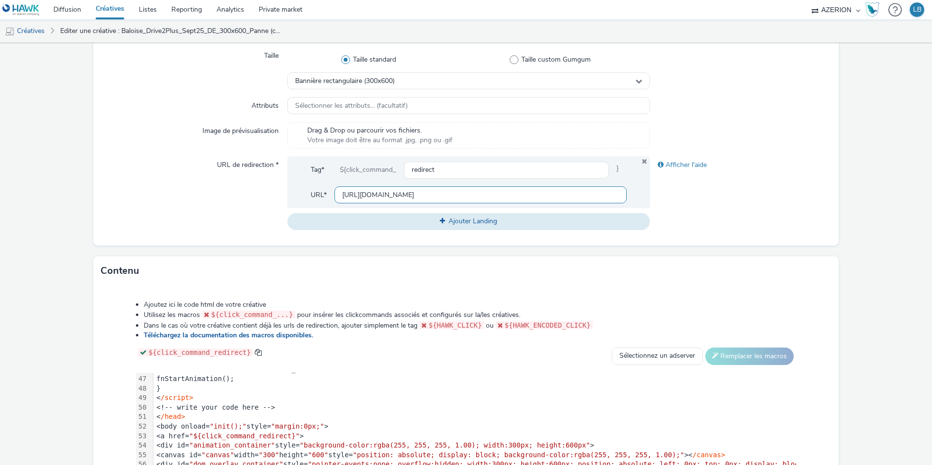
scroll to position [0, 251]
type input "[URL][DOMAIN_NAME]"
click at [239, 225] on div "URL de redirection *" at bounding box center [194, 192] width 186 height 73
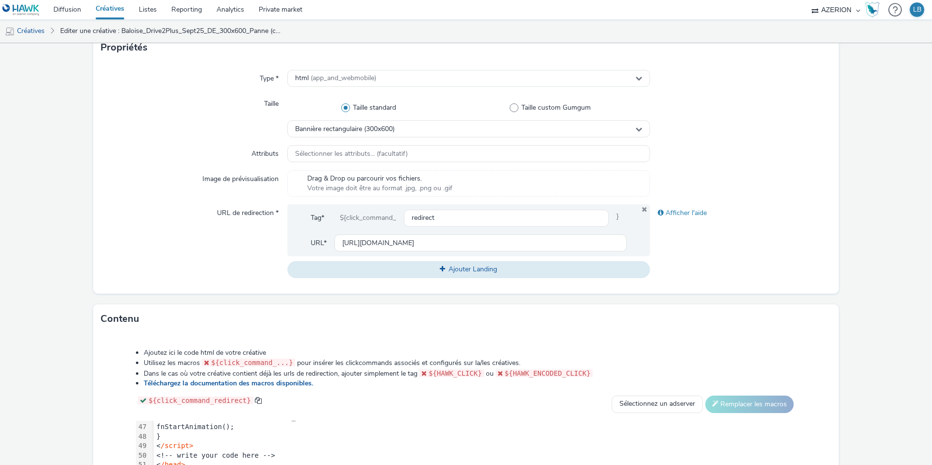
scroll to position [373, 0]
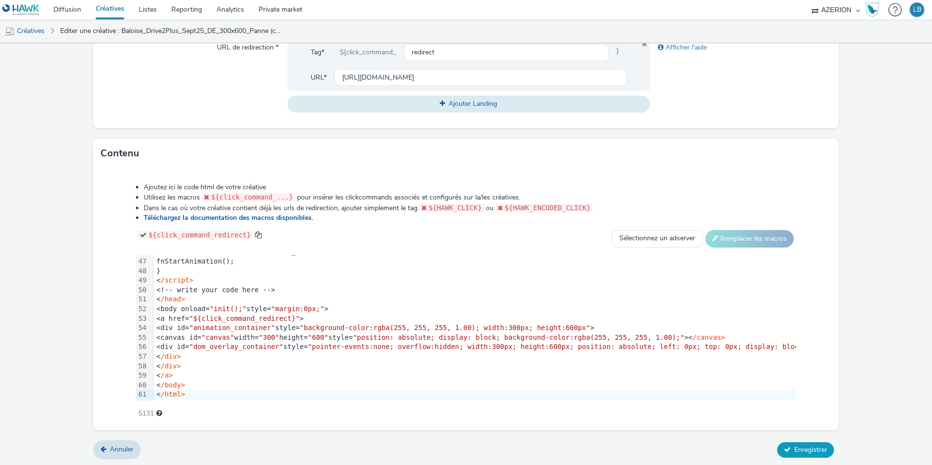
click at [815, 453] on span "Enregistrer" at bounding box center [810, 449] width 33 height 9
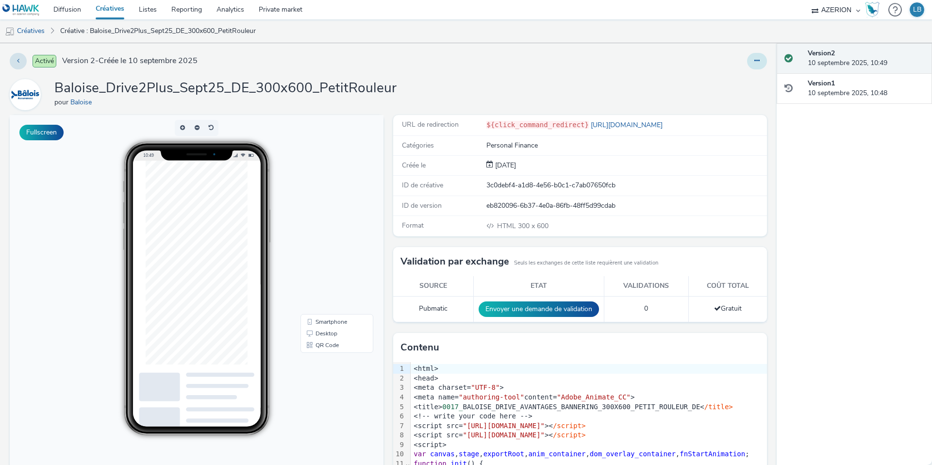
click at [759, 67] on button at bounding box center [757, 61] width 20 height 17
click at [738, 101] on link "Dupliquer" at bounding box center [730, 99] width 73 height 19
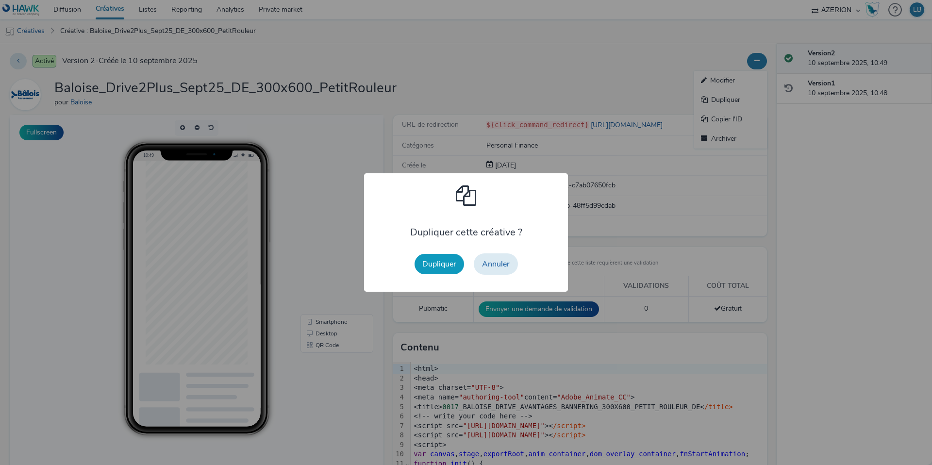
click at [442, 263] on button "Dupliquer" at bounding box center [440, 264] width 50 height 20
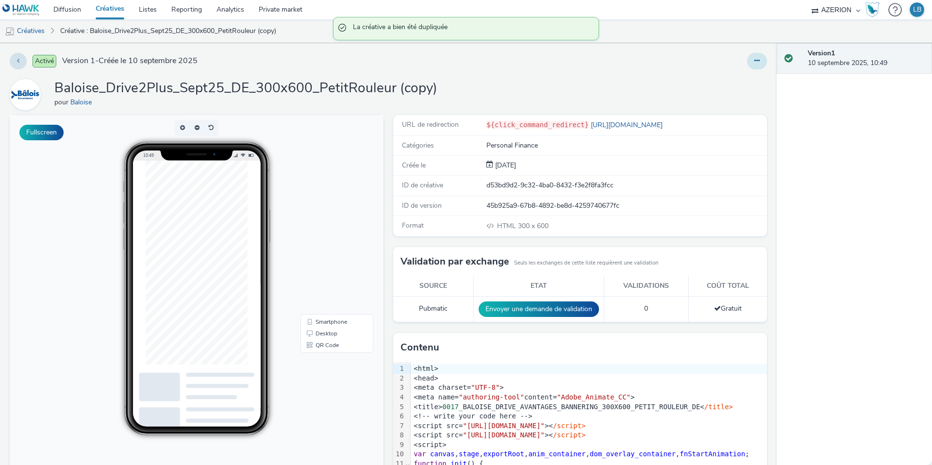
click at [763, 64] on button at bounding box center [757, 61] width 20 height 17
click at [738, 80] on link "Modifier" at bounding box center [730, 80] width 73 height 19
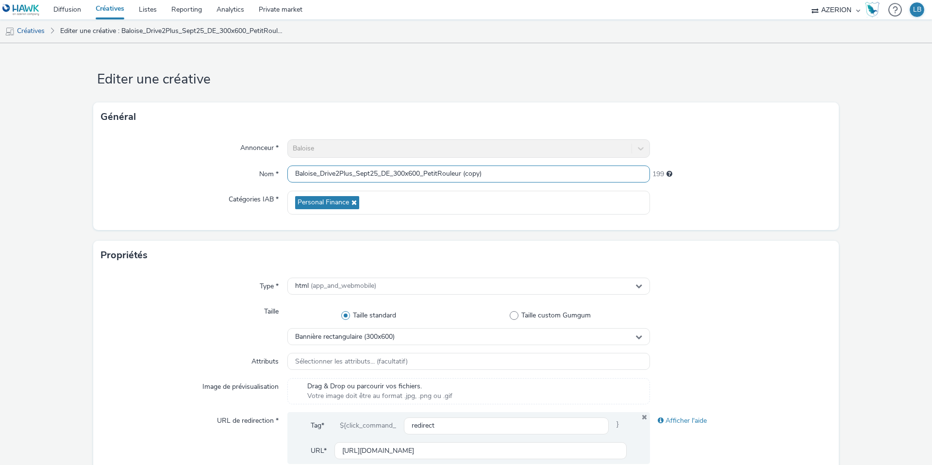
drag, startPoint x: 427, startPoint y: 174, endPoint x: 547, endPoint y: 177, distance: 120.0
click at [547, 177] on input "Baloise_Drive2Plus_Sept25_DE_300x600_PetitRouleur (copy)" at bounding box center [468, 174] width 363 height 17
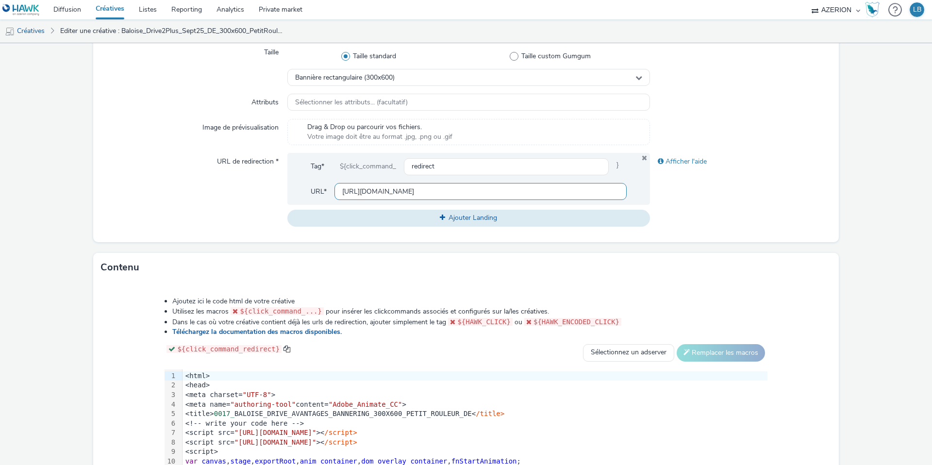
scroll to position [271, 0]
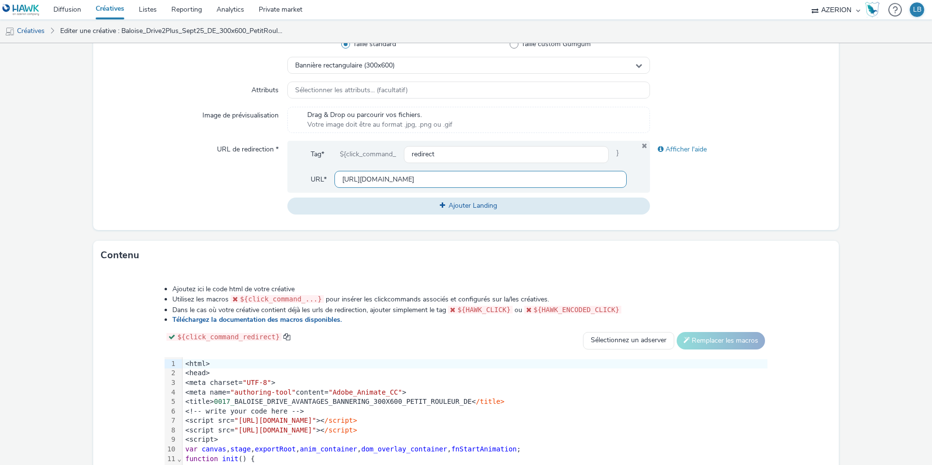
type input "Baloise_Drive2Plus_Sept25_DE_300x600_Taxi"
click at [433, 178] on input "https://www.baloise.lu/de/privatekunden/mein-versicherungs-bedarf/auto.html?utm…" at bounding box center [481, 179] width 292 height 17
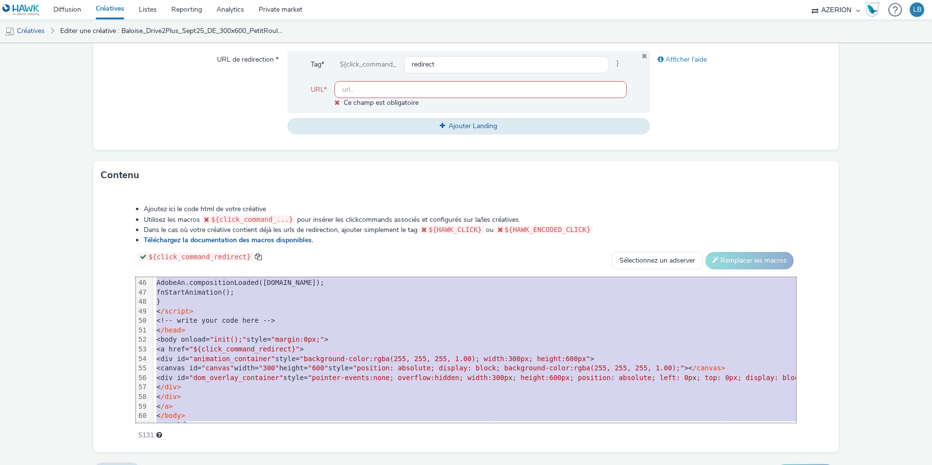
scroll to position [438, 0]
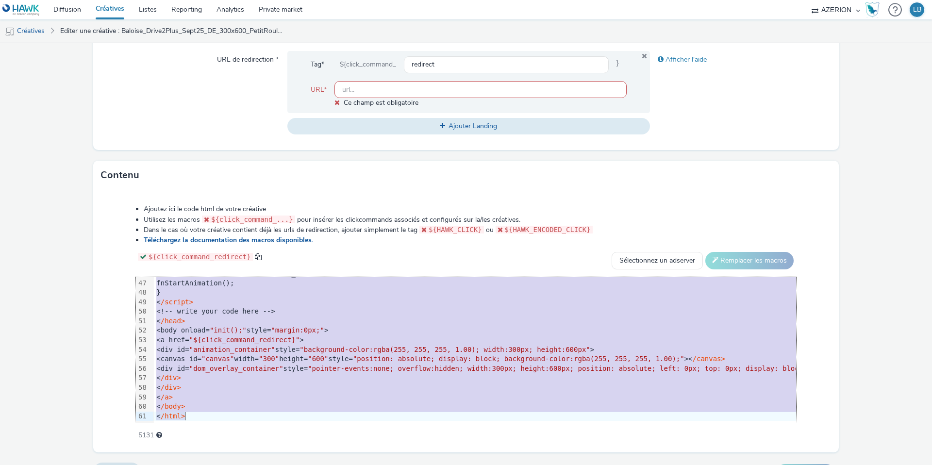
drag, startPoint x: 166, startPoint y: 284, endPoint x: 202, endPoint y: 438, distance: 158.1
click at [202, 437] on div "Ajoutez ici le code html de votre créative Utilisez les macros ${click_command_…" at bounding box center [466, 317] width 730 height 239
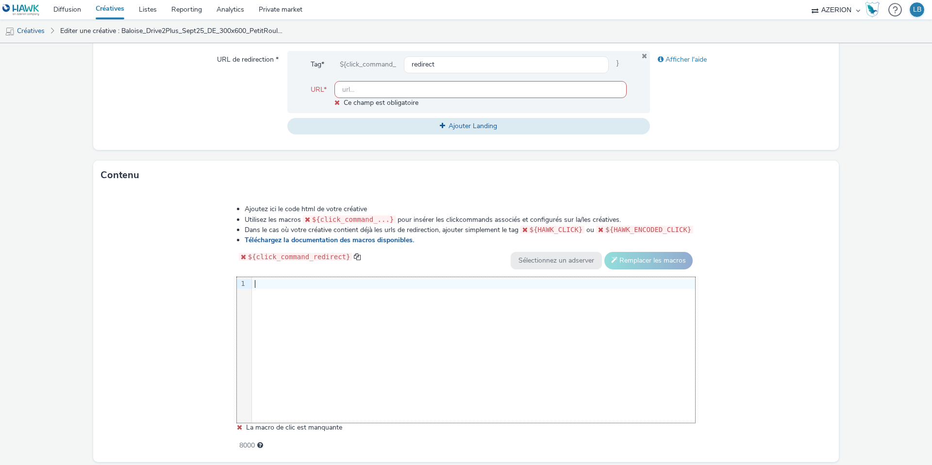
scroll to position [393, 0]
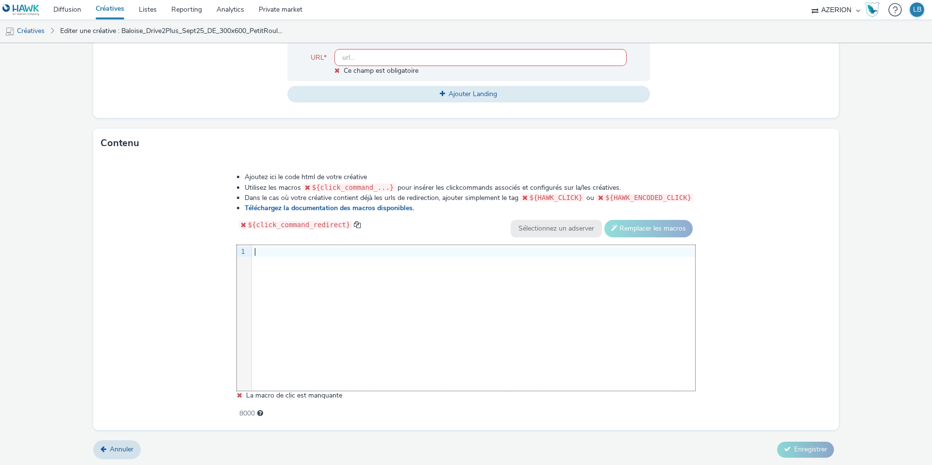
click at [287, 250] on div at bounding box center [473, 252] width 443 height 10
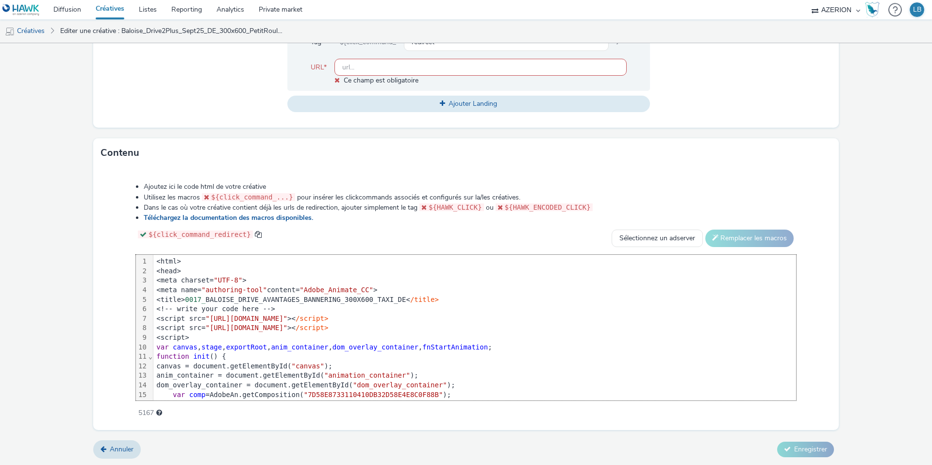
scroll to position [438, 0]
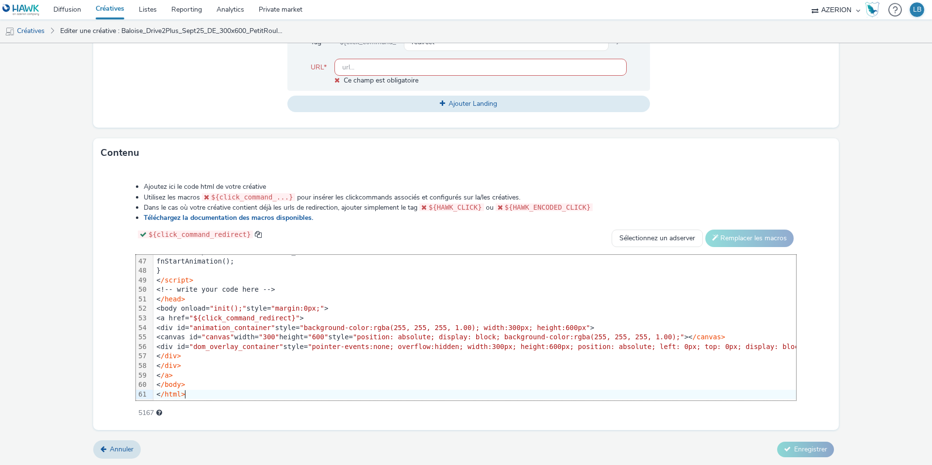
click at [120, 204] on div "Ajoutez ici le code html de votre créative Utilisez les macros ${click_command_…" at bounding box center [466, 294] width 730 height 239
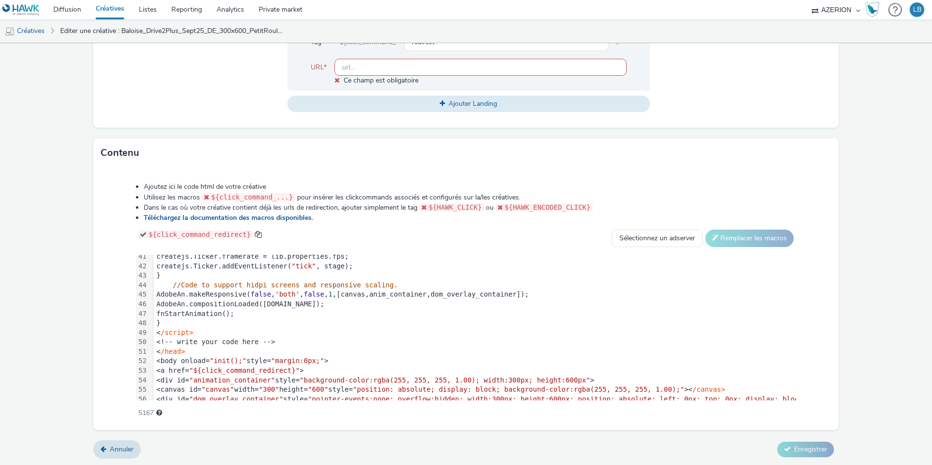
scroll to position [0, 0]
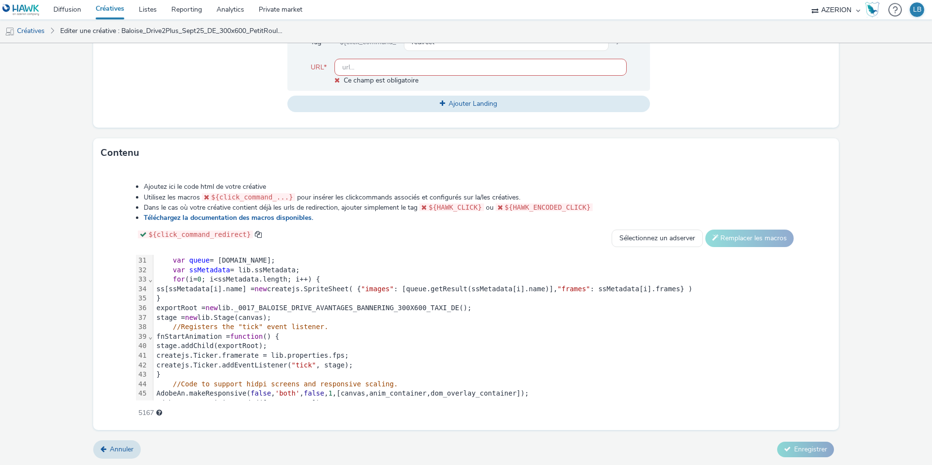
click at [366, 67] on input "text" at bounding box center [481, 67] width 292 height 17
paste input "https://www.baloise.lu/de/privatekunden/mein-versicherungs-bedarf/auto.html?utm…"
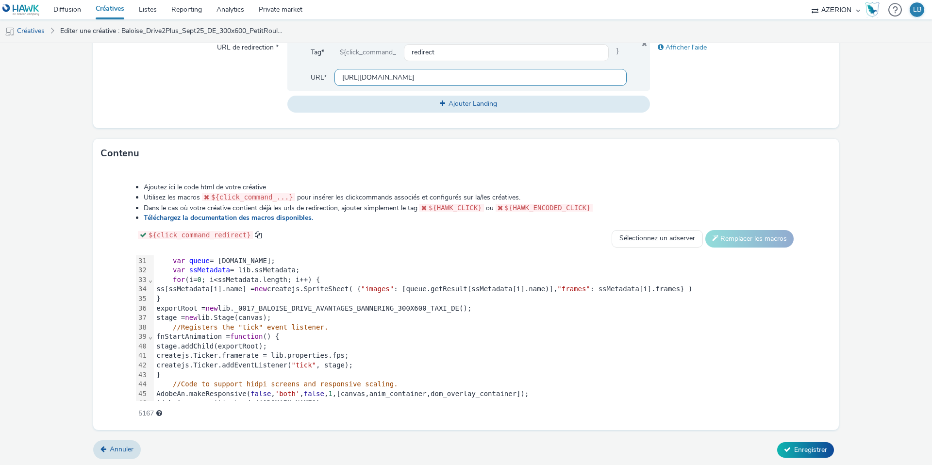
type input "https://www.baloise.lu/de/privatekunden/mein-versicherungs-bedarf/auto.html?utm…"
click at [224, 101] on div "URL de redirection *" at bounding box center [194, 75] width 186 height 73
click at [793, 445] on button "Enregistrer" at bounding box center [805, 450] width 57 height 16
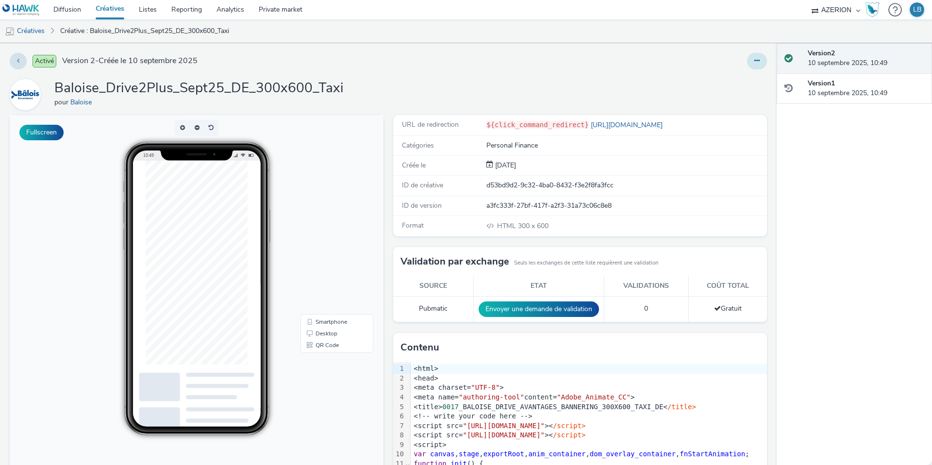
click at [757, 60] on icon at bounding box center [757, 60] width 5 height 7
click at [730, 100] on link "Dupliquer" at bounding box center [730, 99] width 73 height 19
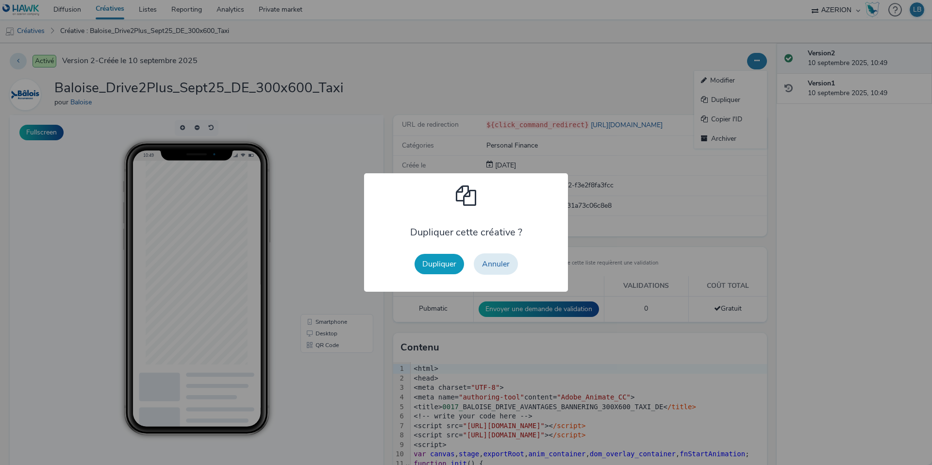
click at [436, 266] on button "Dupliquer" at bounding box center [440, 264] width 50 height 20
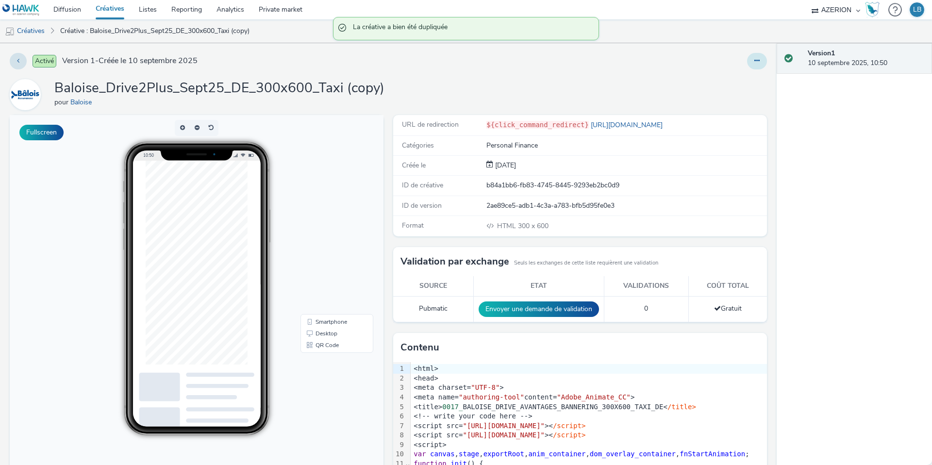
click at [756, 55] on button at bounding box center [757, 61] width 20 height 17
click at [744, 76] on link "Modifier" at bounding box center [730, 80] width 73 height 19
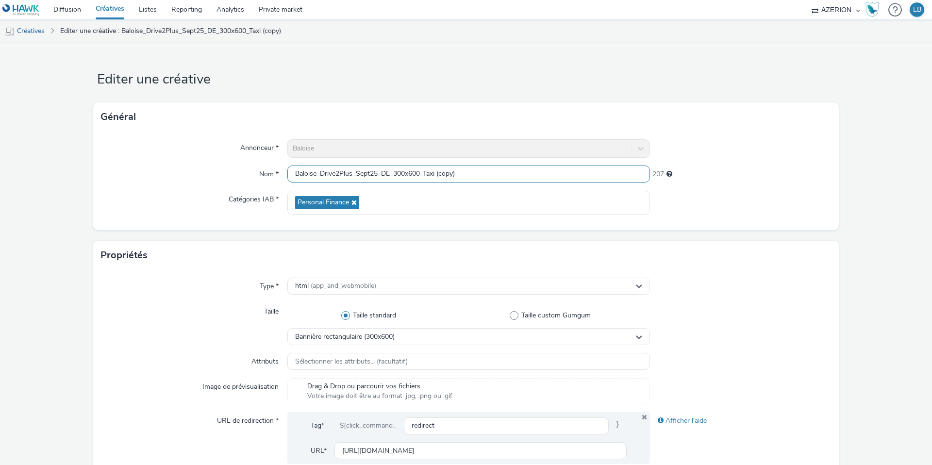
click at [465, 172] on input "Baloise_Drive2Plus_Sept25_DE_300x600_Taxi (copy)" at bounding box center [468, 174] width 363 height 17
click at [406, 175] on input "Baloise_Drive2Plus_Sept25_DE_300x600_Taxi (copy)" at bounding box center [468, 174] width 363 height 17
click at [421, 176] on input "Baloise_Drive2Plus_Sept25_DE_320x600_Taxi (copy)" at bounding box center [468, 174] width 363 height 17
drag, startPoint x: 435, startPoint y: 175, endPoint x: 544, endPoint y: 178, distance: 109.3
click at [544, 178] on input "Baloise_Drive2Plus_Sept25_DE_320x50_Taxi (copy)" at bounding box center [468, 174] width 363 height 17
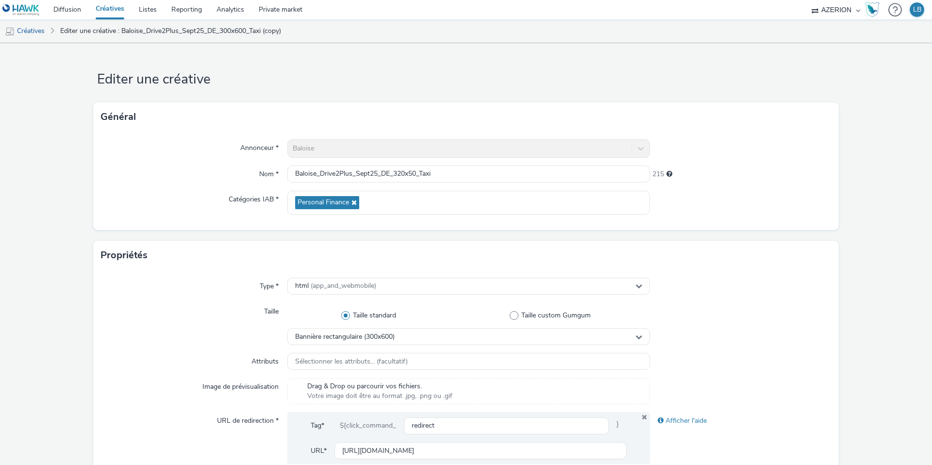
click at [739, 167] on div "215" at bounding box center [741, 173] width 182 height 14
drag, startPoint x: 442, startPoint y: 171, endPoint x: 423, endPoint y: 170, distance: 18.9
click at [423, 170] on input "Baloise_Drive2Plus_Sept25_DE_320x50_Taxi" at bounding box center [468, 174] width 363 height 17
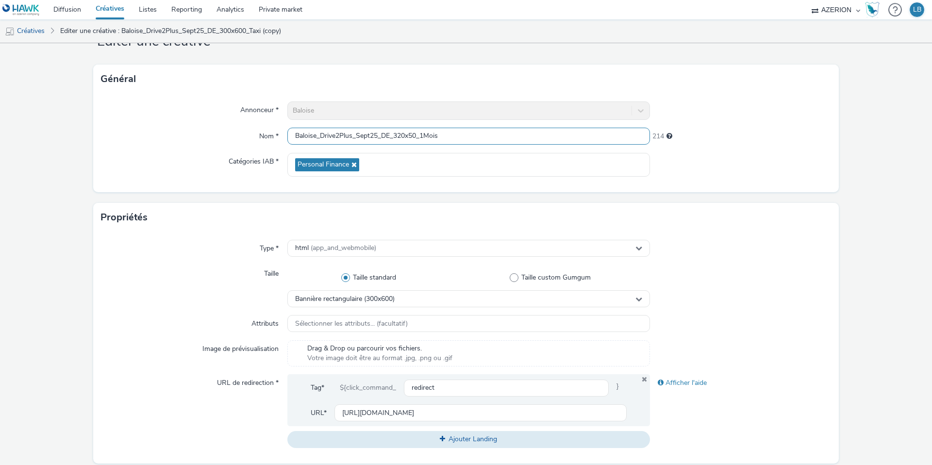
scroll to position [40, 0]
type input "Baloise_Drive2Plus_Sept25_DE_320x50_1Mois"
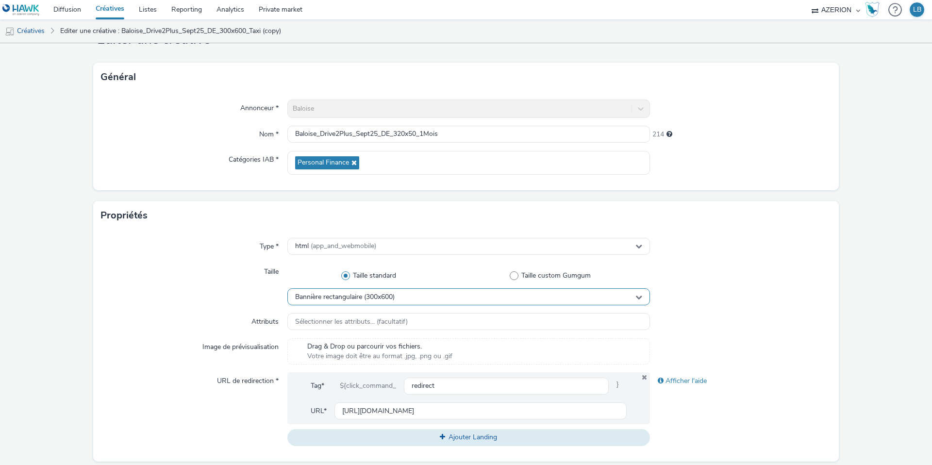
click at [383, 291] on div "Bannière rectangulaire (300x600)" at bounding box center [468, 296] width 363 height 17
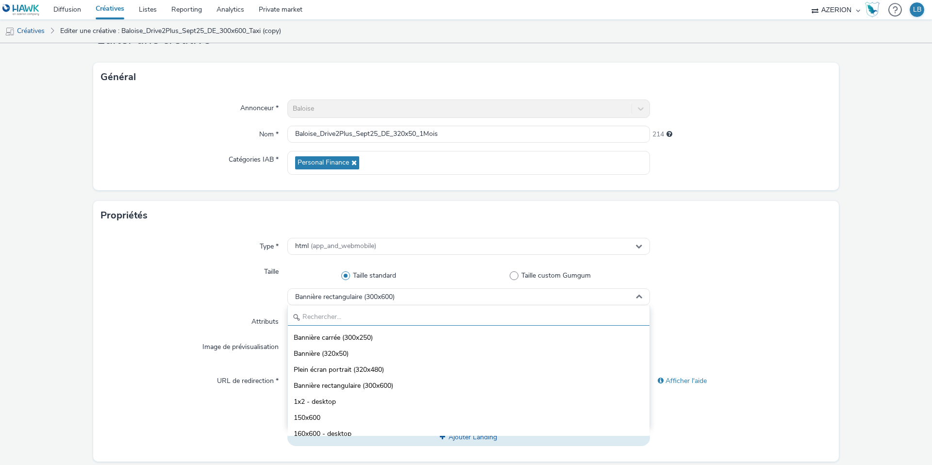
click at [343, 311] on input "text" at bounding box center [469, 317] width 362 height 17
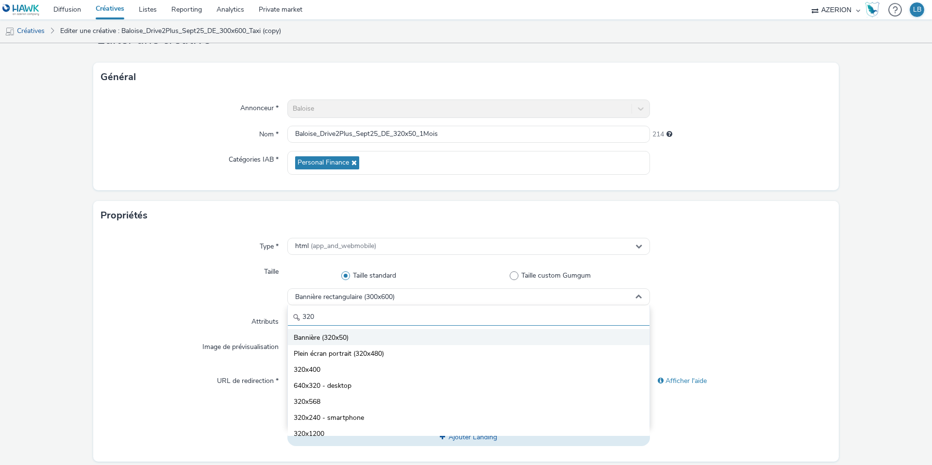
type input "320"
click at [356, 337] on li "Bannière (320x50)" at bounding box center [469, 337] width 362 height 16
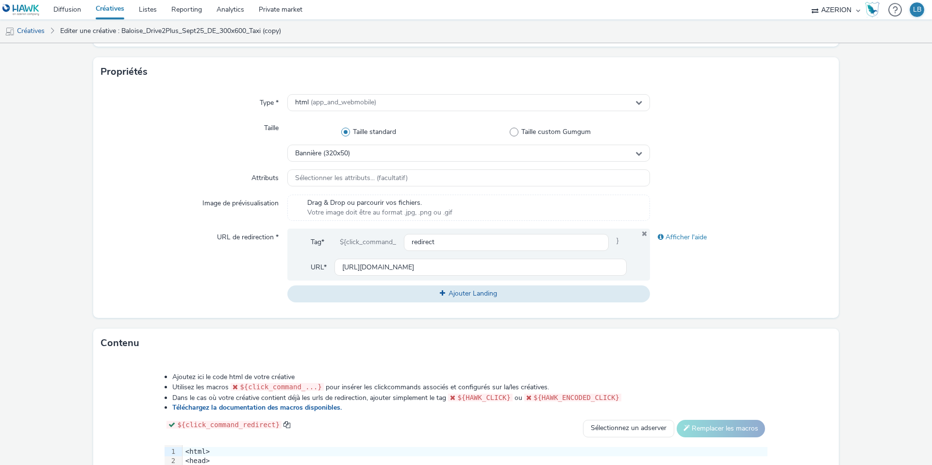
scroll to position [225, 0]
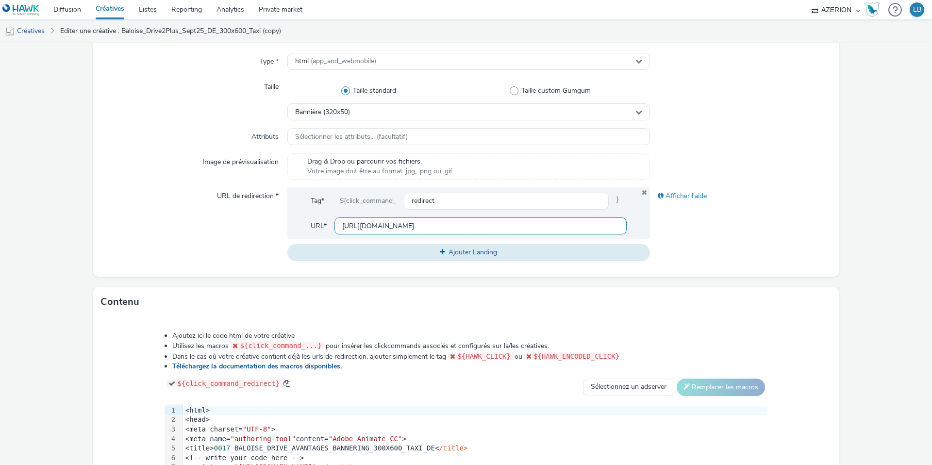
click at [414, 226] on input "https://www.baloise.lu/de/privatekunden/mein-versicherungs-bedarf/auto.html?utm…" at bounding box center [481, 226] width 292 height 17
click at [265, 276] on div "Type * html (app_and_webmobile) Taille Taille standard Taille custom Gumgum Ban…" at bounding box center [466, 161] width 746 height 232
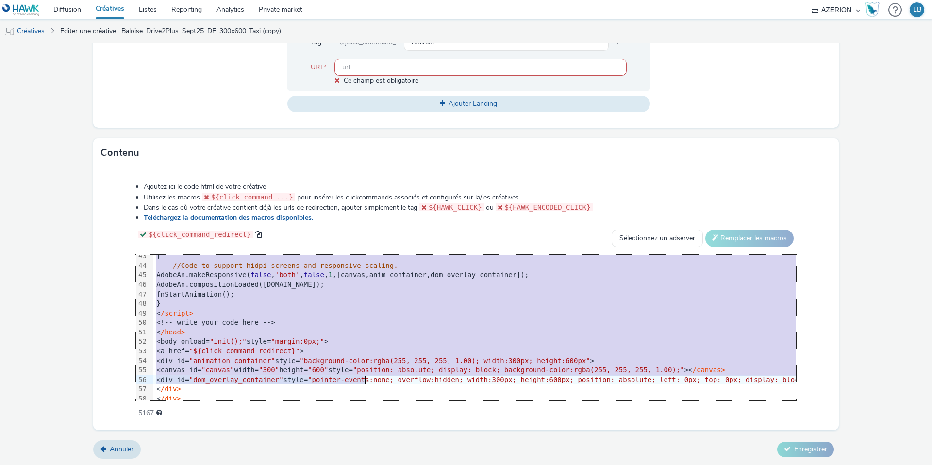
scroll to position [438, 0]
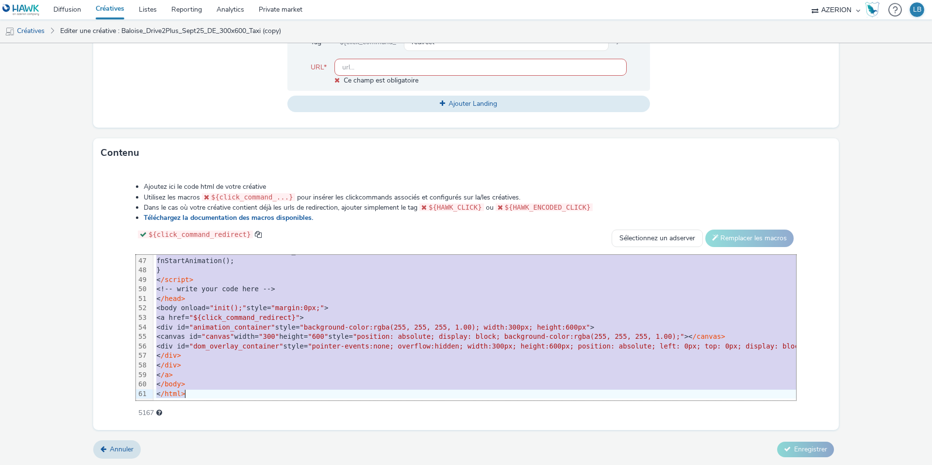
drag, startPoint x: 186, startPoint y: 261, endPoint x: 363, endPoint y: 420, distance: 237.6
click at [363, 420] on div "Ajoutez ici le code html de votre créative Utilisez les macros ${click_command_…" at bounding box center [466, 299] width 746 height 262
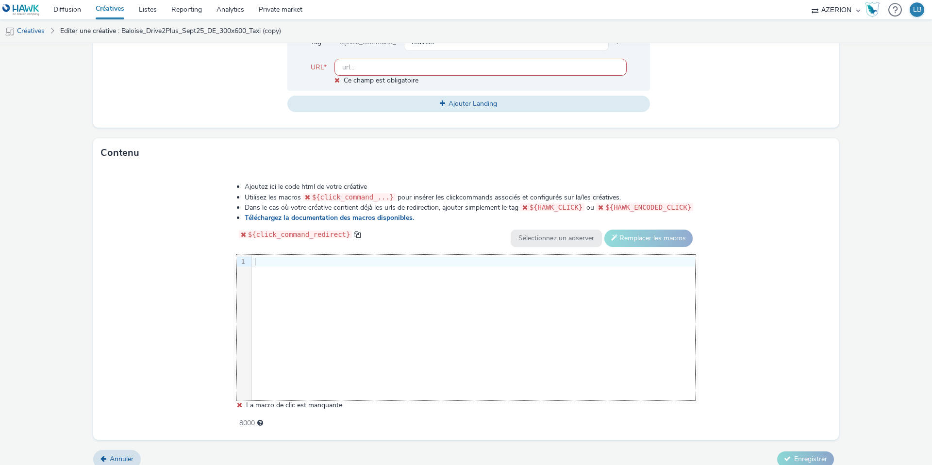
scroll to position [393, 0]
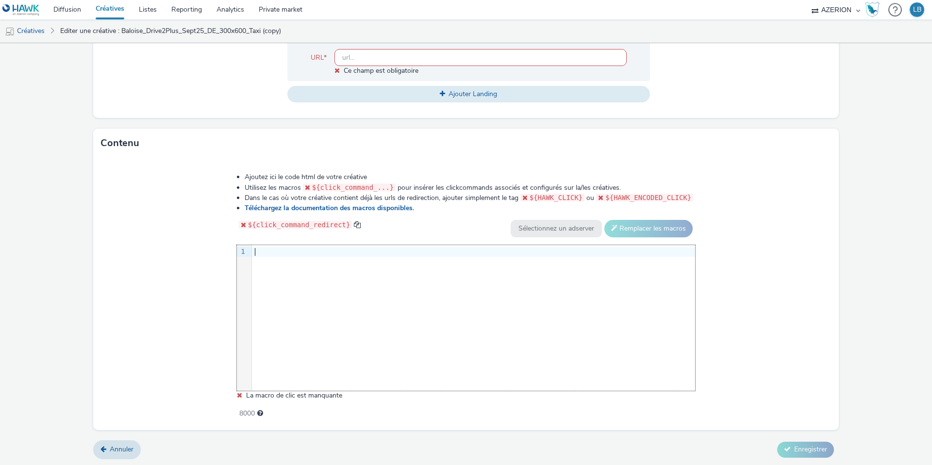
click at [284, 253] on div at bounding box center [473, 252] width 443 height 10
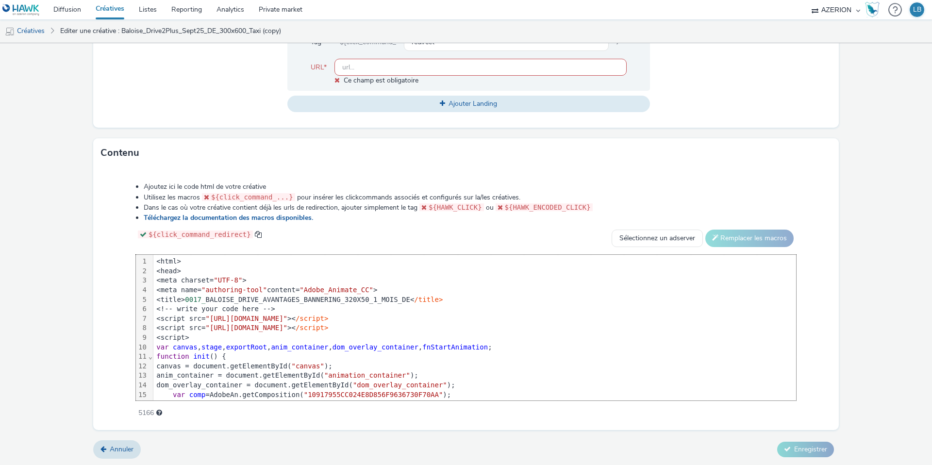
scroll to position [438, 0]
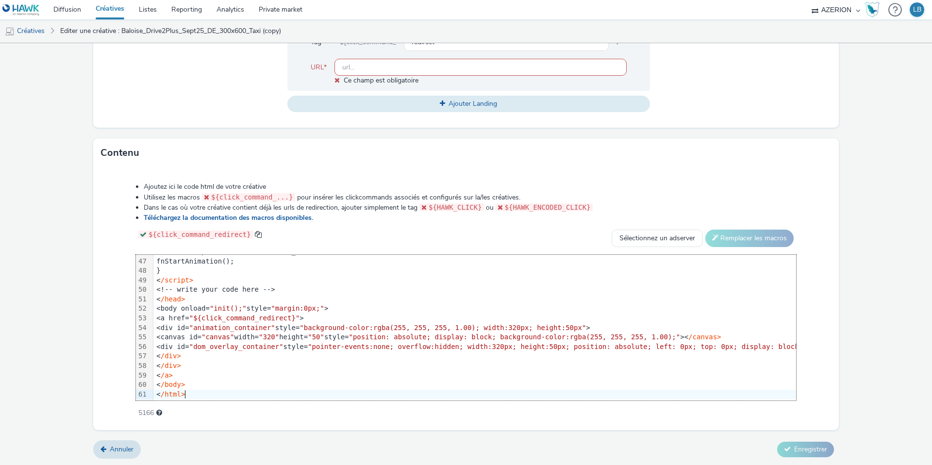
click at [103, 243] on div "Ajoutez ici le code html de votre créative Utilisez les macros ${click_command_…" at bounding box center [466, 294] width 730 height 239
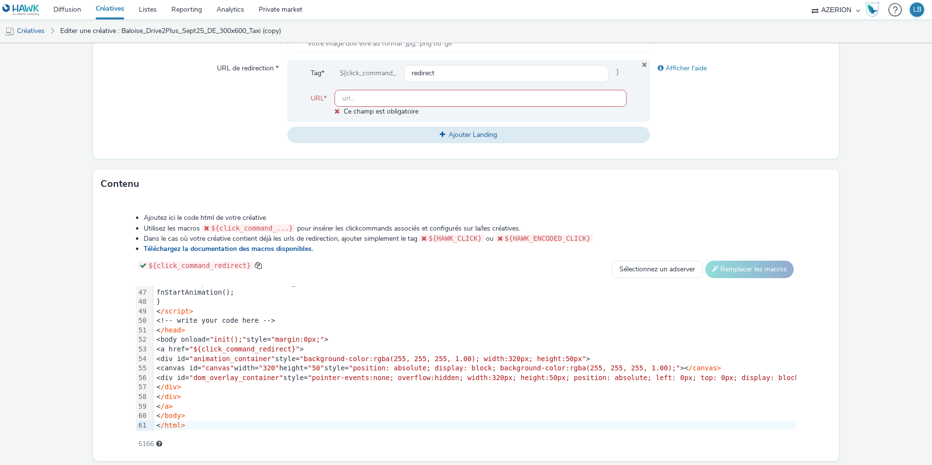
scroll to position [350, 0]
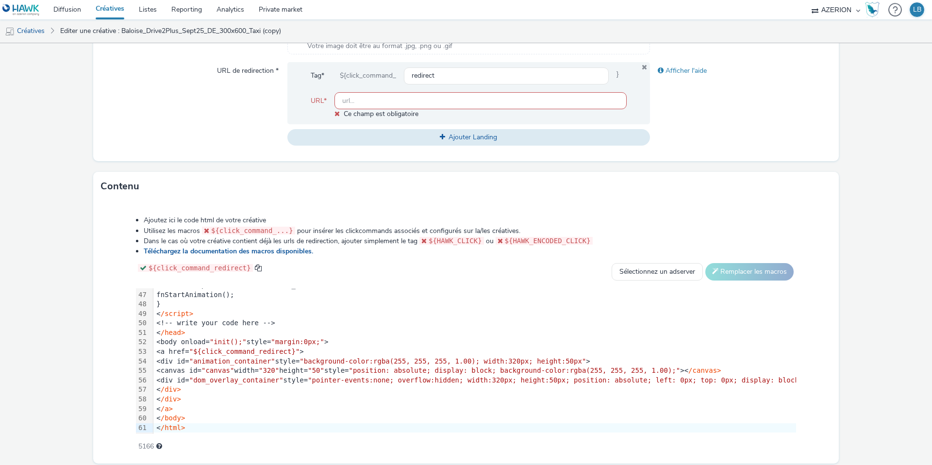
click at [382, 97] on input "text" at bounding box center [481, 100] width 292 height 17
paste input "https://www.baloise.lu/de/privatekunden/mein-versicherungs-bedarf/auto.html?utm…"
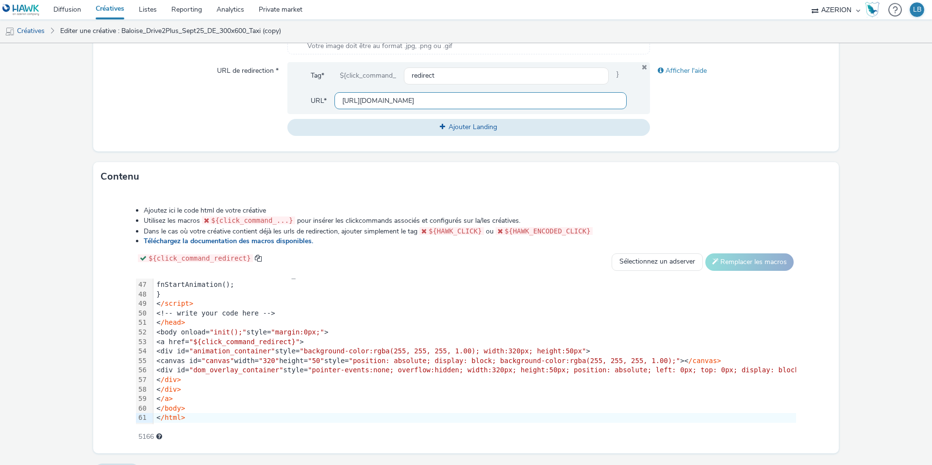
scroll to position [0, 268]
type input "https://www.baloise.lu/de/privatekunden/mein-versicherungs-bedarf/auto.html?utm…"
click at [238, 120] on div "URL de redirection *" at bounding box center [194, 98] width 186 height 73
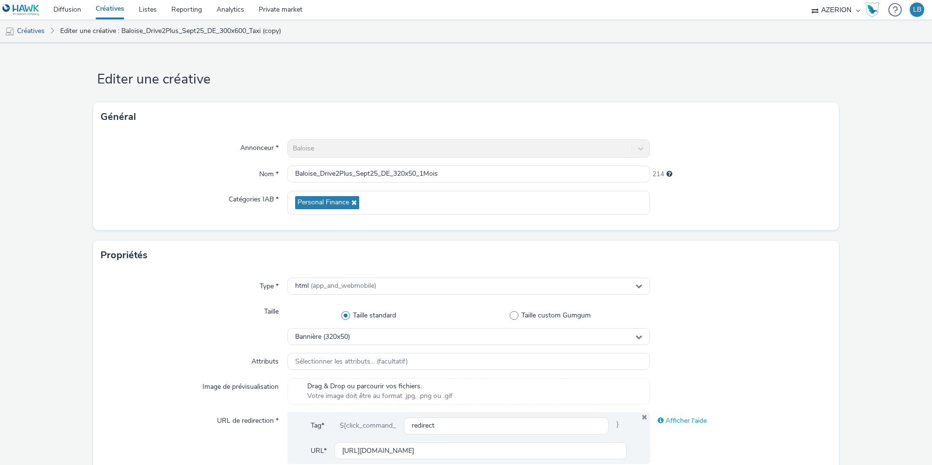
scroll to position [373, 0]
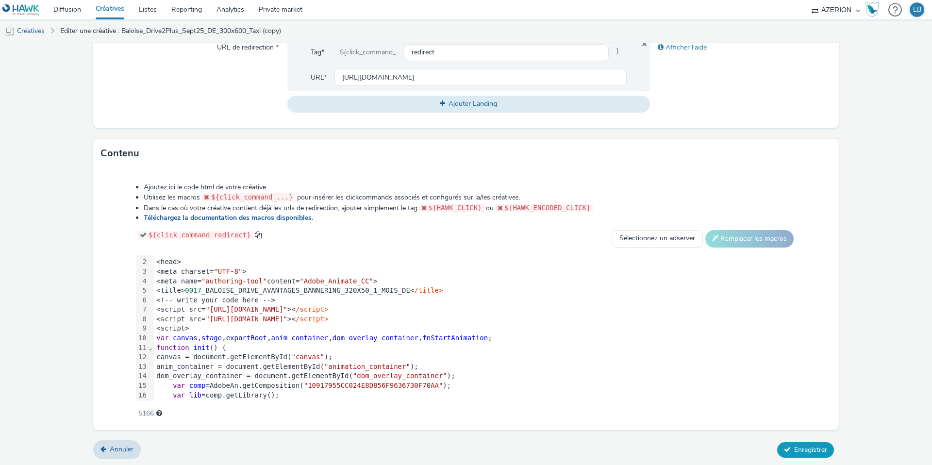
click at [811, 450] on span "Enregistrer" at bounding box center [810, 449] width 33 height 9
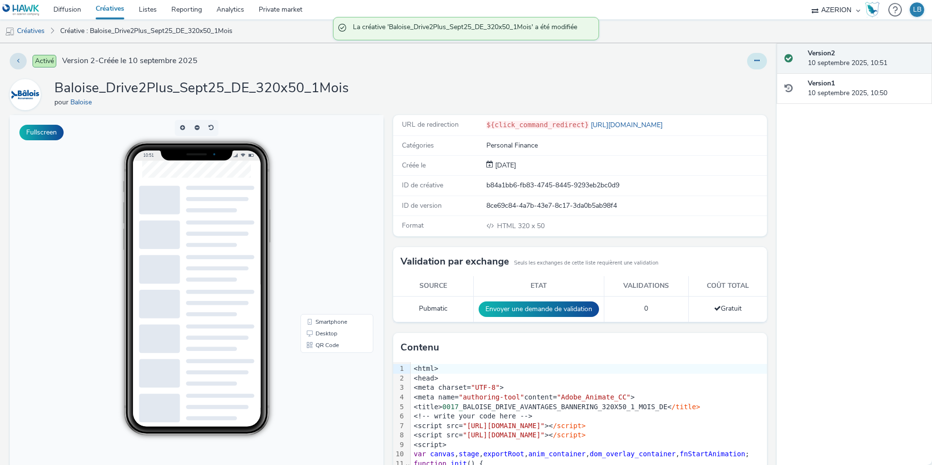
click at [759, 60] on icon at bounding box center [757, 60] width 5 height 7
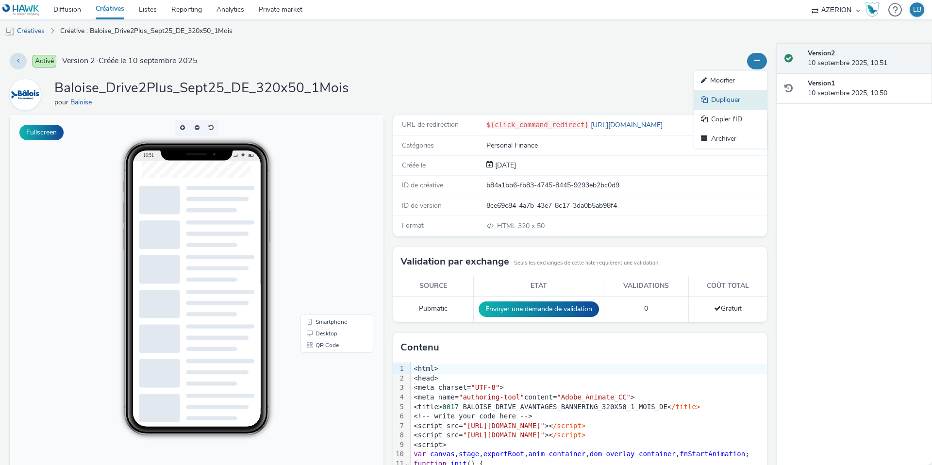
click at [731, 97] on link "Dupliquer" at bounding box center [730, 99] width 73 height 19
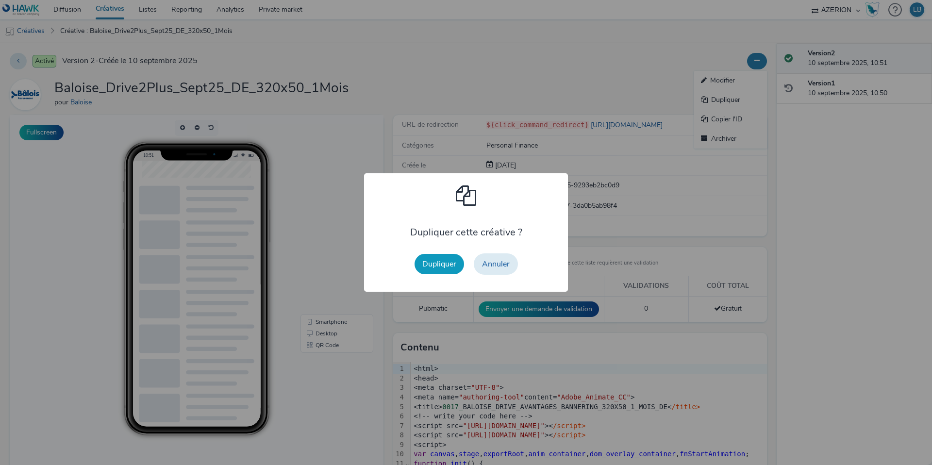
click at [439, 255] on button "Dupliquer" at bounding box center [440, 264] width 50 height 20
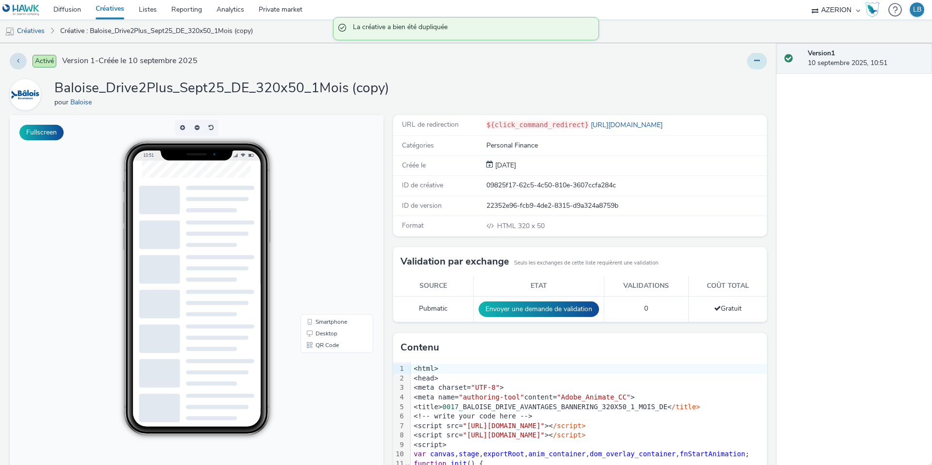
click at [755, 62] on icon at bounding box center [757, 60] width 5 height 7
click at [723, 82] on link "Modifier" at bounding box center [730, 80] width 73 height 19
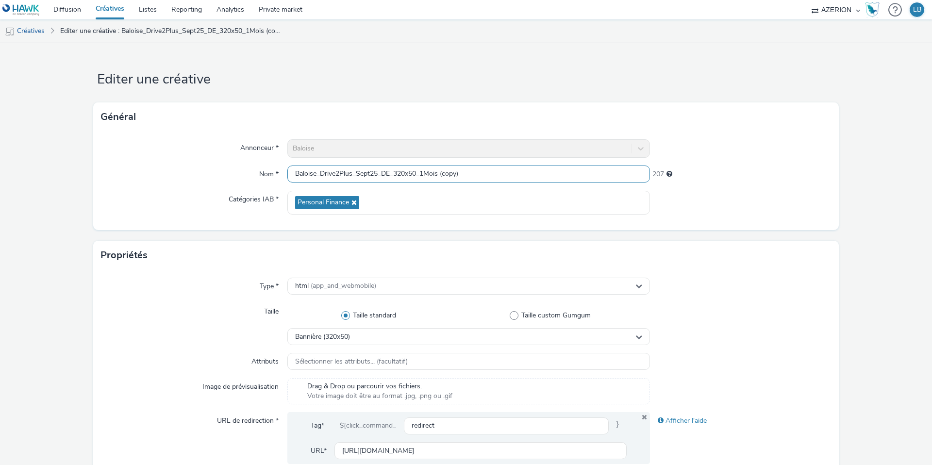
drag, startPoint x: 422, startPoint y: 172, endPoint x: 509, endPoint y: 178, distance: 87.1
click at [509, 178] on input "Baloise_Drive2Plus_Sept25_DE_320x50_1Mois (copy)" at bounding box center [468, 174] width 363 height 17
type input "Baloise_Drive2Plus_Sept25_DE_320x50_Ancienne"
click at [768, 143] on div at bounding box center [741, 148] width 182 height 18
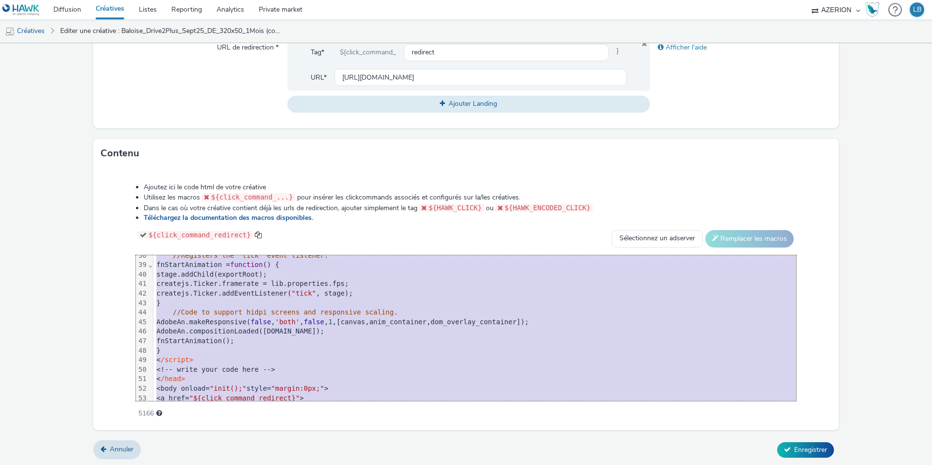
scroll to position [438, 0]
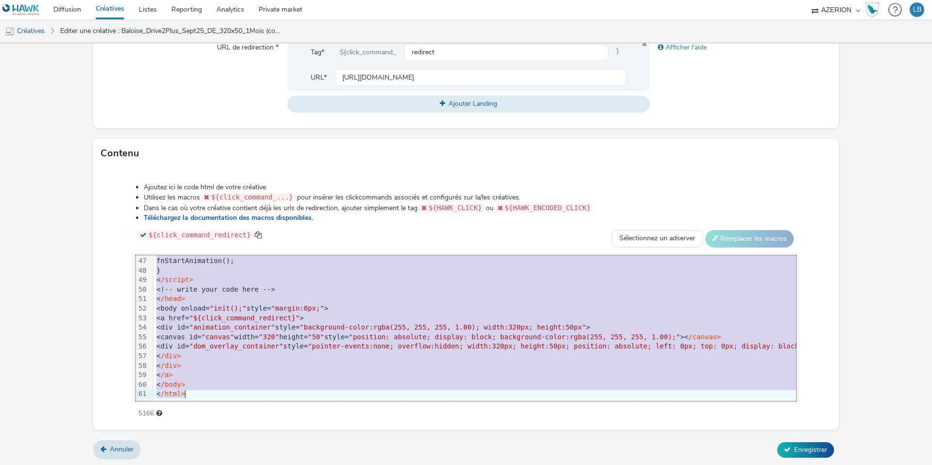
drag, startPoint x: 186, startPoint y: 260, endPoint x: 262, endPoint y: 486, distance: 238.0
click at [262, 465] on html "Diffusion Créatives Listes Reporting Analytics Private market AZERION Hawk (Tes…" at bounding box center [466, 232] width 932 height 465
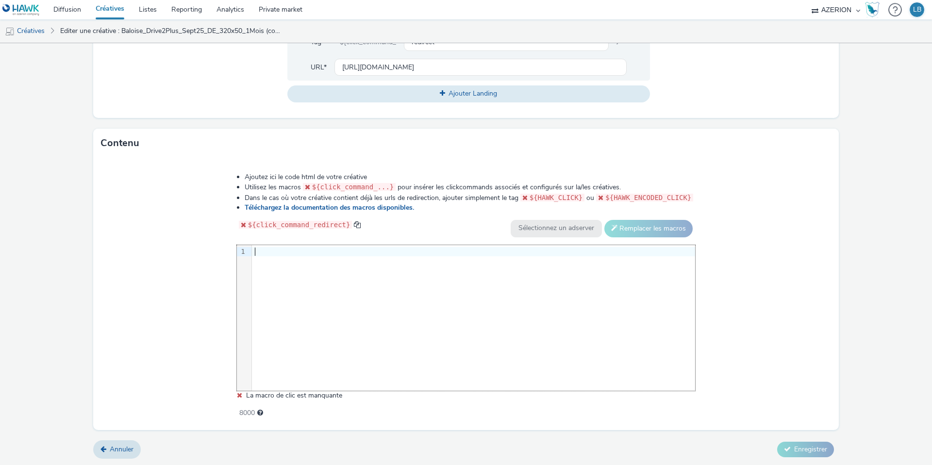
click at [292, 253] on div at bounding box center [473, 252] width 443 height 10
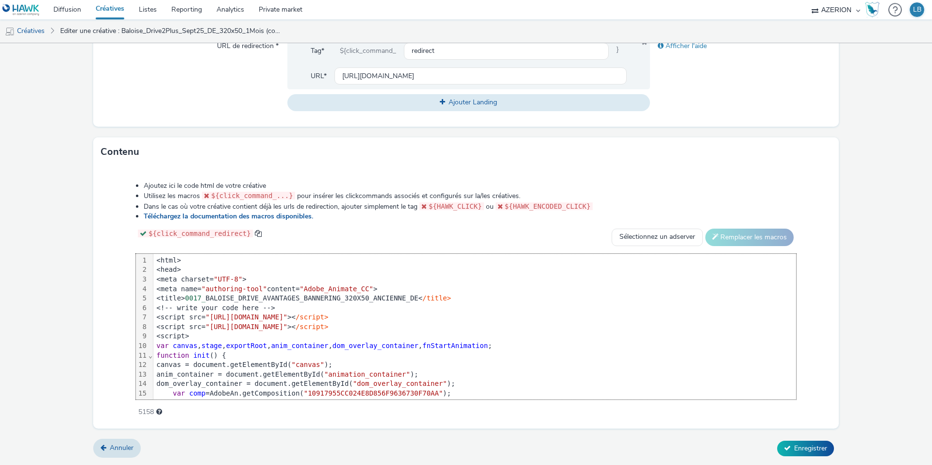
scroll to position [438, 0]
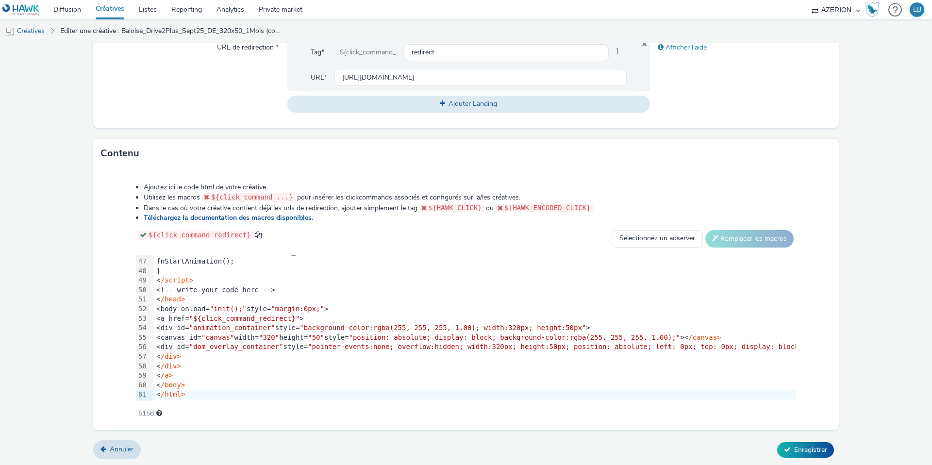
click at [714, 189] on li "Ajoutez ici le code html de votre créative" at bounding box center [470, 188] width 653 height 10
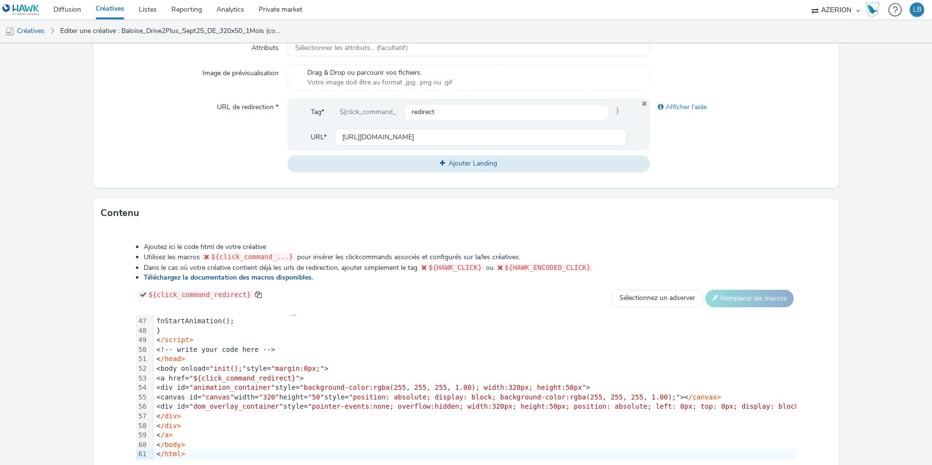
scroll to position [299, 0]
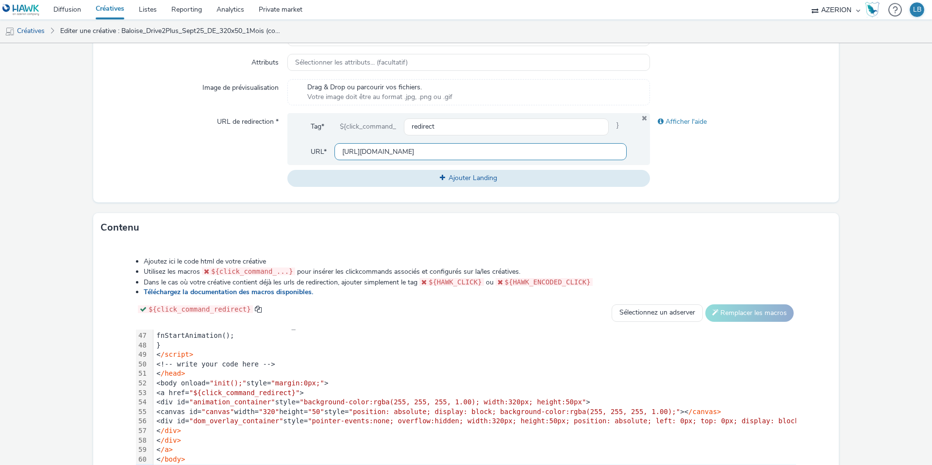
click at [383, 149] on input "https://www.baloise.lu/de/privatekunden/mein-versicherungs-bedarf/auto.html?utm…" at bounding box center [481, 151] width 292 height 17
paste input "ncienne"
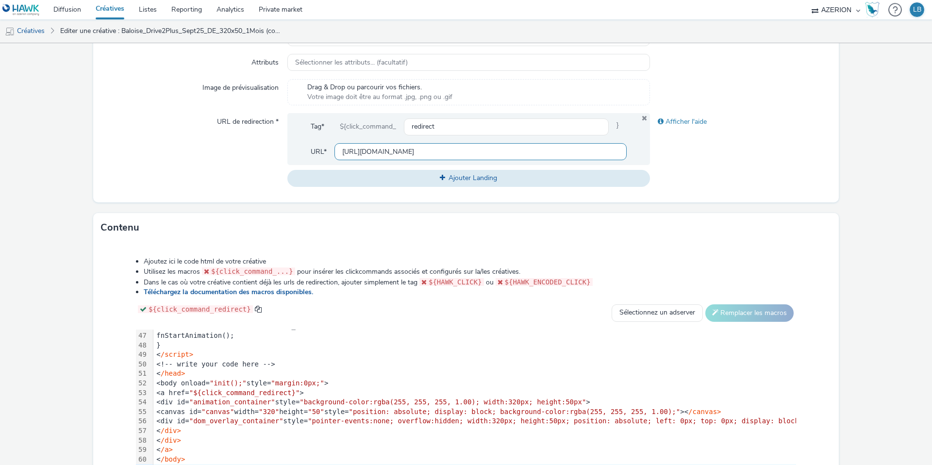
type input "https://www.baloise.lu/de/privatekunden/mein-versicherungs-bedarf/auto.html?utm…"
click at [644, 157] on div "Tag* ${click_command_ redirect } URL* https://www.baloise.lu/de/privatekunden/m…" at bounding box center [468, 139] width 363 height 52
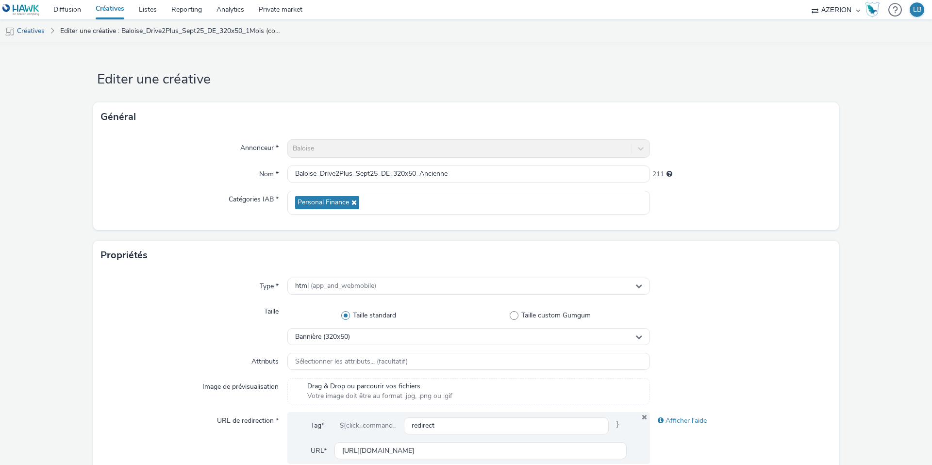
scroll to position [373, 0]
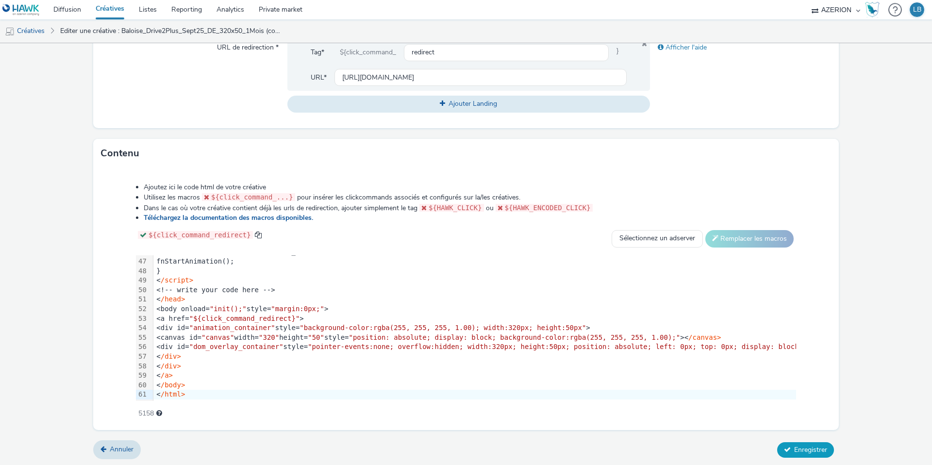
click at [808, 450] on span "Enregistrer" at bounding box center [810, 449] width 33 height 9
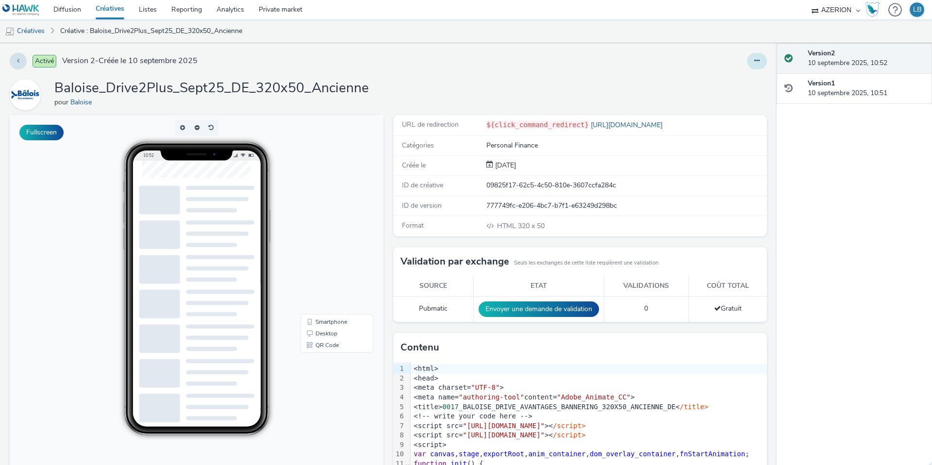
click at [747, 59] on button at bounding box center [757, 61] width 20 height 17
click at [726, 101] on link "Dupliquer" at bounding box center [730, 99] width 73 height 19
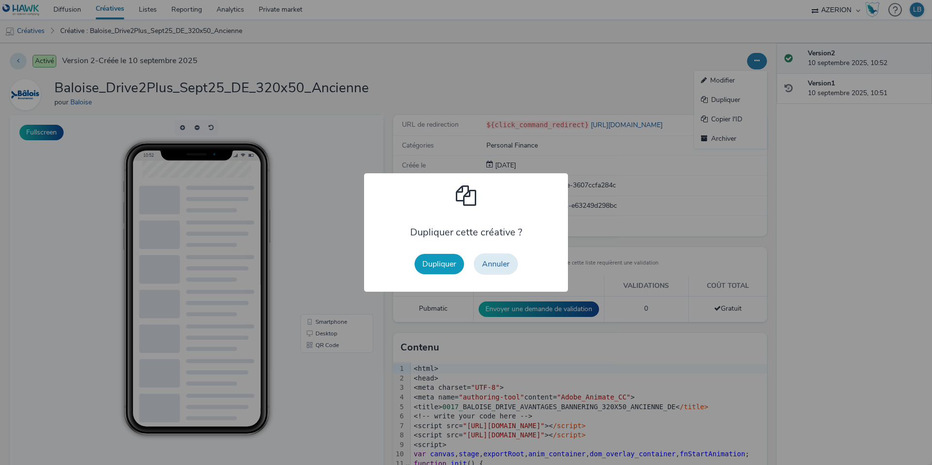
click at [442, 263] on button "Dupliquer" at bounding box center [440, 264] width 50 height 20
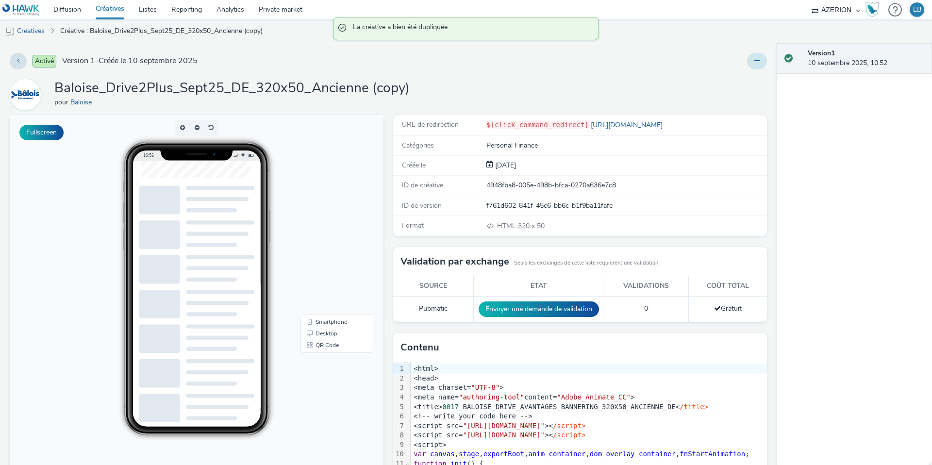
click at [760, 60] on button at bounding box center [757, 61] width 20 height 17
click at [737, 78] on link "Modifier" at bounding box center [730, 80] width 73 height 19
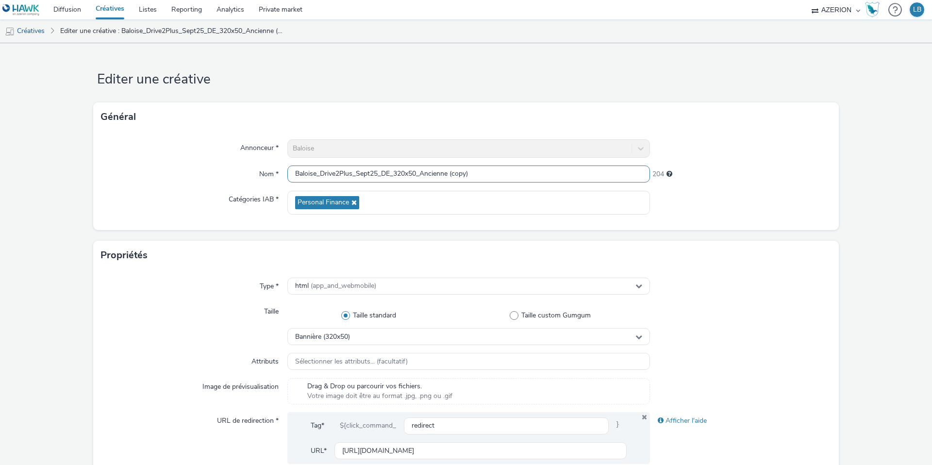
drag, startPoint x: 422, startPoint y: 172, endPoint x: 548, endPoint y: 175, distance: 125.3
click at [548, 175] on input "Baloise_Drive2Plus_Sept25_DE_320x50_Ancienne (copy)" at bounding box center [468, 174] width 363 height 17
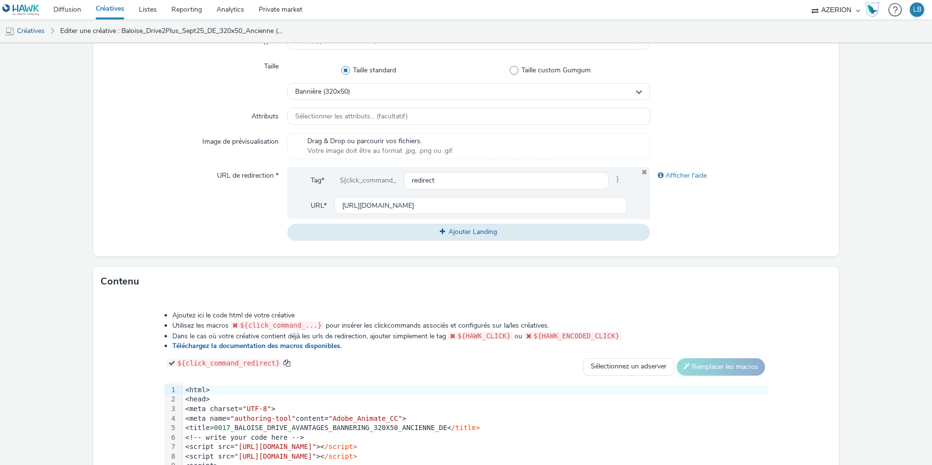
scroll to position [373, 0]
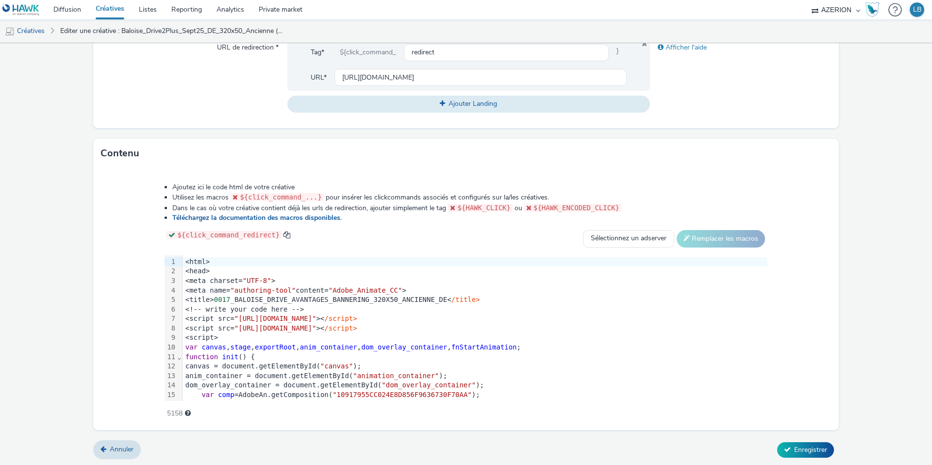
type input "Baloise_Drive2Plus_Sept25_DE_320x50_Conducteur"
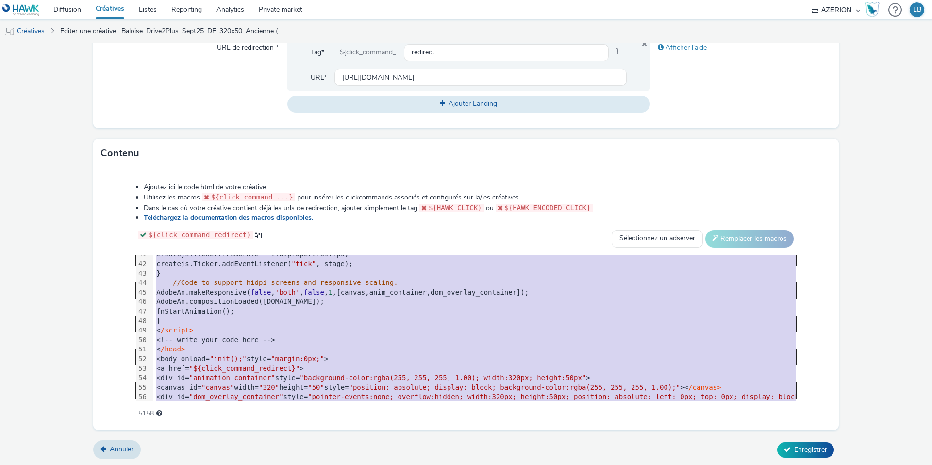
scroll to position [438, 0]
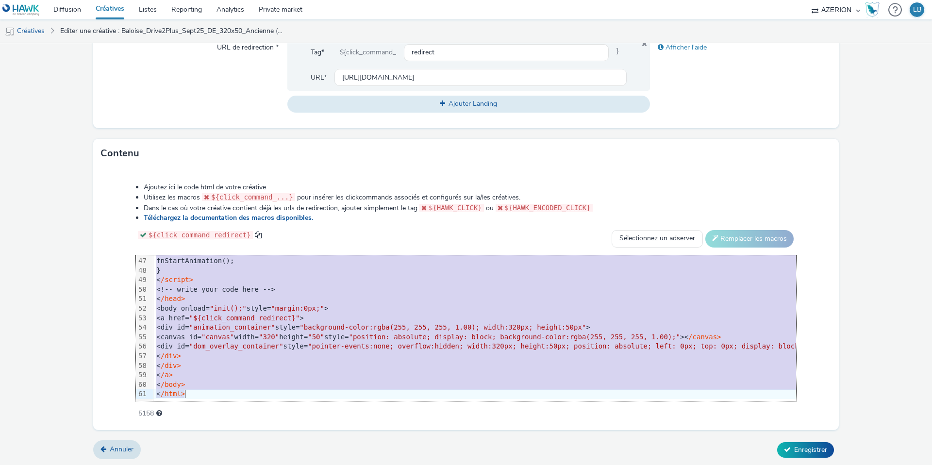
drag, startPoint x: 186, startPoint y: 262, endPoint x: 266, endPoint y: 465, distance: 218.0
click at [266, 465] on form "Editer une créative Général Annonceur * Baloise Nom * Baloise_Drive2Plus_Sept25…" at bounding box center [466, 68] width 932 height 797
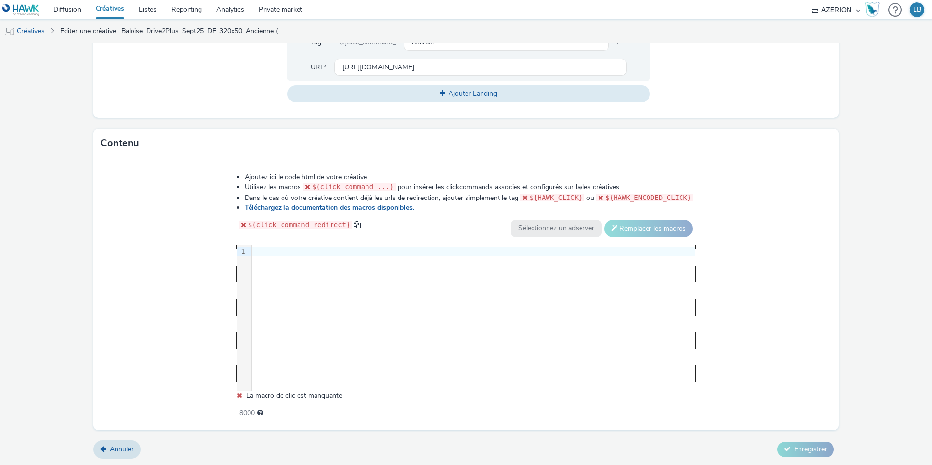
click at [260, 251] on div at bounding box center [473, 252] width 443 height 10
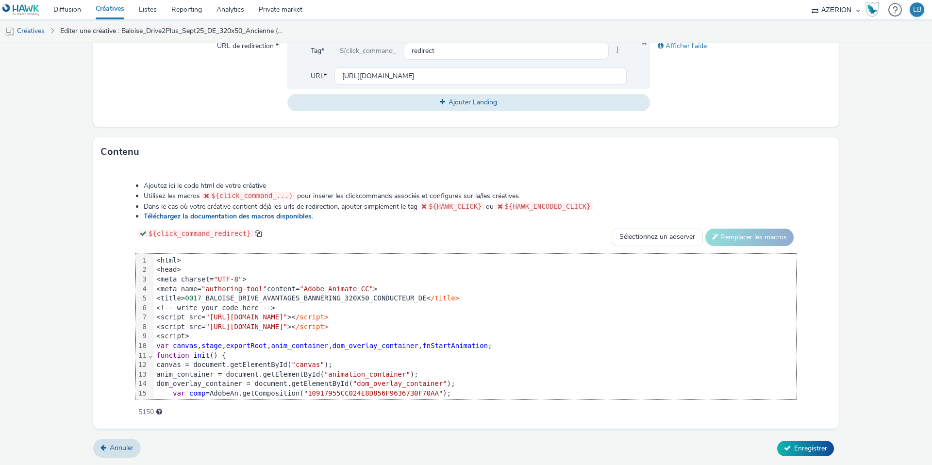
scroll to position [438, 0]
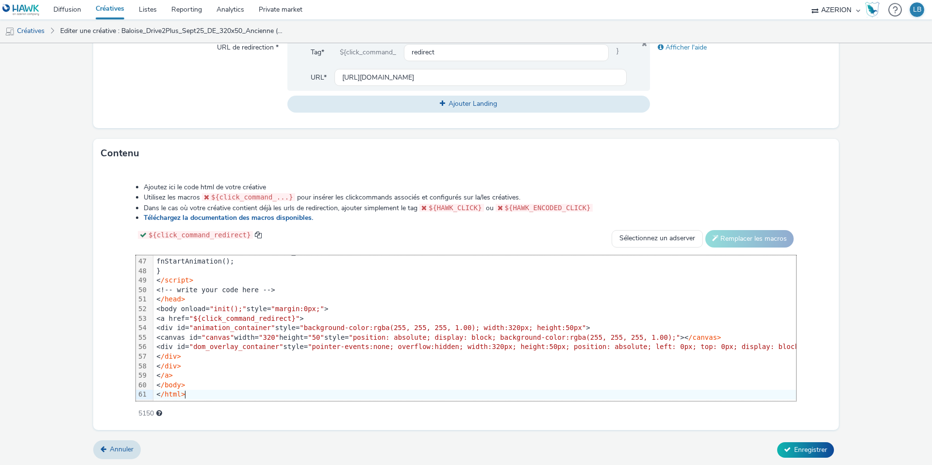
click at [126, 239] on div "Ajoutez ici le code html de votre créative Utilisez les macros ${click_command_…" at bounding box center [466, 295] width 730 height 239
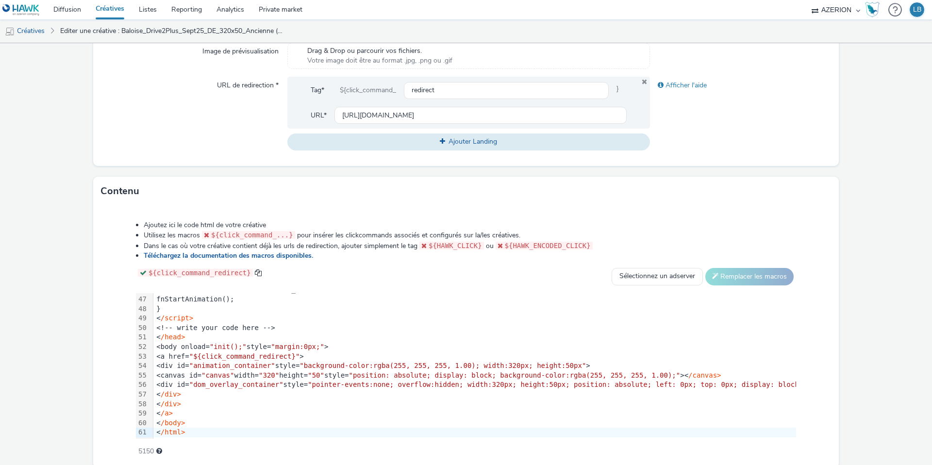
scroll to position [248, 0]
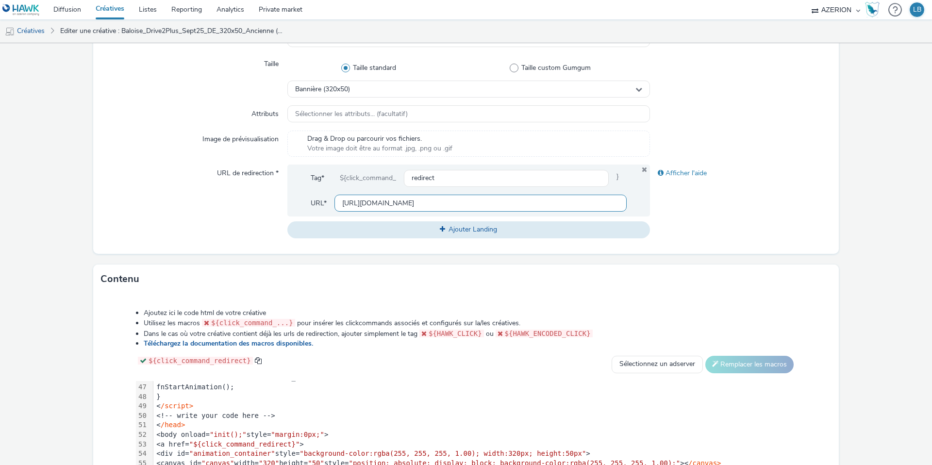
click at [412, 207] on input "https://www.baloise.lu/de/privatekunden/mein-versicherungs-bedarf/auto.html?utm…" at bounding box center [481, 203] width 292 height 17
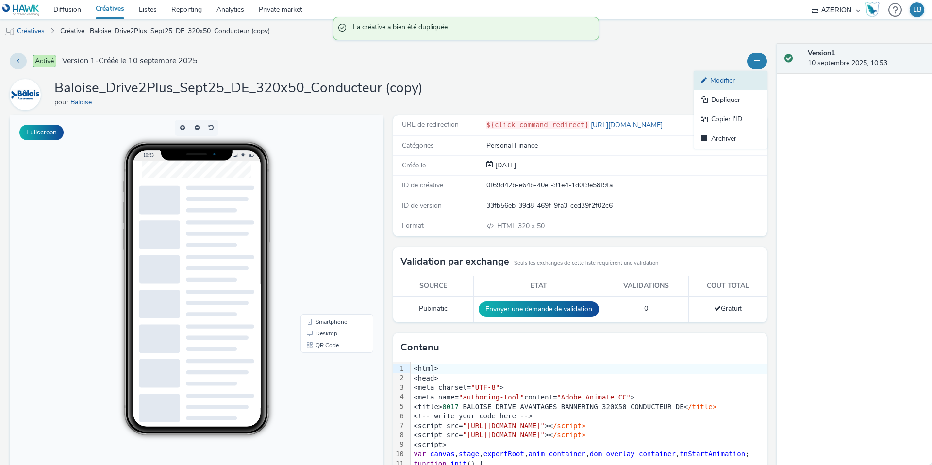
click at [753, 76] on link "Modifier" at bounding box center [730, 80] width 73 height 19
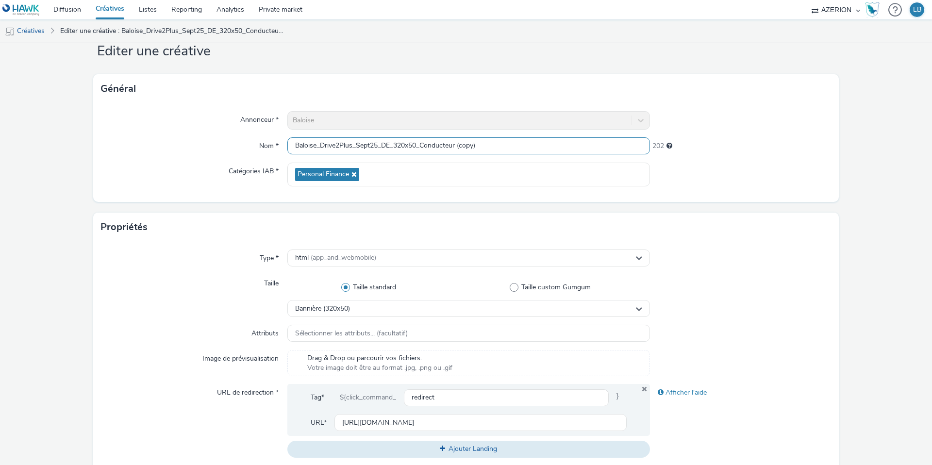
drag, startPoint x: 422, startPoint y: 146, endPoint x: 523, endPoint y: 147, distance: 101.0
click at [523, 147] on input "Baloise_Drive2Plus_Sept25_DE_320x50_Conducteur (copy)" at bounding box center [468, 145] width 363 height 17
type input "Baloise_Drive2Plus_Sept25_DE_320x50_Panne"
click at [771, 149] on div "214" at bounding box center [741, 144] width 182 height 14
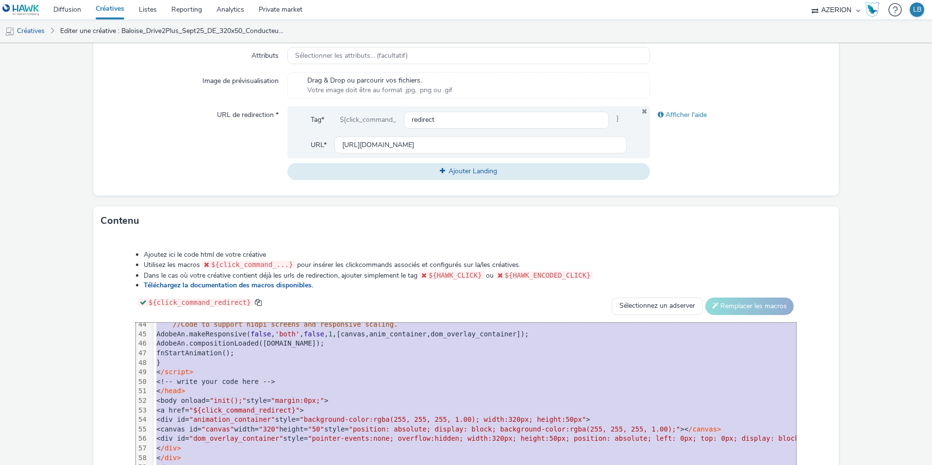
scroll to position [438, 0]
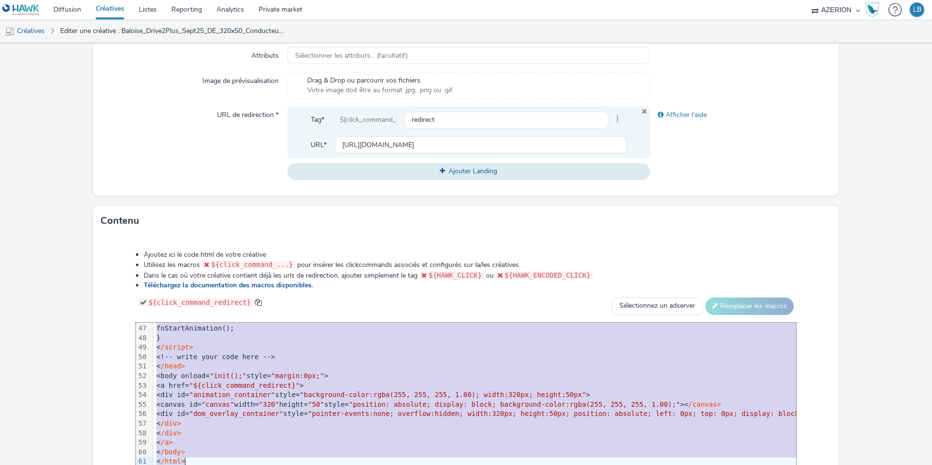
drag, startPoint x: 183, startPoint y: 328, endPoint x: 207, endPoint y: 538, distance: 210.8
click at [207, 465] on html "Diffusion Créatives Listes Reporting Analytics Private market AZERION Hawk (Tes…" at bounding box center [466, 232] width 932 height 465
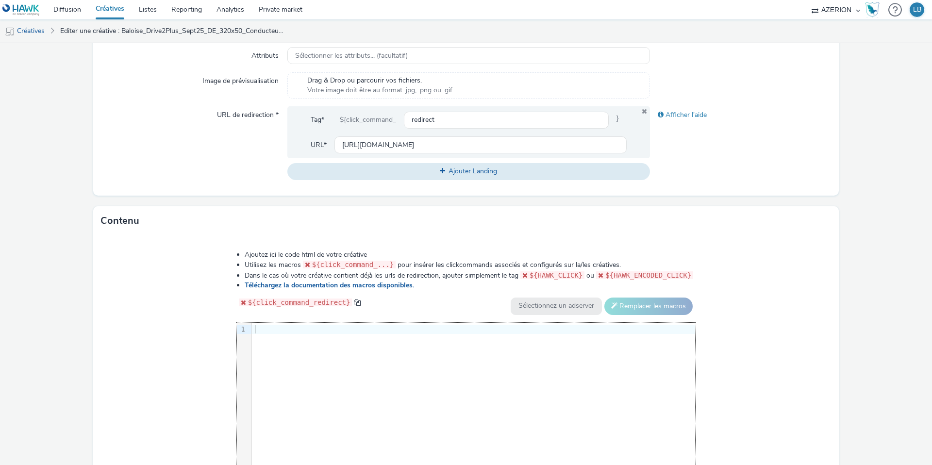
scroll to position [384, 0]
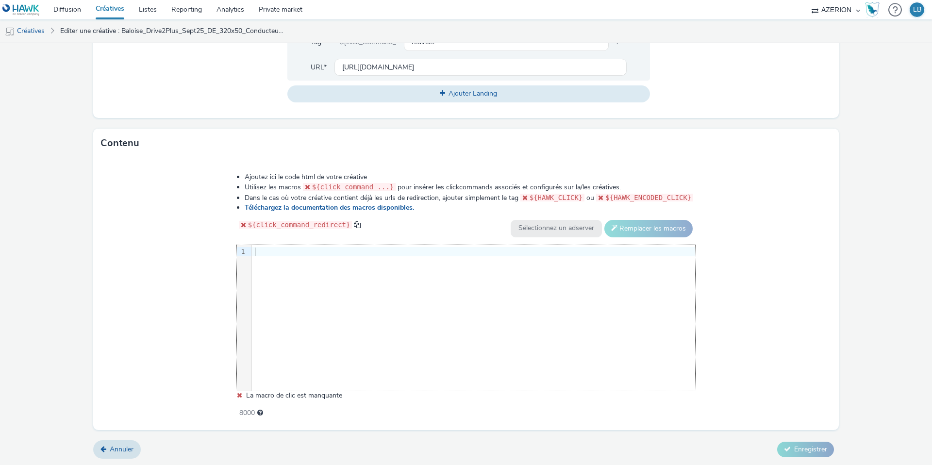
click at [267, 251] on div at bounding box center [473, 252] width 443 height 10
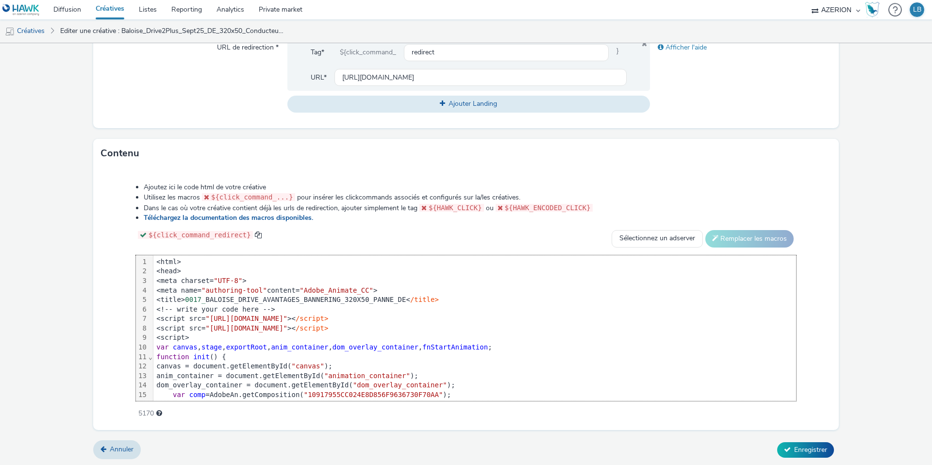
scroll to position [438, 0]
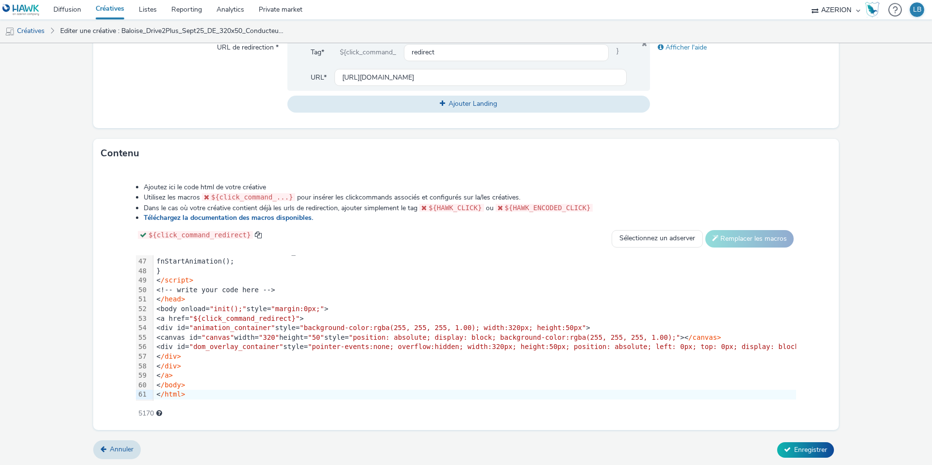
click at [112, 243] on div "Ajoutez ici le code html de votre créative Utilisez les macros ${click_command_…" at bounding box center [466, 295] width 730 height 239
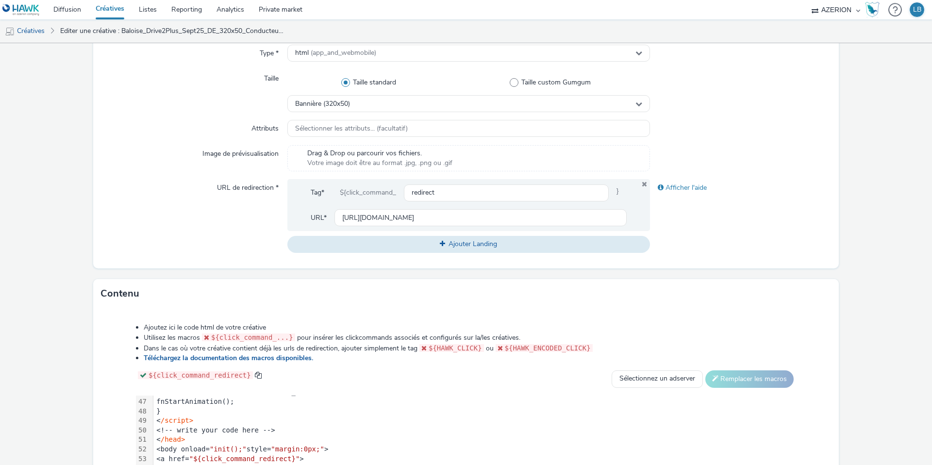
scroll to position [213, 0]
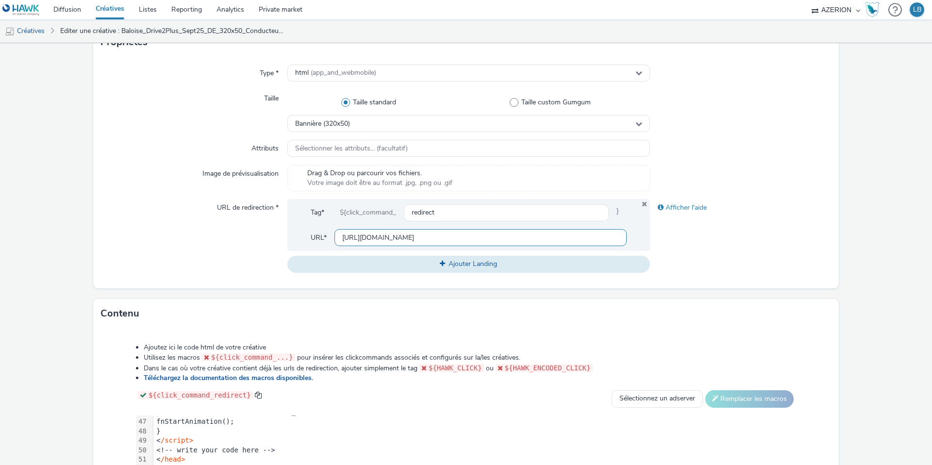
click at [367, 236] on input "[URL][DOMAIN_NAME]" at bounding box center [481, 237] width 292 height 17
paste input "assistance"
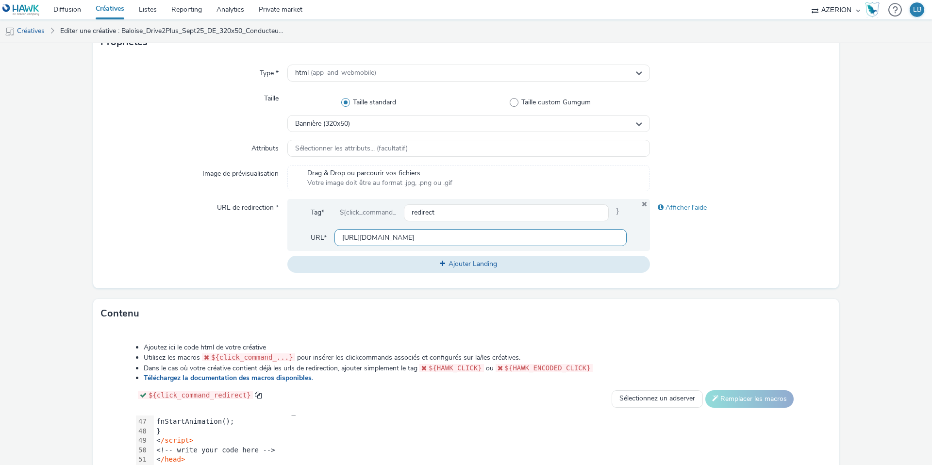
type input "[URL][DOMAIN_NAME]"
click at [679, 226] on div "Afficher l'aide" at bounding box center [741, 235] width 182 height 73
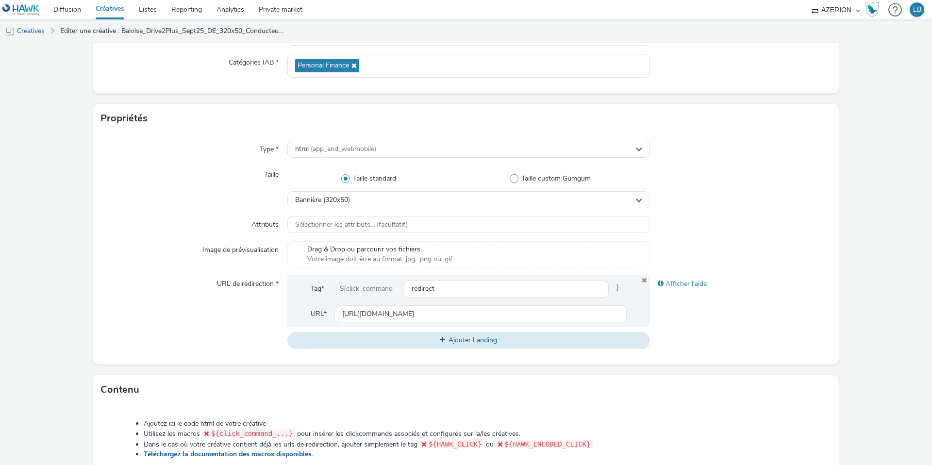
scroll to position [373, 0]
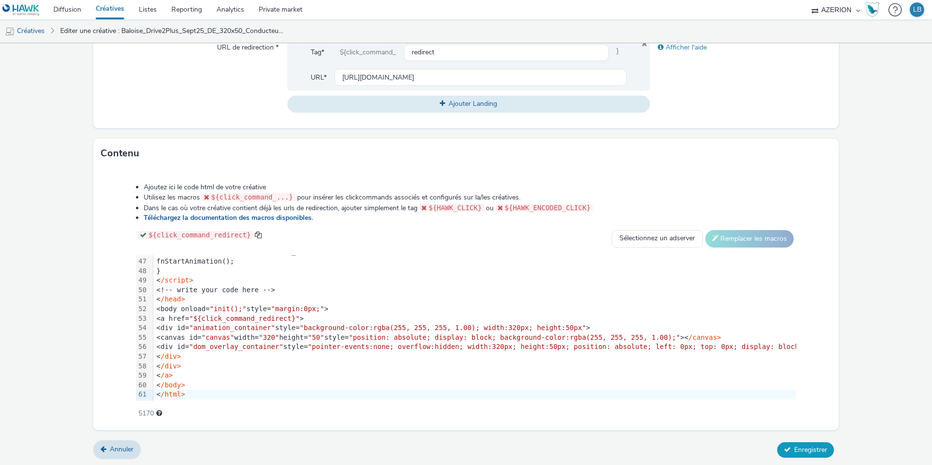
click at [807, 446] on span "Enregistrer" at bounding box center [810, 449] width 33 height 9
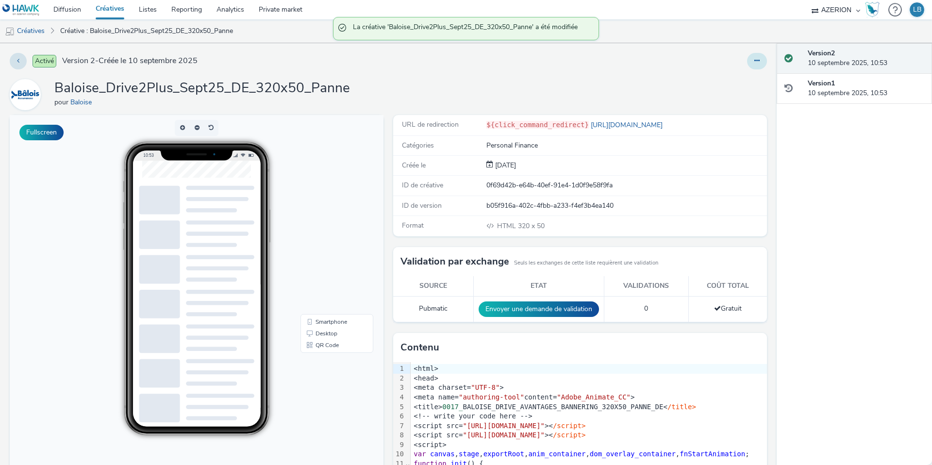
click at [758, 60] on icon at bounding box center [757, 60] width 5 height 7
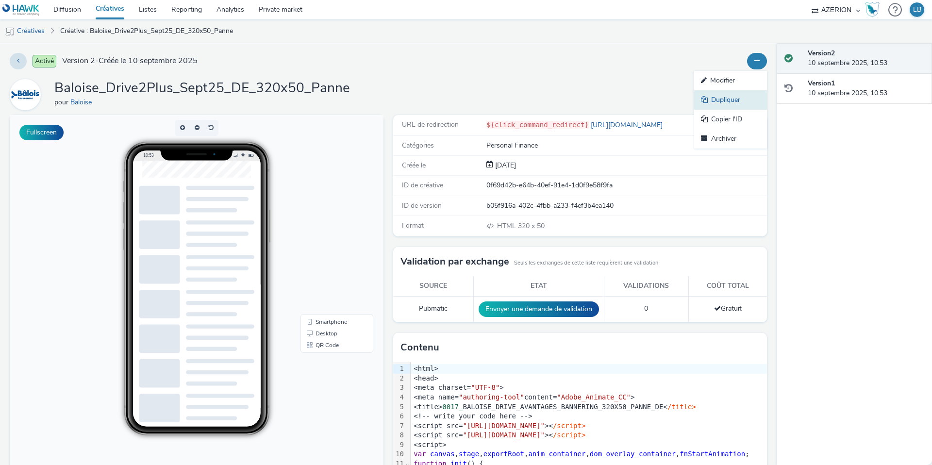
click at [732, 98] on link "Dupliquer" at bounding box center [730, 99] width 73 height 19
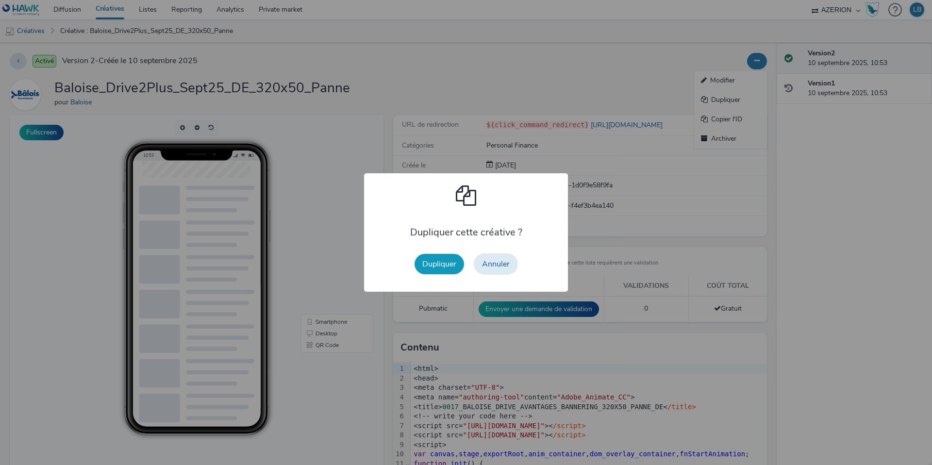
click at [441, 266] on button "Dupliquer" at bounding box center [440, 264] width 50 height 20
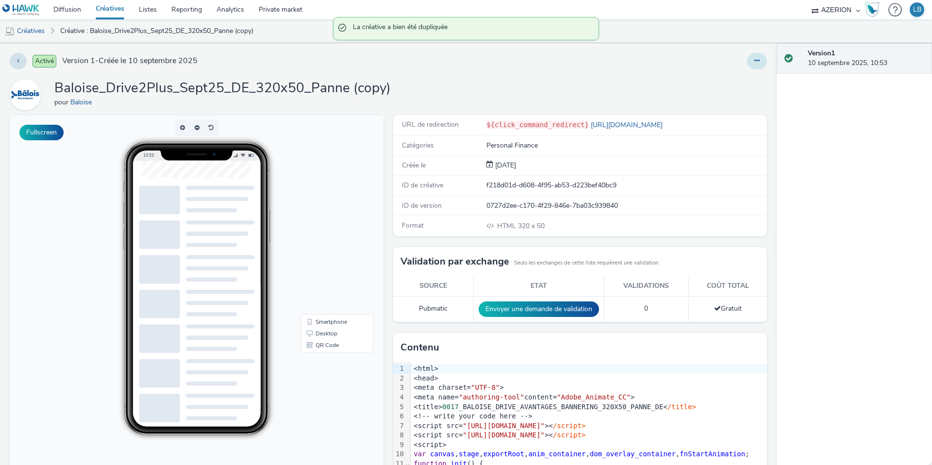
click at [754, 60] on button at bounding box center [757, 61] width 20 height 17
click at [731, 80] on link "Modifier" at bounding box center [730, 80] width 73 height 19
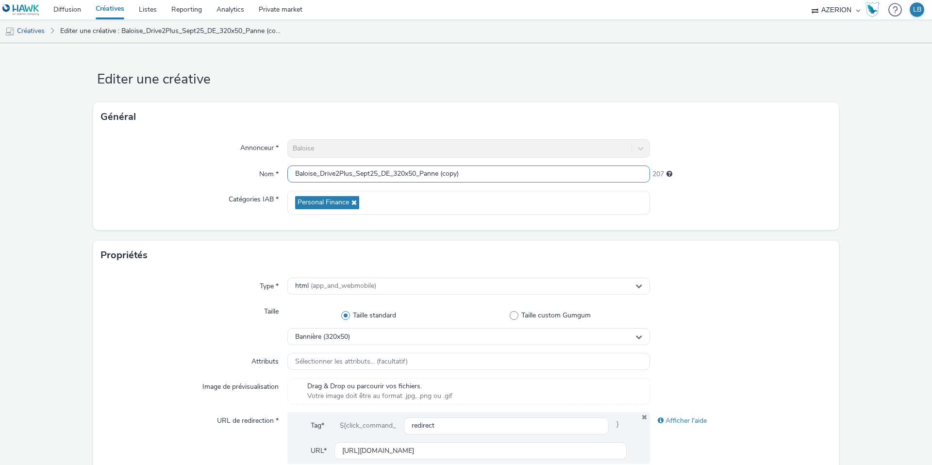
drag, startPoint x: 427, startPoint y: 174, endPoint x: 520, endPoint y: 177, distance: 92.8
click at [520, 177] on input "Baloise_Drive2Plus_Sept25_DE_320x50_Panne (copy)" at bounding box center [468, 174] width 363 height 17
type input "Baloise_Drive2Plus_Sept25_DE_320x50_PetitRouleur"
click at [742, 208] on div at bounding box center [741, 203] width 182 height 24
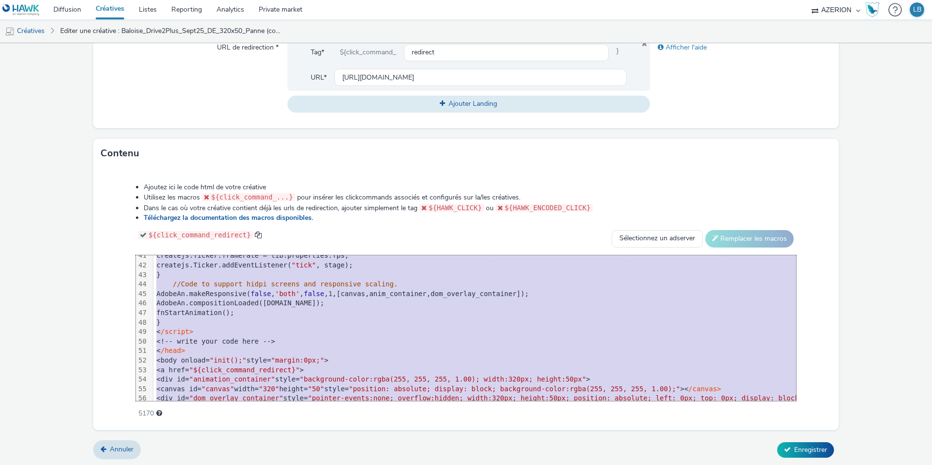
scroll to position [438, 0]
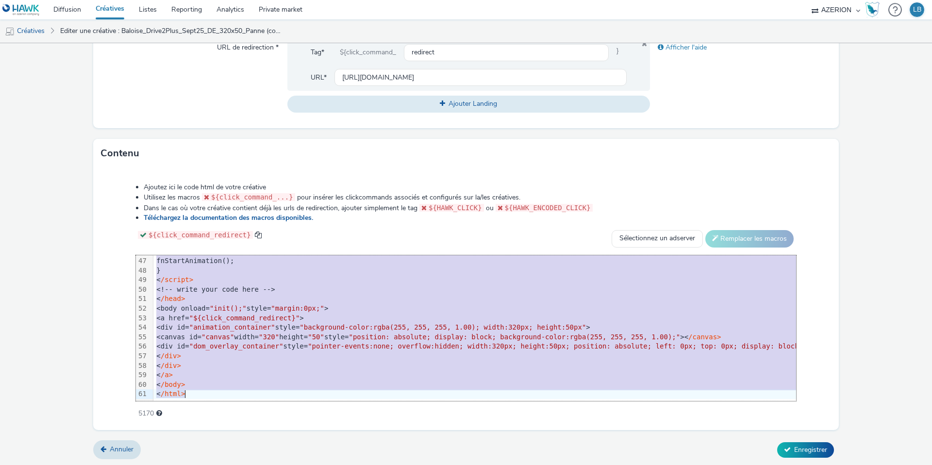
drag, startPoint x: 185, startPoint y: 260, endPoint x: 322, endPoint y: 479, distance: 258.6
click at [322, 465] on html "Diffusion Créatives Listes Reporting Analytics Private market AZERION Hawk (Tes…" at bounding box center [466, 232] width 932 height 465
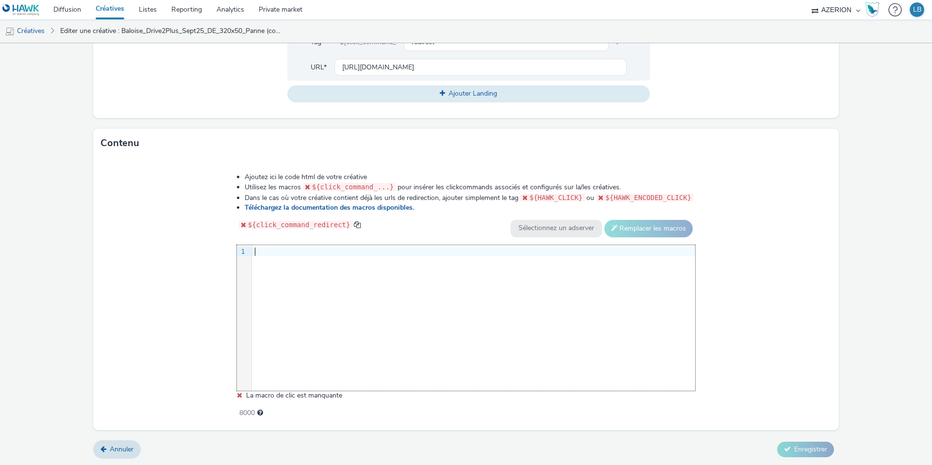
click at [287, 250] on div at bounding box center [473, 252] width 443 height 10
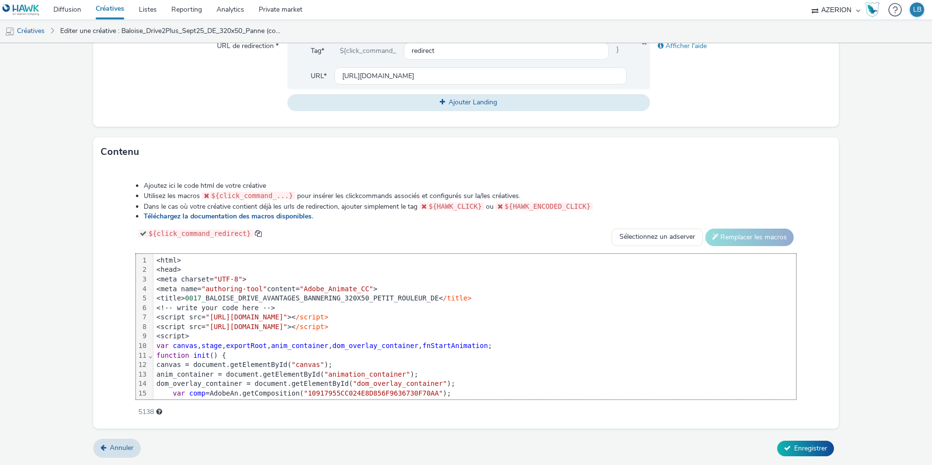
scroll to position [0, 0]
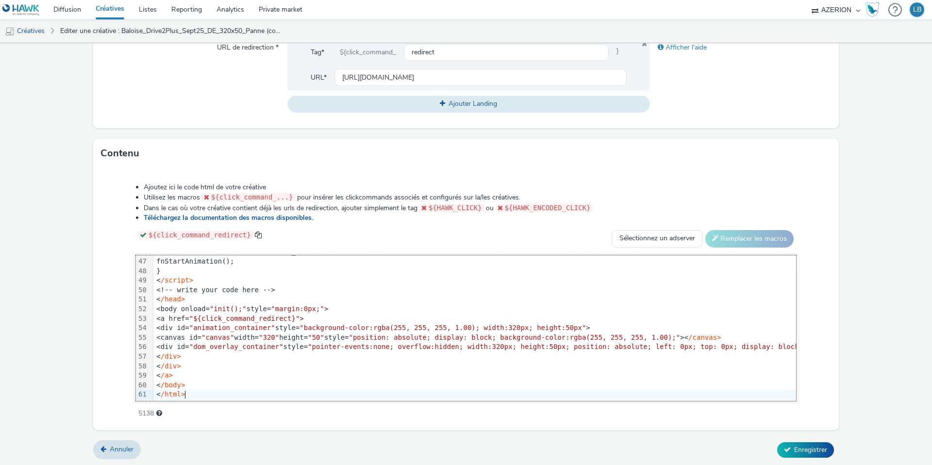
click at [117, 246] on div "Ajoutez ici le code html de votre créative Utilisez les macros ${click_command_…" at bounding box center [466, 295] width 730 height 239
click at [389, 73] on input "[URL][DOMAIN_NAME]" at bounding box center [481, 77] width 292 height 17
paste input "petit-rouleur"
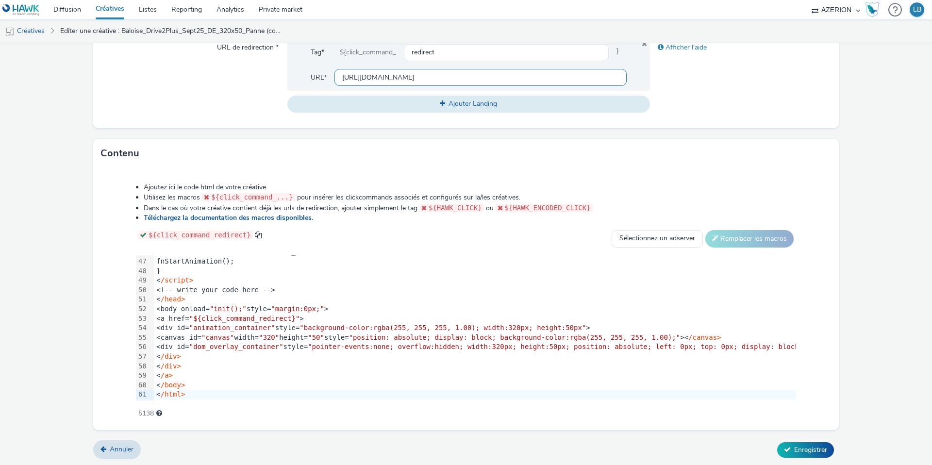
scroll to position [0, 251]
type input "[URL][DOMAIN_NAME]"
click at [692, 96] on div "Afficher l'aide" at bounding box center [741, 75] width 182 height 73
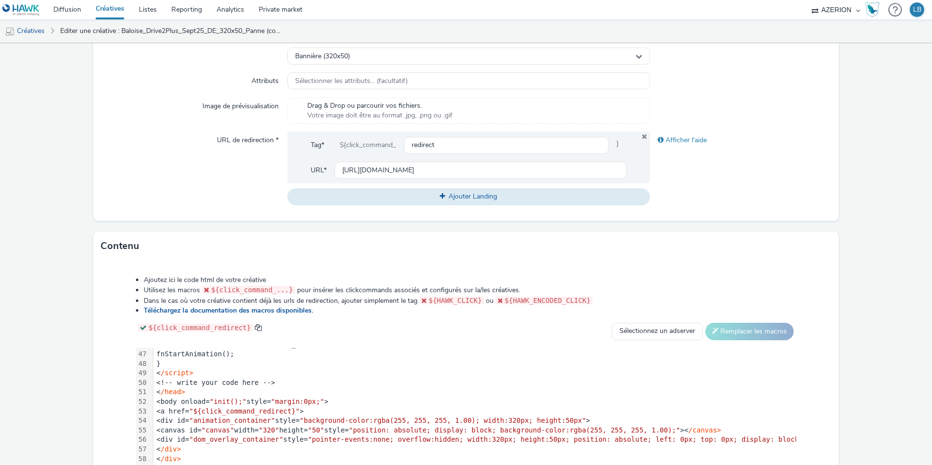
scroll to position [373, 0]
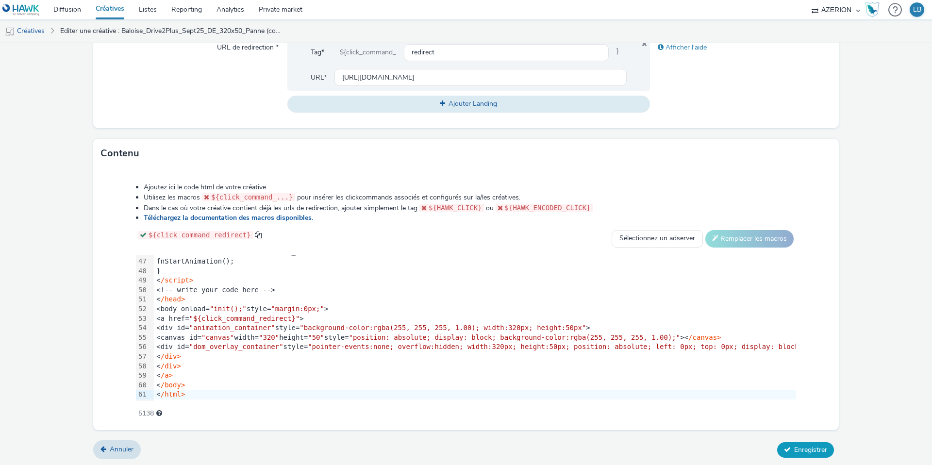
click at [799, 449] on span "Enregistrer" at bounding box center [810, 449] width 33 height 9
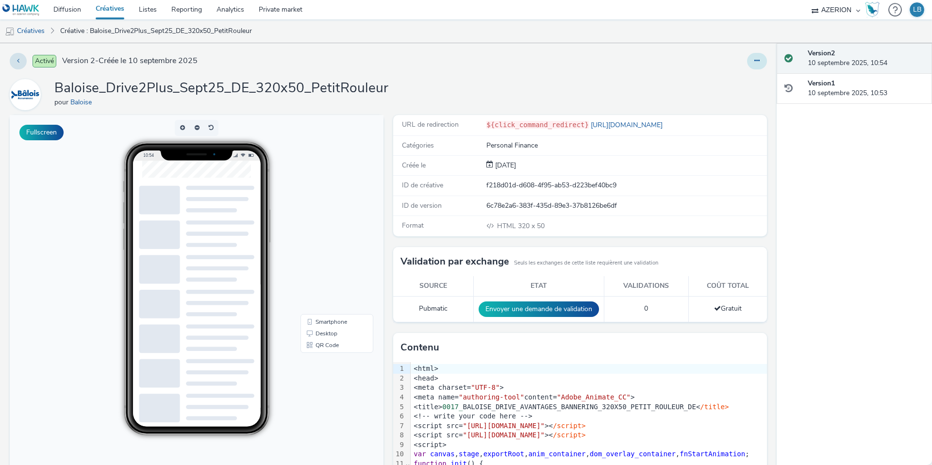
click at [759, 64] on button at bounding box center [757, 61] width 20 height 17
click at [733, 105] on link "Dupliquer" at bounding box center [730, 99] width 73 height 19
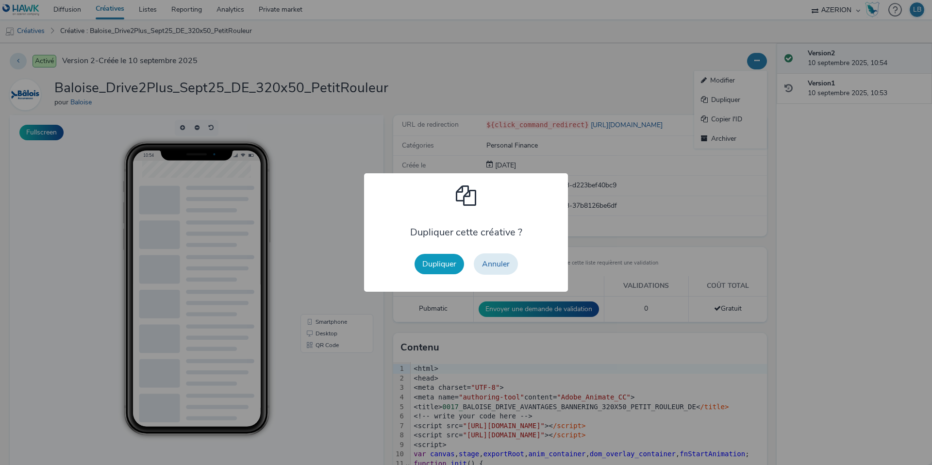
click at [439, 266] on button "Dupliquer" at bounding box center [440, 264] width 50 height 20
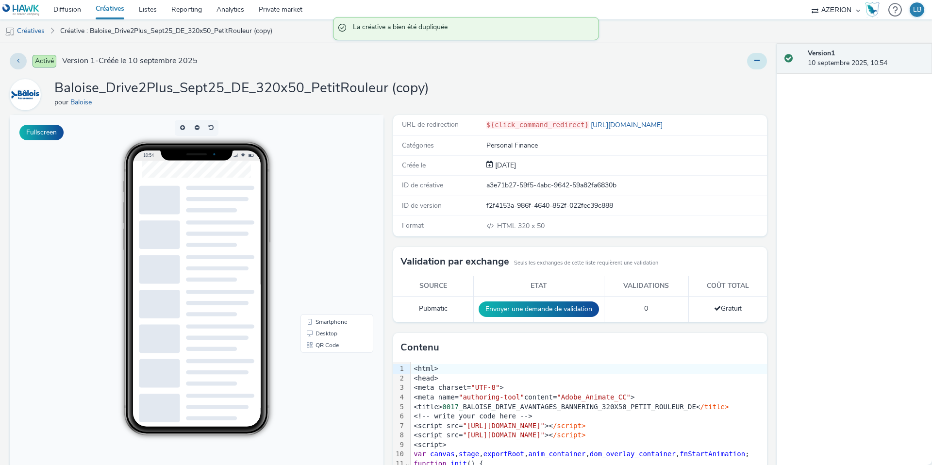
click at [760, 64] on button at bounding box center [757, 61] width 20 height 17
click at [731, 78] on link "Modifier" at bounding box center [730, 80] width 73 height 19
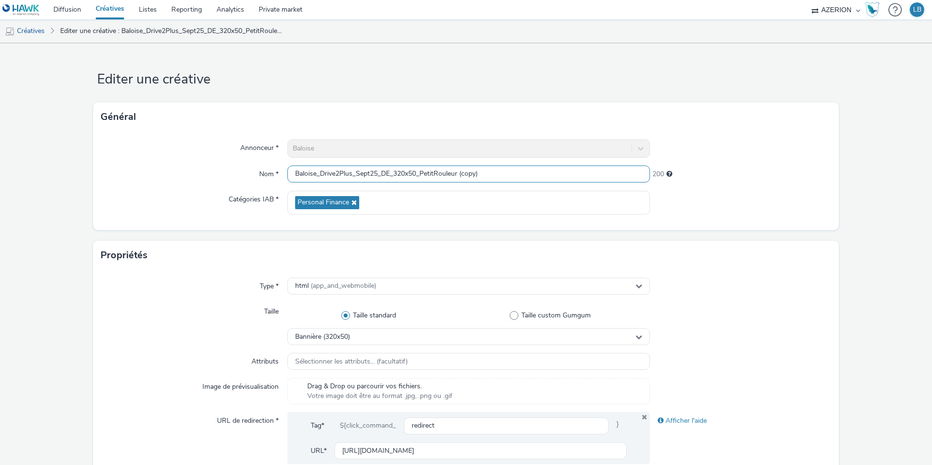
drag, startPoint x: 422, startPoint y: 174, endPoint x: 556, endPoint y: 174, distance: 134.0
click at [556, 174] on input "Baloise_Drive2Plus_Sept25_DE_320x50_PetitRouleur (copy)" at bounding box center [468, 174] width 363 height 17
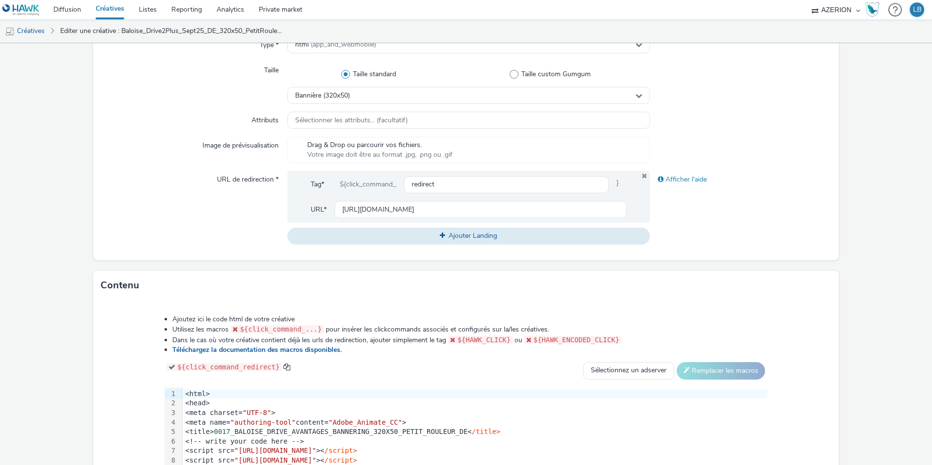
scroll to position [373, 0]
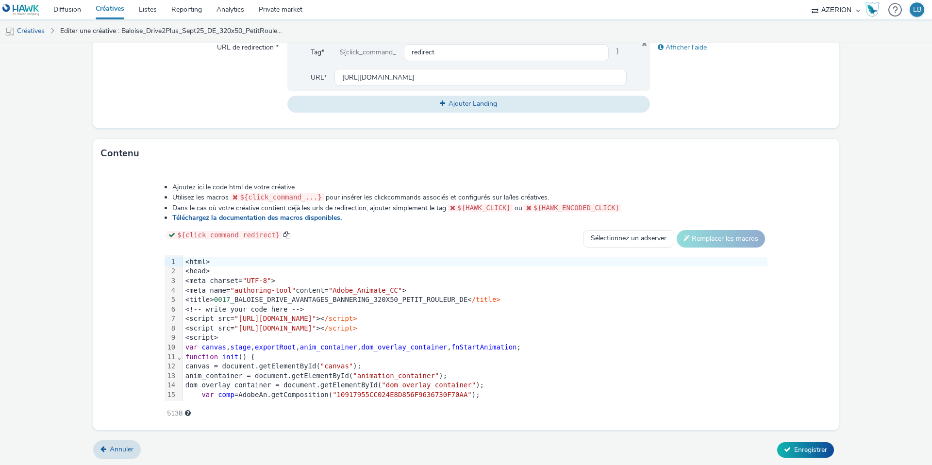
type input "Baloise_Drive2Plus_Sept25_DE_320x50_Taxi"
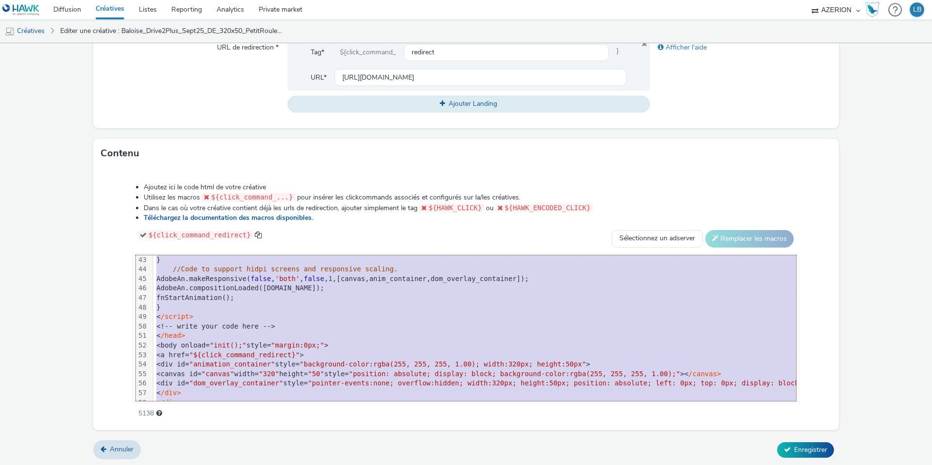
scroll to position [438, 0]
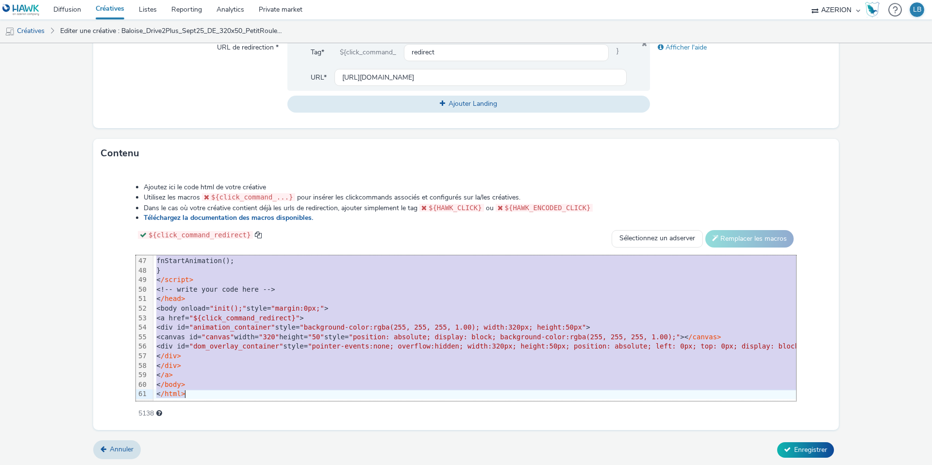
drag, startPoint x: 169, startPoint y: 262, endPoint x: 245, endPoint y: 494, distance: 244.3
click at [245, 465] on html "Diffusion Créatives Listes Reporting Analytics Private market AZERION Hawk (Tes…" at bounding box center [466, 232] width 932 height 465
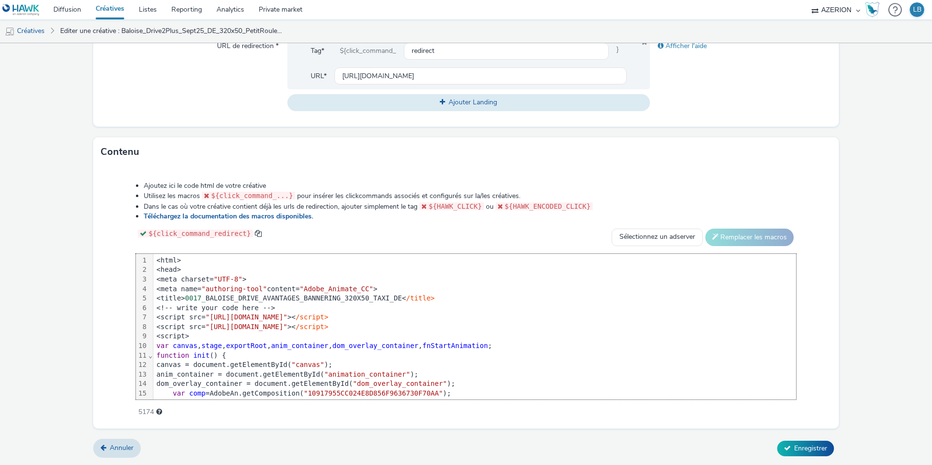
scroll to position [438, 0]
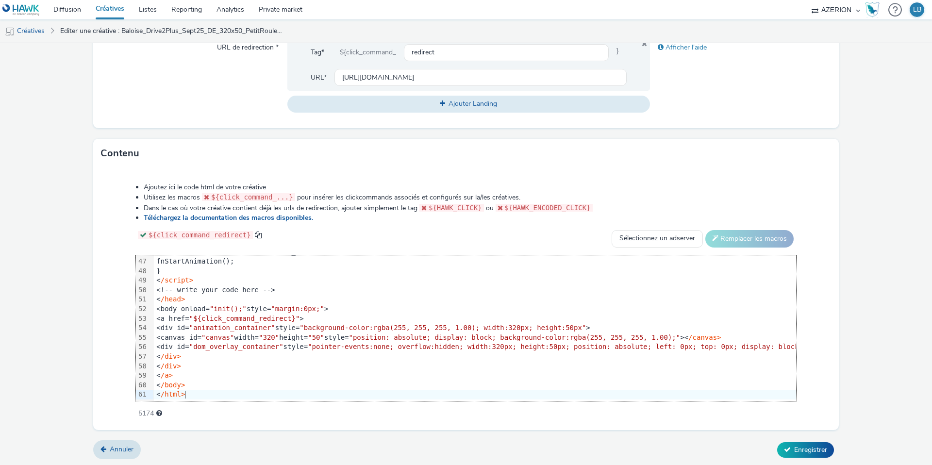
click at [686, 183] on li "Ajoutez ici le code html de votre créative" at bounding box center [470, 188] width 653 height 10
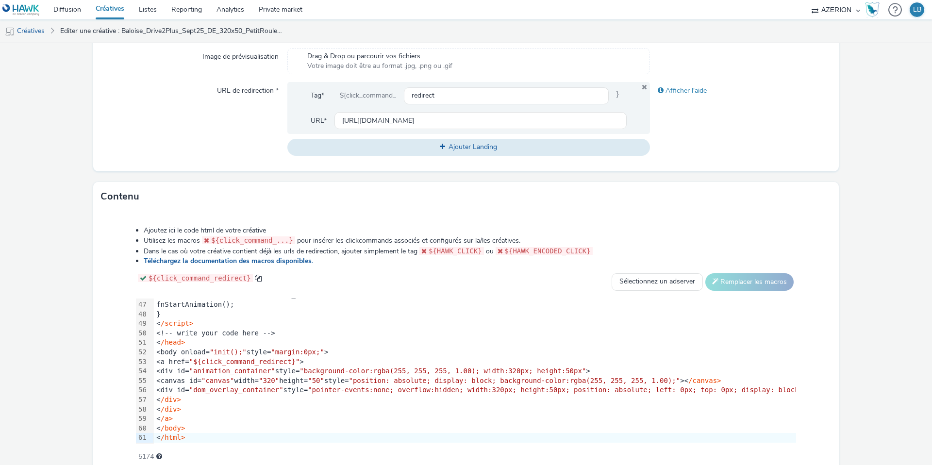
scroll to position [274, 0]
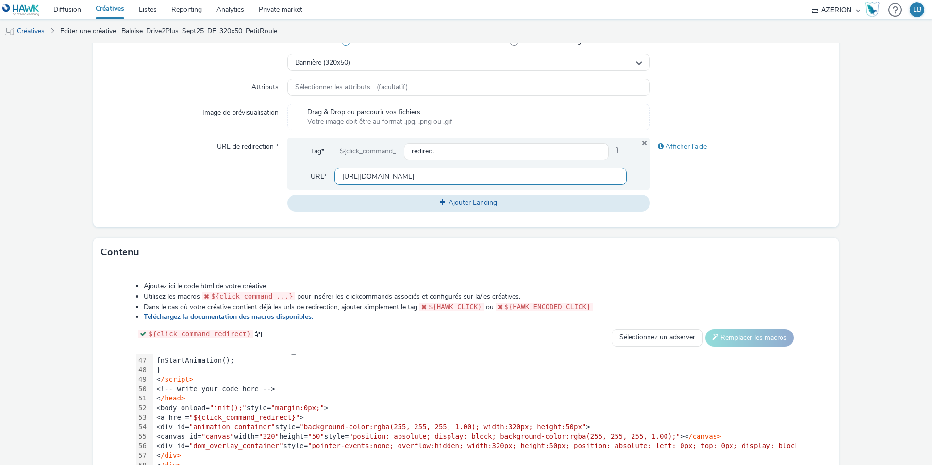
click at [485, 176] on input "[URL][DOMAIN_NAME]" at bounding box center [481, 176] width 292 height 17
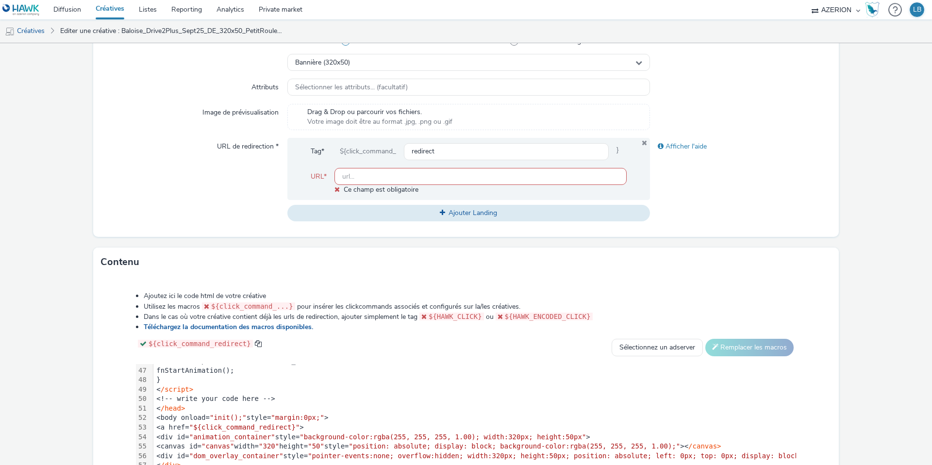
click at [354, 178] on input "text" at bounding box center [481, 176] width 292 height 17
paste input "[URL][DOMAIN_NAME]"
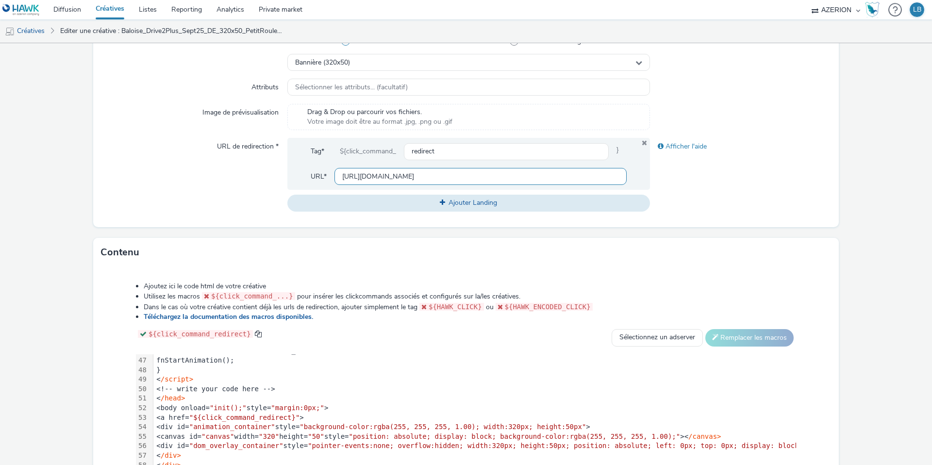
scroll to position [0, 224]
type input "[URL][DOMAIN_NAME]"
click at [226, 188] on div "URL de redirection *" at bounding box center [194, 174] width 186 height 73
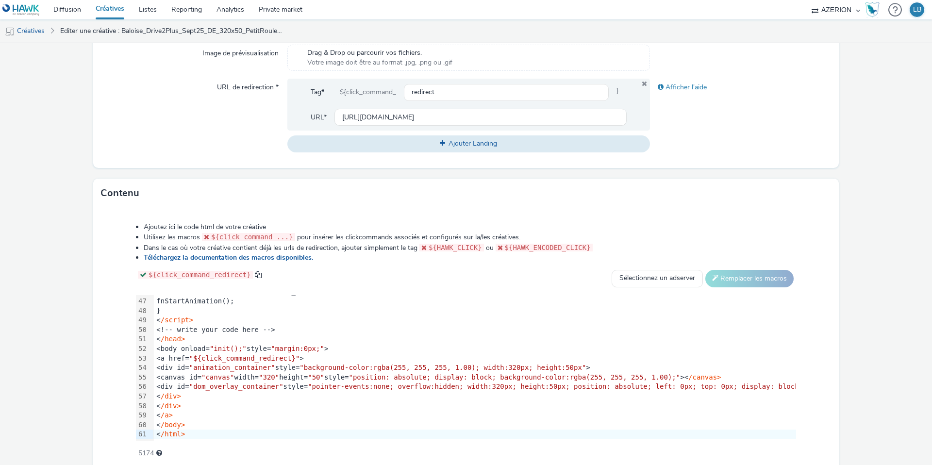
scroll to position [373, 0]
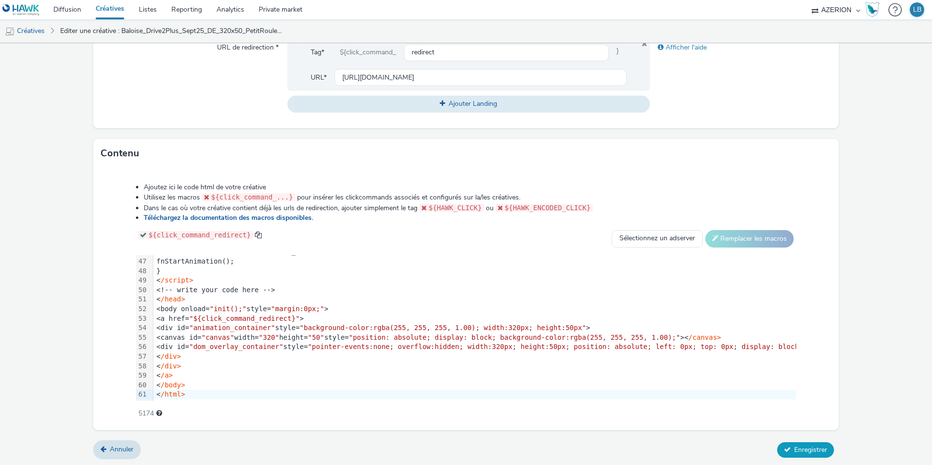
click at [804, 449] on span "Enregistrer" at bounding box center [810, 449] width 33 height 9
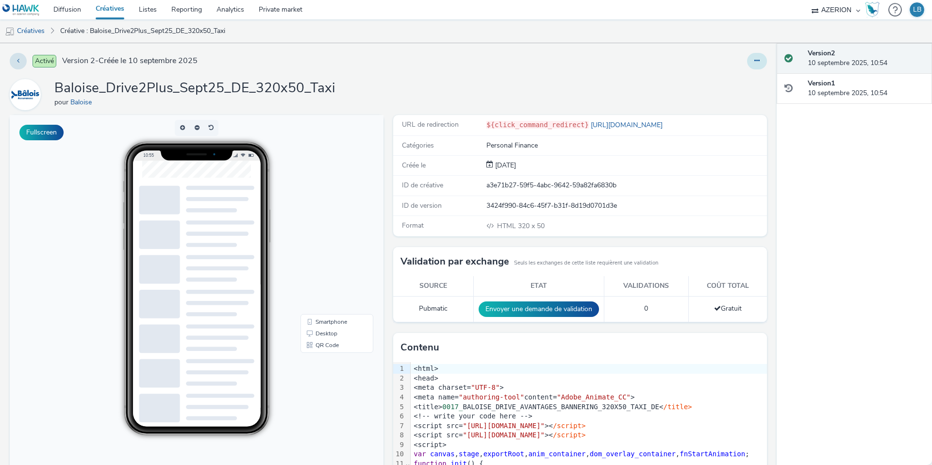
click at [755, 64] on icon at bounding box center [757, 60] width 5 height 7
click at [727, 101] on link "Dupliquer" at bounding box center [730, 99] width 73 height 19
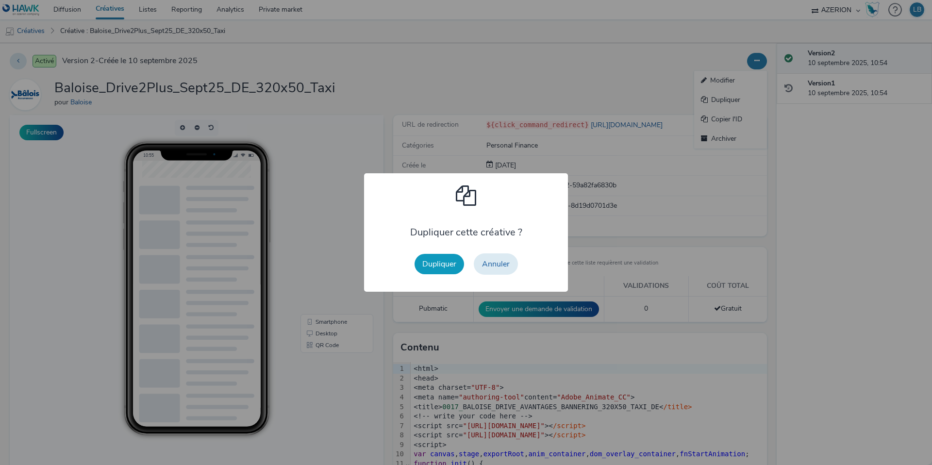
click at [446, 262] on button "Dupliquer" at bounding box center [440, 264] width 50 height 20
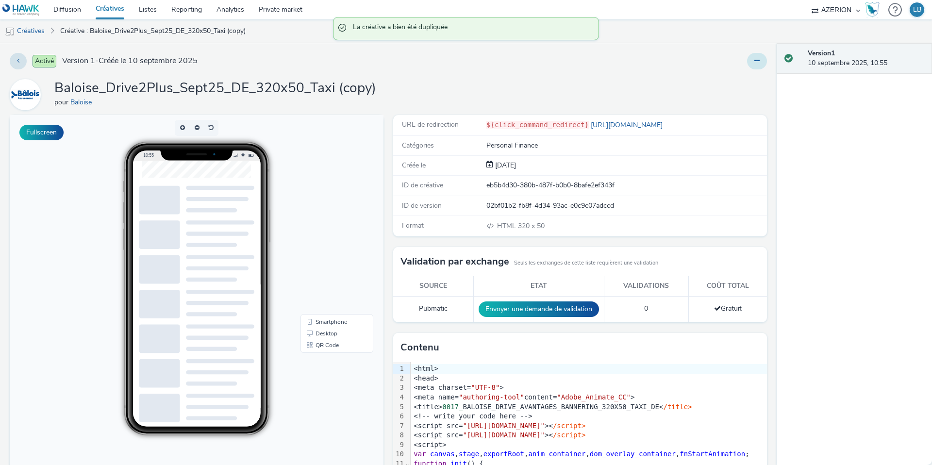
click at [755, 58] on icon at bounding box center [757, 60] width 5 height 7
click at [732, 83] on link "Modifier" at bounding box center [730, 80] width 73 height 19
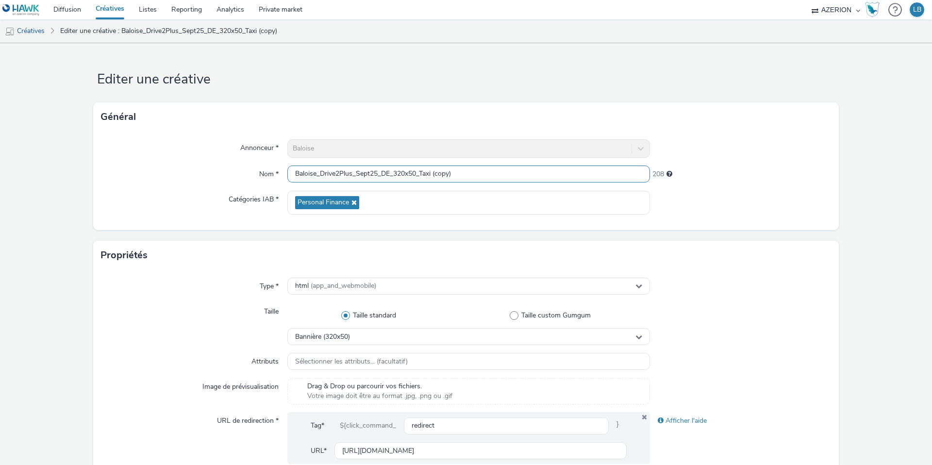
drag, startPoint x: 396, startPoint y: 173, endPoint x: 418, endPoint y: 173, distance: 21.9
click at [418, 173] on input "Baloise_Drive2Plus_Sept25_DE_320x50_Taxi (copy)" at bounding box center [468, 174] width 363 height 17
drag, startPoint x: 422, startPoint y: 173, endPoint x: 483, endPoint y: 171, distance: 60.7
click at [483, 171] on input "Baloise_Drive2Plus_Sept25_DE_728x90_Taxi (copy)" at bounding box center [468, 174] width 363 height 17
type input "Baloise_Drive2Plus_Sept25_DE_728x90_1Mois"
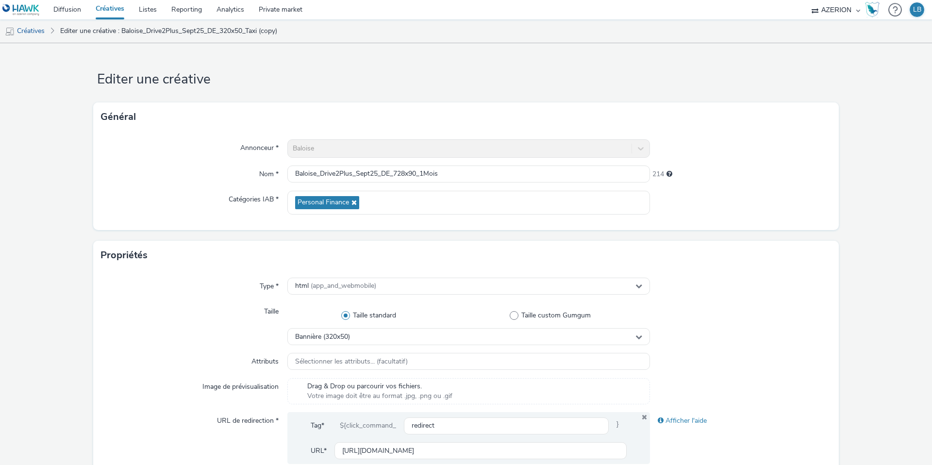
click at [716, 176] on div "214" at bounding box center [741, 173] width 182 height 14
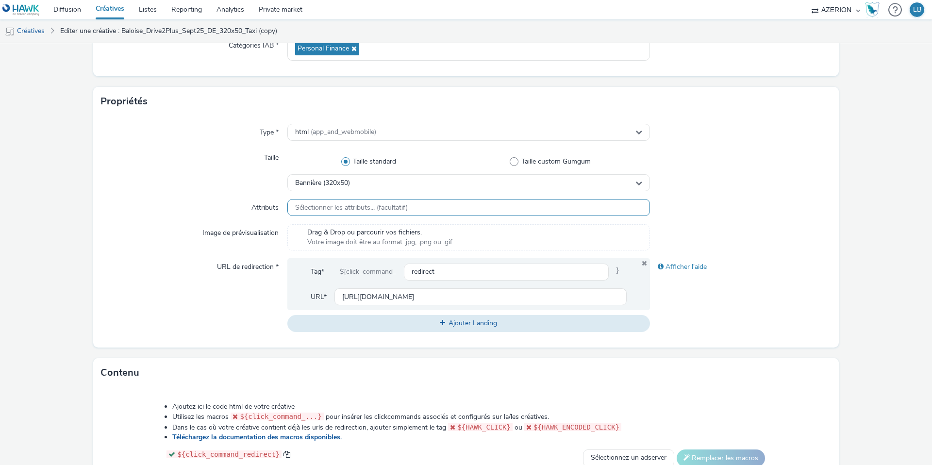
scroll to position [181, 0]
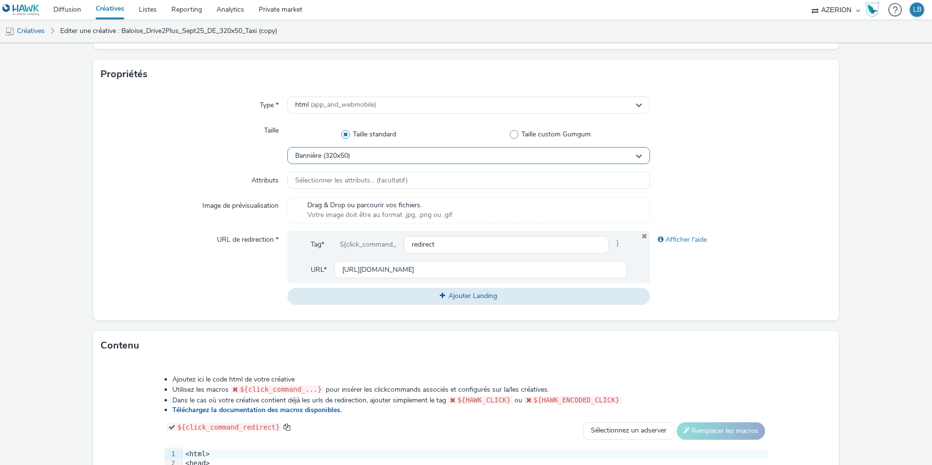
click at [350, 158] on span "Bannière (320x50)" at bounding box center [322, 156] width 55 height 8
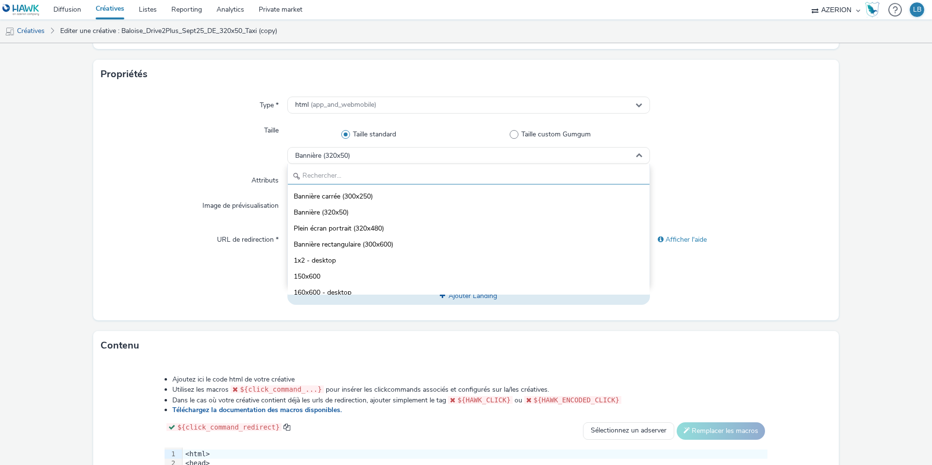
click at [334, 174] on input "text" at bounding box center [469, 176] width 362 height 17
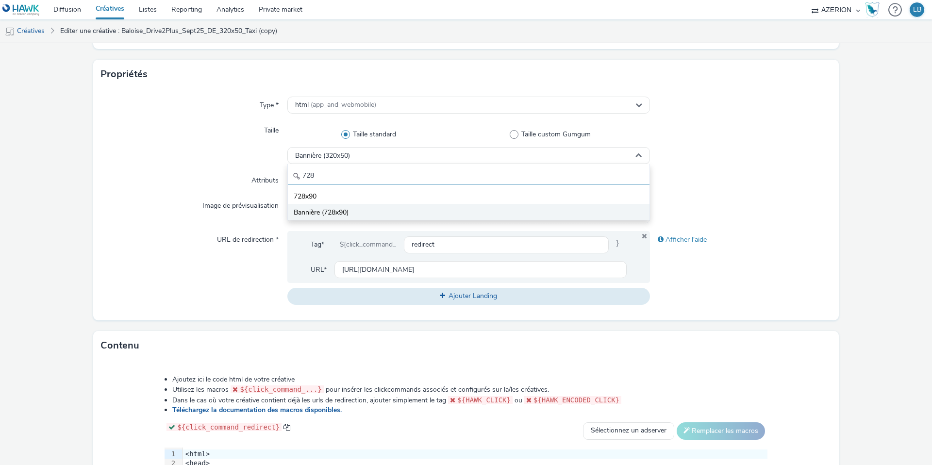
type input "728"
click at [349, 210] on span "Bannière (728x90)" at bounding box center [321, 213] width 55 height 10
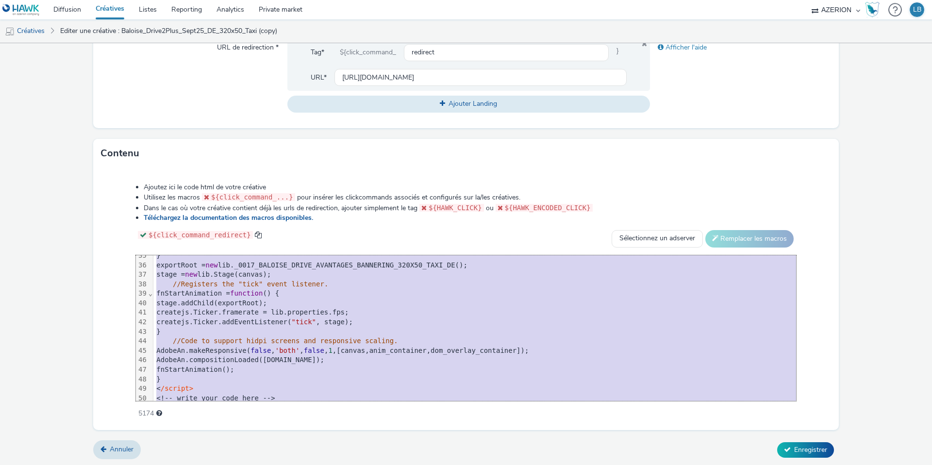
scroll to position [438, 0]
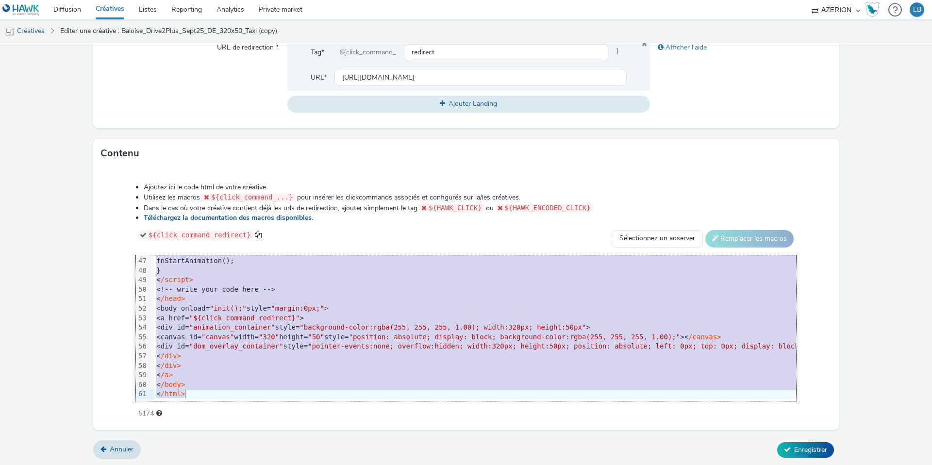
drag, startPoint x: 185, startPoint y: 261, endPoint x: 262, endPoint y: 510, distance: 260.8
click at [262, 465] on html "Diffusion Créatives Listes Reporting Analytics Private market AZERION Hawk (Tes…" at bounding box center [466, 232] width 932 height 465
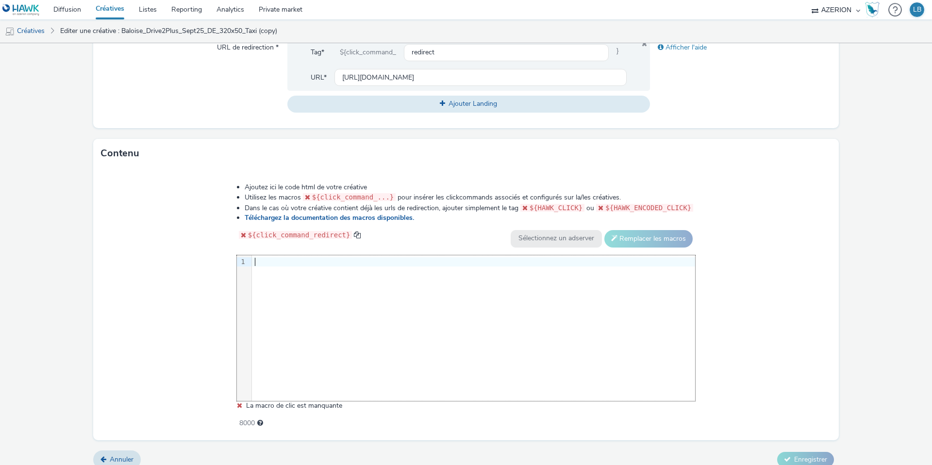
scroll to position [384, 0]
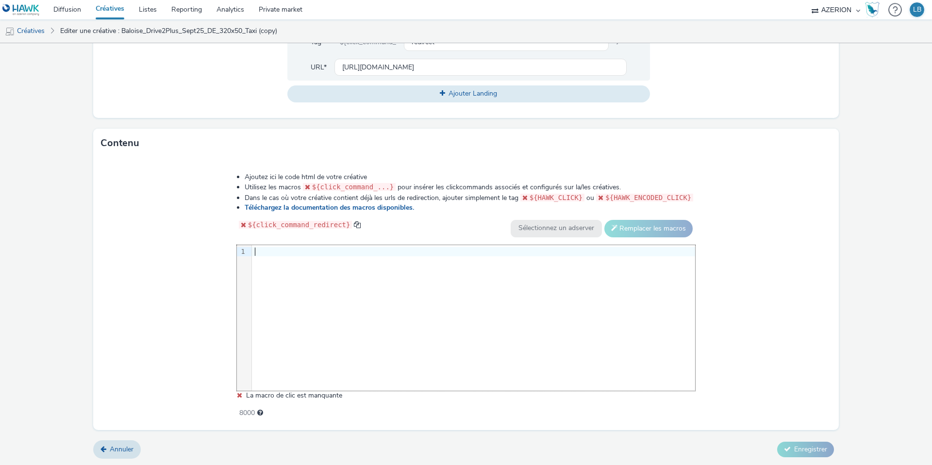
click at [270, 251] on div at bounding box center [473, 252] width 443 height 10
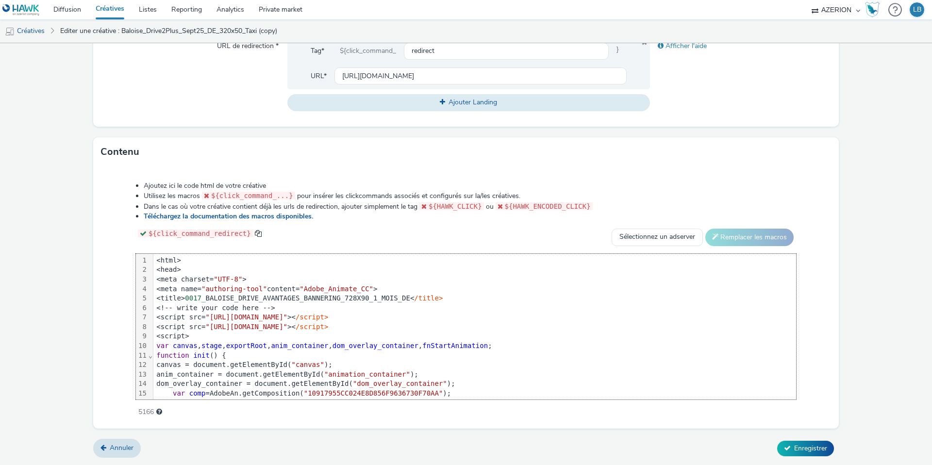
scroll to position [438, 0]
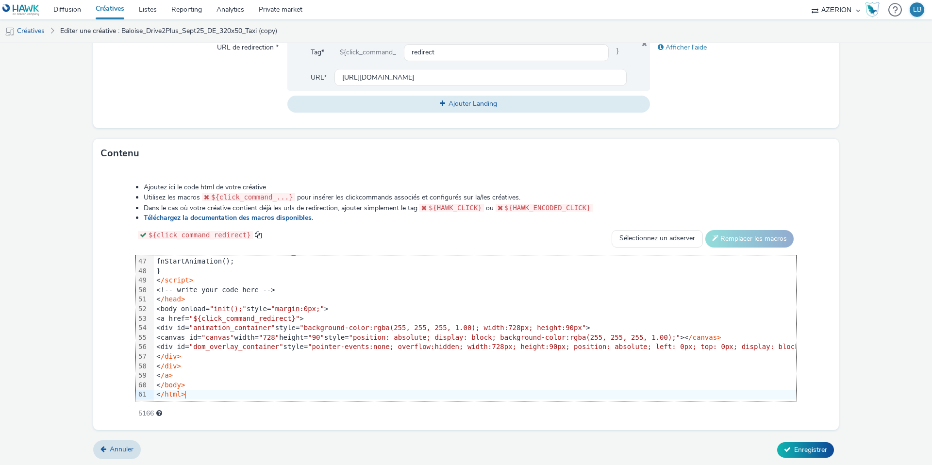
click at [125, 229] on div "Ajoutez ici le code html de votre créative Utilisez les macros ${click_command_…" at bounding box center [466, 295] width 730 height 239
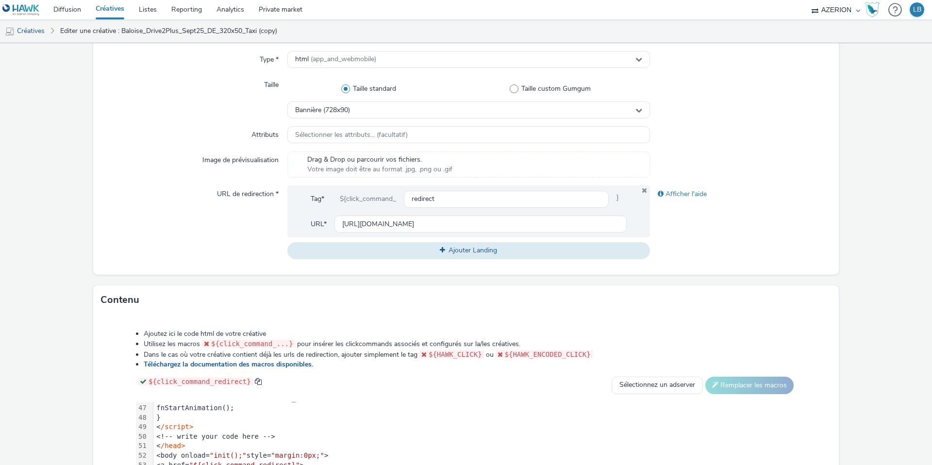
scroll to position [242, 0]
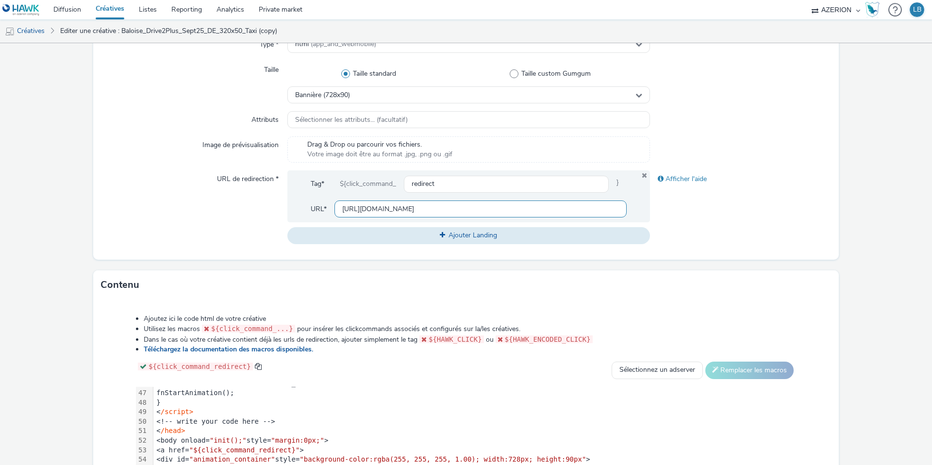
click at [387, 206] on input "[URL][DOMAIN_NAME]" at bounding box center [481, 209] width 292 height 17
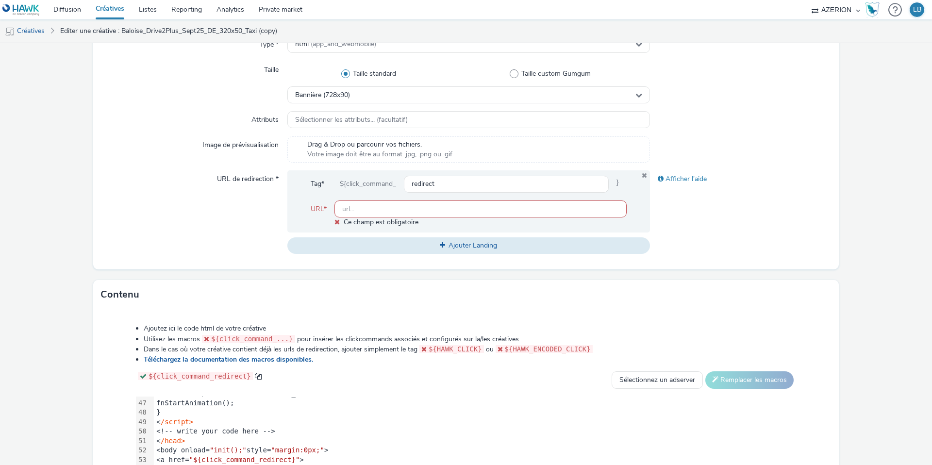
click at [380, 209] on input "text" at bounding box center [481, 209] width 292 height 17
paste input "https://www.baloise.lu/de/privatekunden/mein-versicherungs-bedarf/auto.html?utm…"
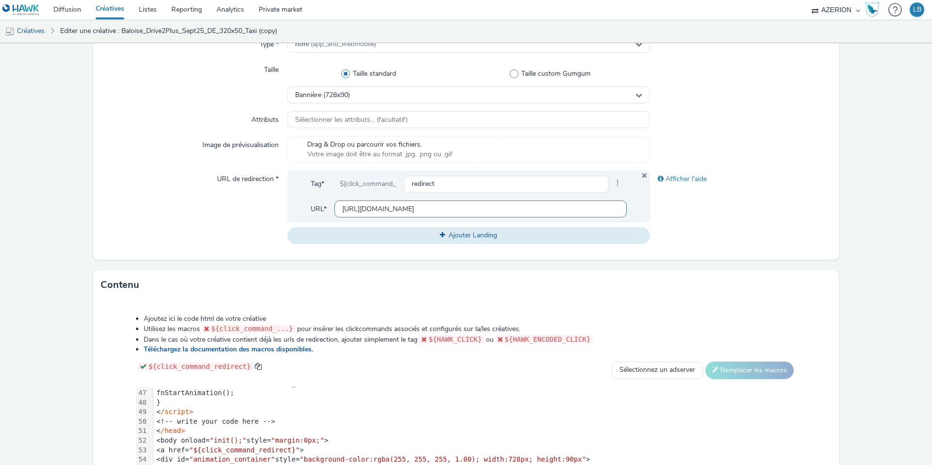
scroll to position [0, 268]
type input "[URL][DOMAIN_NAME]"
click at [192, 231] on div "URL de redirection *" at bounding box center [194, 206] width 186 height 73
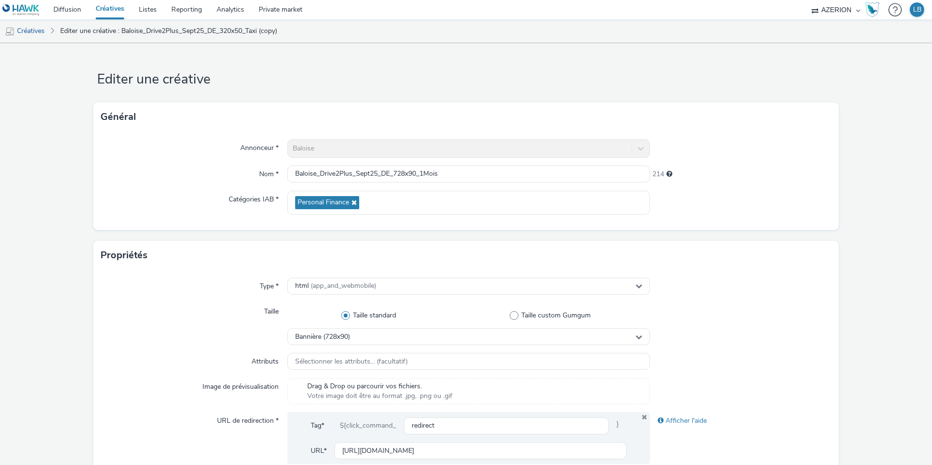
scroll to position [373, 0]
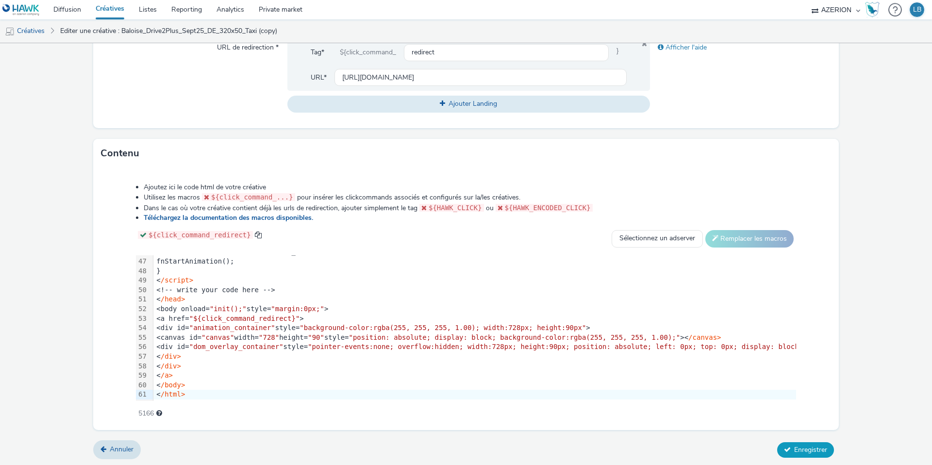
click at [794, 447] on span "Enregistrer" at bounding box center [810, 449] width 33 height 9
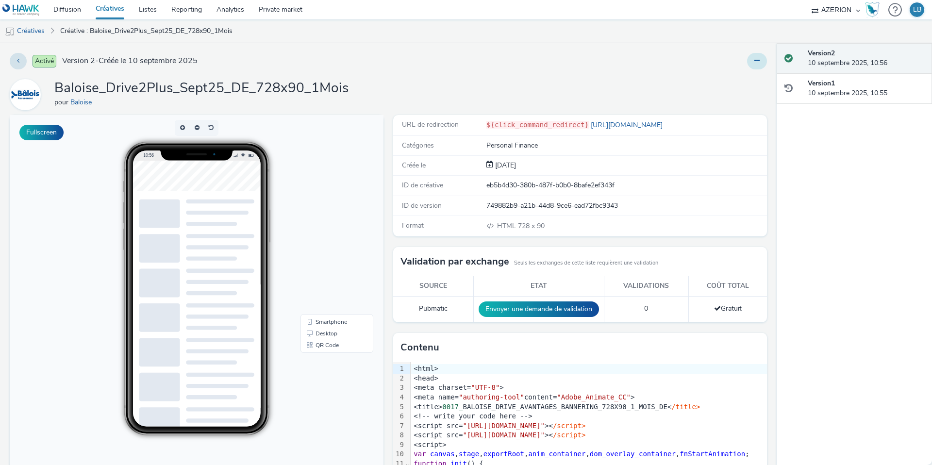
click at [759, 60] on icon at bounding box center [757, 60] width 5 height 7
click at [739, 96] on link "Dupliquer" at bounding box center [730, 99] width 73 height 19
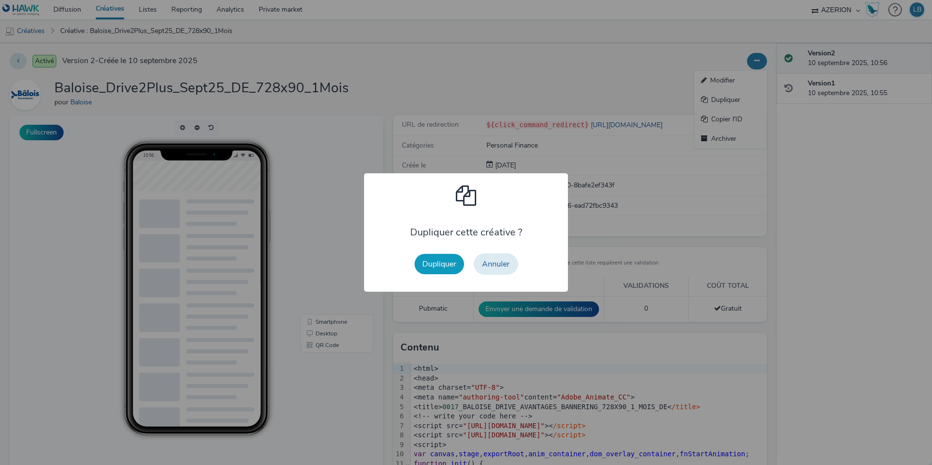
click at [434, 267] on button "Dupliquer" at bounding box center [440, 264] width 50 height 20
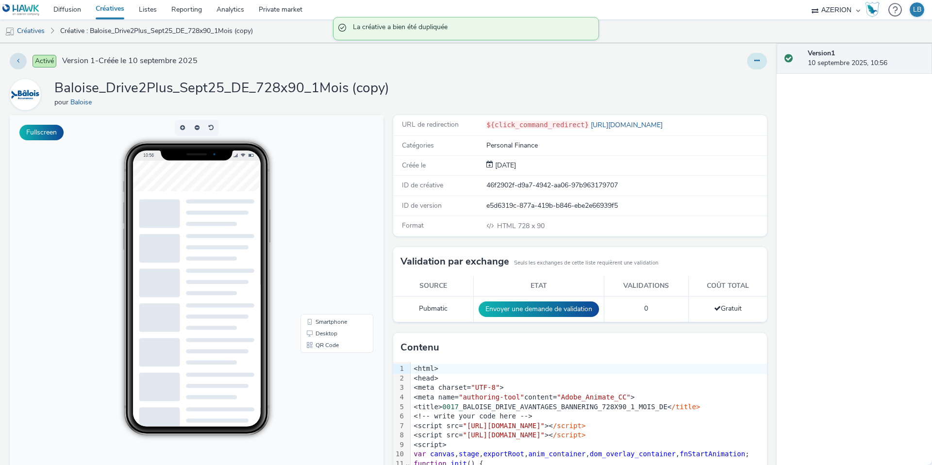
click at [755, 59] on icon at bounding box center [757, 60] width 5 height 7
click at [732, 85] on link "Modifier" at bounding box center [730, 80] width 73 height 19
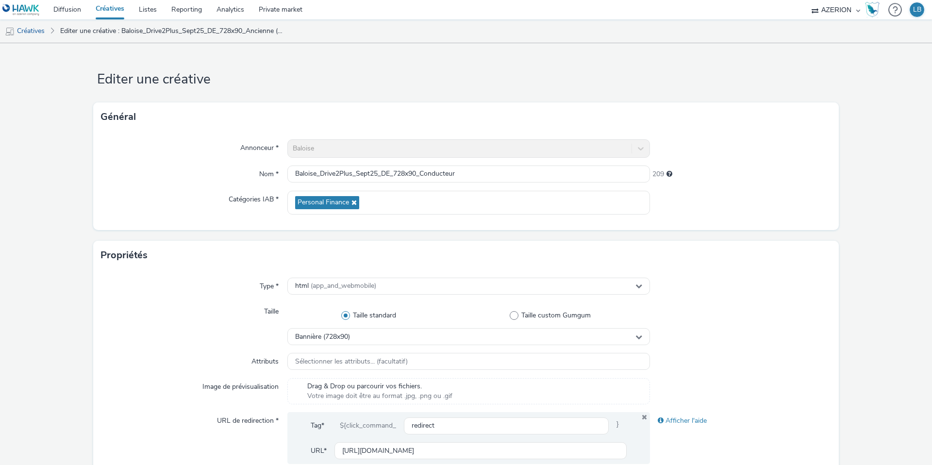
scroll to position [438, 0]
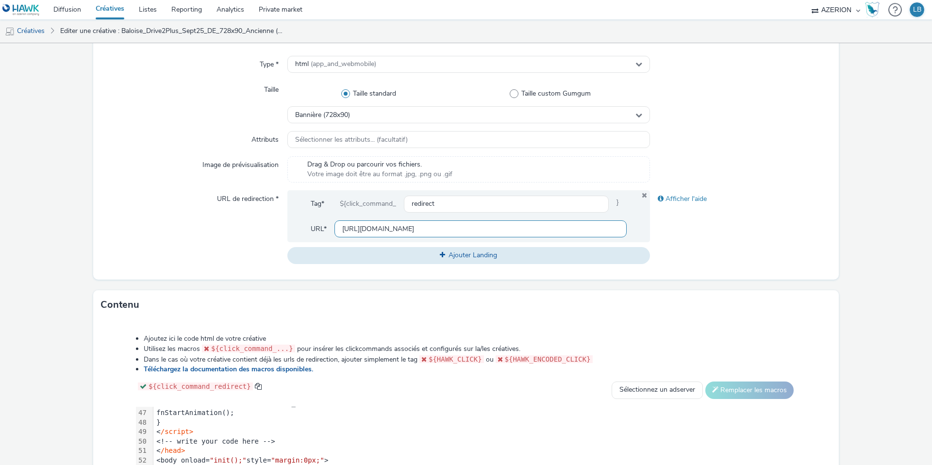
click at [361, 230] on input "[URL][DOMAIN_NAME]" at bounding box center [481, 228] width 292 height 17
paste input "[URL][DOMAIN_NAME]"
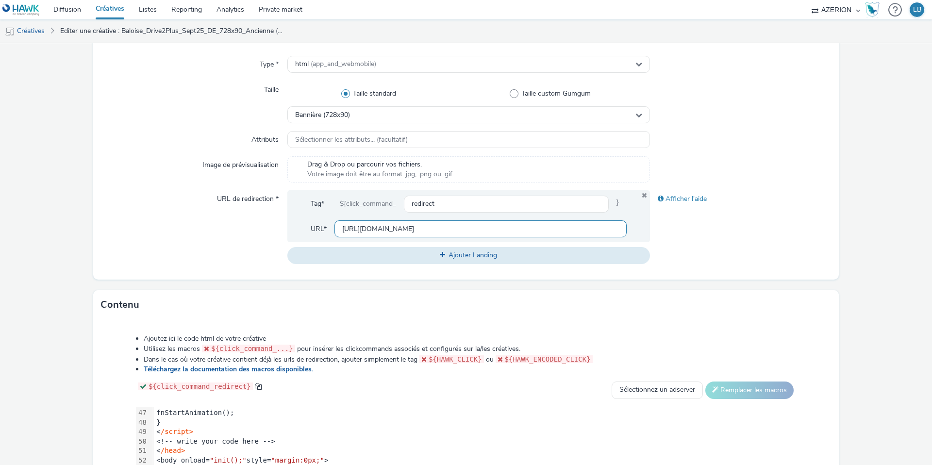
type input "[URL][DOMAIN_NAME]"
click at [246, 235] on div "URL de redirection *" at bounding box center [194, 226] width 186 height 73
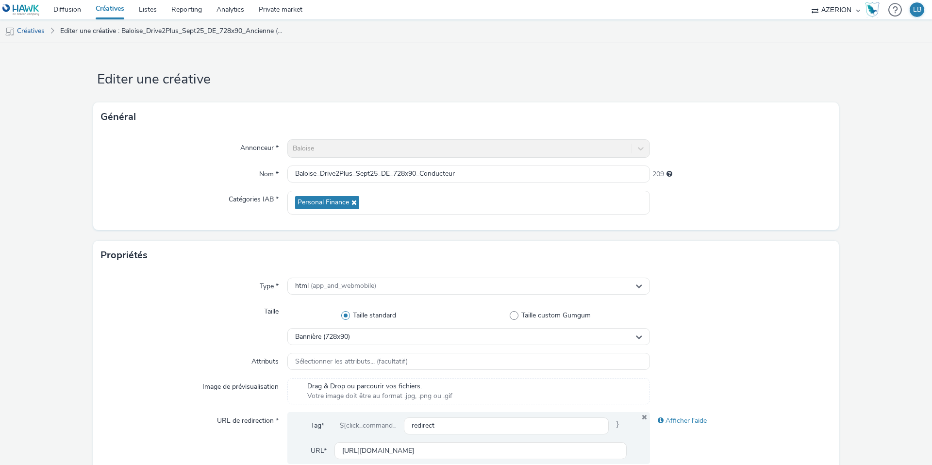
scroll to position [373, 0]
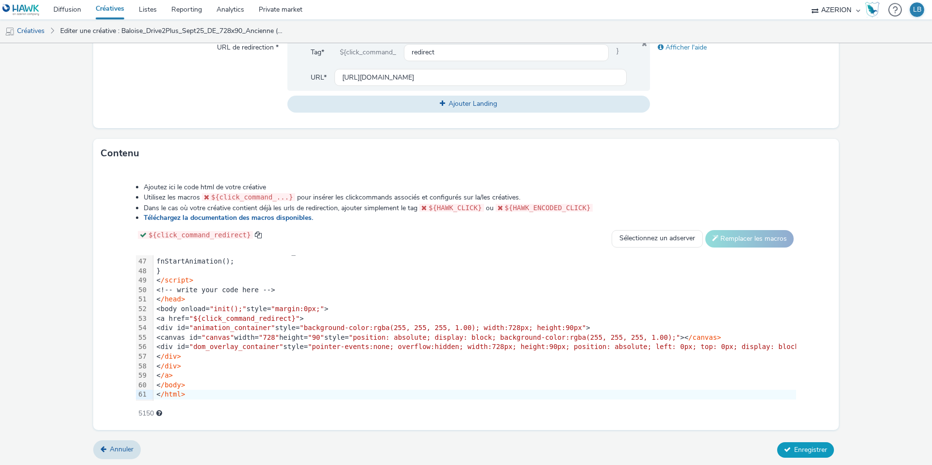
click at [822, 446] on span "Enregistrer" at bounding box center [810, 449] width 33 height 9
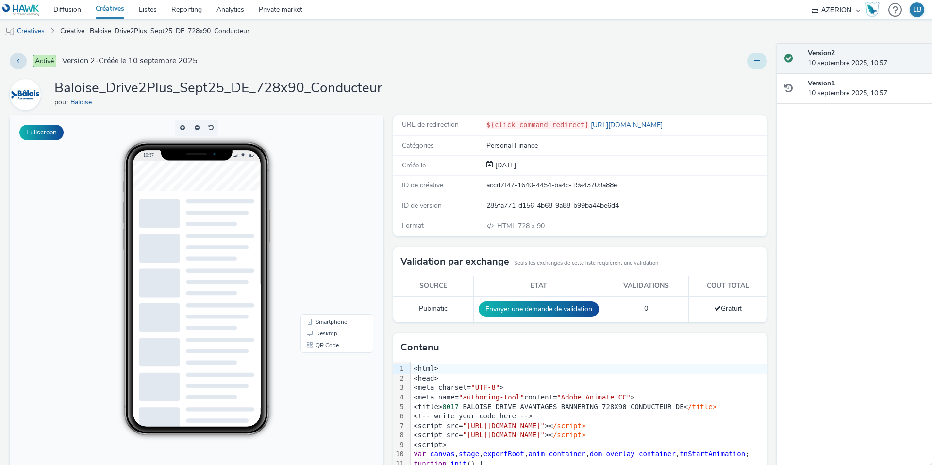
click at [759, 64] on icon at bounding box center [757, 60] width 5 height 7
click at [742, 99] on link "Dupliquer" at bounding box center [730, 99] width 73 height 19
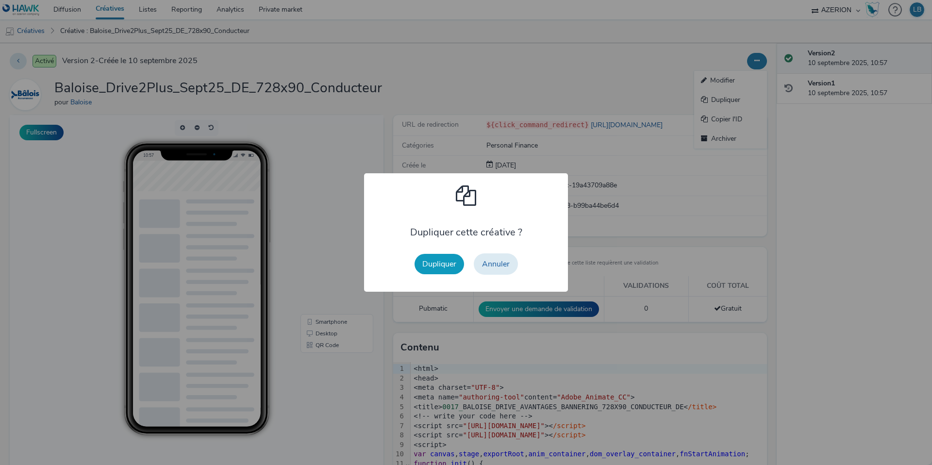
click at [447, 262] on button "Dupliquer" at bounding box center [440, 264] width 50 height 20
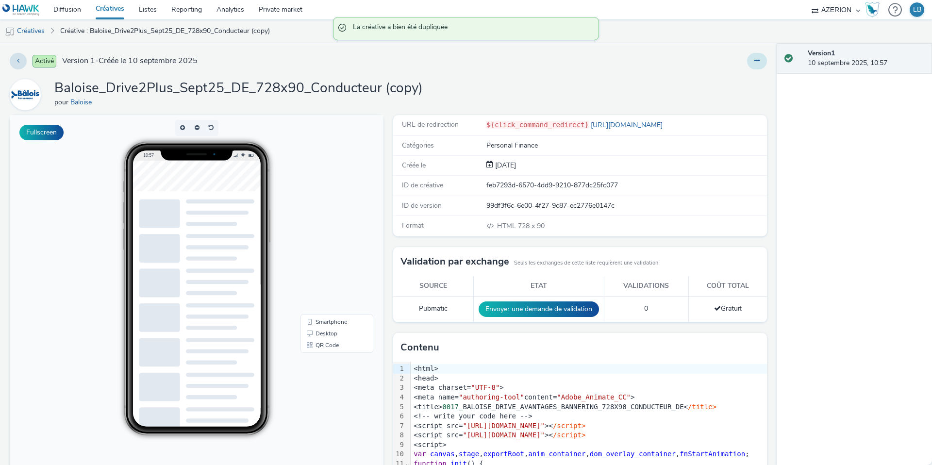
click at [758, 60] on icon at bounding box center [757, 60] width 5 height 7
click at [740, 79] on link "Modifier" at bounding box center [730, 80] width 73 height 19
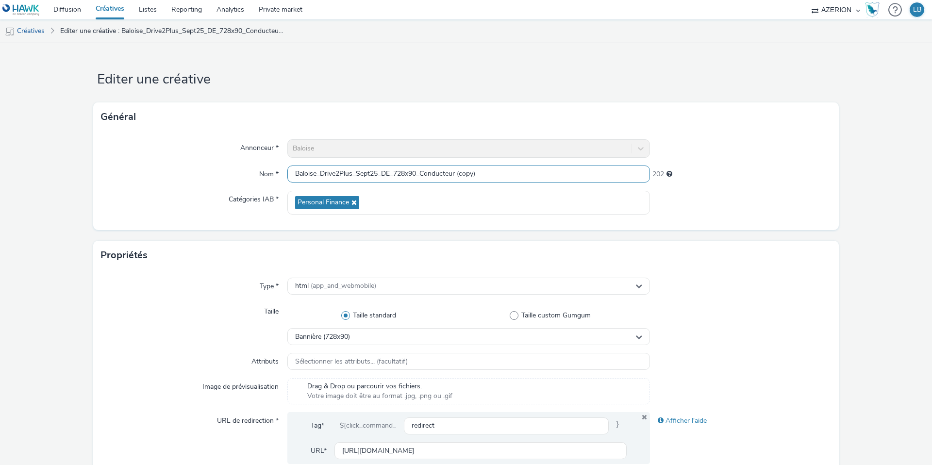
drag, startPoint x: 423, startPoint y: 175, endPoint x: 541, endPoint y: 180, distance: 117.6
click at [541, 180] on input "Baloise_Drive2Plus_Sept25_DE_728x90_Conducteur (copy)" at bounding box center [468, 174] width 363 height 17
type input "Baloise_Drive2Plus_Sept25_DE_728x90_Panne"
click at [728, 228] on div "Annonceur * Baloise Nom * Baloise_Drive2Plus_Sept25_DE_728x90_Panne 214 Catégor…" at bounding box center [466, 181] width 746 height 99
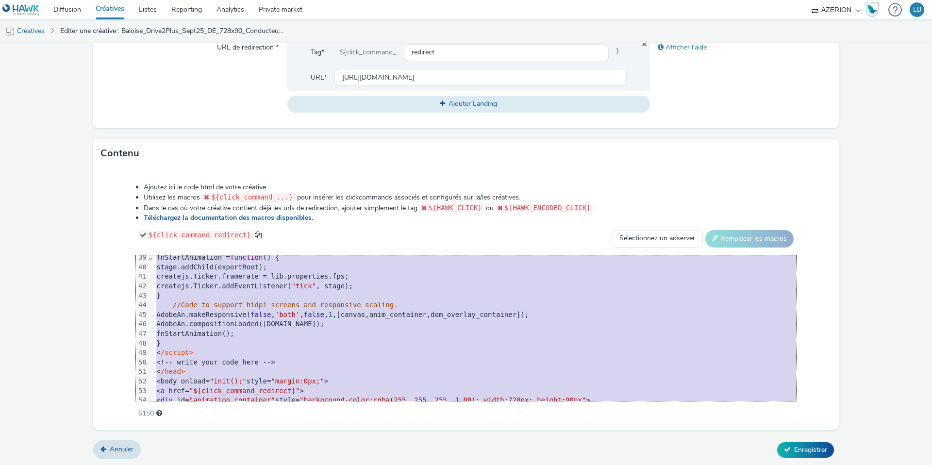
scroll to position [438, 0]
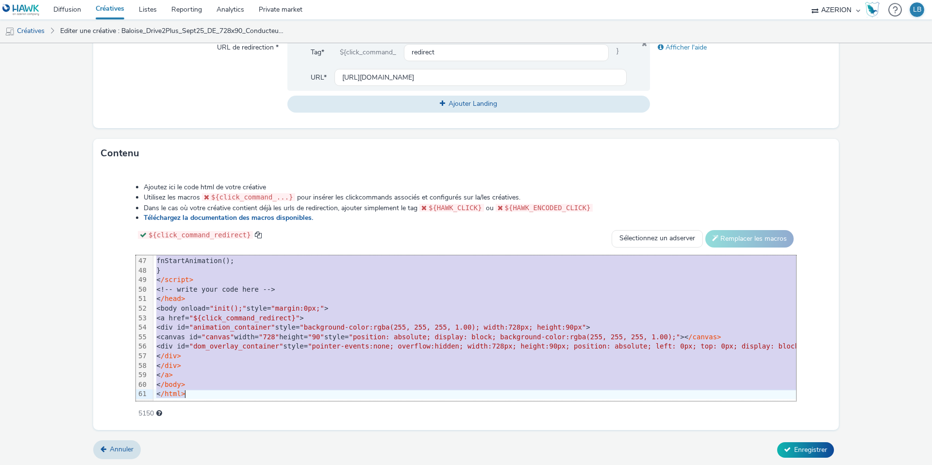
drag, startPoint x: 181, startPoint y: 260, endPoint x: 259, endPoint y: 447, distance: 202.6
click at [259, 447] on form "Editer une créative Général Annonceur * Baloise Nom * Baloise_Drive2Plus_Sept25…" at bounding box center [466, 68] width 932 height 797
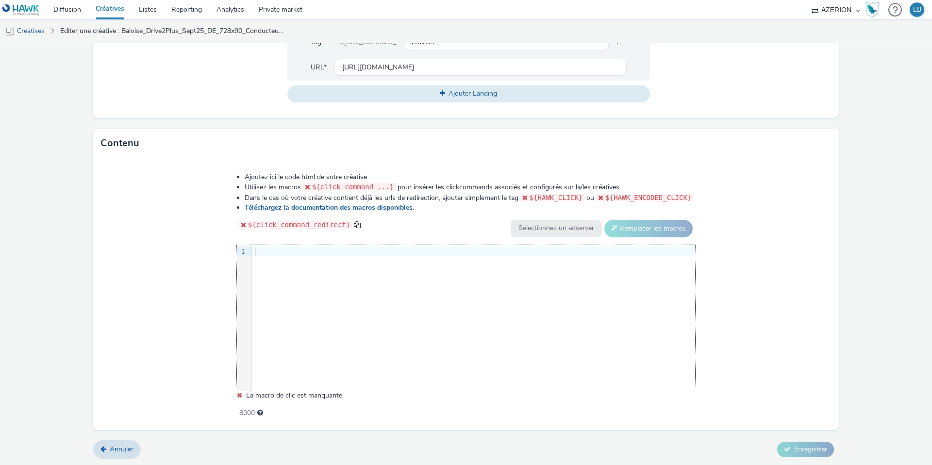
scroll to position [438, 0]
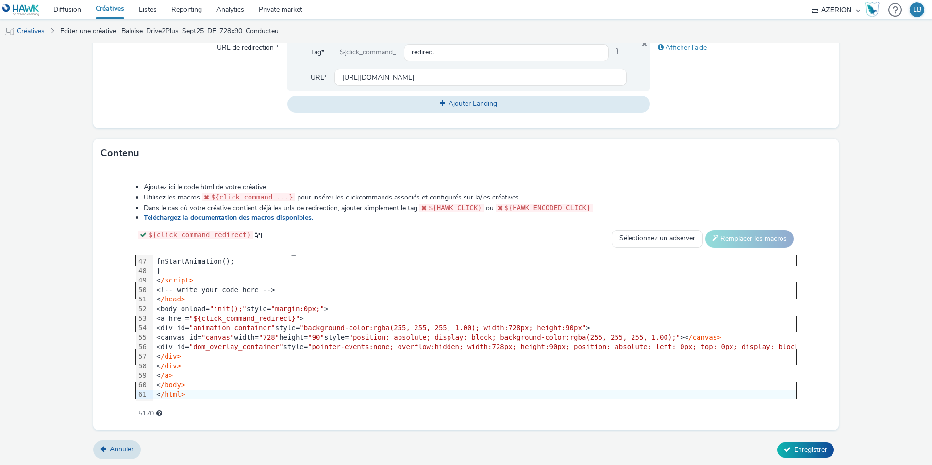
click at [117, 237] on div "Ajoutez ici le code html de votre créative Utilisez les macros ${click_command_…" at bounding box center [466, 295] width 730 height 239
click at [379, 77] on input "https://www.baloise.lu/de/privatekunden/mein-versicherungs-bedarf/auto.html?utm…" at bounding box center [481, 77] width 292 height 17
paste input "assistance"
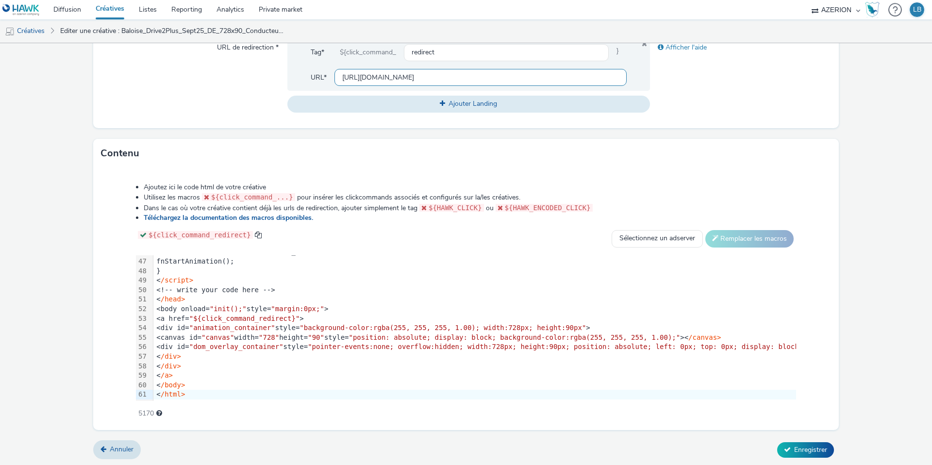
scroll to position [0, 244]
type input "https://www.baloise.lu/de/privatekunden/mein-versicherungs-bedarf/auto.html?utm…"
click at [775, 109] on div "Afficher l'aide" at bounding box center [741, 75] width 182 height 73
click at [809, 448] on span "Enregistrer" at bounding box center [810, 449] width 33 height 9
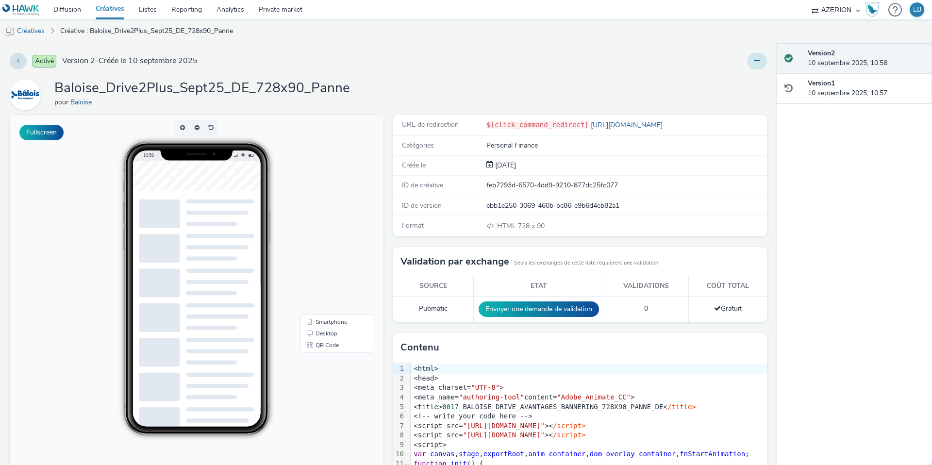
click at [762, 64] on button at bounding box center [757, 61] width 20 height 17
click at [732, 101] on link "Dupliquer" at bounding box center [730, 99] width 73 height 19
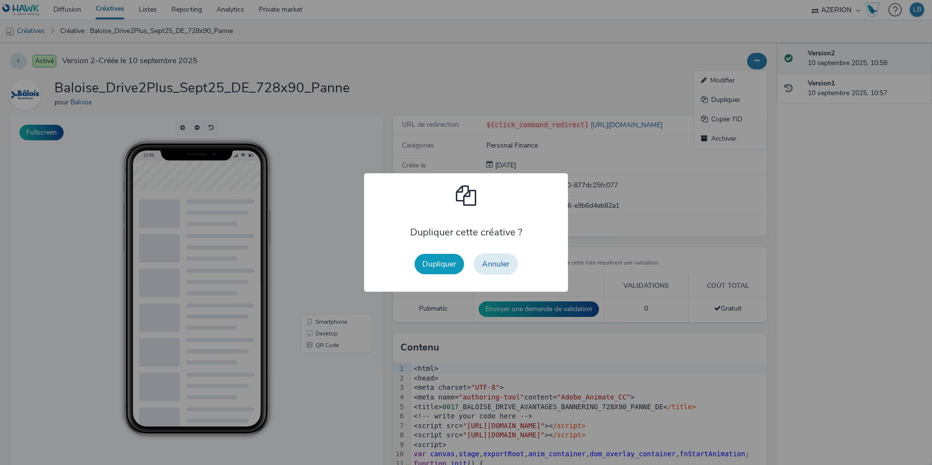
click at [442, 264] on button "Dupliquer" at bounding box center [440, 264] width 50 height 20
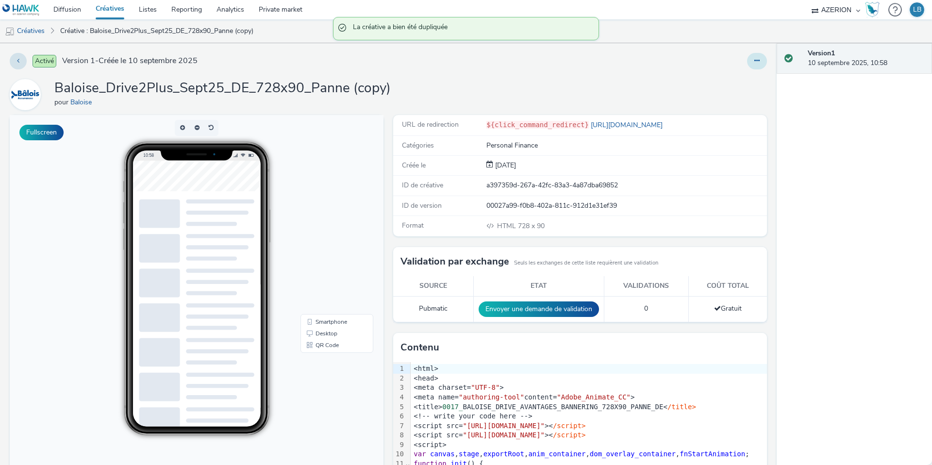
click at [759, 61] on icon at bounding box center [757, 60] width 5 height 7
click at [735, 82] on link "Modifier" at bounding box center [730, 80] width 73 height 19
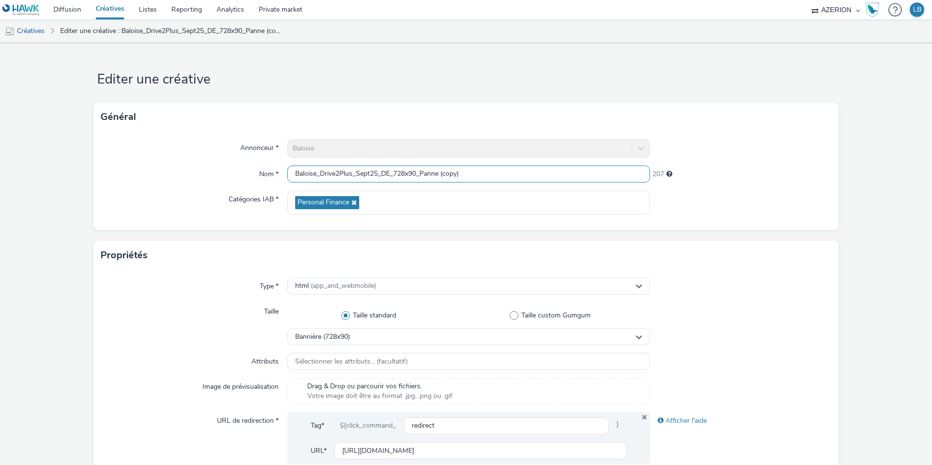
drag, startPoint x: 427, startPoint y: 174, endPoint x: 551, endPoint y: 174, distance: 123.8
click at [551, 174] on input "Baloise_Drive2Plus_Sept25_DE_728x90_Panne (copy)" at bounding box center [468, 174] width 363 height 17
type input "Baloise_Drive2Plus_Sept25_DE_728x90_PetitRouleur"
click at [794, 165] on div "Annonceur * Baloise Nom * Baloise_Drive2Plus_Sept25_DE_728x90_PetitRouleur 207 …" at bounding box center [466, 181] width 746 height 99
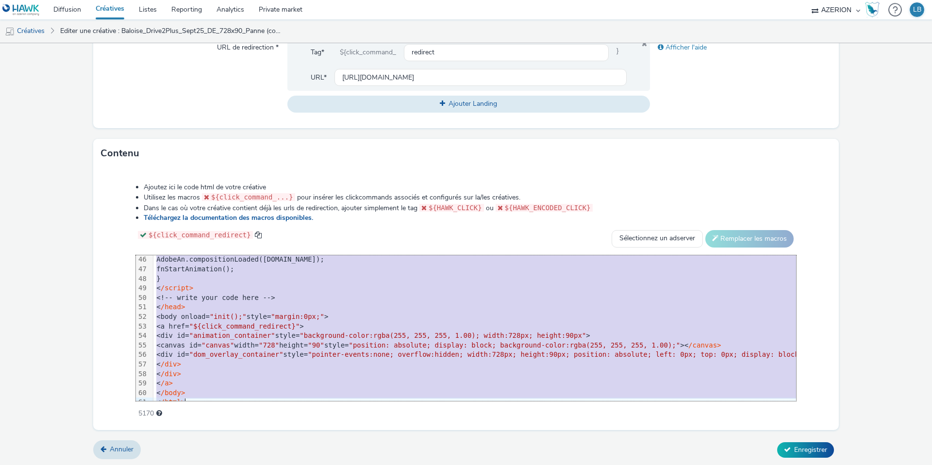
scroll to position [438, 0]
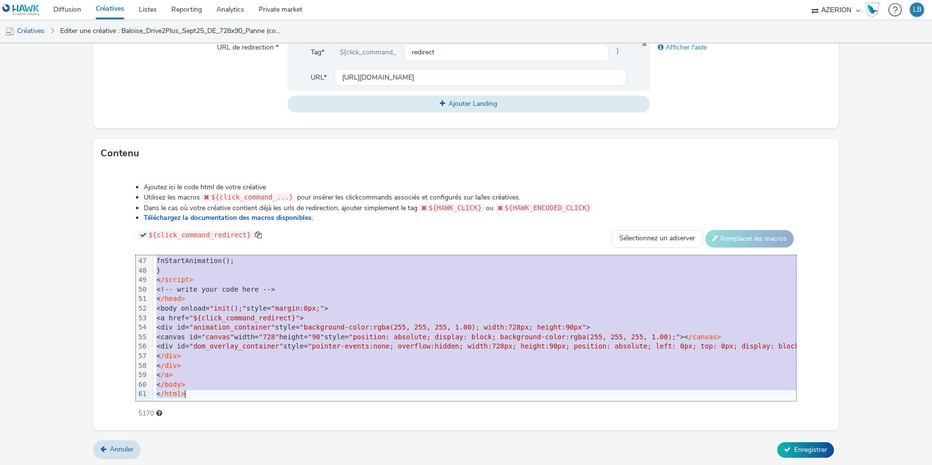
drag, startPoint x: 185, startPoint y: 261, endPoint x: 277, endPoint y: 485, distance: 241.9
click at [277, 465] on html "Diffusion Créatives Listes Reporting Analytics Private market AZERION Hawk (Tes…" at bounding box center [466, 232] width 932 height 465
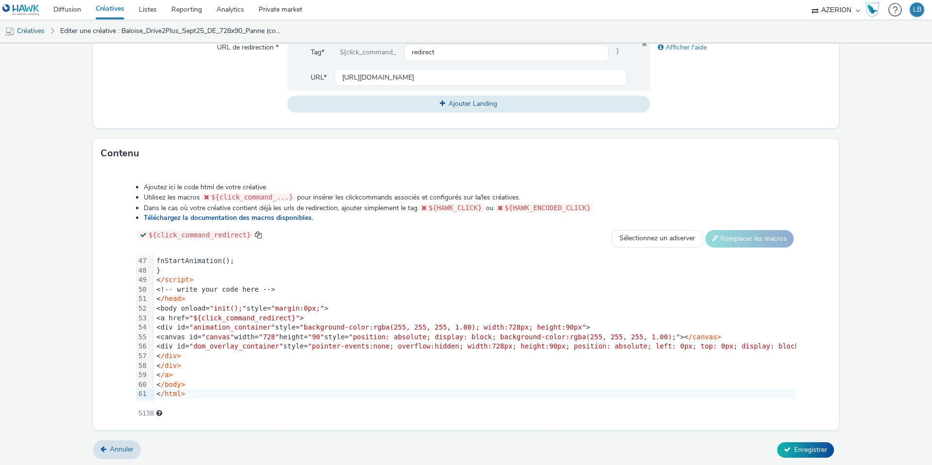
click at [403, 230] on div "${click_command_redirect} Sélectionnez un adserver Sizmek DCM Adform Sting Remp…" at bounding box center [466, 238] width 660 height 17
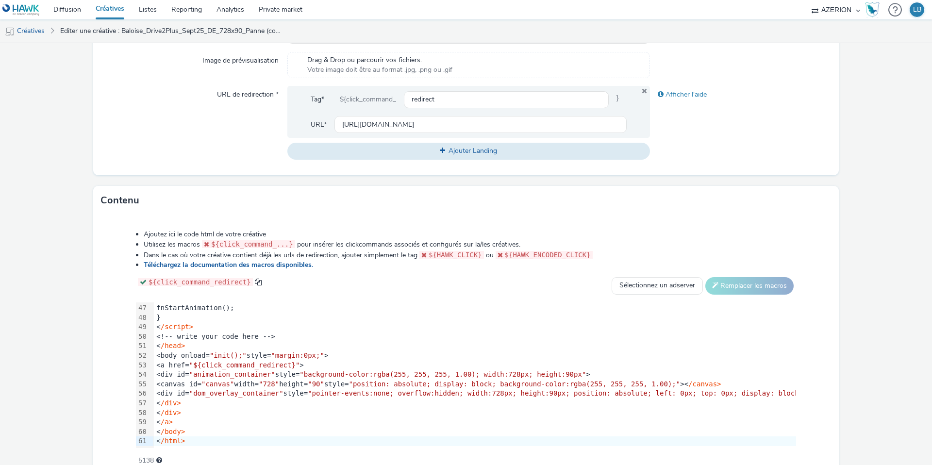
scroll to position [293, 0]
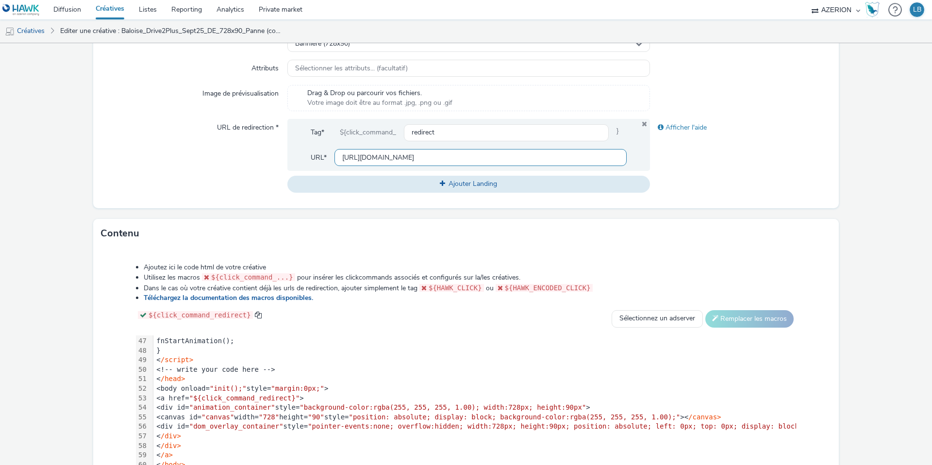
click at [400, 155] on input "https://www.baloise.lu/de/privatekunden/mein-versicherungs-bedarf/auto.html?utm…" at bounding box center [481, 157] width 292 height 17
paste input "petit-rouleur"
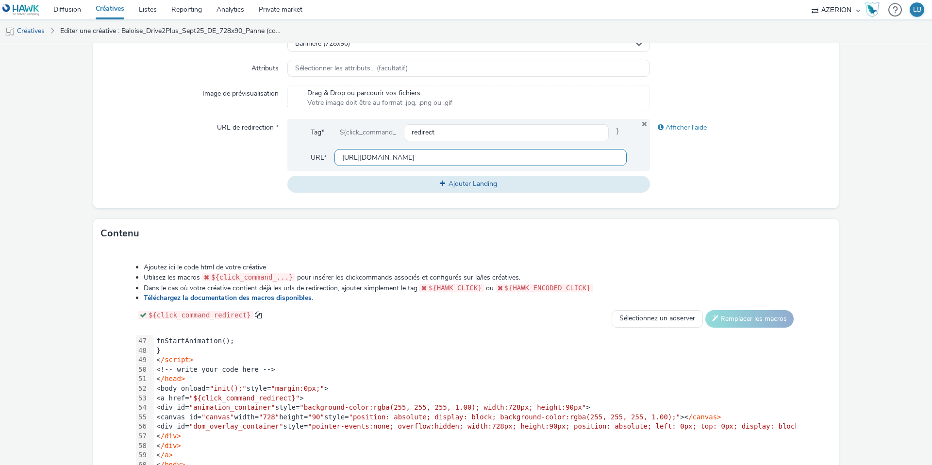
type input "https://www.baloise.lu/de/privatekunden/mein-versicherungs-bedarf/auto.html?utm…"
click at [729, 180] on div "Afficher l'aide" at bounding box center [741, 155] width 182 height 73
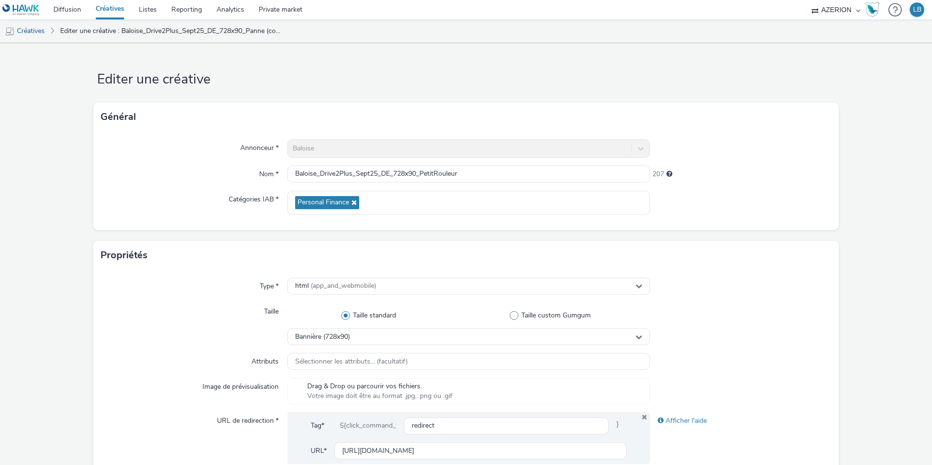
scroll to position [373, 0]
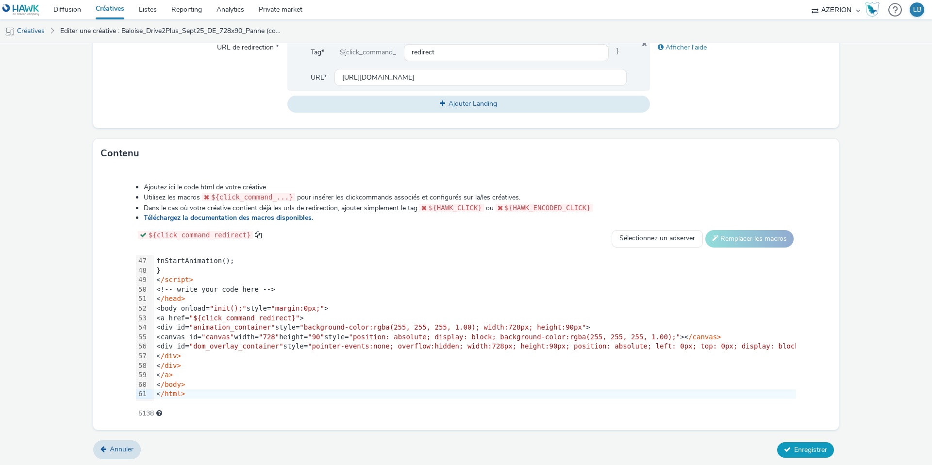
click at [788, 447] on icon at bounding box center [787, 449] width 7 height 7
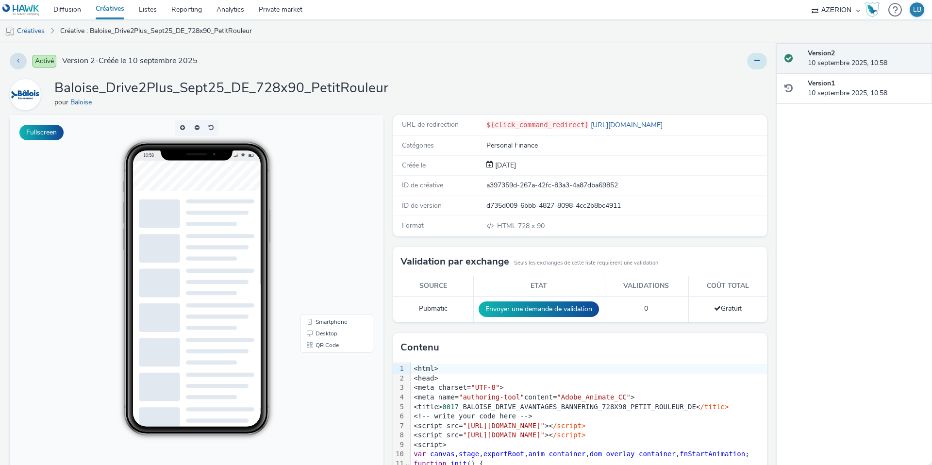
click at [756, 63] on icon at bounding box center [757, 60] width 5 height 7
click at [730, 101] on link "Dupliquer" at bounding box center [730, 99] width 73 height 19
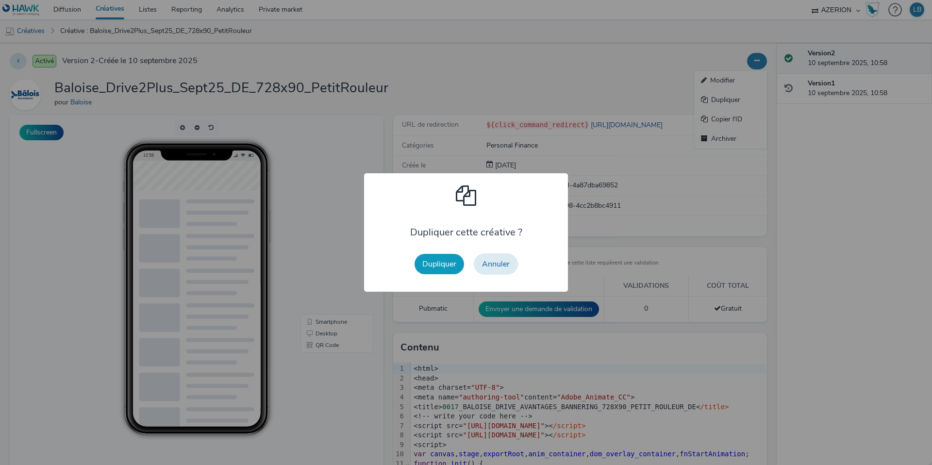
click at [442, 261] on button "Dupliquer" at bounding box center [440, 264] width 50 height 20
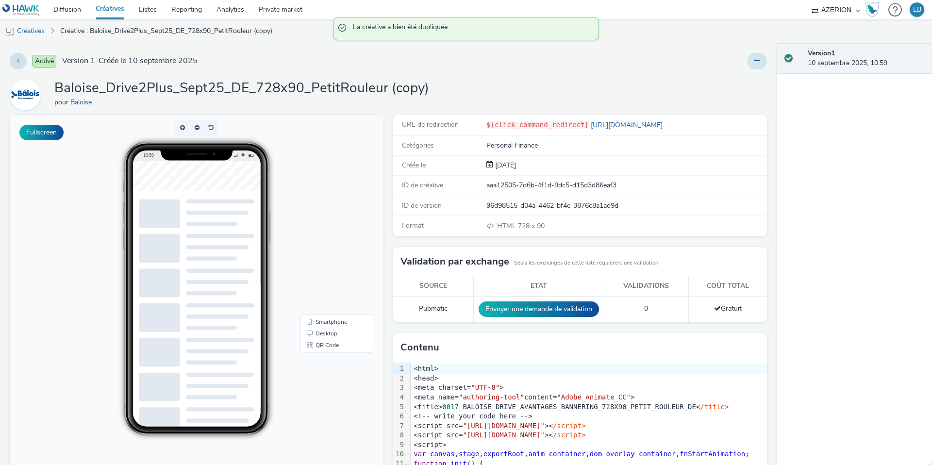
click at [758, 66] on button at bounding box center [757, 61] width 20 height 17
click at [740, 85] on link "Modifier" at bounding box center [730, 80] width 73 height 19
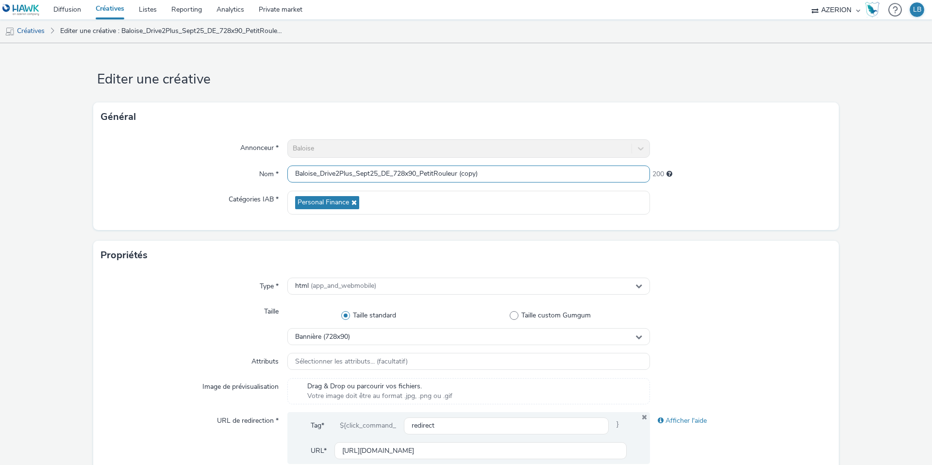
drag, startPoint x: 423, startPoint y: 174, endPoint x: 560, endPoint y: 178, distance: 136.5
click at [560, 178] on input "Baloise_Drive2Plus_Sept25_DE_728x90_PetitRouleur (copy)" at bounding box center [468, 174] width 363 height 17
type input "Baloise_Drive2Plus_Sept25_DE_728x90_Taxi"
click at [755, 160] on div "Annonceur * Baloise Nom * Baloise_Drive2Plus_Sept25_DE_728x90_Taxi 215 Catégori…" at bounding box center [466, 181] width 746 height 99
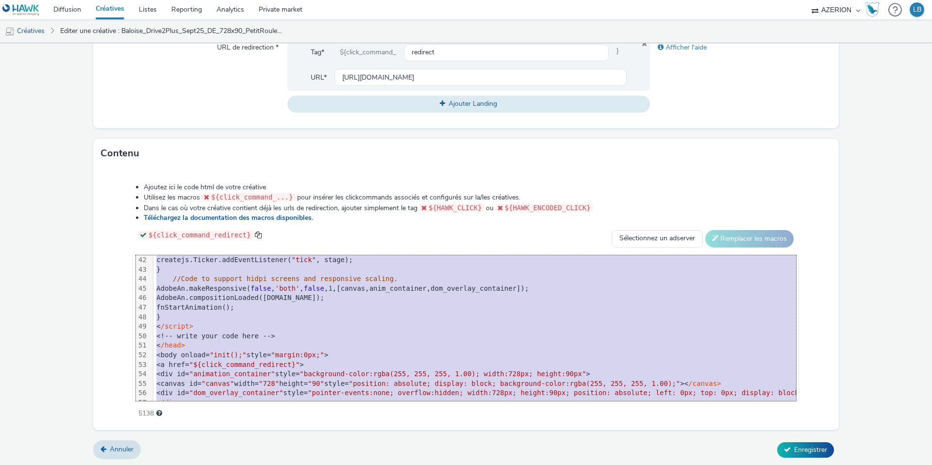
scroll to position [438, 0]
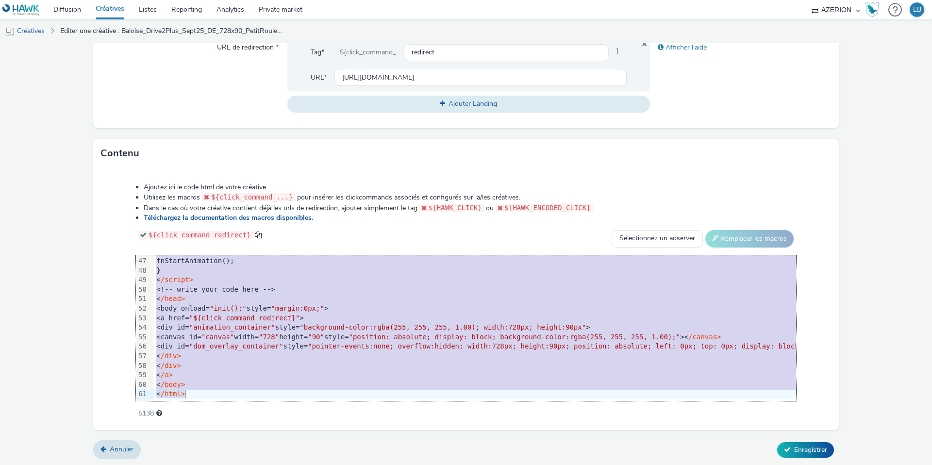
drag, startPoint x: 169, startPoint y: 259, endPoint x: 314, endPoint y: 464, distance: 251.1
click at [314, 464] on form "Editer une créative Général Annonceur * Baloise Nom * Baloise_Drive2Plus_Sept25…" at bounding box center [466, 68] width 932 height 797
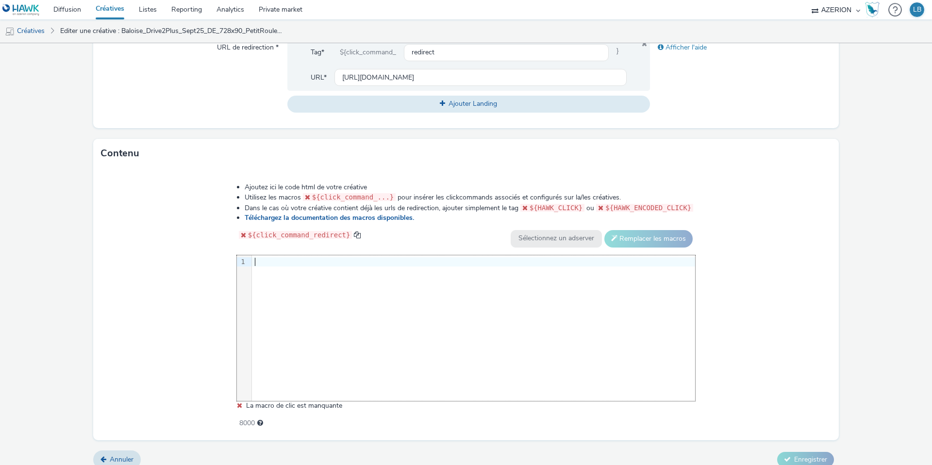
scroll to position [384, 0]
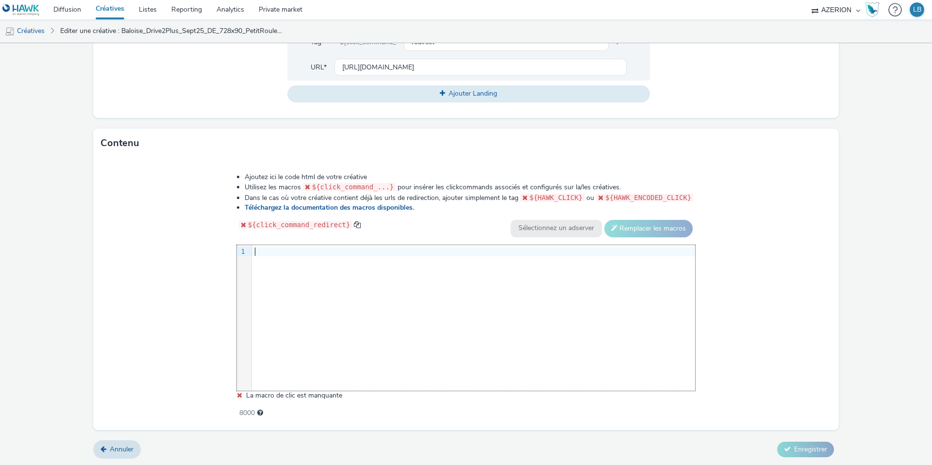
click at [265, 251] on div at bounding box center [473, 252] width 443 height 10
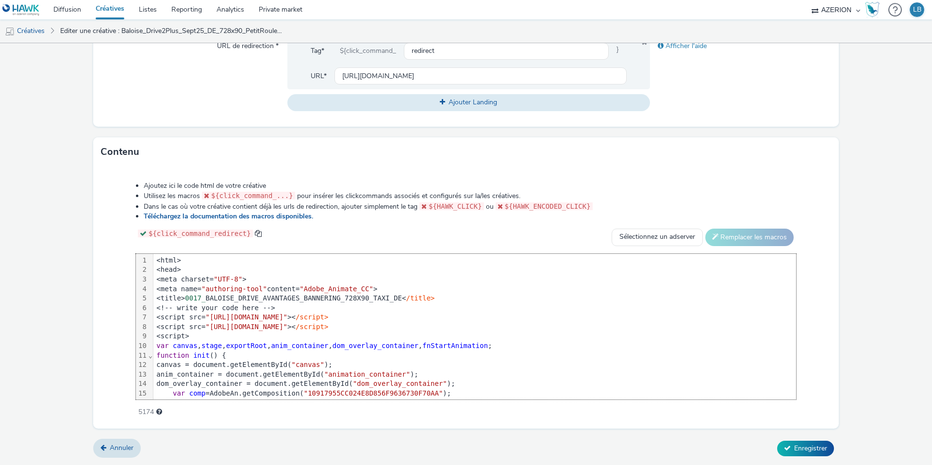
scroll to position [438, 0]
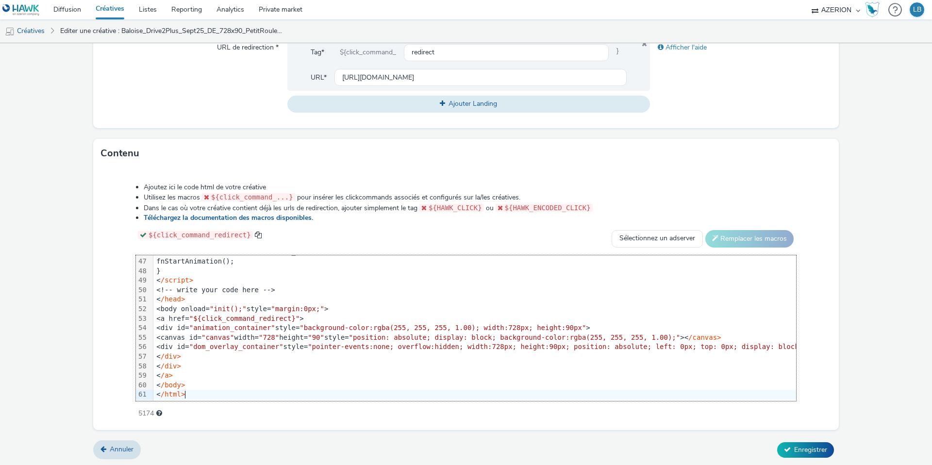
click at [114, 223] on div "Ajoutez ici le code html de votre créative Utilisez les macros ${click_command_…" at bounding box center [466, 295] width 730 height 239
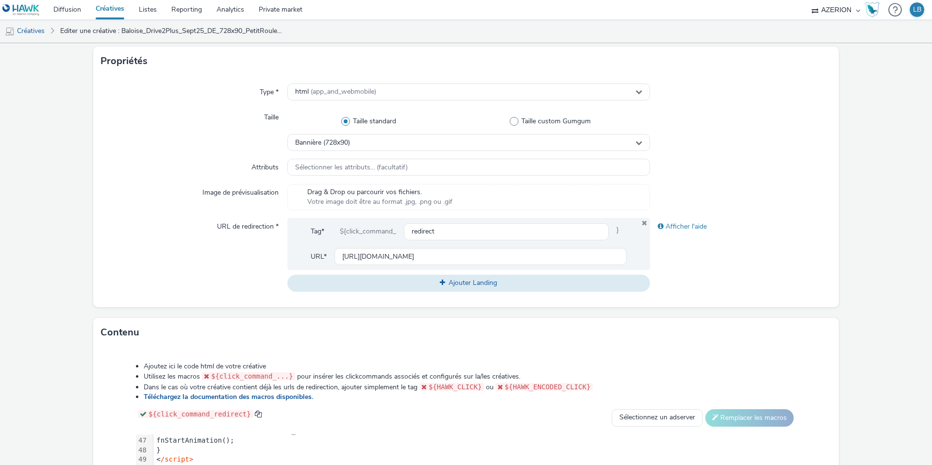
scroll to position [180, 0]
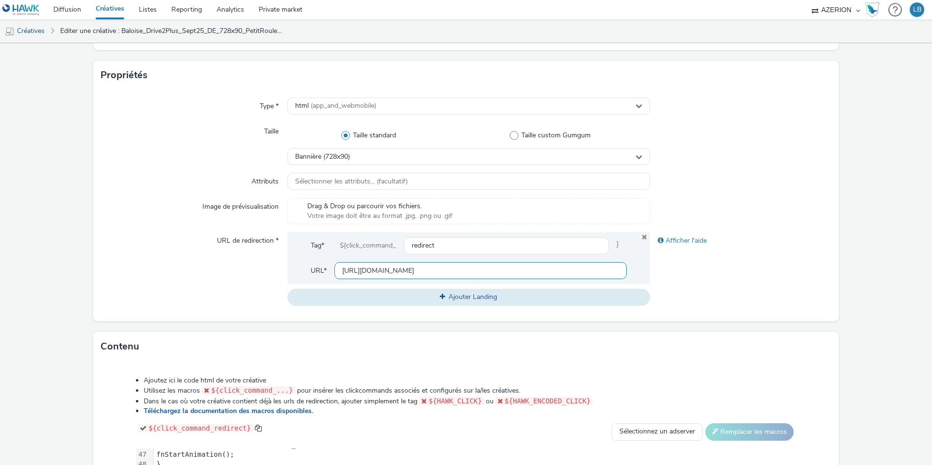
click at [370, 268] on input "https://www.baloise.lu/de/privatekunden/mein-versicherungs-bedarf/auto.html?utm…" at bounding box center [481, 270] width 292 height 17
paste input "taxi"
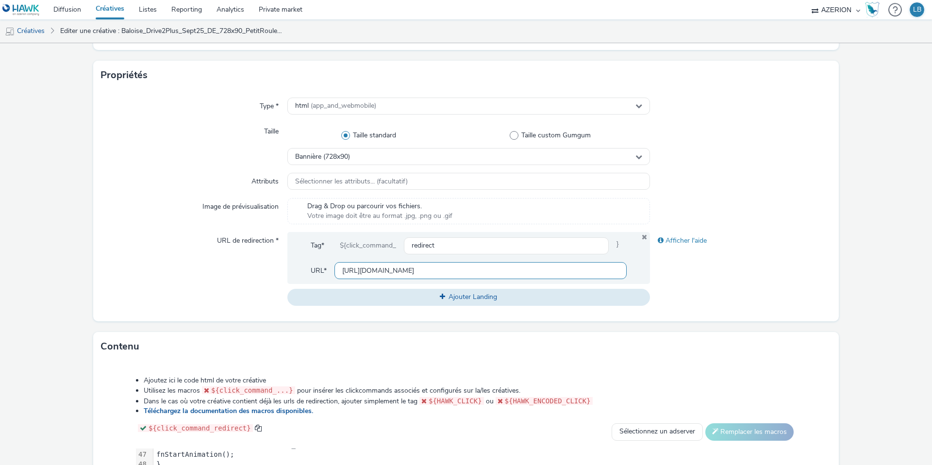
type input "https://www.baloise.lu/de/privatekunden/mein-versicherungs-bedarf/auto.html?utm…"
click at [697, 205] on div at bounding box center [741, 211] width 182 height 26
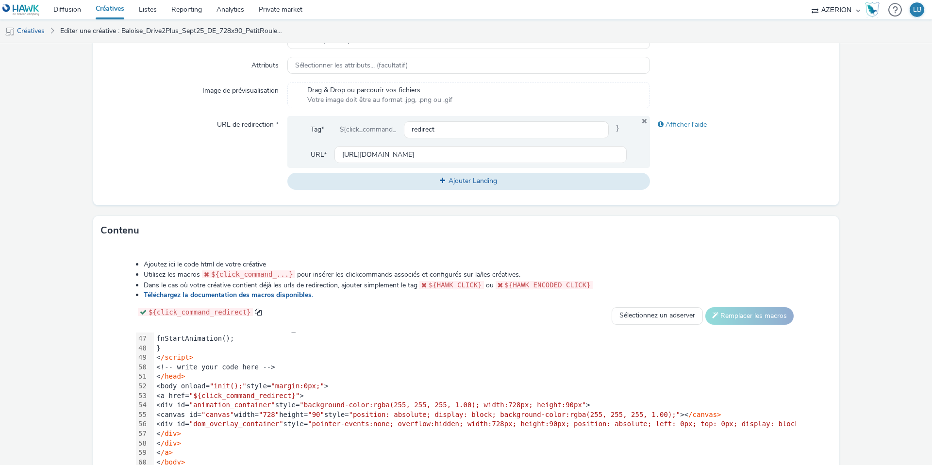
scroll to position [373, 0]
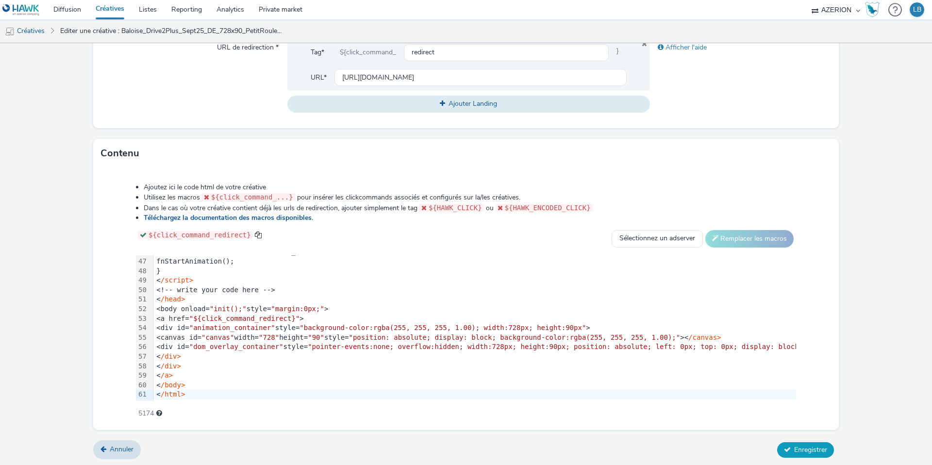
click at [802, 446] on span "Enregistrer" at bounding box center [810, 449] width 33 height 9
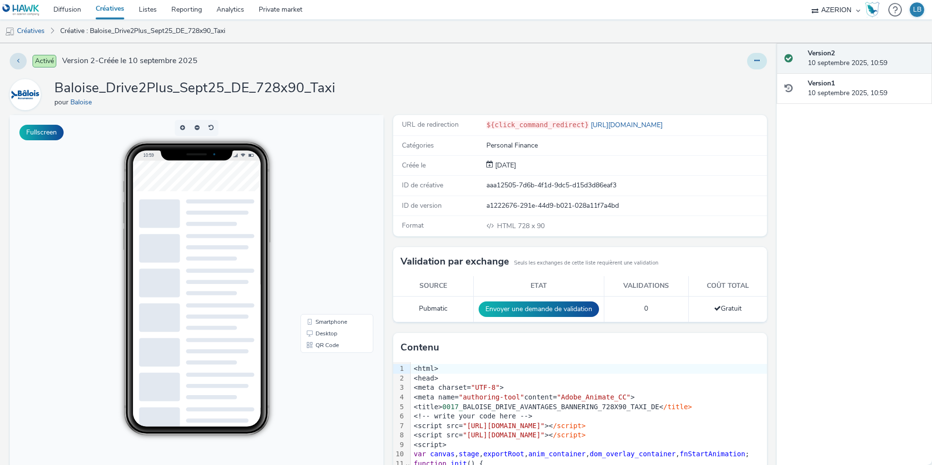
click at [758, 60] on icon at bounding box center [757, 60] width 5 height 7
click at [719, 101] on link "Dupliquer" at bounding box center [730, 99] width 73 height 19
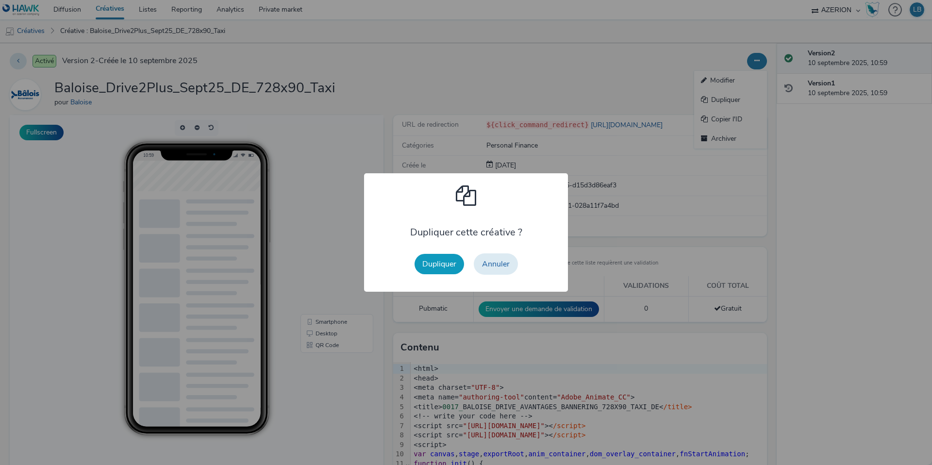
click at [436, 267] on button "Dupliquer" at bounding box center [440, 264] width 50 height 20
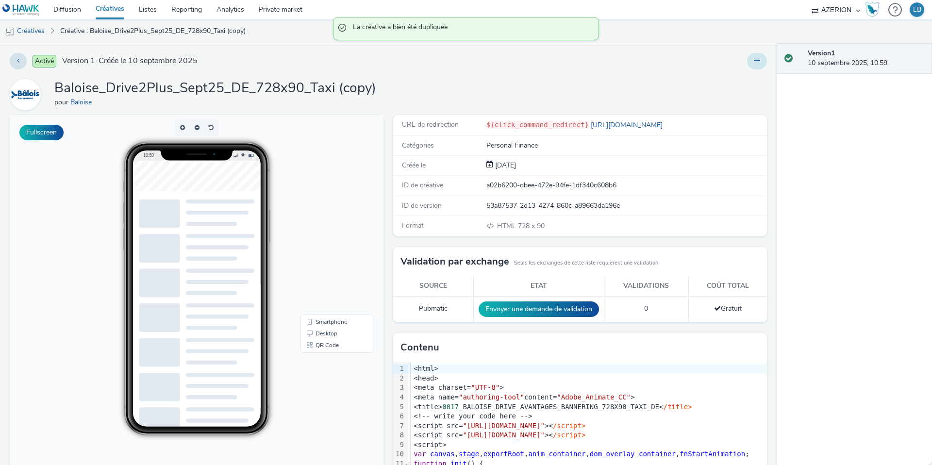
click at [751, 56] on button at bounding box center [757, 61] width 20 height 17
click at [733, 78] on link "Modifier" at bounding box center [730, 80] width 73 height 19
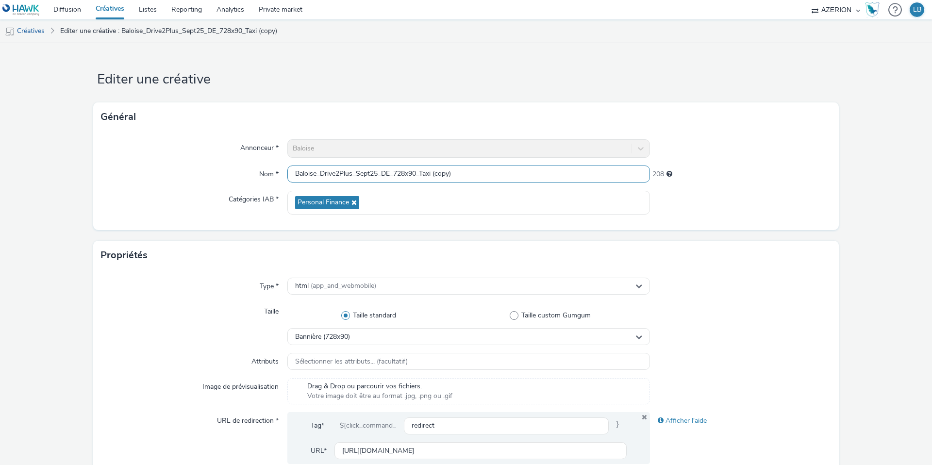
drag, startPoint x: 395, startPoint y: 173, endPoint x: 481, endPoint y: 177, distance: 85.5
click at [481, 177] on input "Baloise_Drive2Plus_Sept25_DE_728x90_Taxi (copy)" at bounding box center [468, 174] width 363 height 17
type input "Baloise_Drive2Plus_Sept25_DE_970x2"
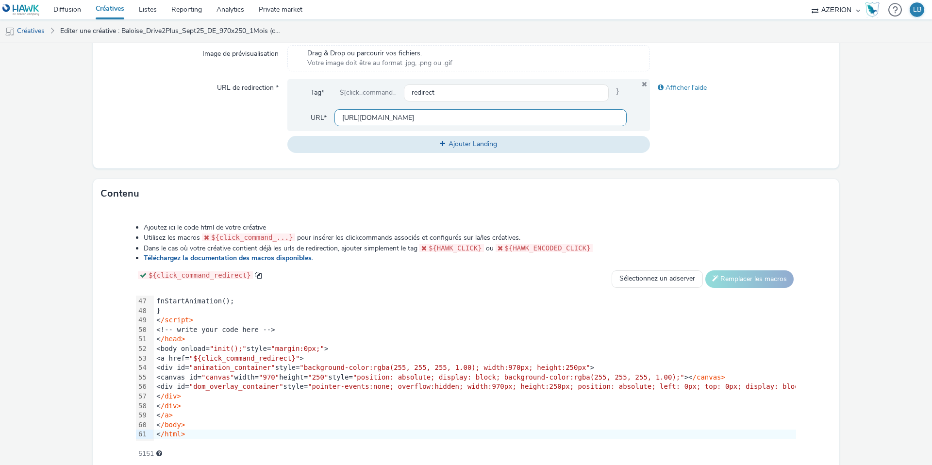
click at [363, 113] on input "[URL][DOMAIN_NAME]" at bounding box center [481, 117] width 292 height 17
paste input "ncienne"
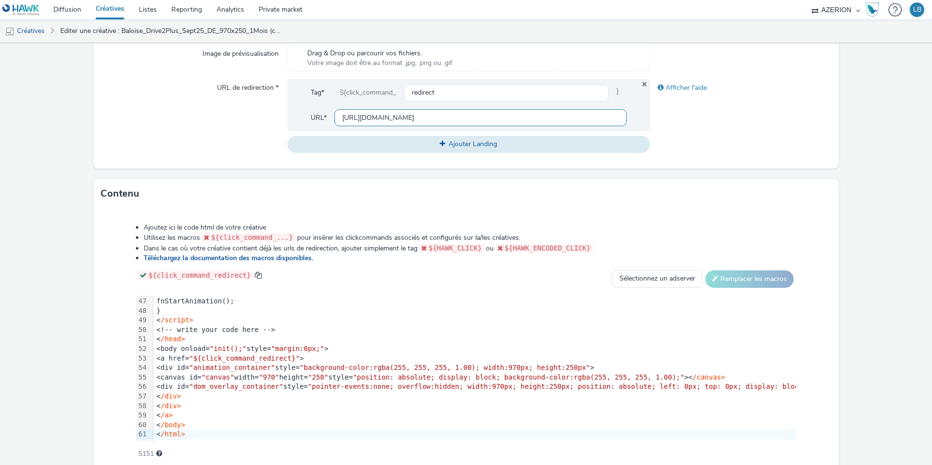
type input "[URL][DOMAIN_NAME]"
click at [711, 108] on div "Afficher l'aide" at bounding box center [741, 115] width 182 height 73
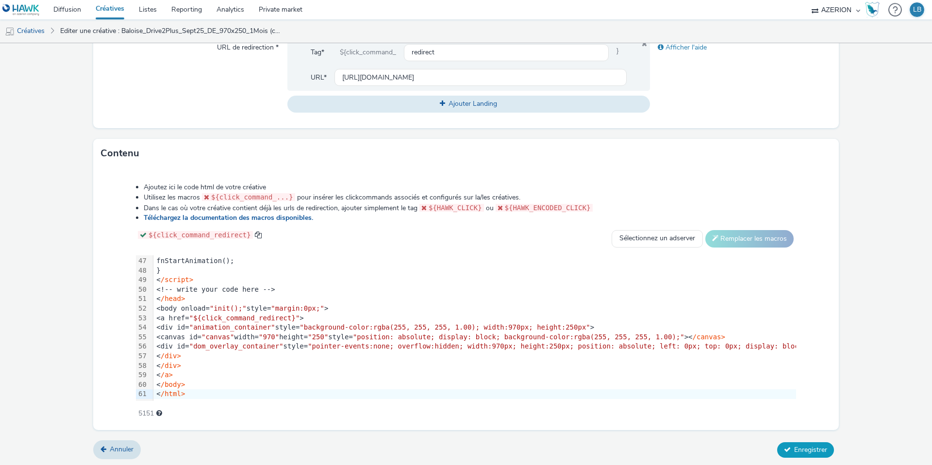
click at [800, 452] on span "Enregistrer" at bounding box center [810, 449] width 33 height 9
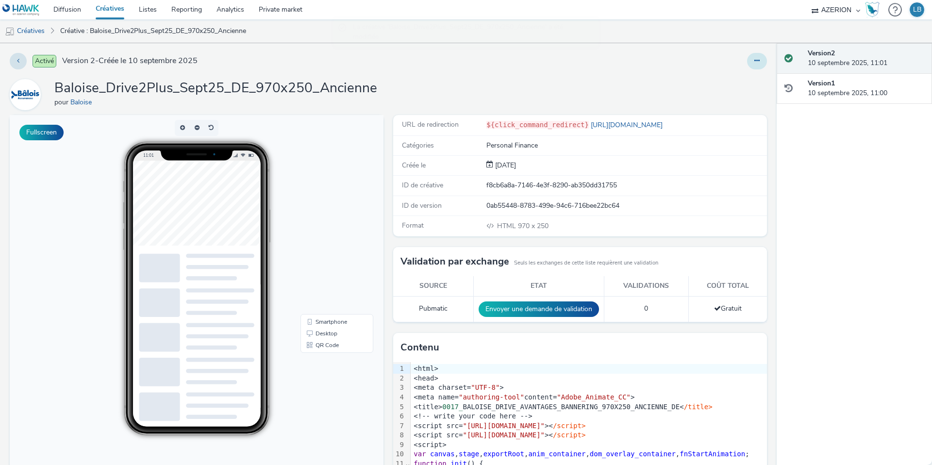
click at [756, 60] on icon at bounding box center [757, 60] width 5 height 7
click at [742, 100] on link "Dupliquer" at bounding box center [730, 99] width 73 height 19
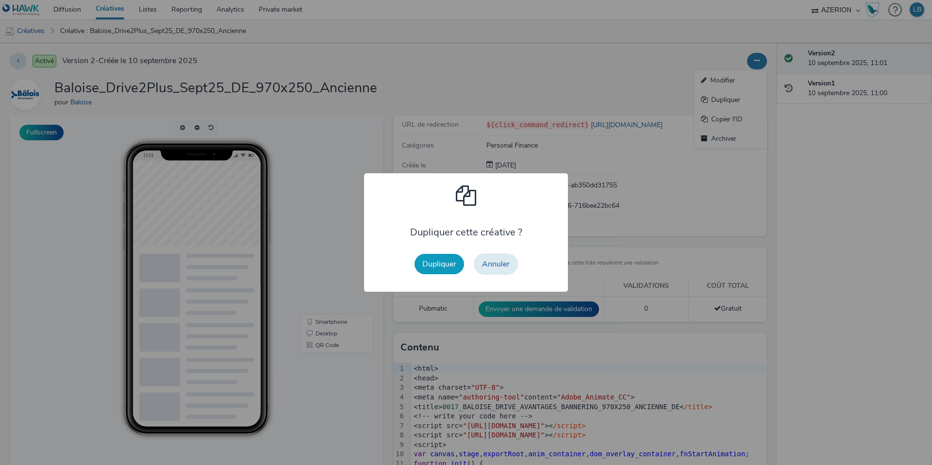
click at [431, 262] on button "Dupliquer" at bounding box center [440, 264] width 50 height 20
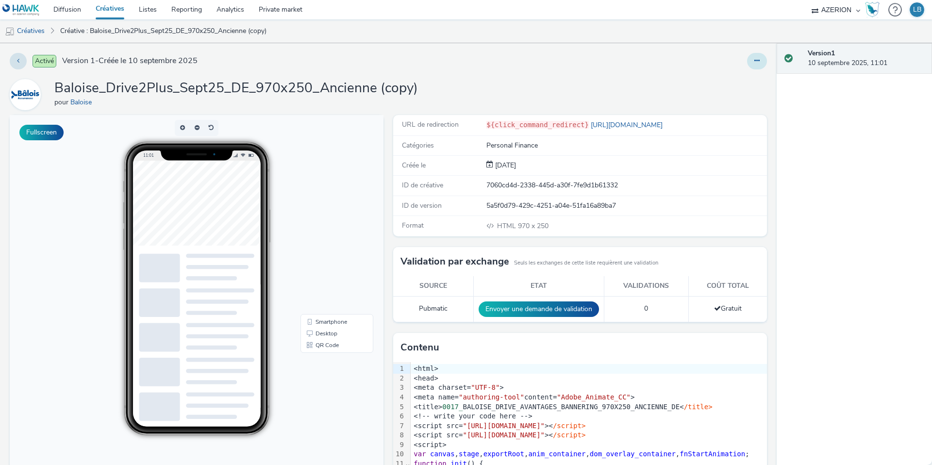
click at [759, 62] on icon at bounding box center [757, 60] width 5 height 7
click at [727, 81] on link "Modifier" at bounding box center [730, 80] width 73 height 19
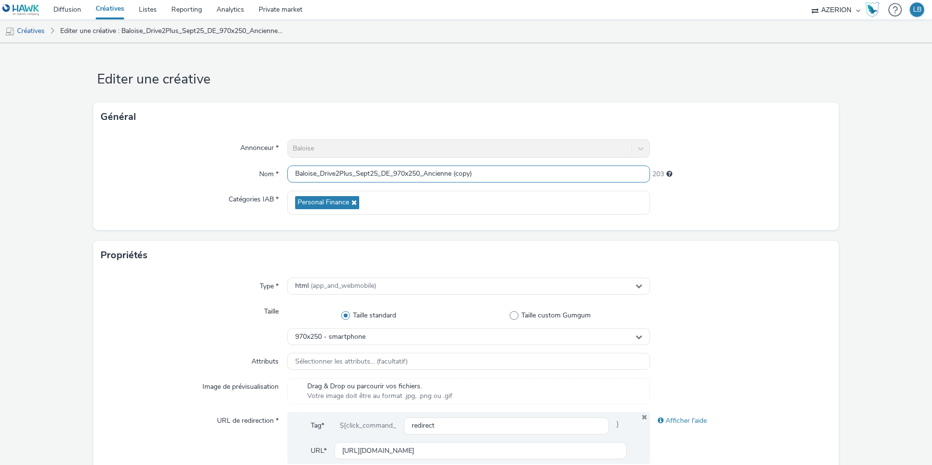
drag, startPoint x: 427, startPoint y: 170, endPoint x: 596, endPoint y: 172, distance: 169.5
click at [596, 172] on input "Baloise_Drive2Plus_Sept25_DE_970x250_Ancienne (copy)" at bounding box center [468, 174] width 363 height 17
type input "Baloise_Drive2Plus_Sept25_DE_970x250_Conducteur"
click at [829, 170] on div "208" at bounding box center [741, 173] width 182 height 14
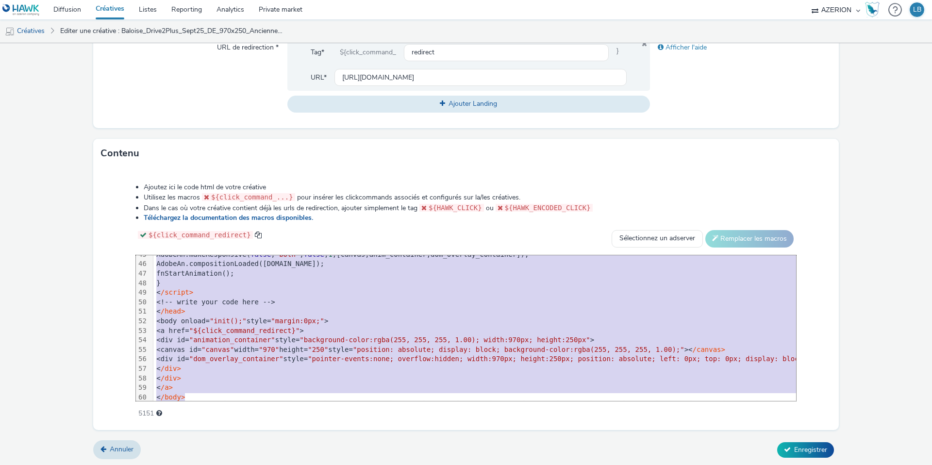
scroll to position [438, 0]
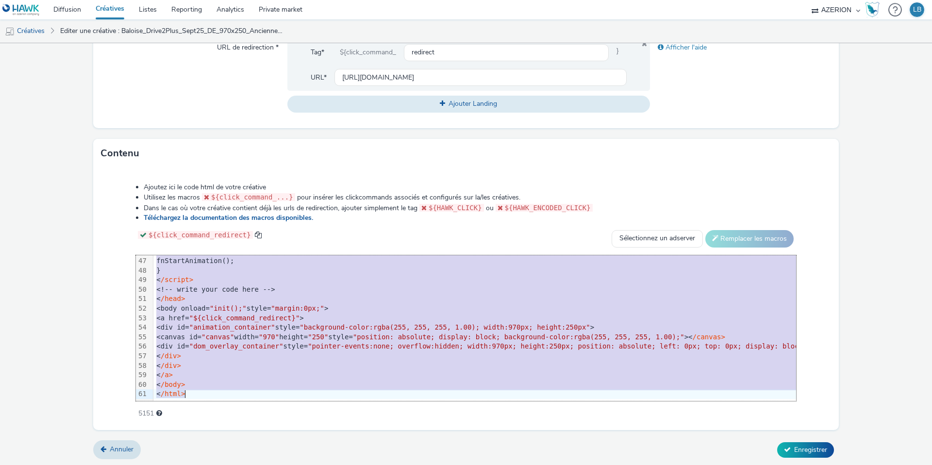
drag, startPoint x: 186, startPoint y: 261, endPoint x: 256, endPoint y: 471, distance: 221.1
click at [256, 465] on html "Diffusion Créatives Listes Reporting Analytics Private market AZERION Hawk (Tes…" at bounding box center [466, 232] width 932 height 465
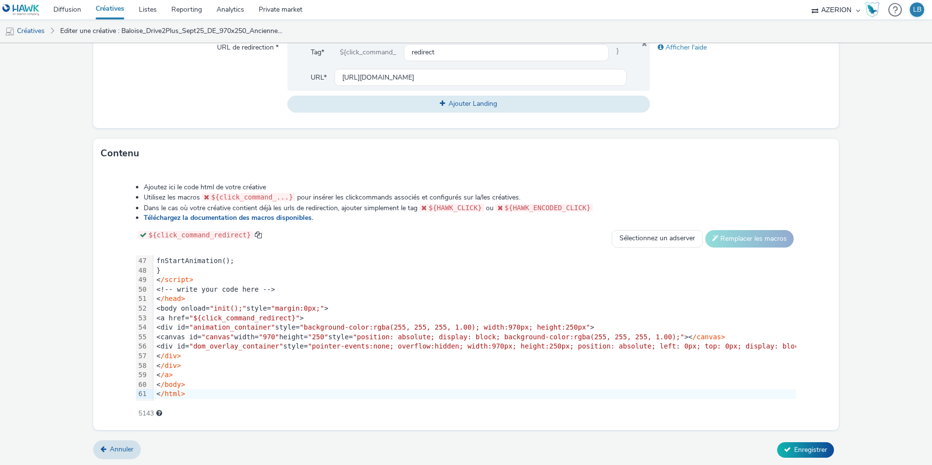
click at [620, 158] on div "Contenu" at bounding box center [466, 153] width 746 height 29
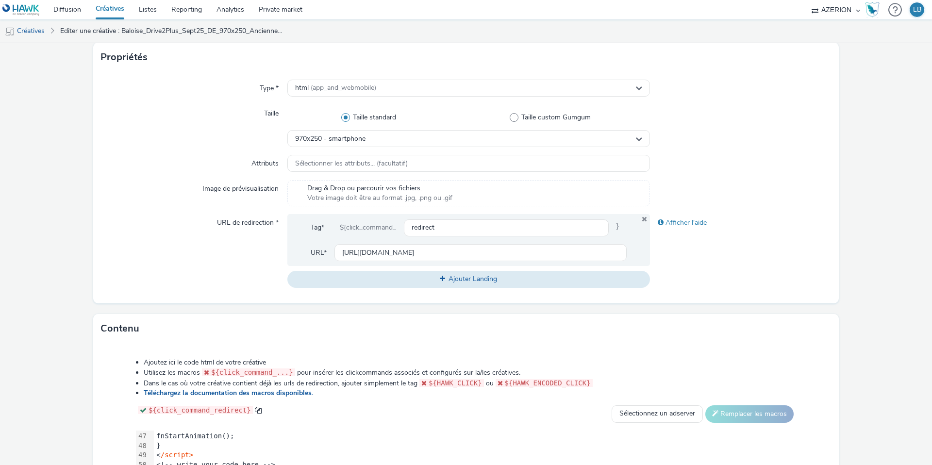
scroll to position [168, 0]
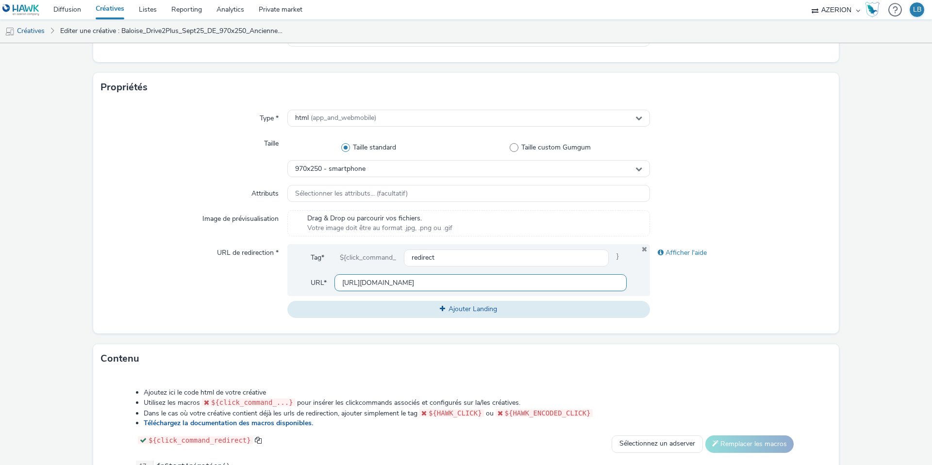
click at [369, 280] on input "https://www.baloise.lu/de/privatekunden/mein-versicherungs-bedarf/auto.html?utm…" at bounding box center [481, 282] width 292 height 17
paste input "conducteur-inclus"
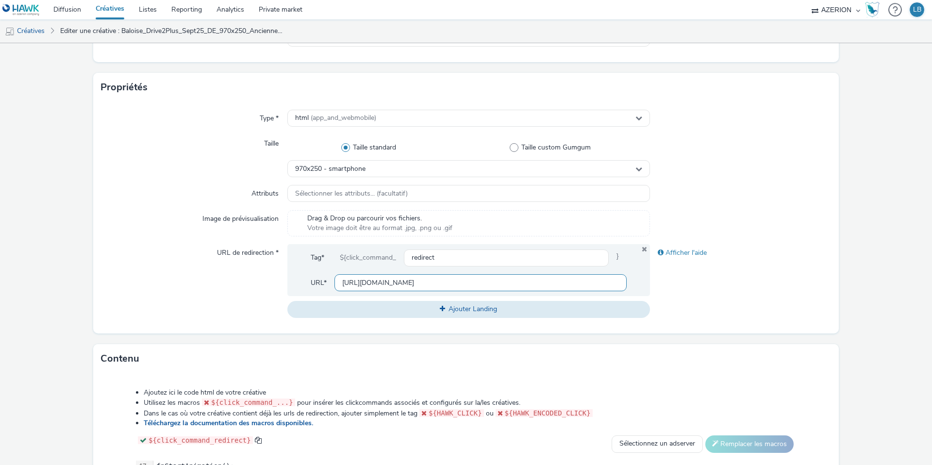
type input "https://www.baloise.lu/de/privatekunden/mein-versicherungs-bedarf/auto.html?utm…"
click at [721, 177] on div "Type * html (app_and_webmobile) Taille Taille standard Taille custom Gumgum 970…" at bounding box center [466, 218] width 746 height 232
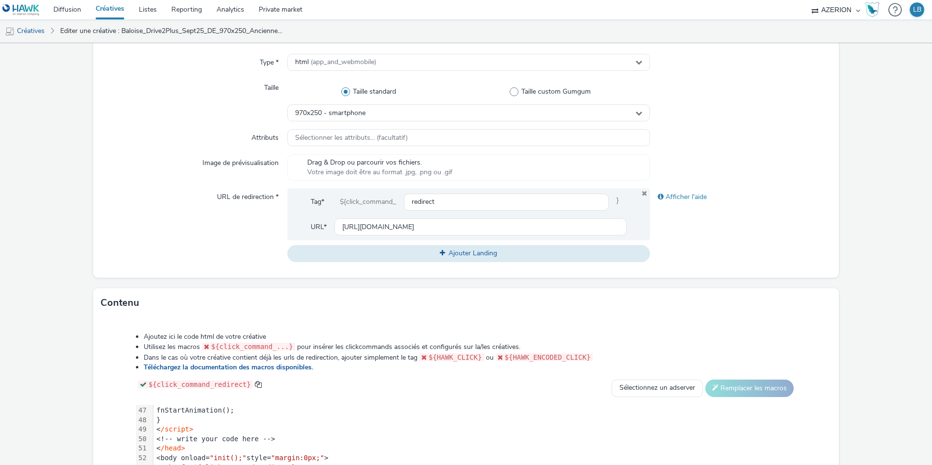
scroll to position [373, 0]
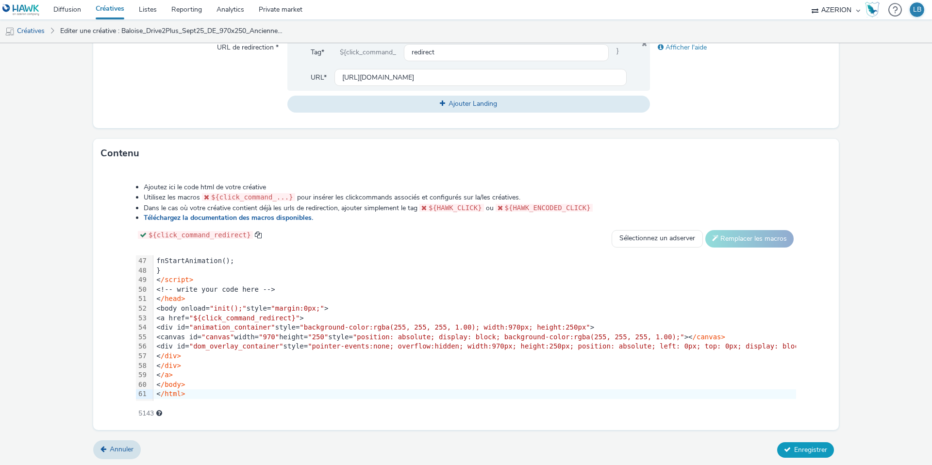
click at [801, 442] on button "Enregistrer" at bounding box center [805, 450] width 57 height 16
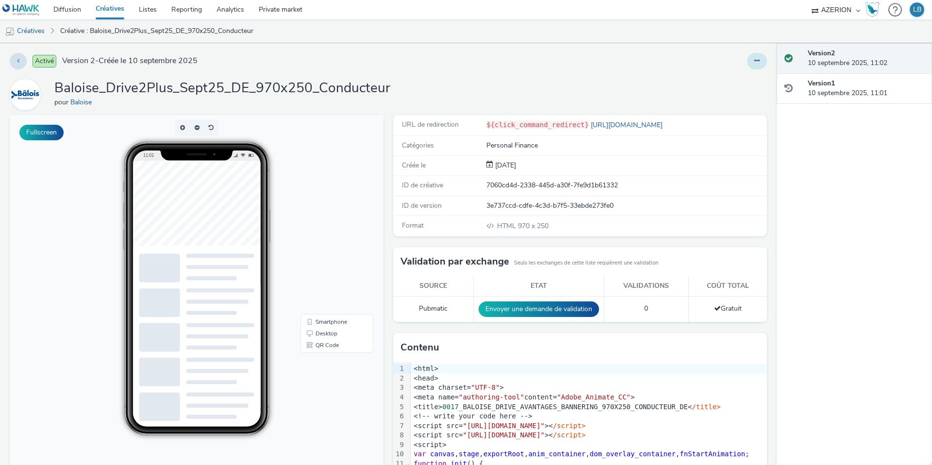
click at [760, 59] on button at bounding box center [757, 61] width 20 height 17
click at [728, 101] on link "Dupliquer" at bounding box center [730, 99] width 73 height 19
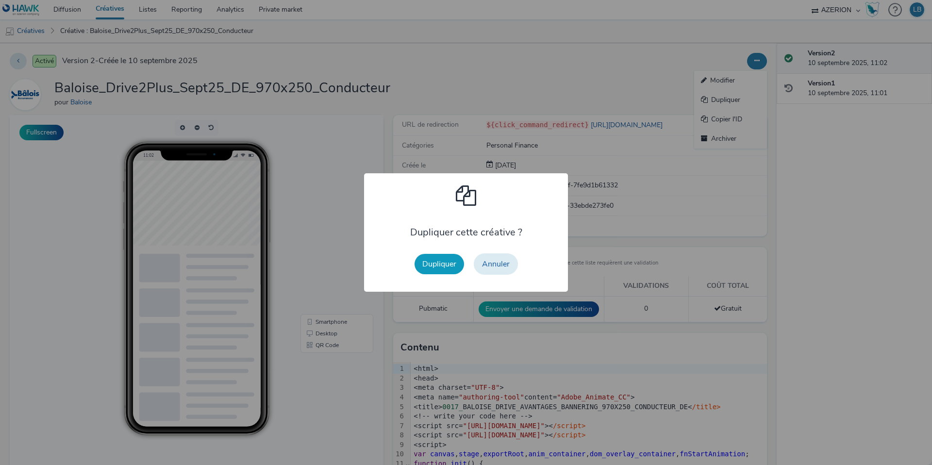
click at [442, 258] on button "Dupliquer" at bounding box center [440, 264] width 50 height 20
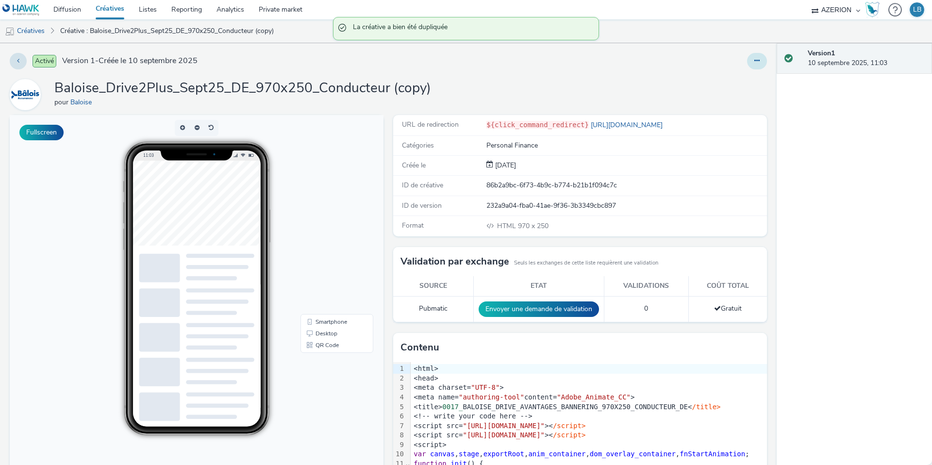
click at [758, 62] on icon at bounding box center [757, 60] width 5 height 7
click at [731, 74] on link "Modifier" at bounding box center [730, 80] width 73 height 19
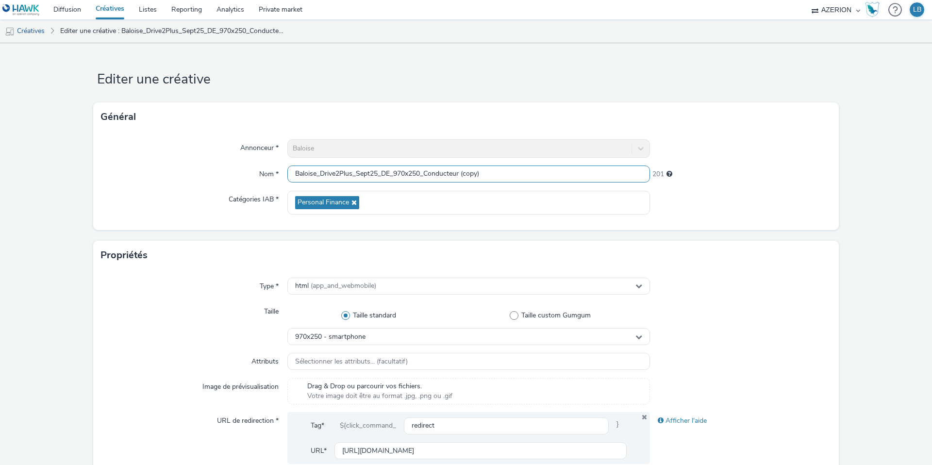
drag, startPoint x: 427, startPoint y: 172, endPoint x: 539, endPoint y: 173, distance: 112.2
click at [539, 173] on input "Baloise_Drive2Plus_Sept25_DE_970x250_Conducteur (copy)" at bounding box center [468, 174] width 363 height 17
type input "Baloise_Drive2Plus_Sept25_DE_970x250_Panne"
click at [749, 173] on div "213" at bounding box center [741, 173] width 182 height 14
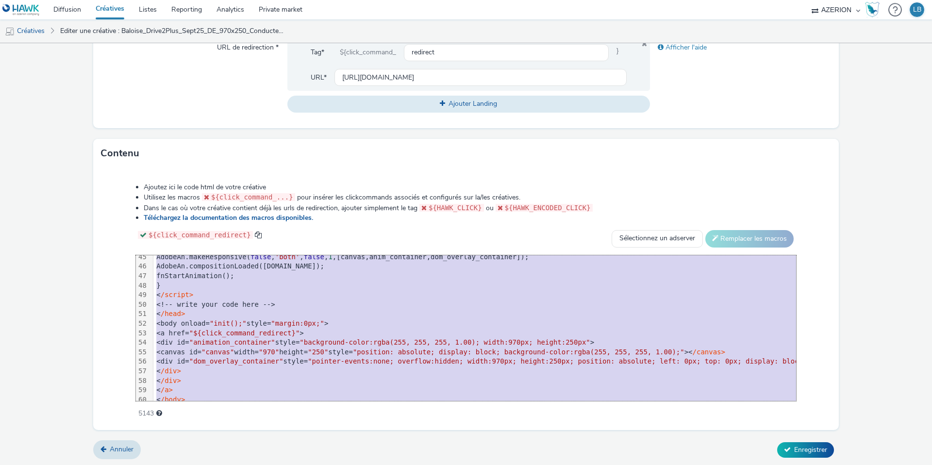
scroll to position [438, 0]
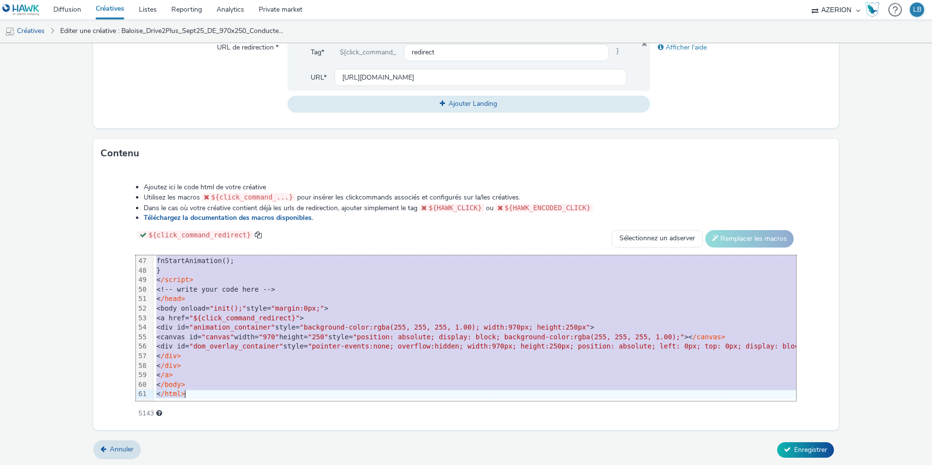
drag, startPoint x: 176, startPoint y: 262, endPoint x: 282, endPoint y: 493, distance: 254.5
click at [282, 465] on html "Diffusion Créatives Listes Reporting Analytics Private market AZERION Hawk (Tes…" at bounding box center [466, 232] width 932 height 465
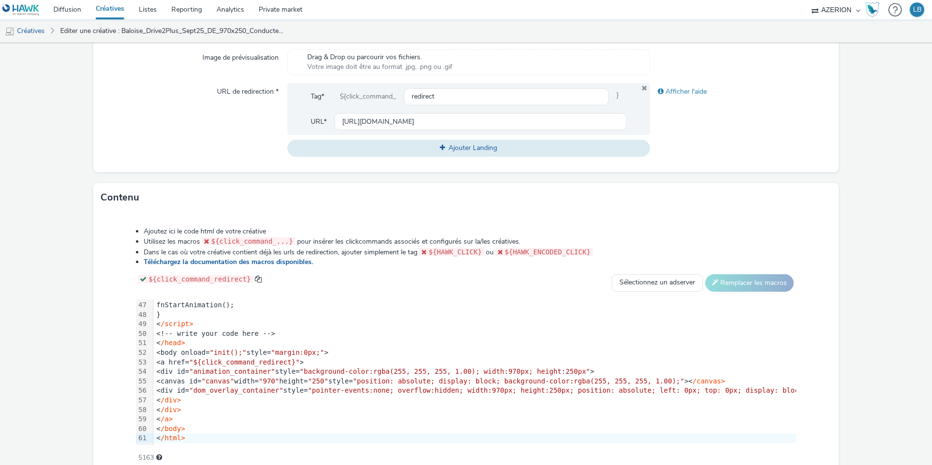
scroll to position [310, 0]
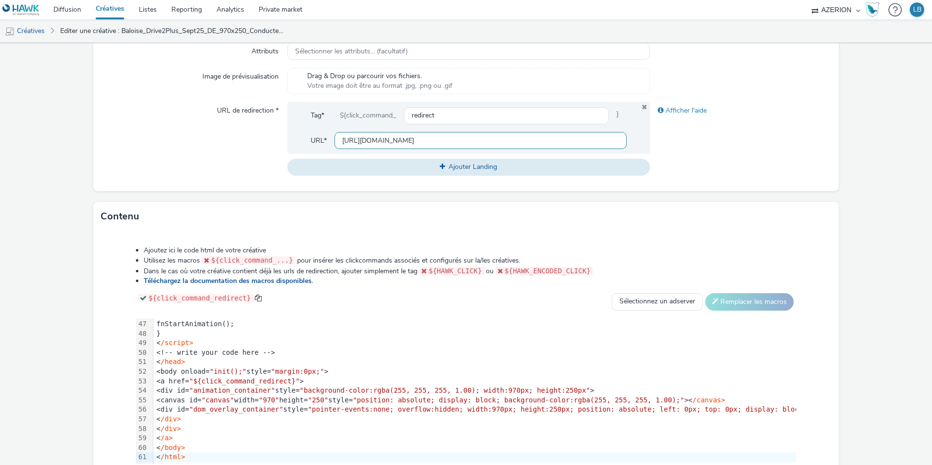
click at [409, 137] on input "https://www.baloise.lu/de/privatekunden/mein-versicherungs-bedarf/auto.html?utm…" at bounding box center [481, 140] width 292 height 17
paste input "assistance"
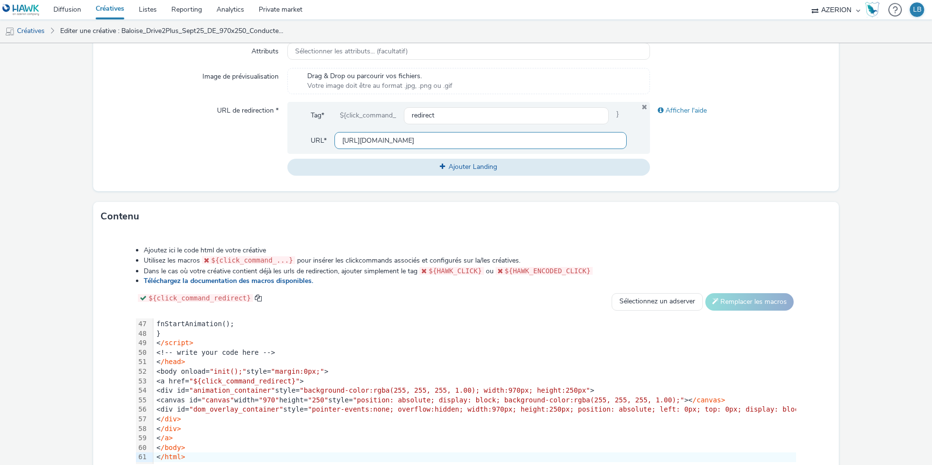
type input "https://www.baloise.lu/de/privatekunden/mein-versicherungs-bedarf/auto.html?utm…"
click at [673, 159] on div "Afficher l'aide" at bounding box center [741, 138] width 182 height 73
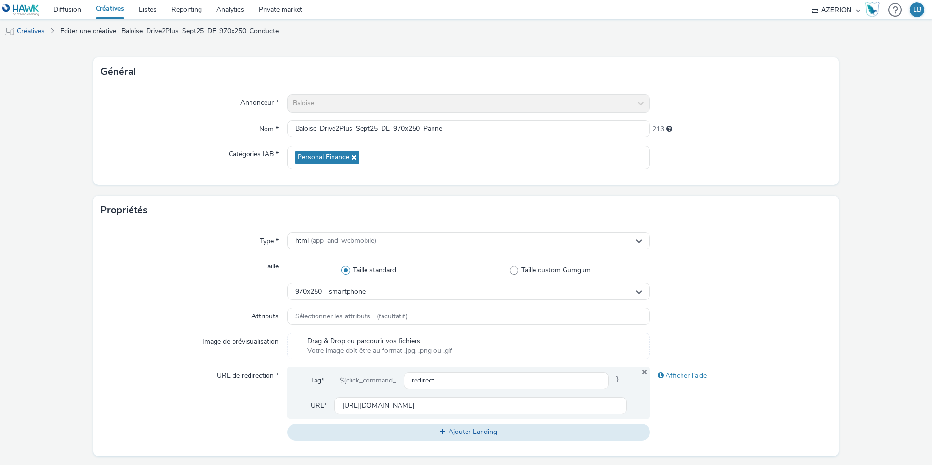
scroll to position [373, 0]
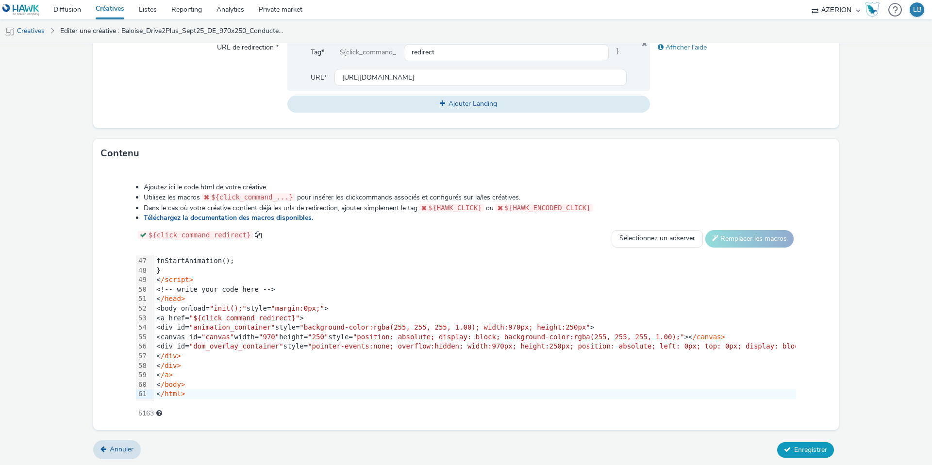
click at [794, 445] on span "Enregistrer" at bounding box center [810, 449] width 33 height 9
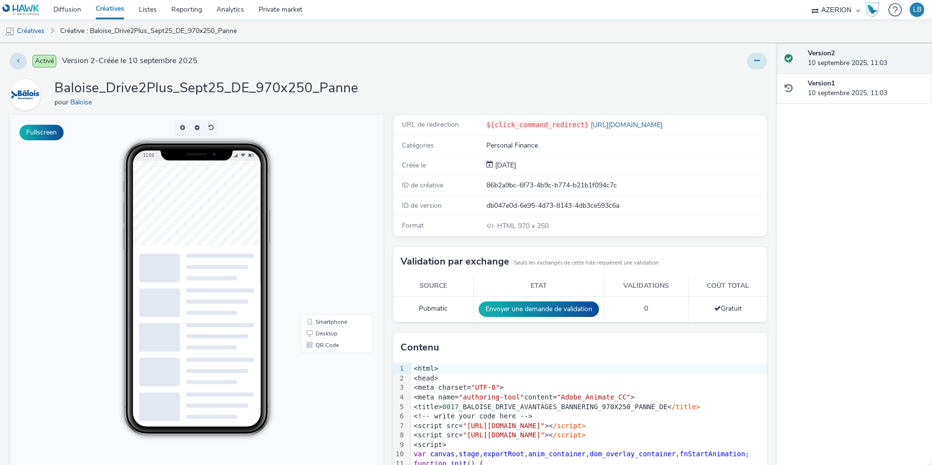
click at [757, 59] on icon at bounding box center [757, 60] width 5 height 7
click at [746, 103] on link "Dupliquer" at bounding box center [730, 99] width 73 height 19
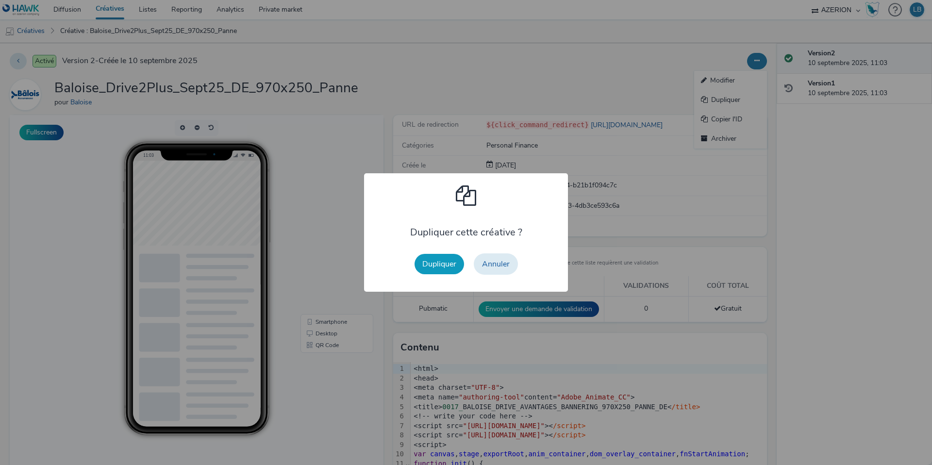
click at [440, 264] on button "Dupliquer" at bounding box center [440, 264] width 50 height 20
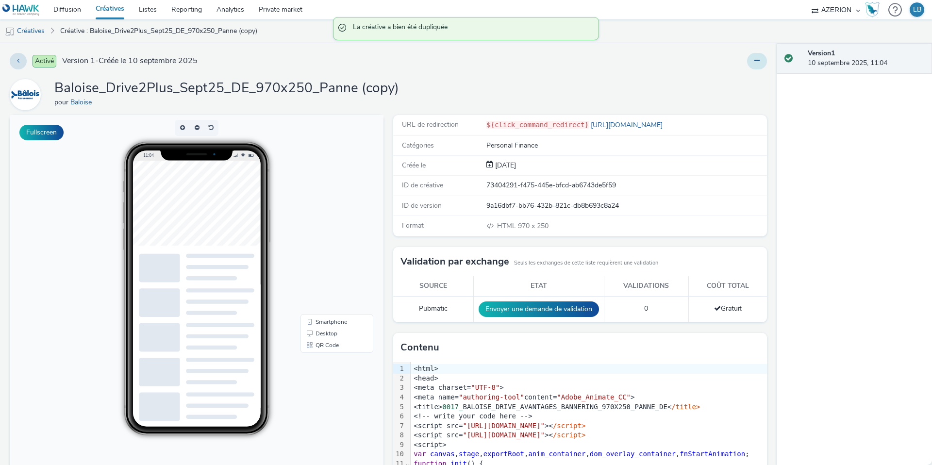
click at [757, 58] on icon at bounding box center [757, 60] width 5 height 7
click at [725, 78] on link "Modifier" at bounding box center [730, 80] width 73 height 19
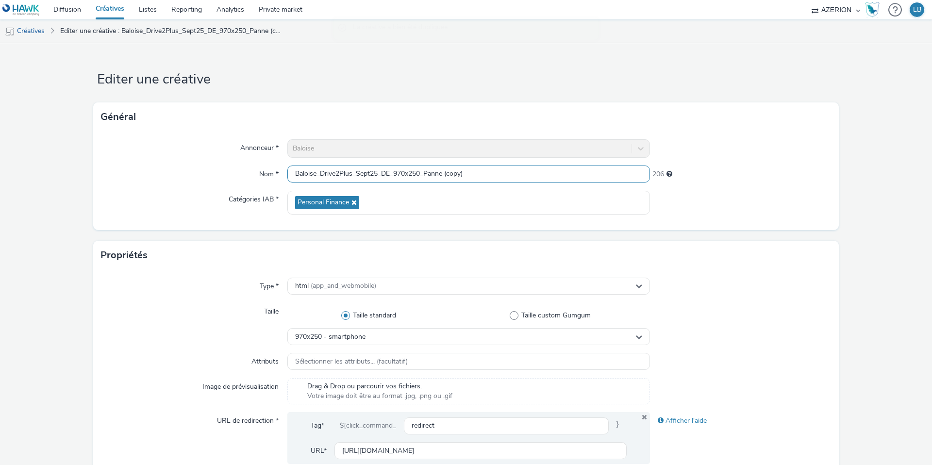
drag, startPoint x: 432, startPoint y: 173, endPoint x: 555, endPoint y: 173, distance: 123.3
click at [555, 173] on input "Baloise_Drive2Plus_Sept25_DE_970x250_Panne (copy)" at bounding box center [468, 174] width 363 height 17
type input "Baloise_Drive2Plus_Sept25_DE_970x250_PetitRouleur"
click at [706, 191] on div at bounding box center [741, 203] width 182 height 24
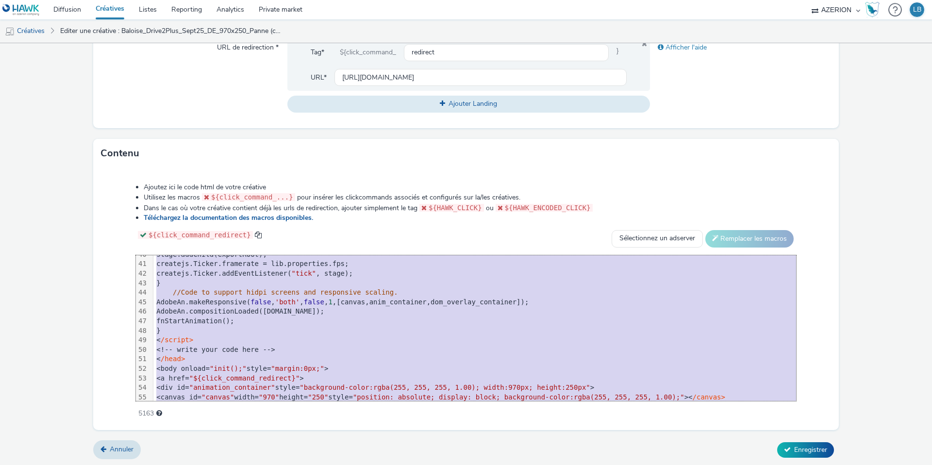
scroll to position [438, 0]
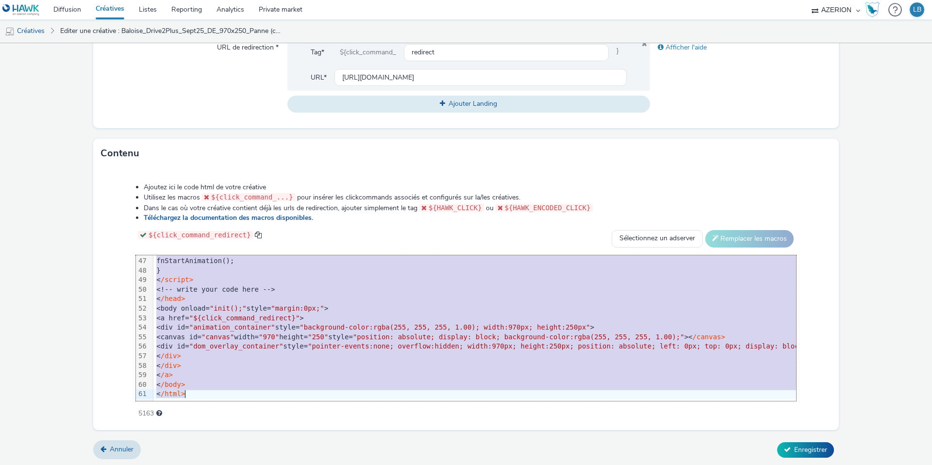
drag, startPoint x: 186, startPoint y: 261, endPoint x: 312, endPoint y: 458, distance: 233.6
click at [312, 458] on form "Editer une créative Général Annonceur * Baloise Nom * Baloise_Drive2Plus_Sept25…" at bounding box center [466, 68] width 932 height 797
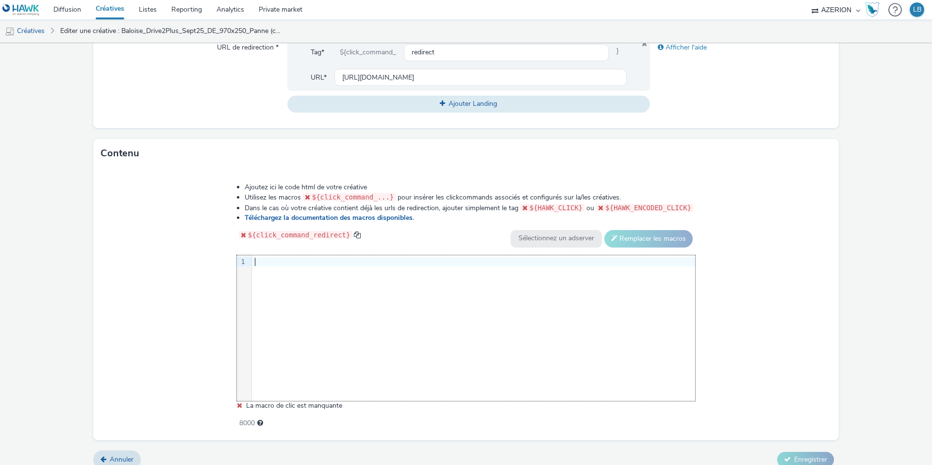
scroll to position [384, 0]
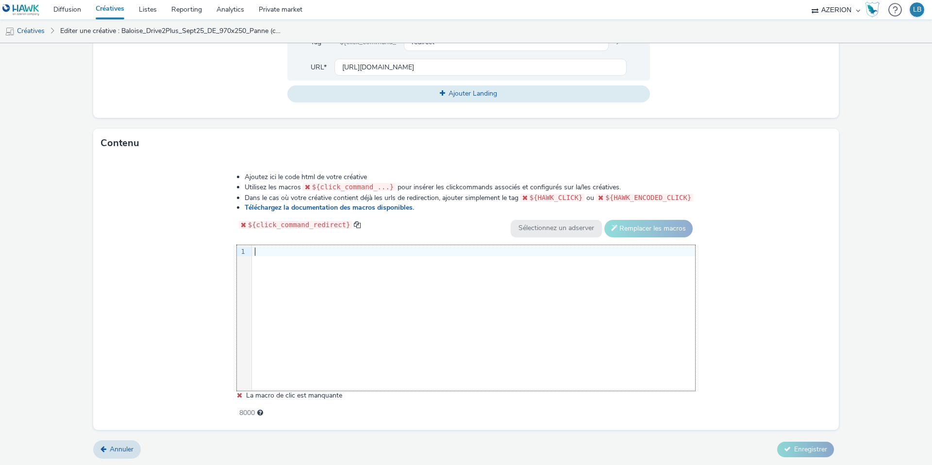
click at [271, 250] on div at bounding box center [473, 252] width 443 height 10
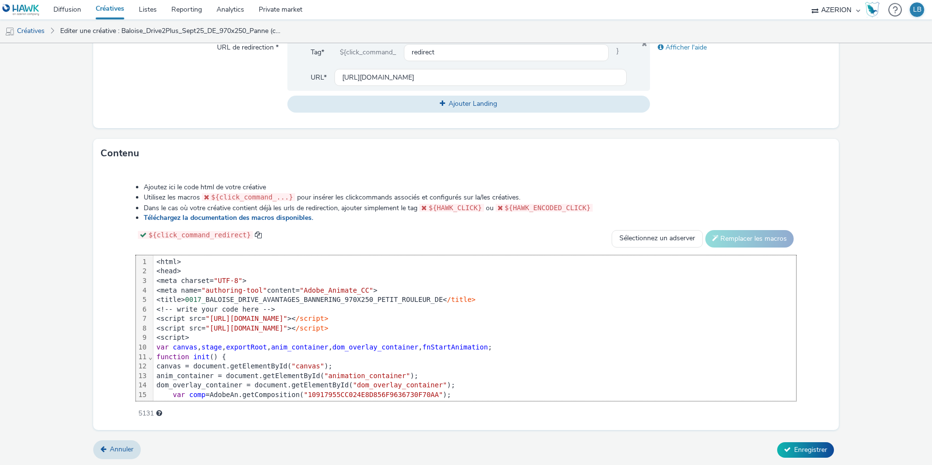
scroll to position [438, 0]
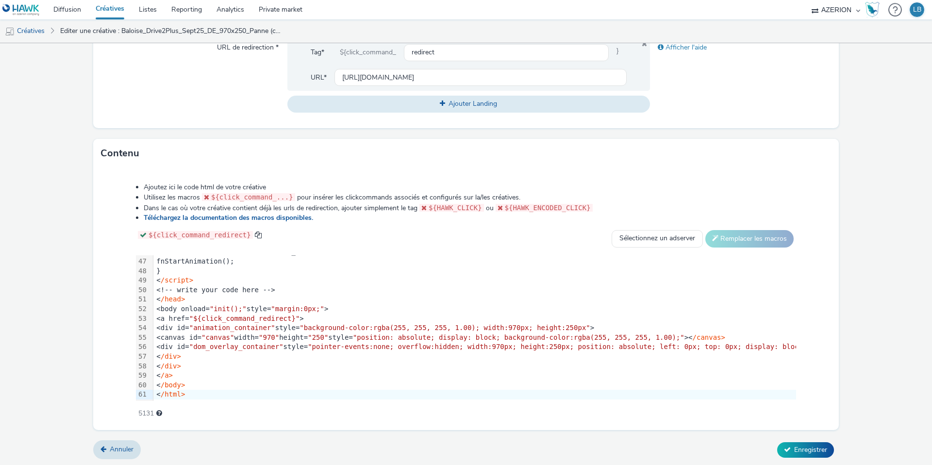
click at [129, 241] on div "Ajoutez ici le code html de votre créative Utilisez les macros ${click_command_…" at bounding box center [466, 295] width 730 height 239
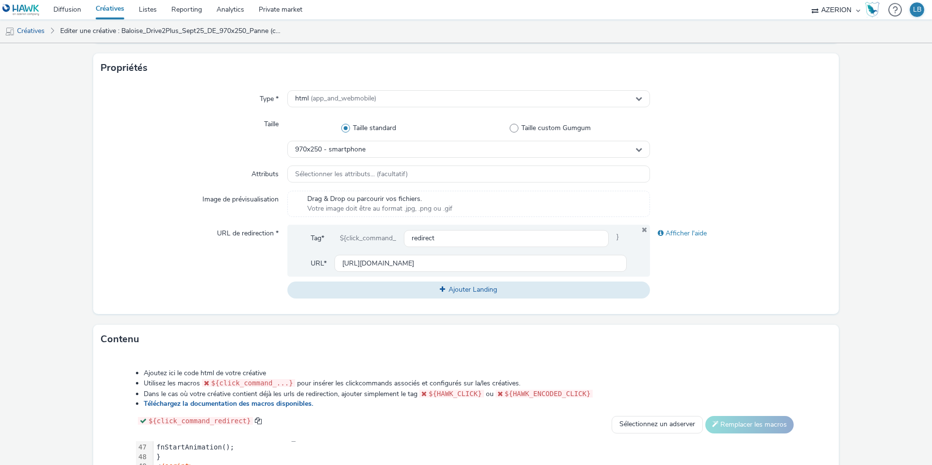
scroll to position [185, 0]
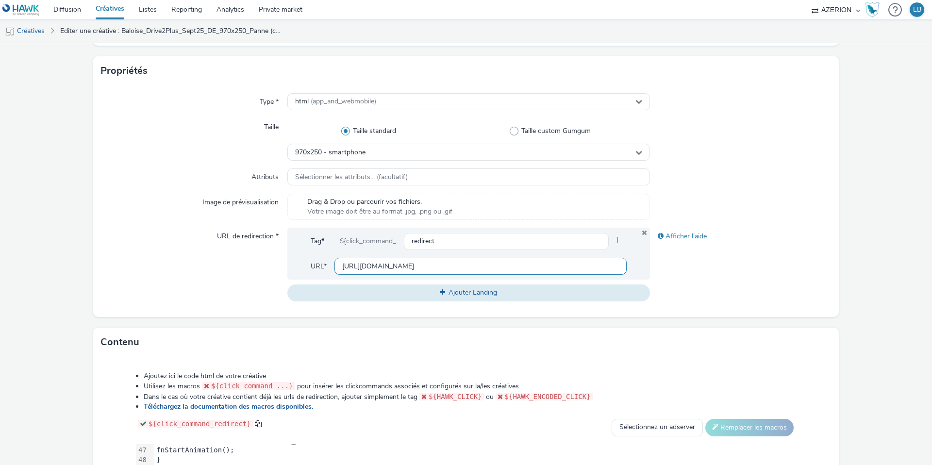
click at [364, 265] on input "https://www.baloise.lu/de/privatekunden/mein-versicherungs-bedarf/auto.html?utm…" at bounding box center [481, 266] width 292 height 17
paste input "petit-rouleur"
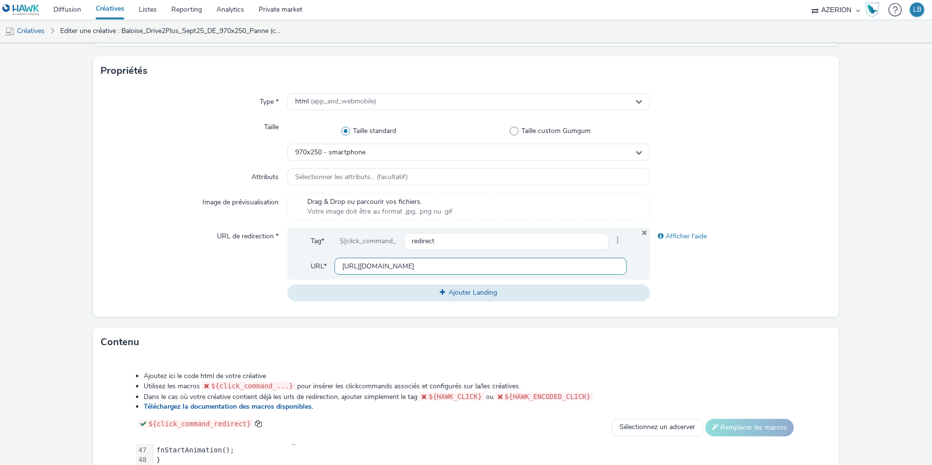
type input "https://www.baloise.lu/de/privatekunden/mein-versicherungs-bedarf/auto.html?utm…"
click at [740, 273] on div "Afficher l'aide" at bounding box center [741, 264] width 182 height 73
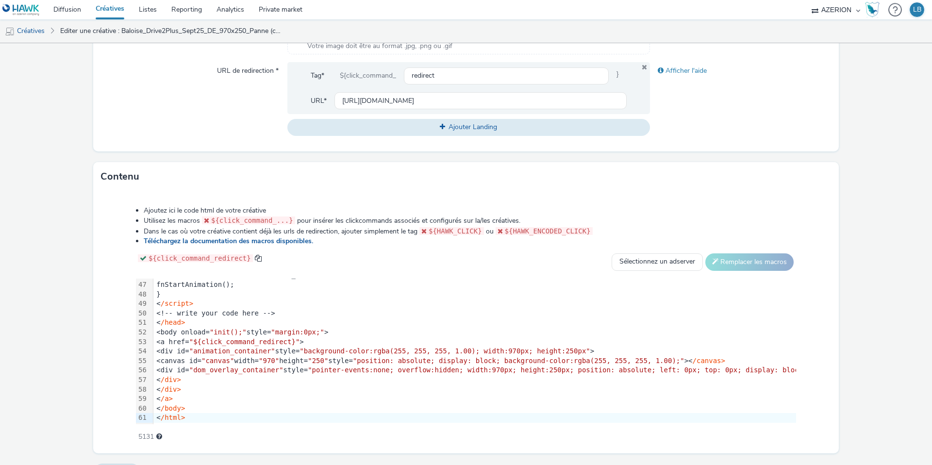
scroll to position [373, 0]
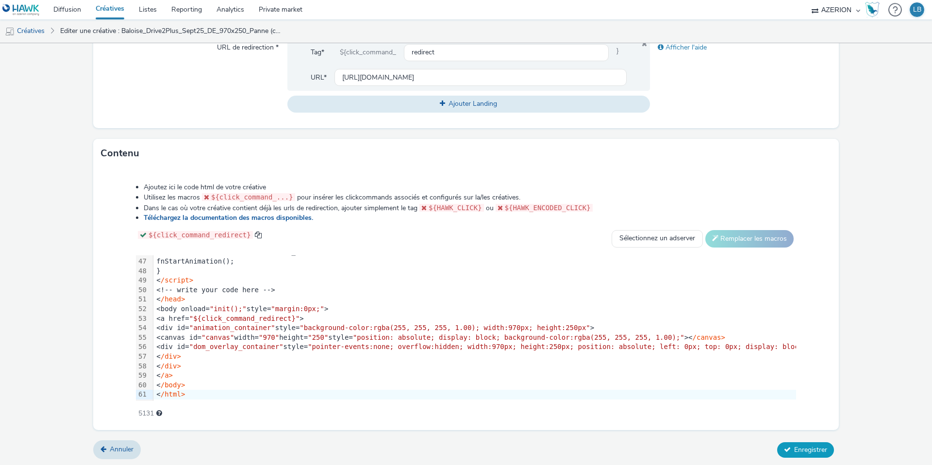
click at [798, 449] on span "Enregistrer" at bounding box center [810, 449] width 33 height 9
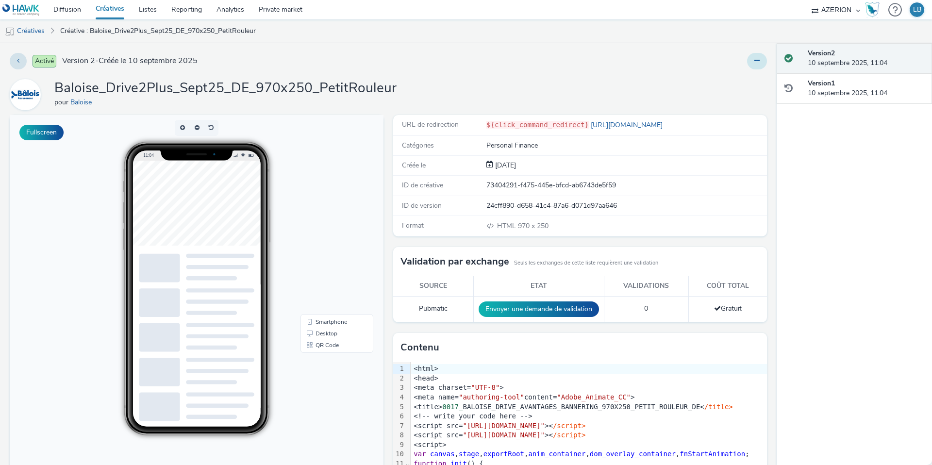
click at [759, 62] on icon at bounding box center [757, 60] width 5 height 7
click at [729, 101] on link "Dupliquer" at bounding box center [730, 99] width 73 height 19
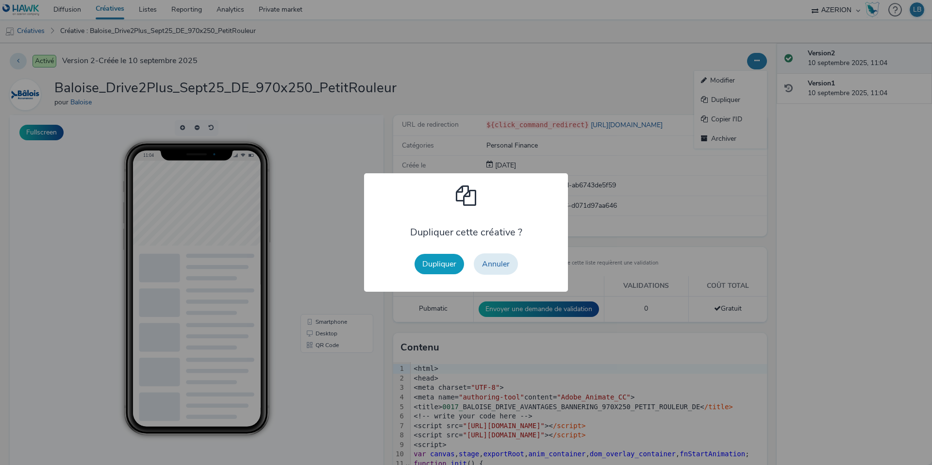
click at [439, 265] on button "Dupliquer" at bounding box center [440, 264] width 50 height 20
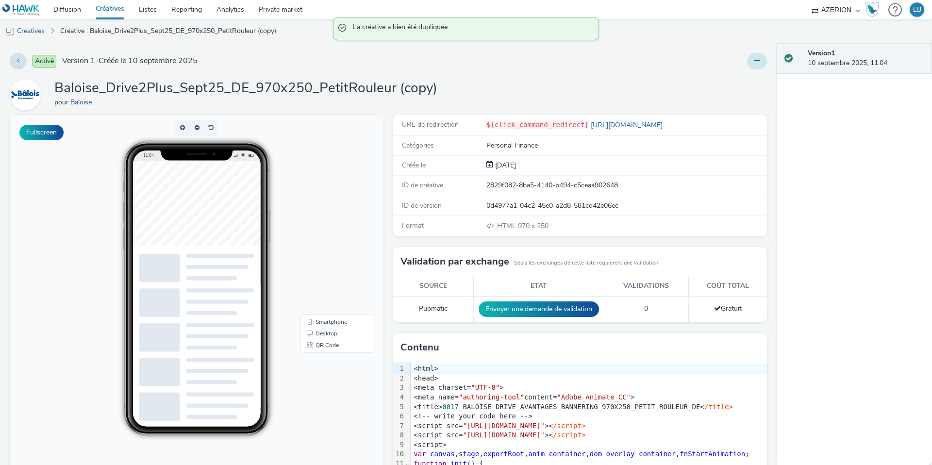
click at [755, 61] on icon at bounding box center [757, 60] width 5 height 7
click at [742, 77] on link "Modifier" at bounding box center [730, 80] width 73 height 19
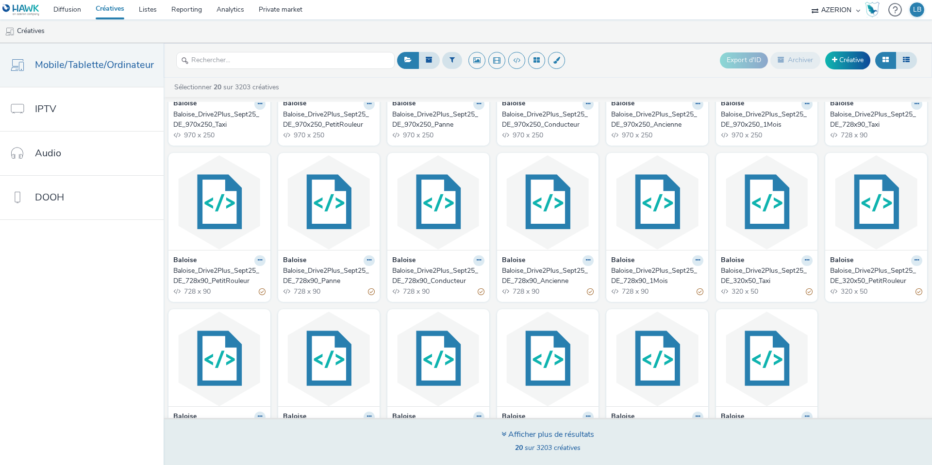
scroll to position [155, 0]
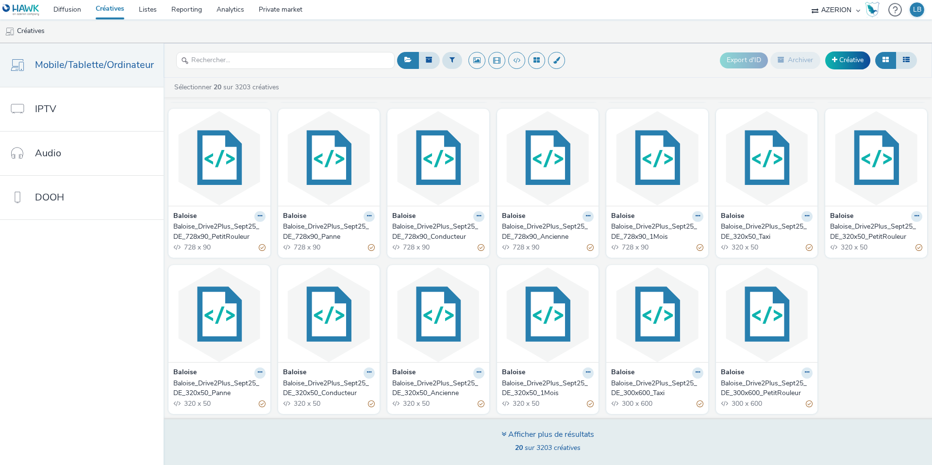
click at [499, 433] on div "Afficher plus de résultats 20 sur 3203 créatives" at bounding box center [547, 441] width 775 height 47
click at [502, 434] on icon at bounding box center [504, 434] width 5 height 8
click at [568, 438] on div "Afficher plus de résultats" at bounding box center [548, 434] width 93 height 11
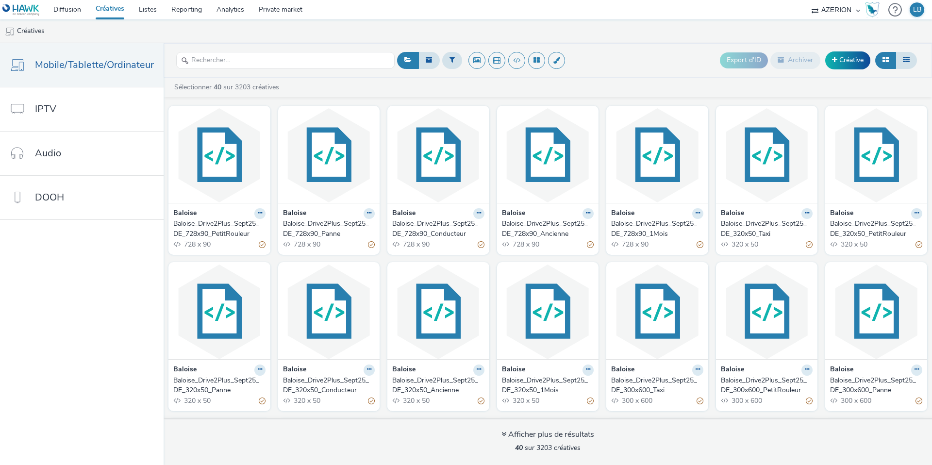
scroll to position [0, 0]
